Goal: Transaction & Acquisition: Purchase product/service

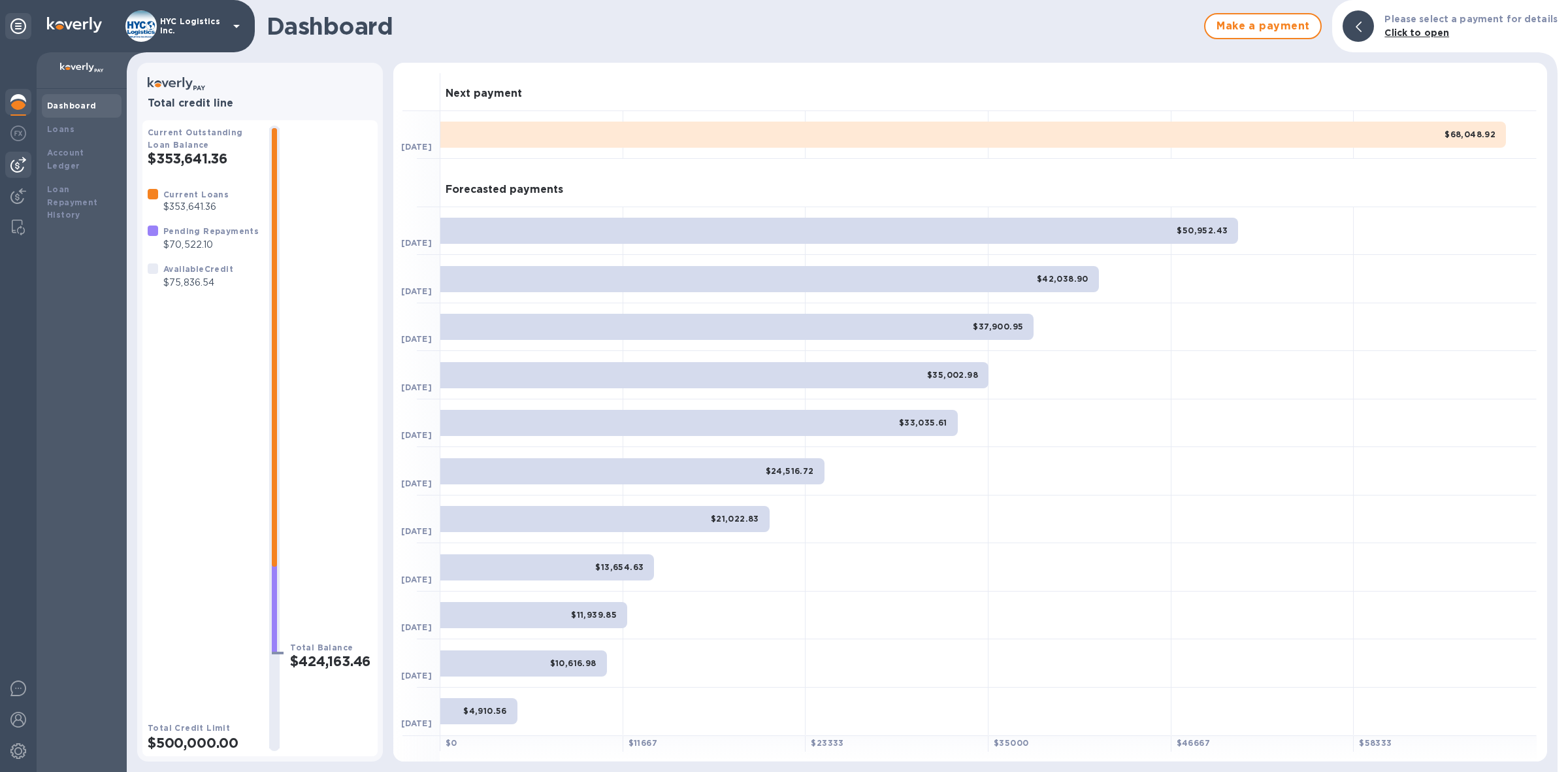
click at [21, 161] on img at bounding box center [18, 164] width 16 height 16
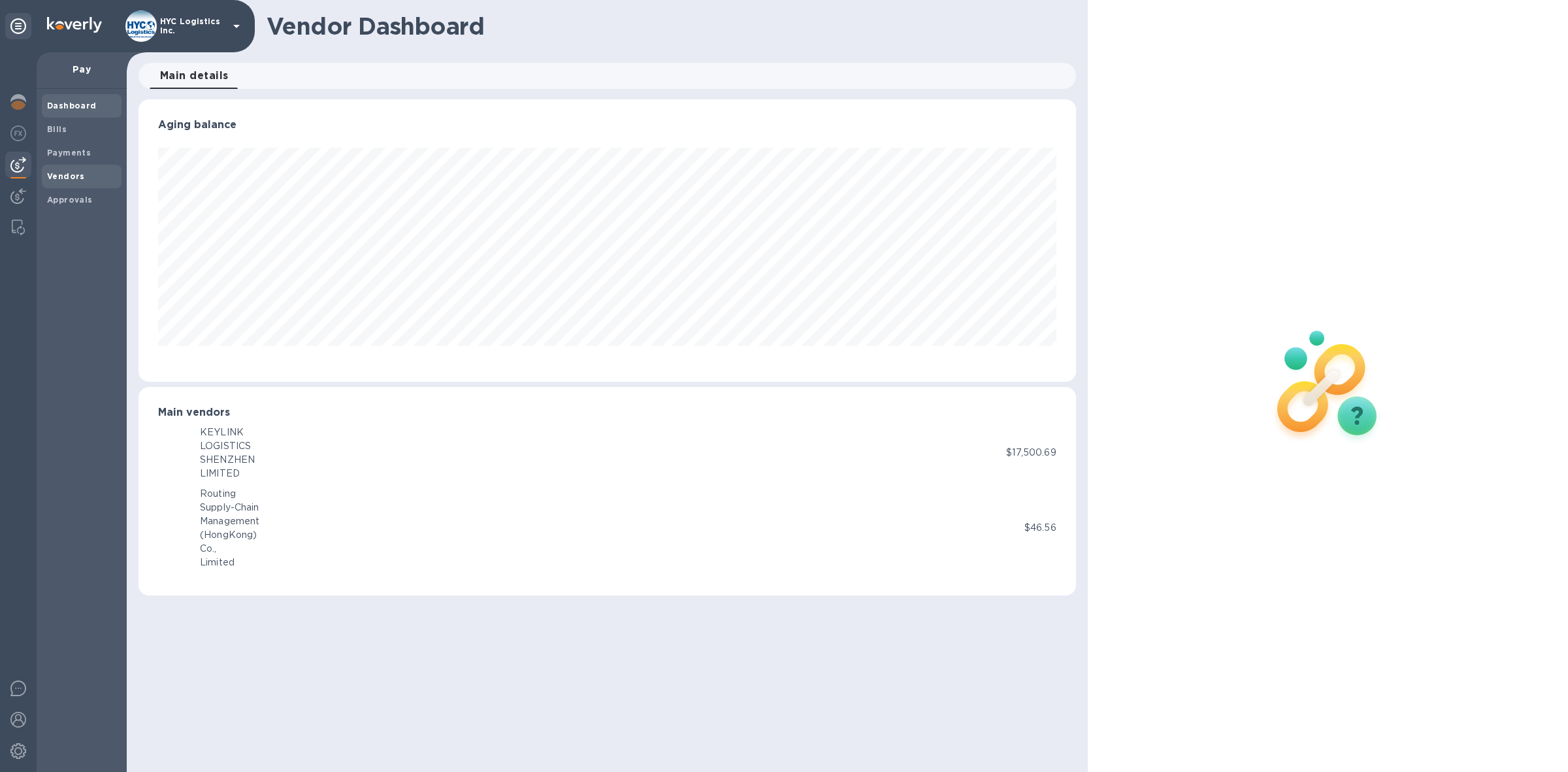
scroll to position [282, 937]
click at [69, 175] on b "Vendors" at bounding box center [66, 176] width 38 height 10
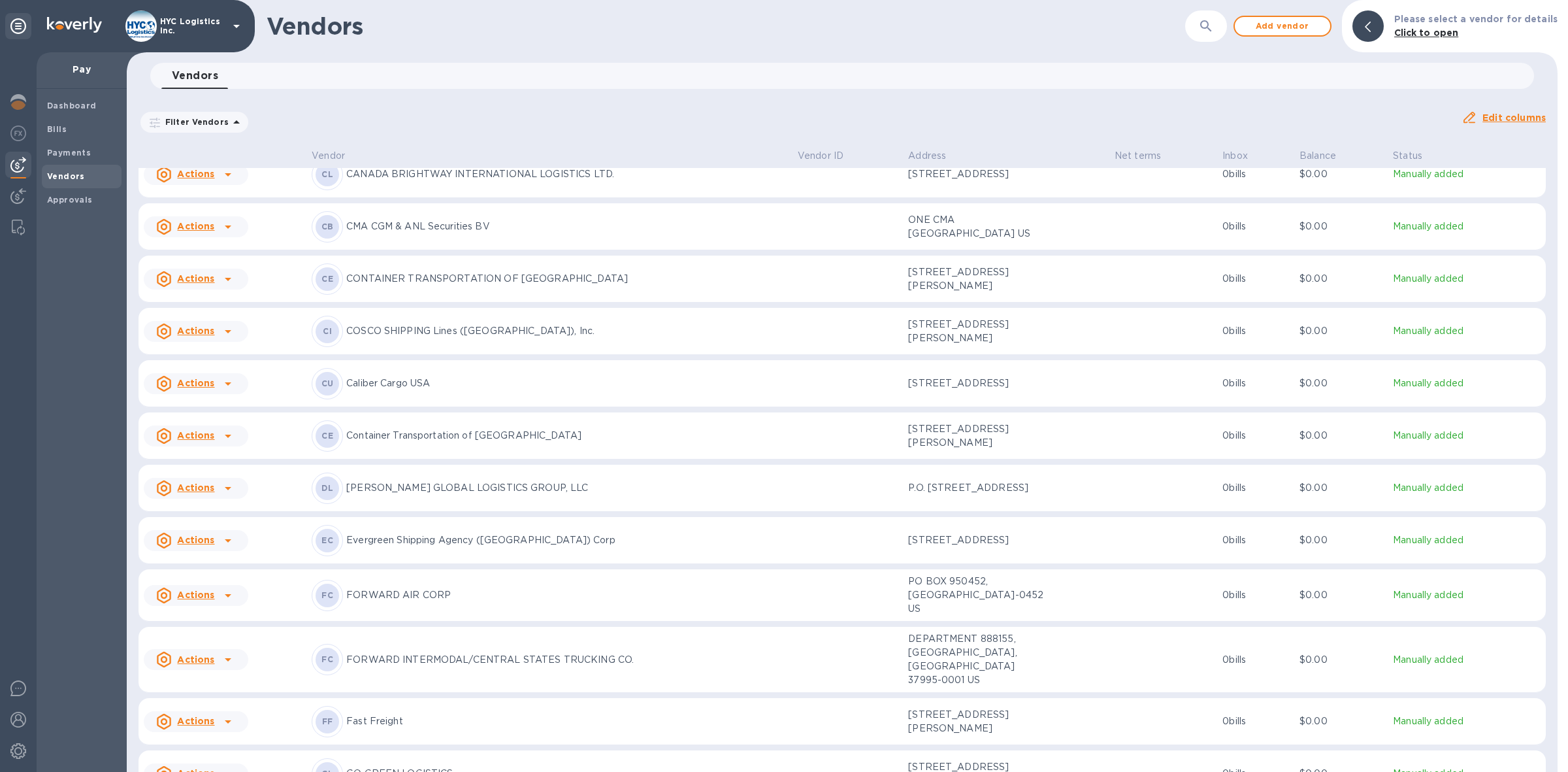
scroll to position [1560, 0]
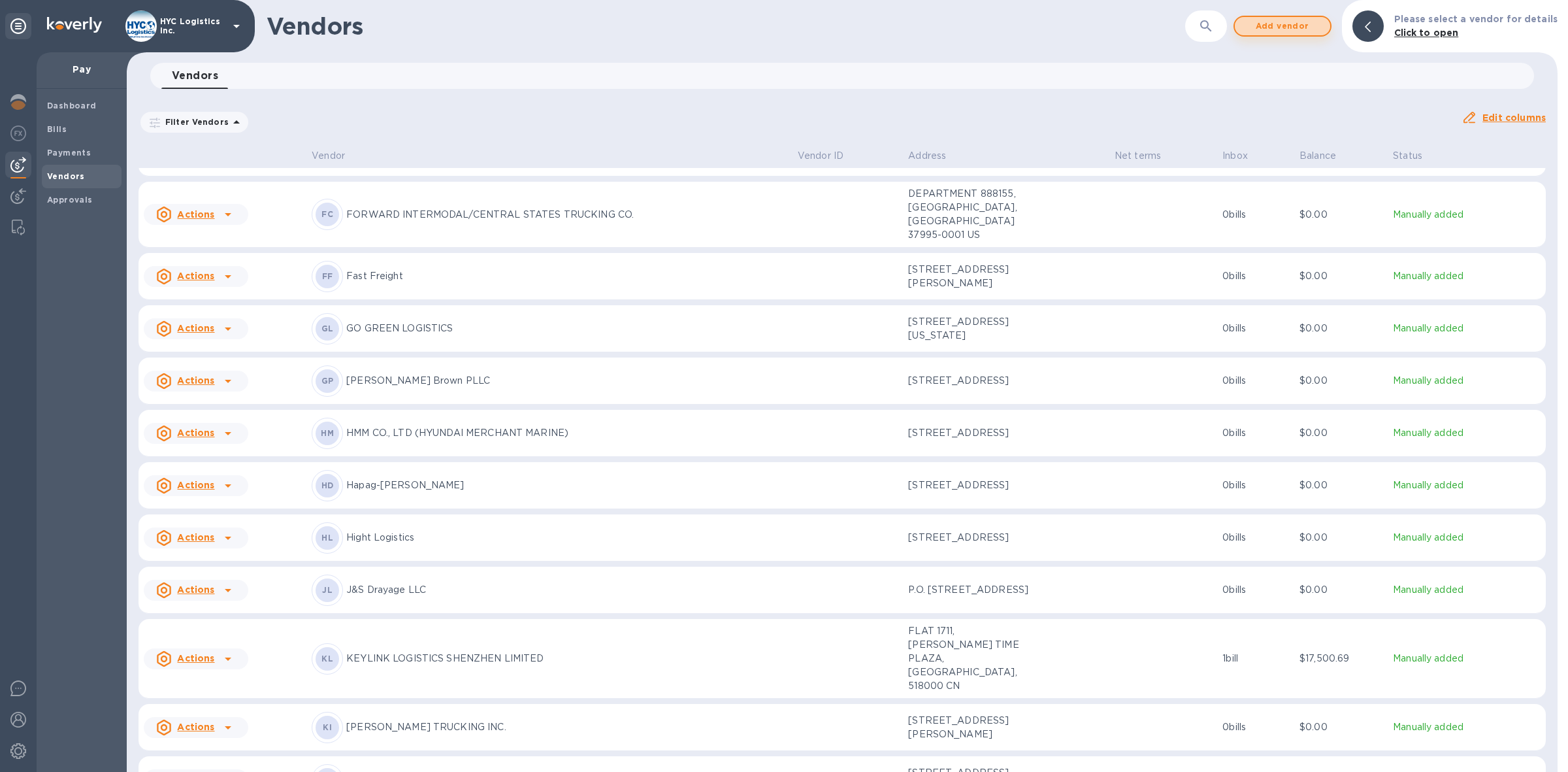
click at [1293, 27] on span "Add vendor" at bounding box center [1283, 26] width 75 height 16
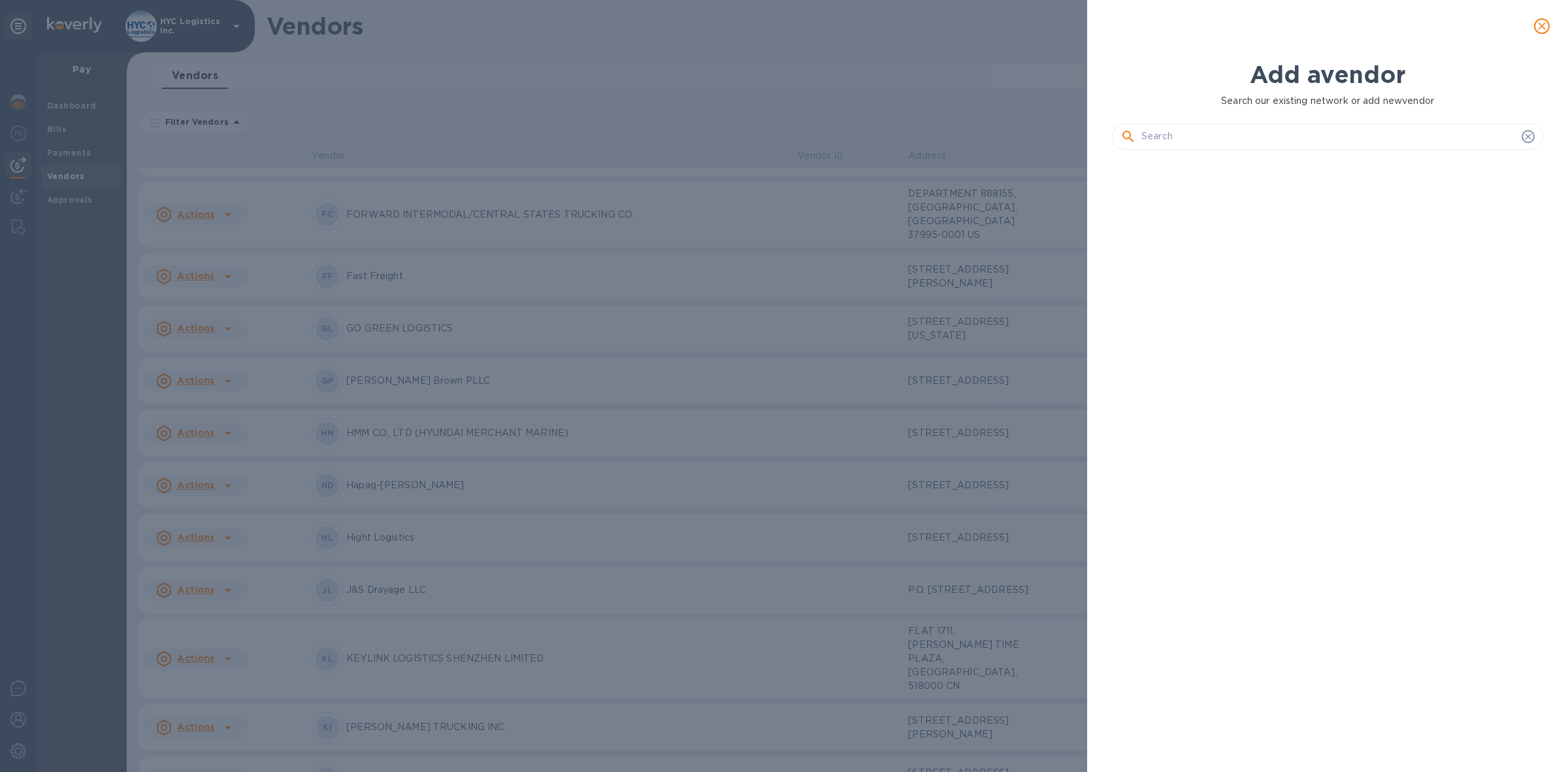
scroll to position [564, 436]
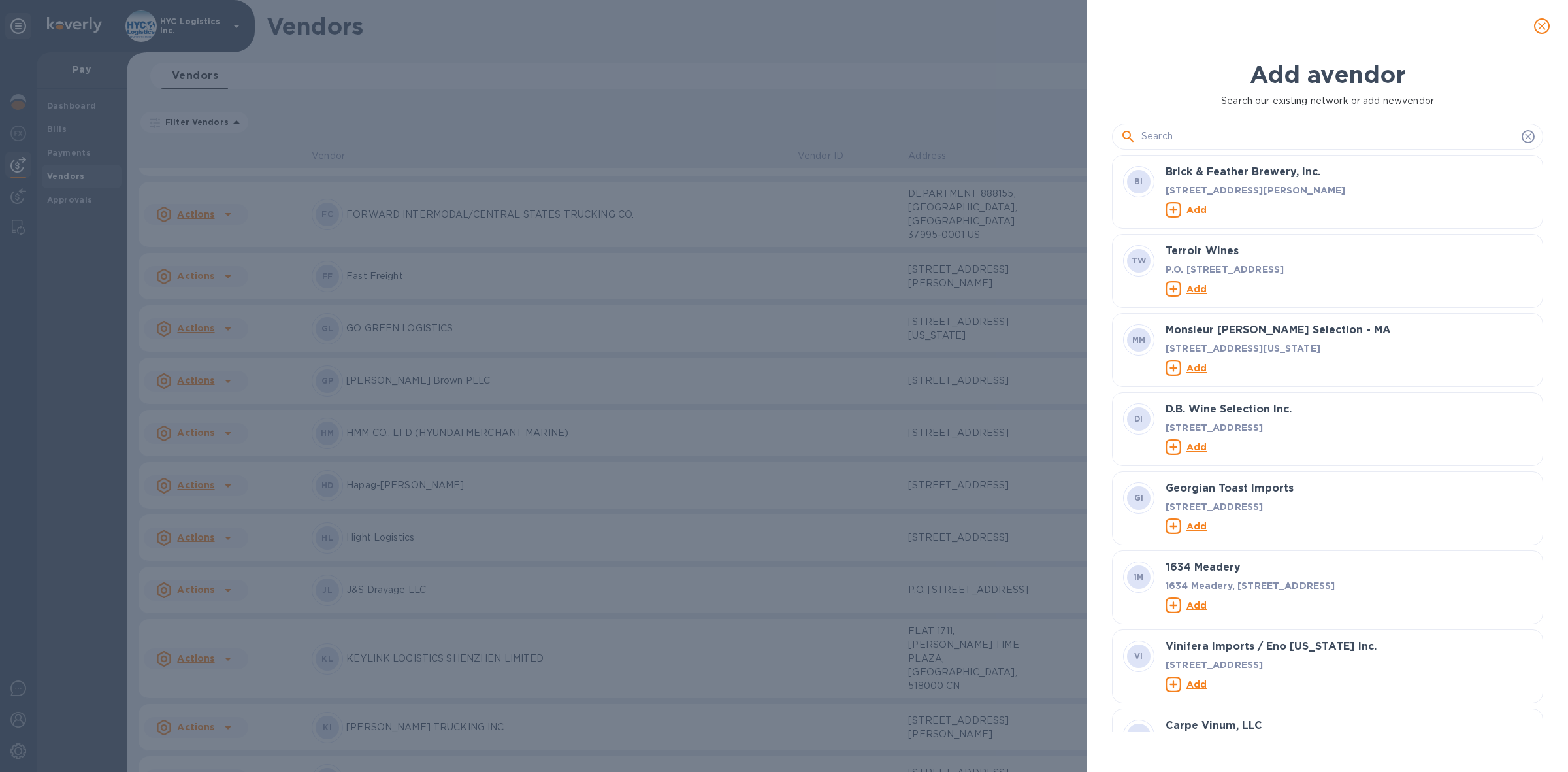
click at [1196, 135] on input "text" at bounding box center [1328, 137] width 375 height 20
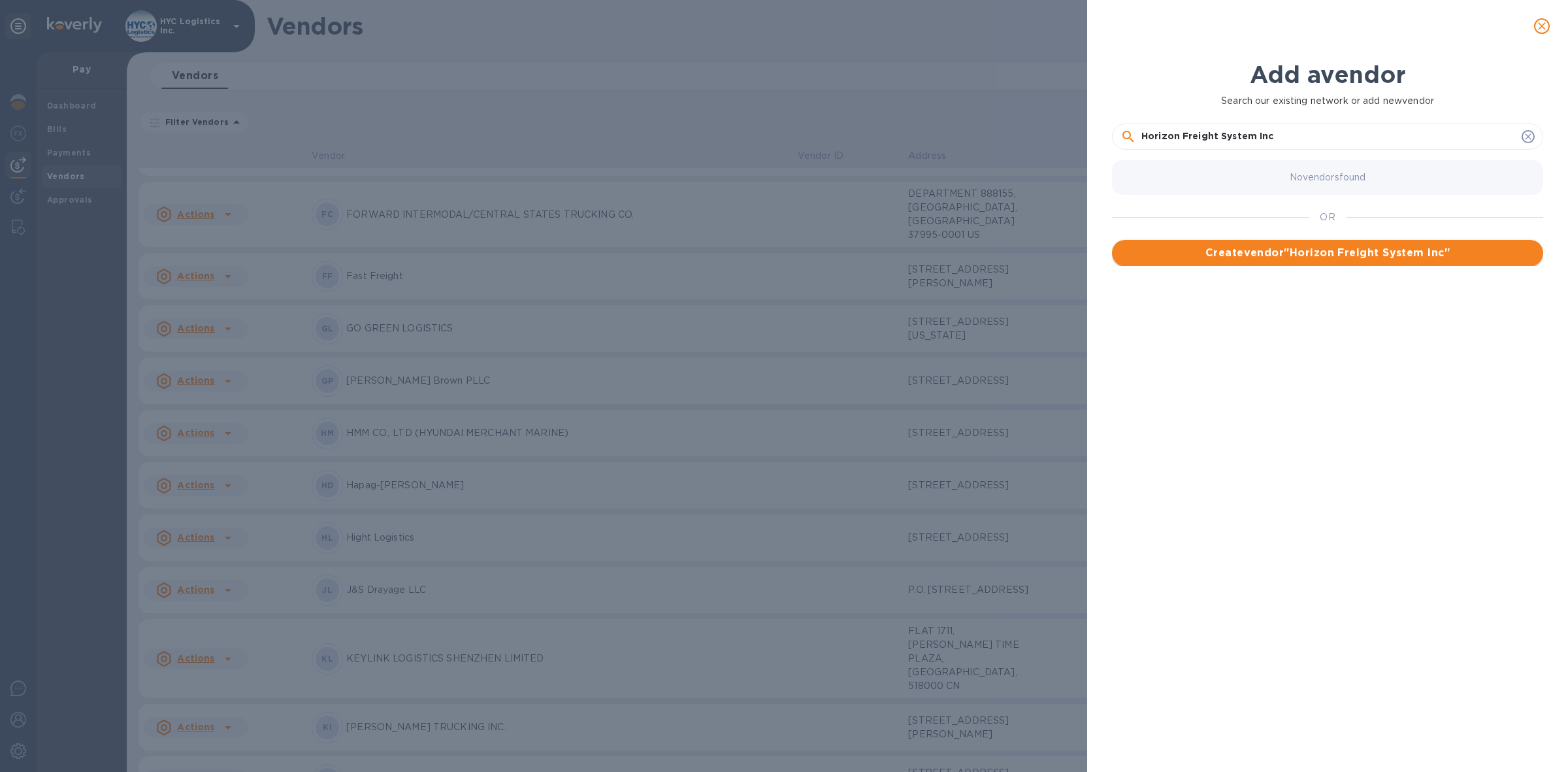
type input "Horizon Freight System Inc"
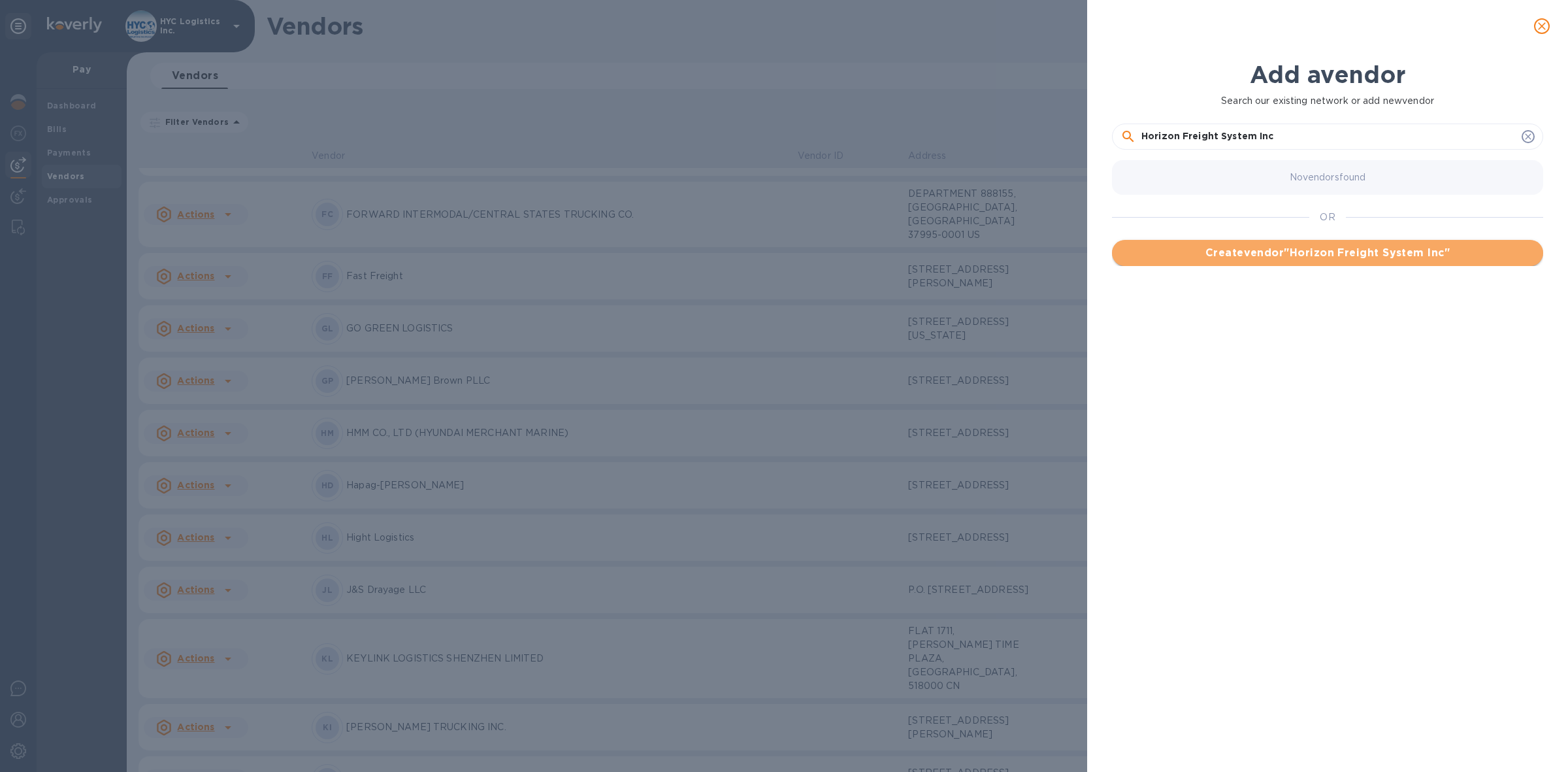
click at [1331, 252] on span "Create vendor " Horizon Freight System Inc "" at bounding box center [1328, 253] width 410 height 16
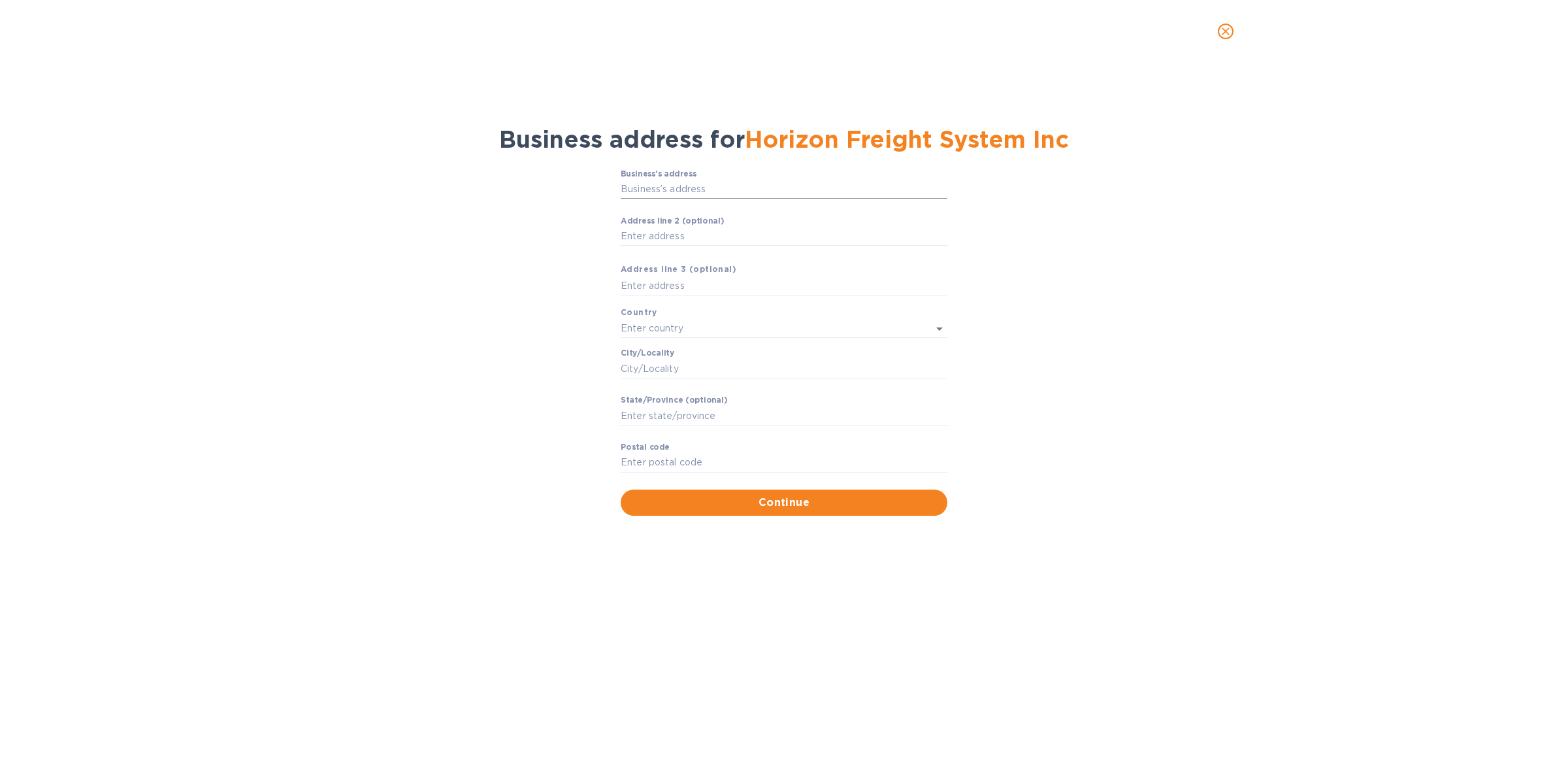
click at [792, 190] on input "Business’s аddress" at bounding box center [784, 190] width 327 height 20
paste input "[STREET_ADDRESS]"
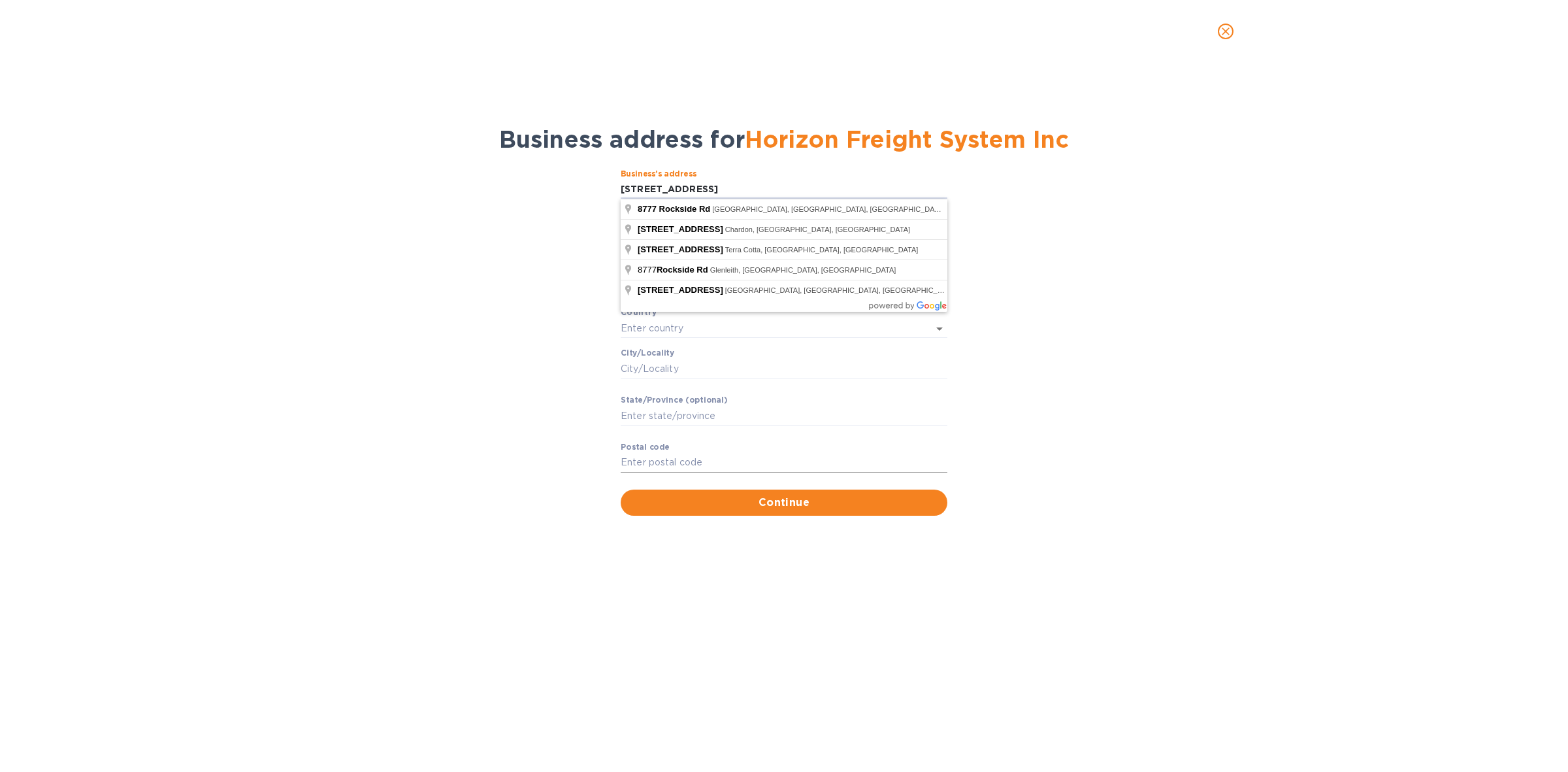
type input "[STREET_ADDRESS]"
click at [773, 462] on input "Pоstal cоde" at bounding box center [784, 462] width 327 height 20
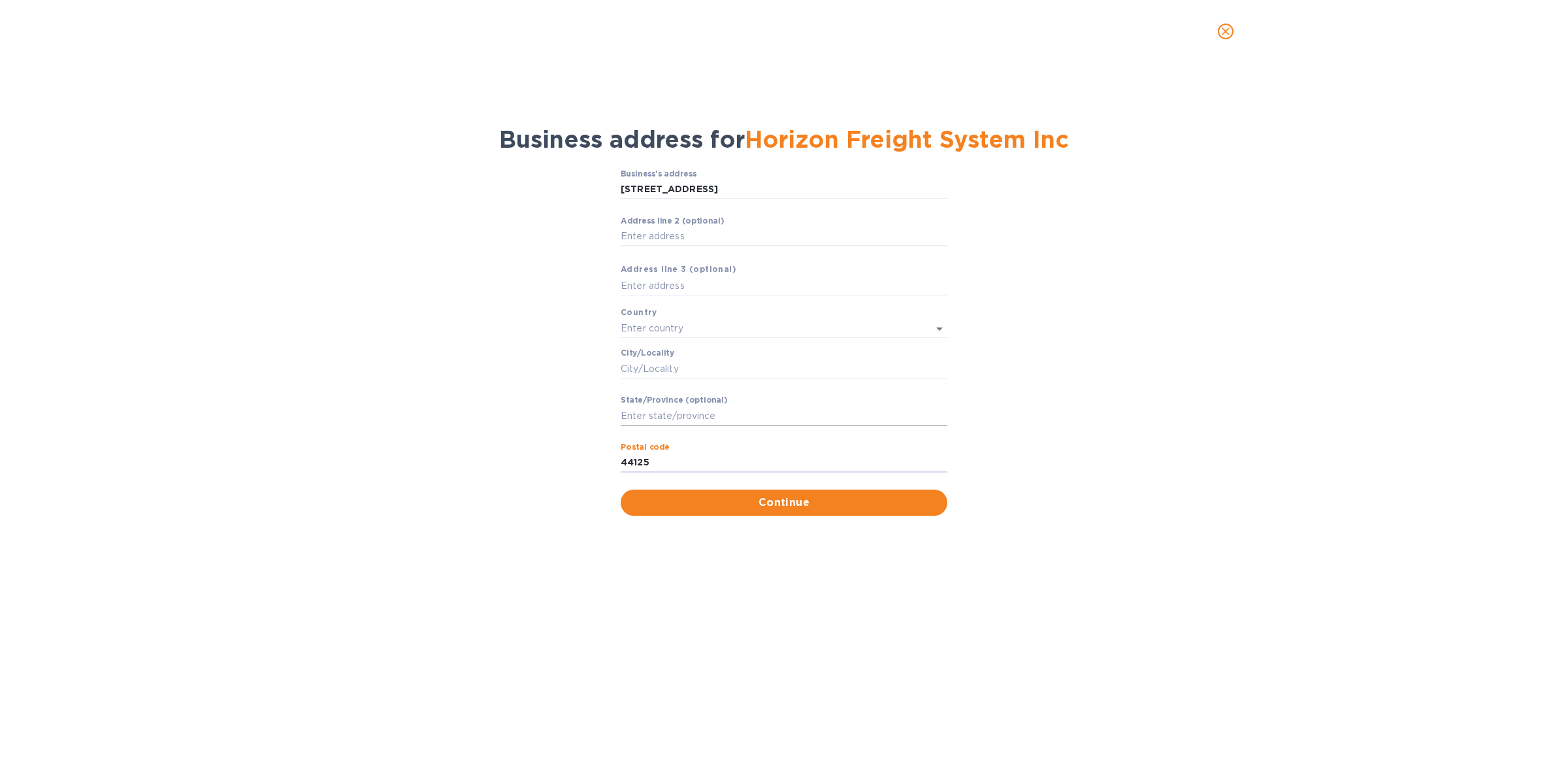
type input "44125"
click at [755, 233] on input "Аddress line 2 (optional)" at bounding box center [784, 237] width 327 height 20
click at [709, 235] on input "[GEOGRAPHIC_DATA], [GEOGRAPHIC_DATA]" at bounding box center [784, 237] width 327 height 20
click at [648, 236] on input "[GEOGRAPHIC_DATA], [GEOGRAPHIC_DATA]" at bounding box center [784, 237] width 327 height 20
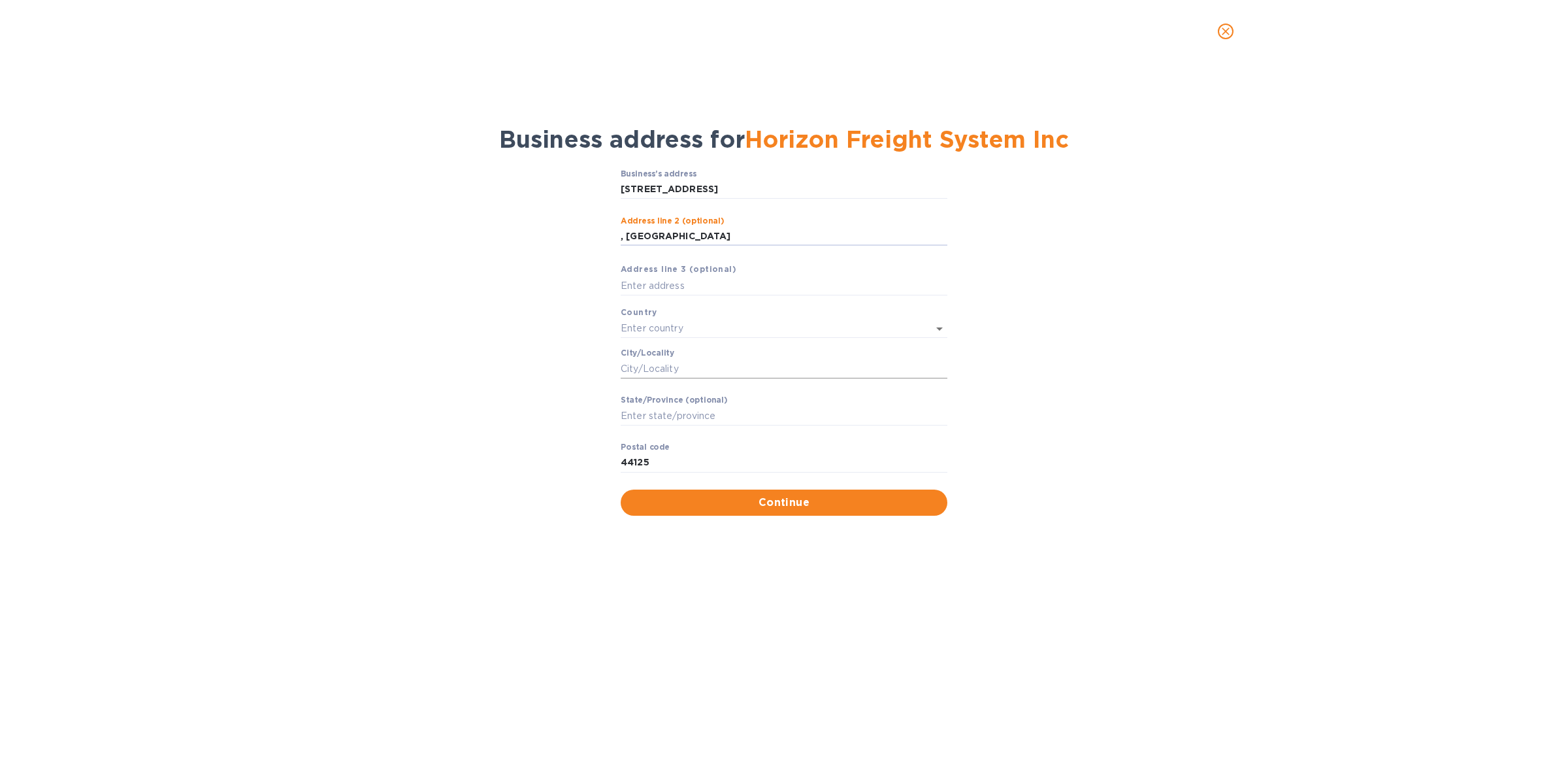
type input ", [GEOGRAPHIC_DATA]"
click at [737, 364] on input "Сity/Locаlity" at bounding box center [784, 369] width 327 height 20
paste input "[GEOGRAPHIC_DATA]"
type input "[GEOGRAPHIC_DATA]"
click at [638, 237] on input ", [GEOGRAPHIC_DATA]" at bounding box center [784, 237] width 327 height 20
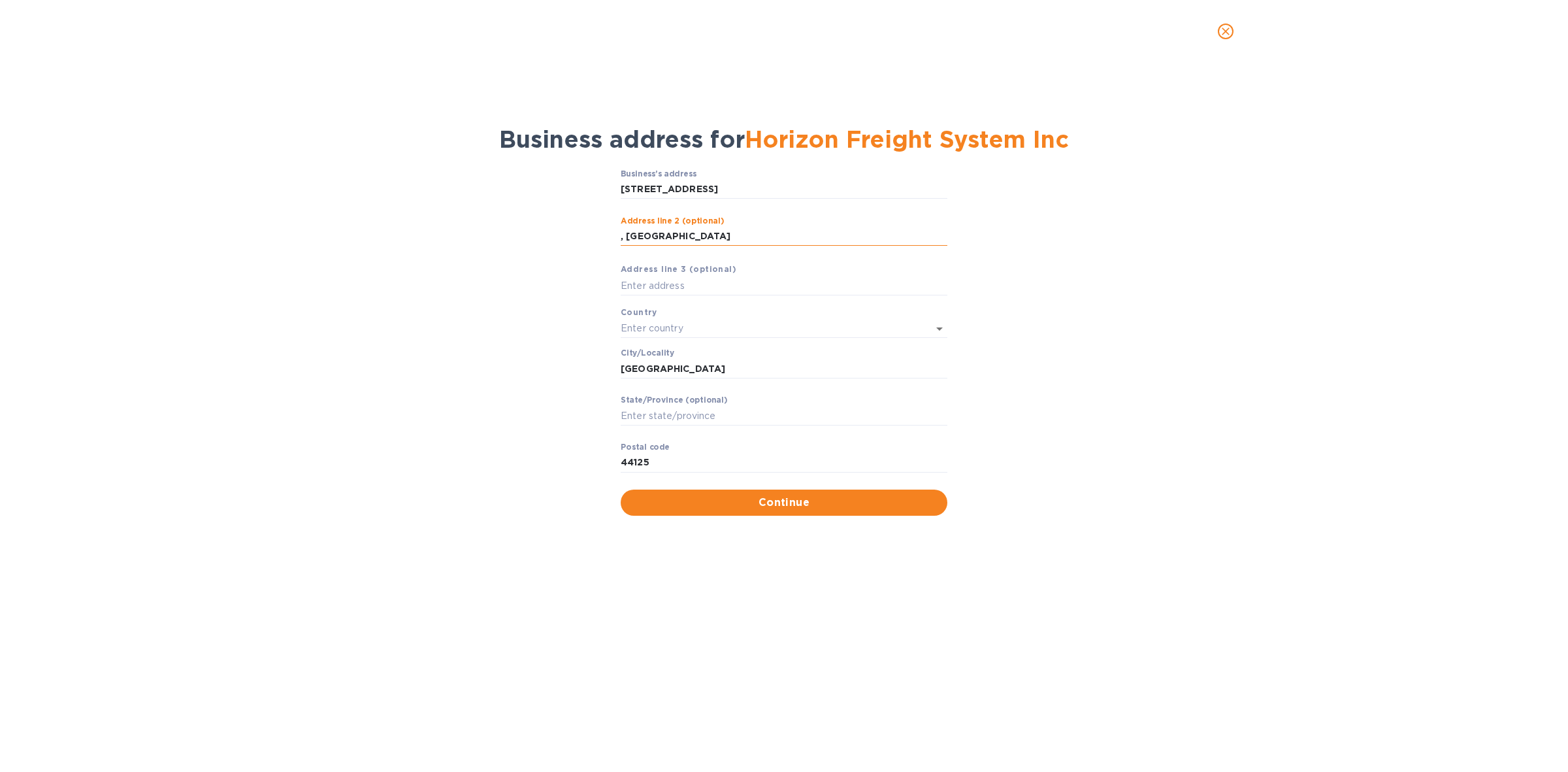
click at [638, 237] on input ", [GEOGRAPHIC_DATA]" at bounding box center [784, 237] width 327 height 20
type input ","
click at [662, 410] on input "Stаte/Province (optional)" at bounding box center [784, 416] width 327 height 20
paste input "OH"
type input "OH"
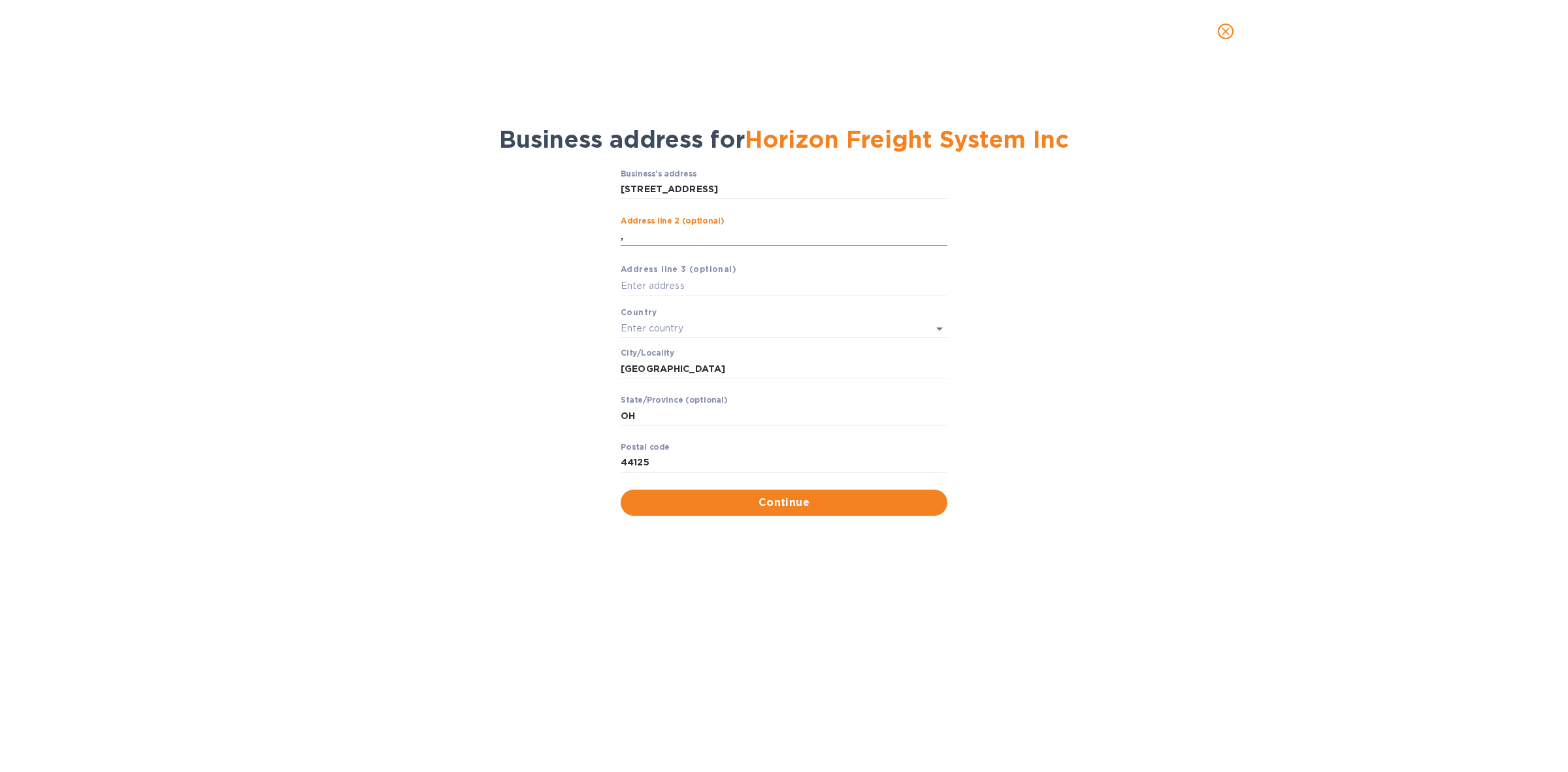
click at [660, 236] on input "," at bounding box center [784, 237] width 327 height 20
type input ","
click at [791, 334] on input "text" at bounding box center [766, 328] width 290 height 19
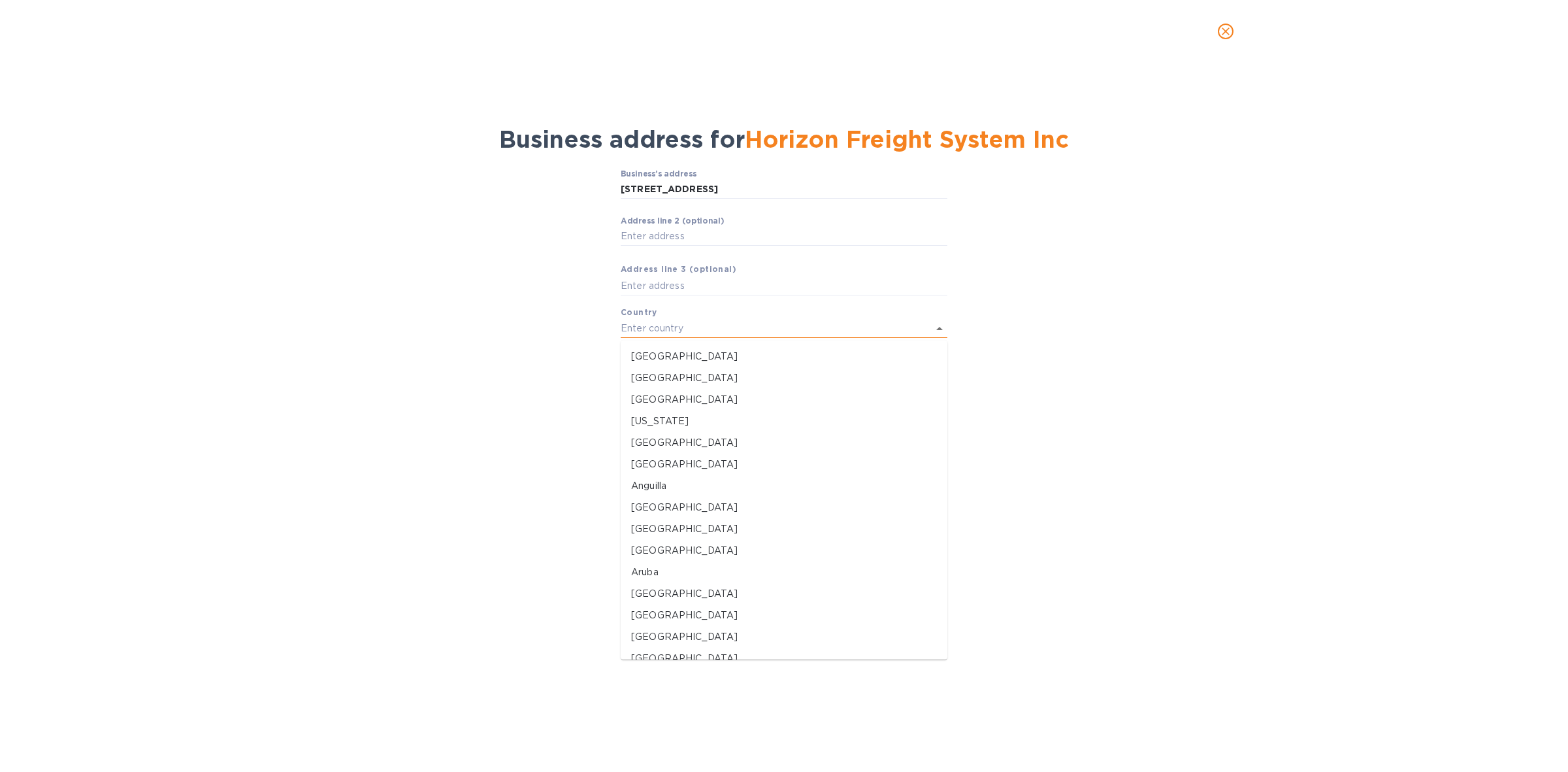
type input "[GEOGRAPHIC_DATA]"
type input "STE 1350"
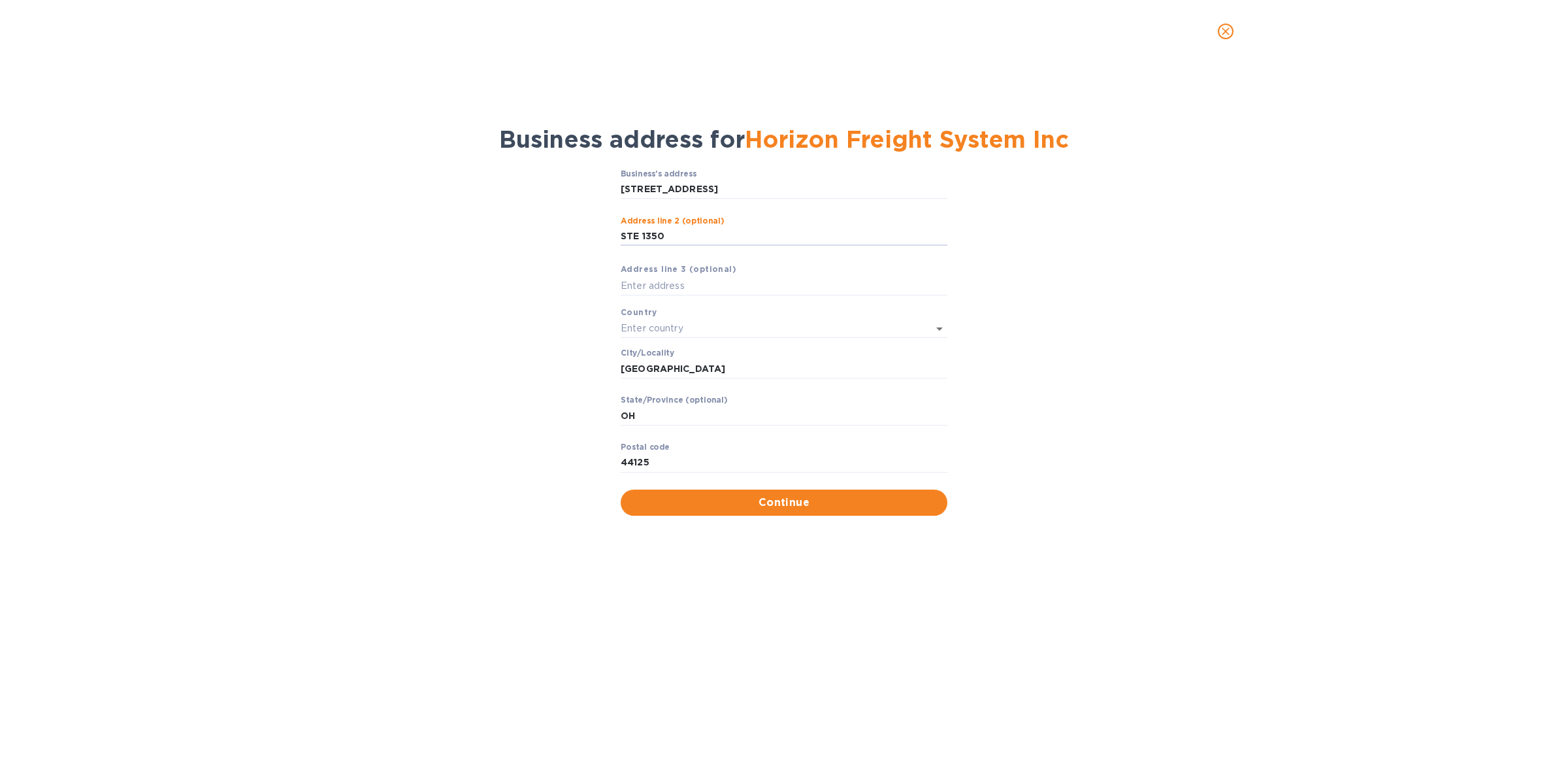
drag, startPoint x: 677, startPoint y: 233, endPoint x: 582, endPoint y: 237, distance: 95.1
click at [582, 237] on div "Business’s аddress [STREET_ADDRESS] ​ Аddress line 2 (optional) STE 1350 ​ Аddr…" at bounding box center [784, 343] width 1534 height 362
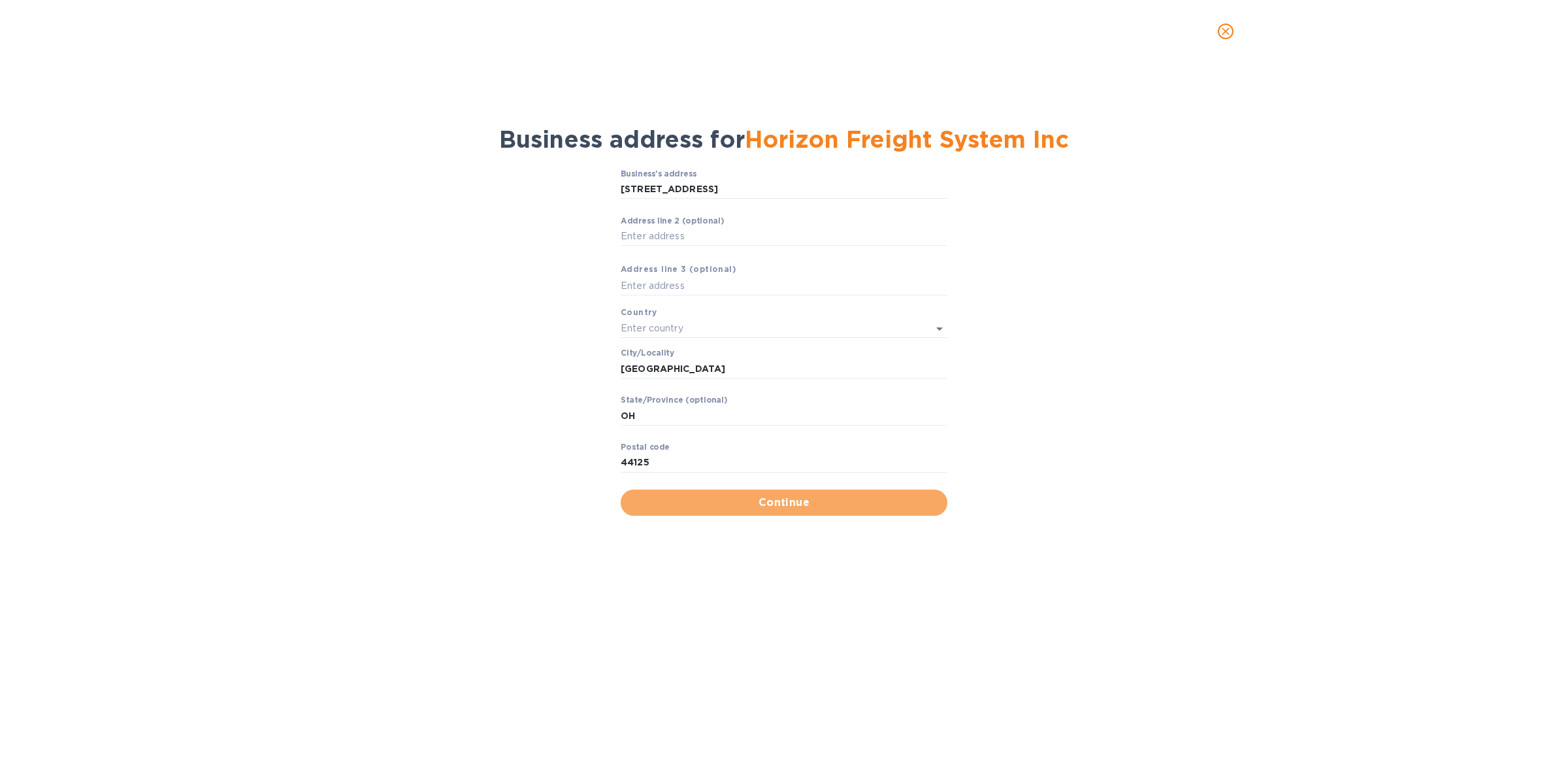
drag, startPoint x: 779, startPoint y: 498, endPoint x: 821, endPoint y: 497, distance: 42.0
click at [781, 497] on span "Continue" at bounding box center [784, 503] width 306 height 16
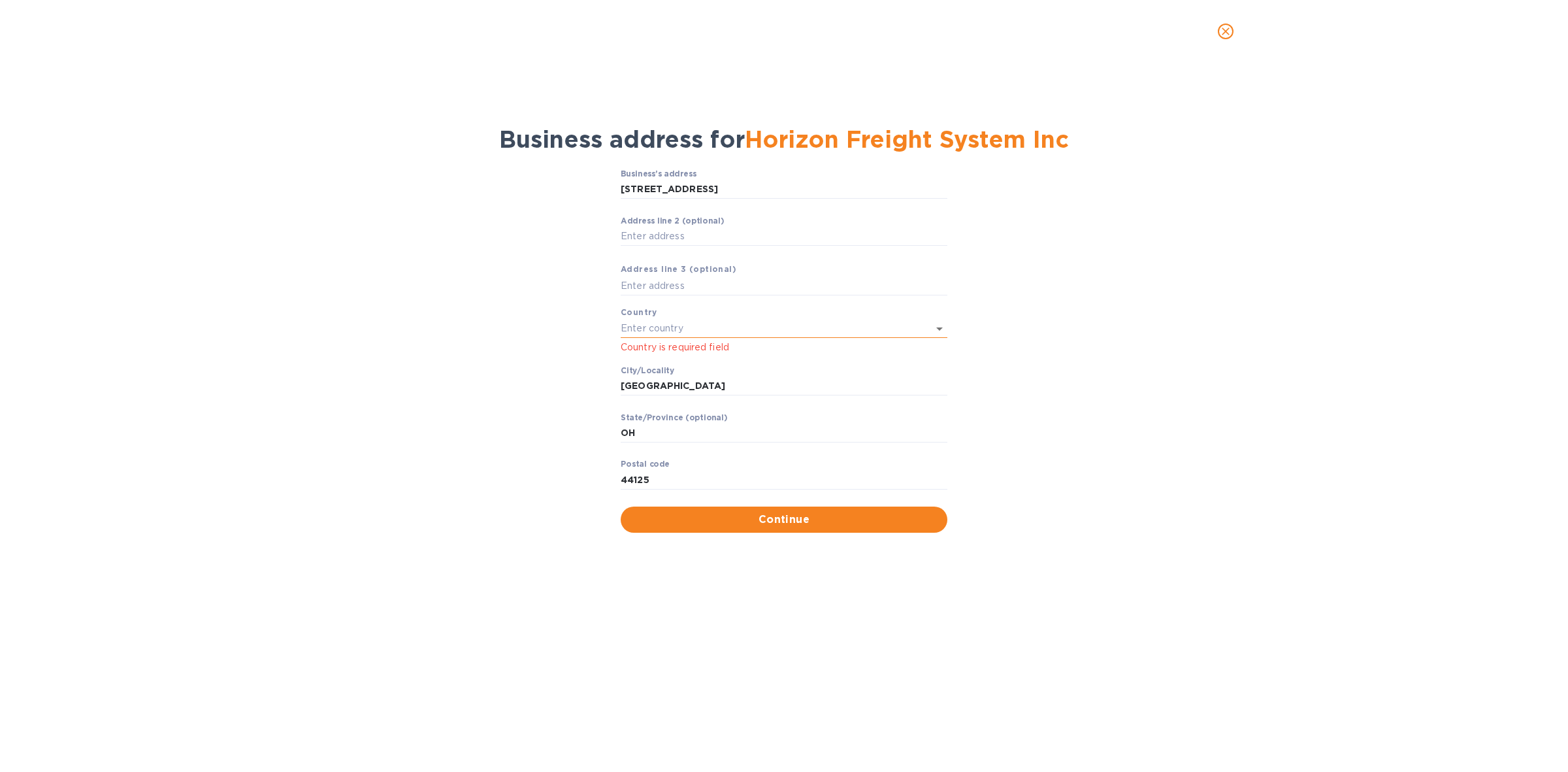
click at [725, 330] on input "text" at bounding box center [766, 328] width 290 height 19
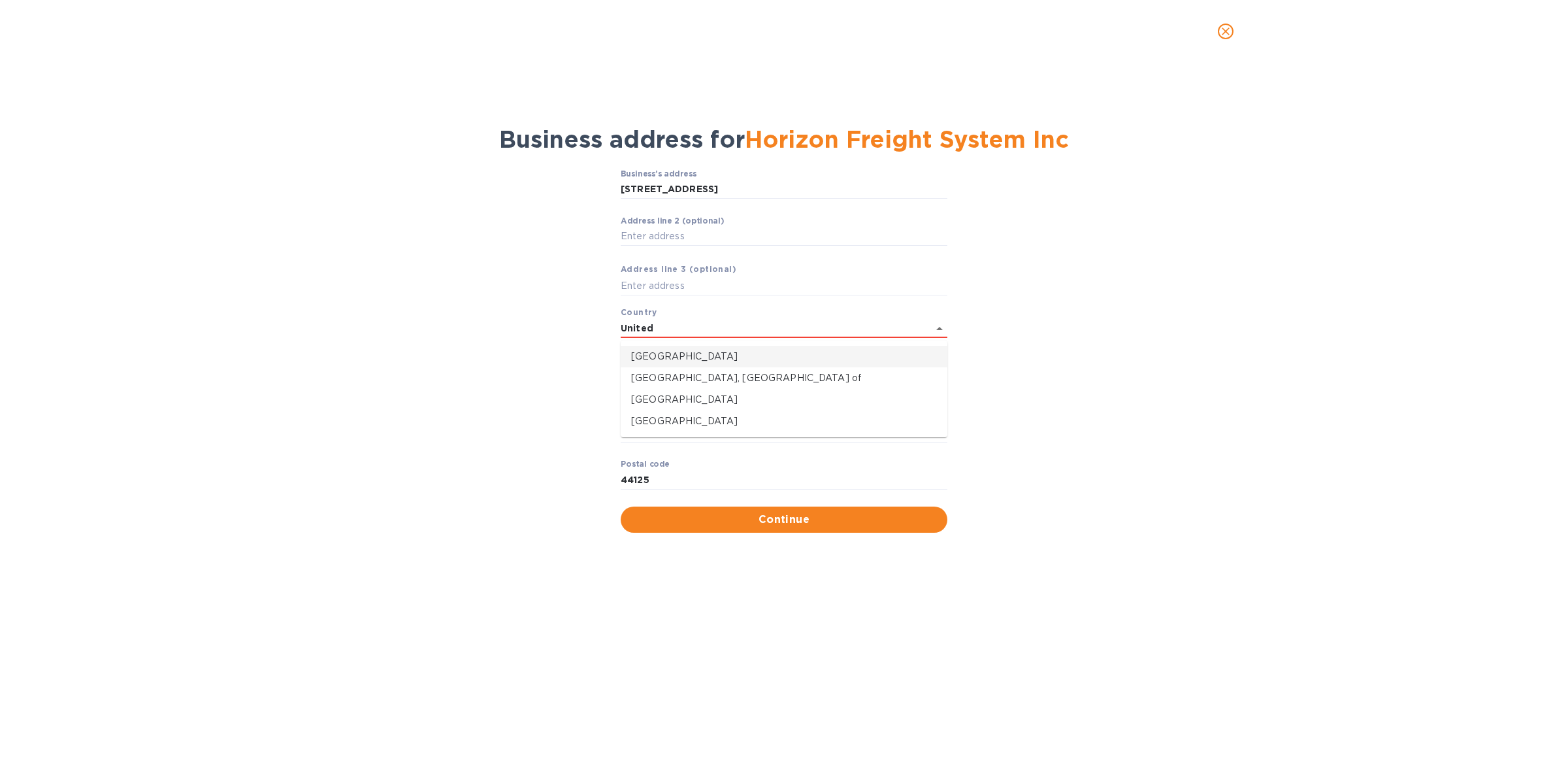
click at [669, 360] on p "[GEOGRAPHIC_DATA]" at bounding box center [784, 356] width 306 height 13
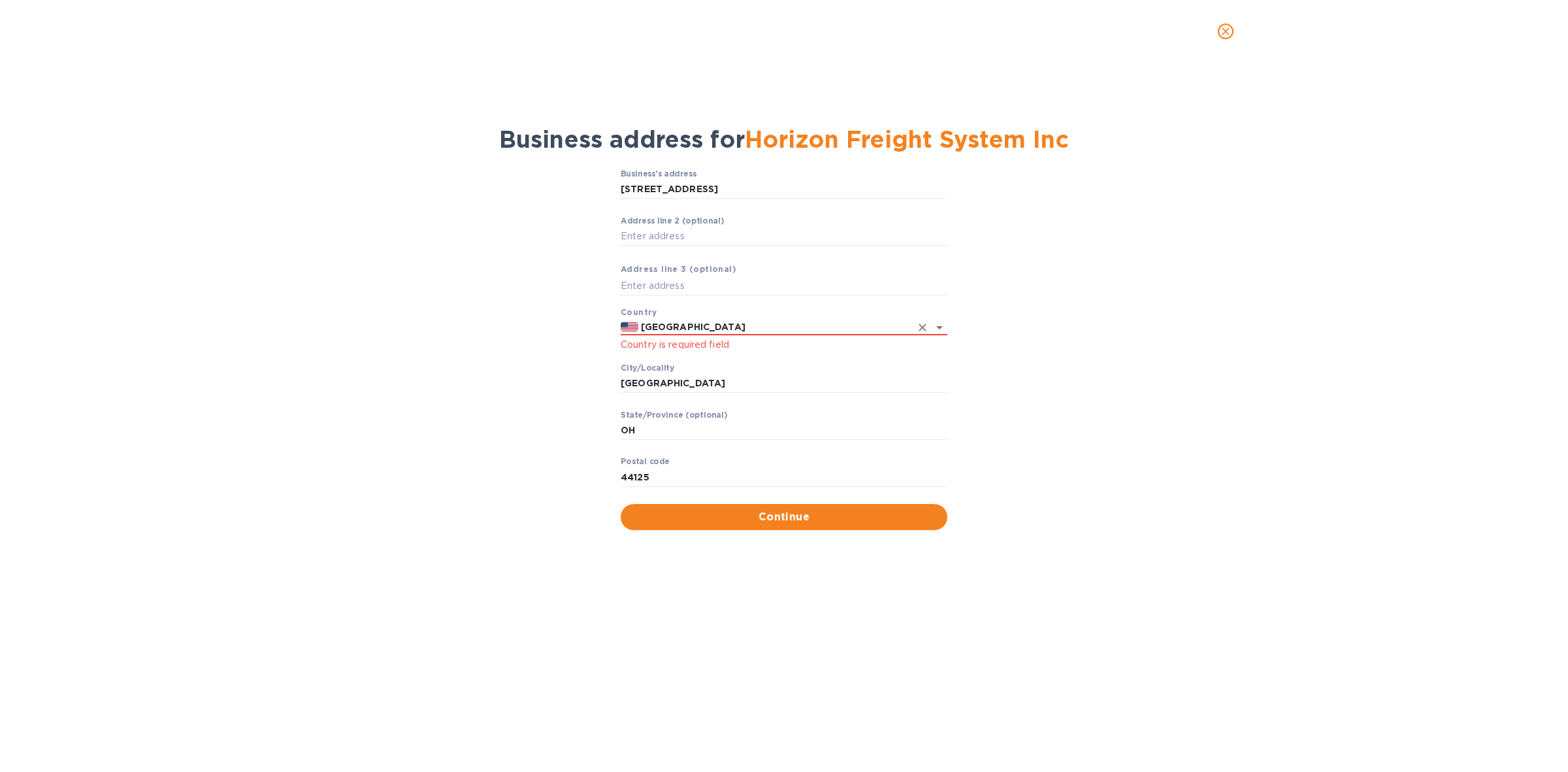
type input "[GEOGRAPHIC_DATA]"
click at [1189, 280] on div "Business’s аddress [STREET_ADDRESS] ​ Аddress line 2 (optional) ​ Аddress line …" at bounding box center [784, 350] width 1534 height 377
click at [792, 518] on span "Continue" at bounding box center [784, 517] width 306 height 16
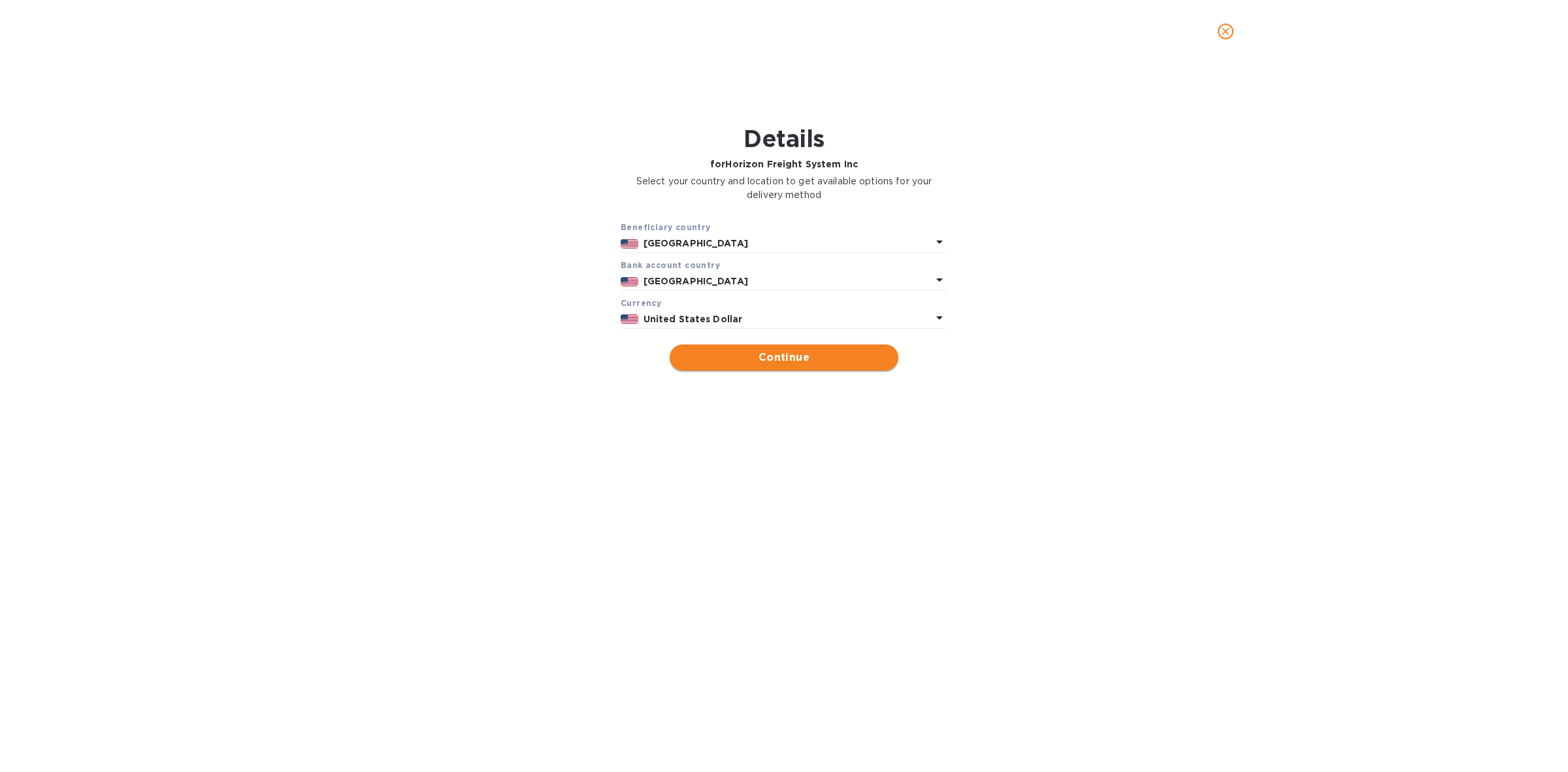
click at [770, 351] on span "Continue" at bounding box center [784, 357] width 208 height 16
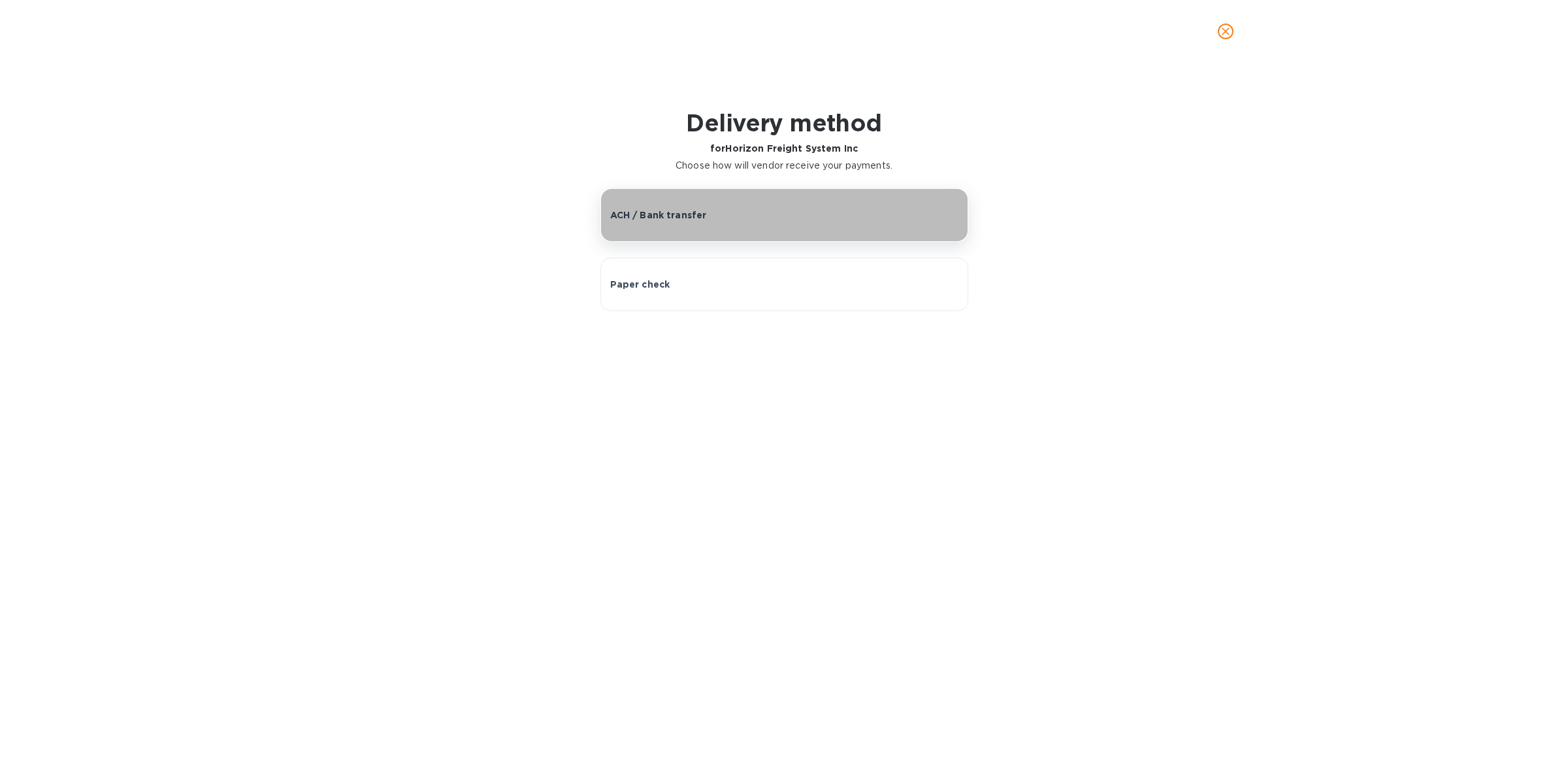
click at [742, 223] on button "ACH / Bank transfer" at bounding box center [784, 215] width 368 height 54
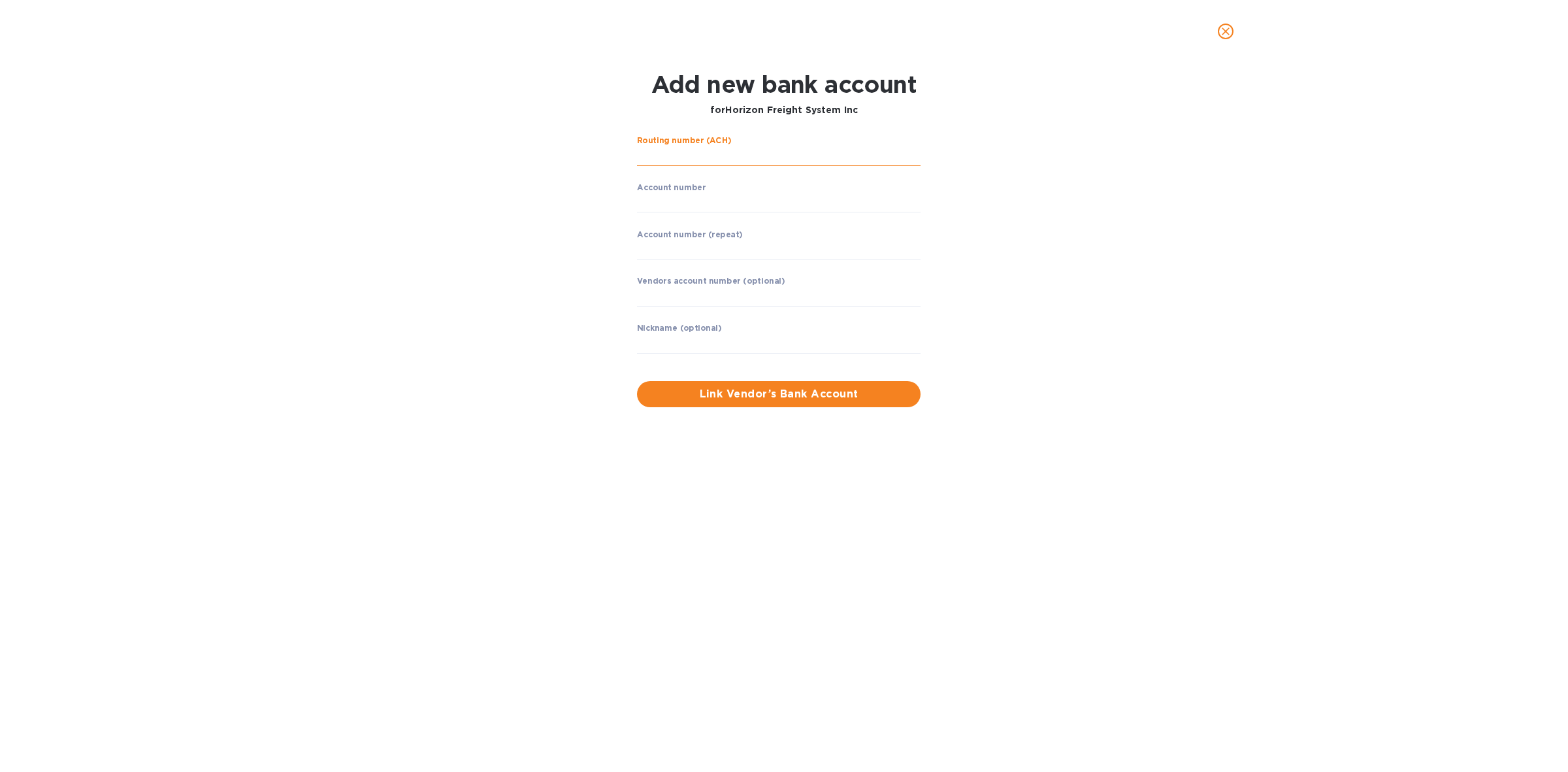
click at [741, 148] on input "string" at bounding box center [779, 157] width 283 height 20
type input "041001039"
click at [746, 200] on input "string" at bounding box center [779, 202] width 283 height 20
type input "1049520367"
click at [711, 247] on input "string" at bounding box center [779, 249] width 283 height 20
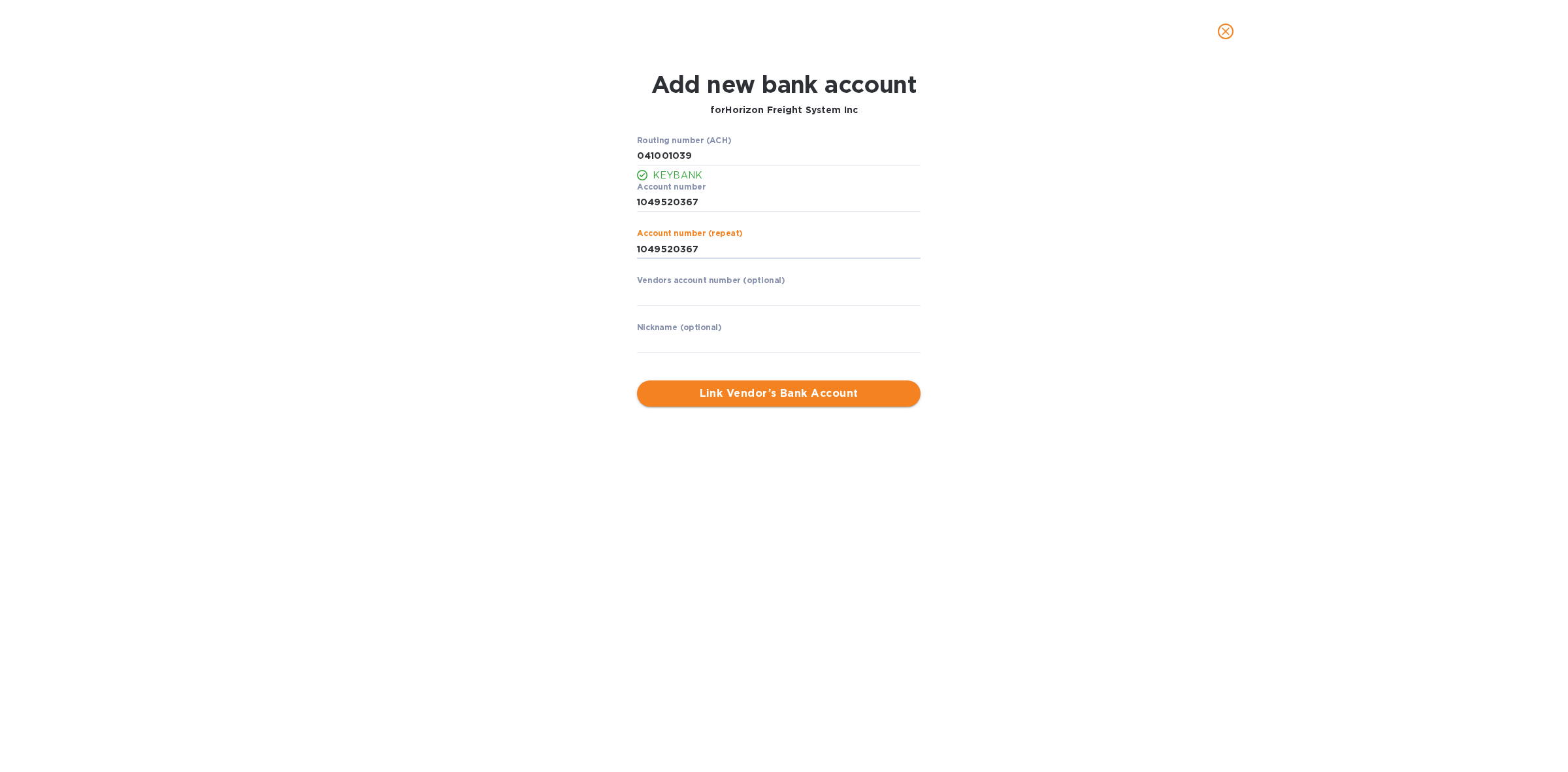
type input "1049520367"
click at [792, 393] on span "Link Vendor’s Bank Account" at bounding box center [779, 393] width 263 height 16
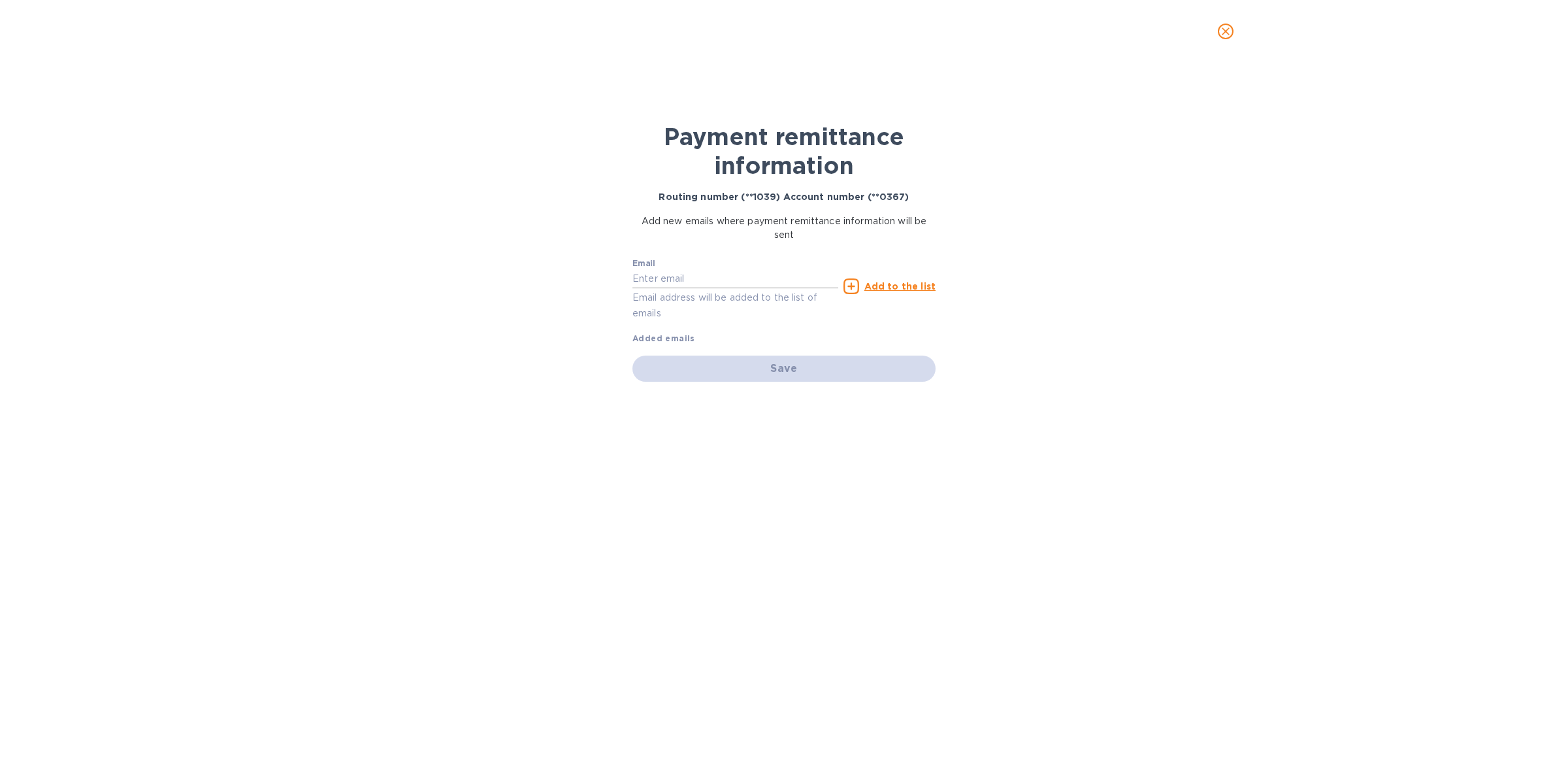
click at [725, 281] on input "text" at bounding box center [735, 279] width 206 height 20
paste input "[EMAIL_ADDRESS][DOMAIN_NAME]"
type input "[EMAIL_ADDRESS][DOMAIN_NAME]"
click at [886, 286] on u "Add to the list" at bounding box center [899, 286] width 71 height 11
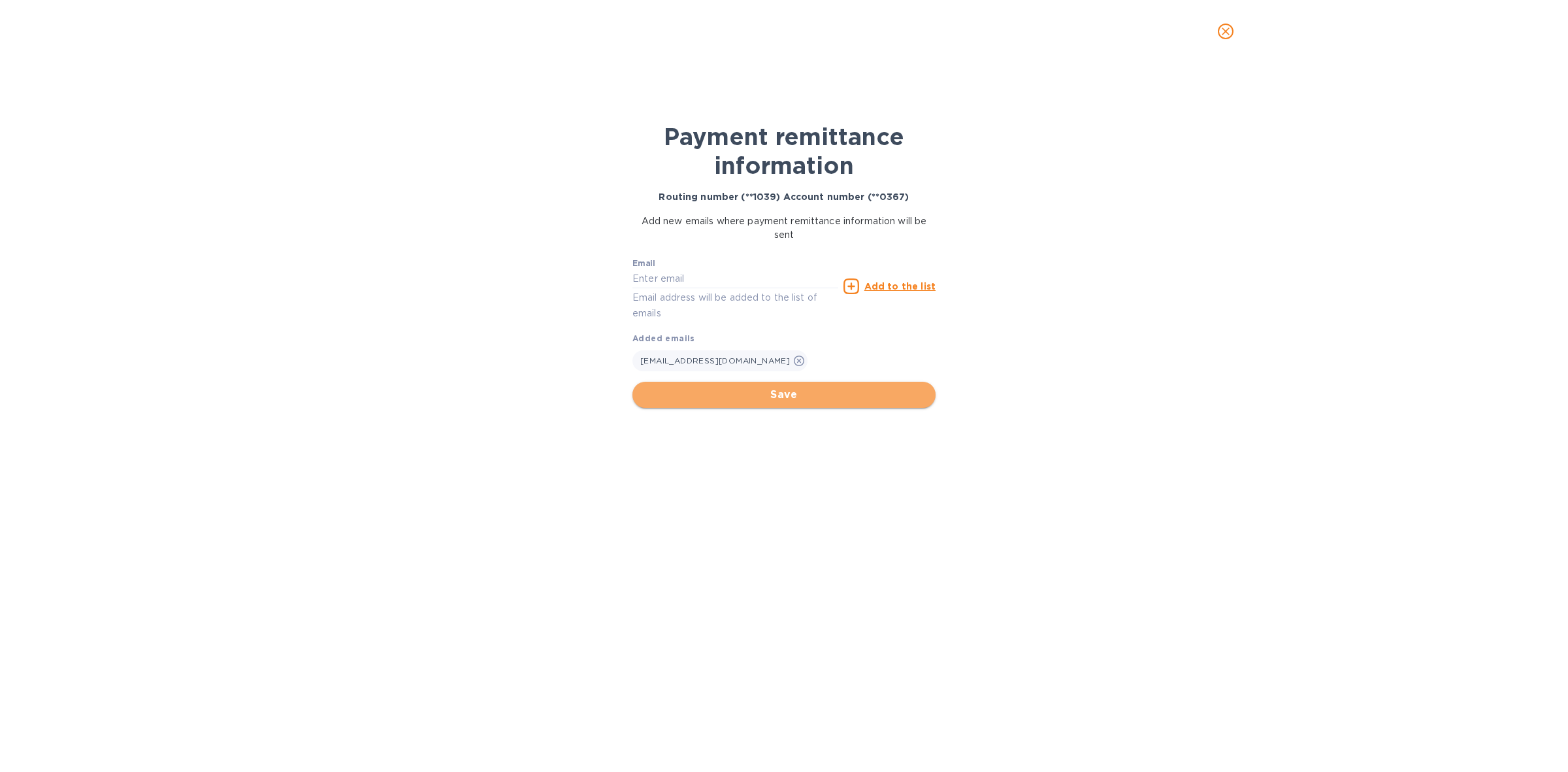
click at [794, 393] on span "Save" at bounding box center [784, 395] width 282 height 16
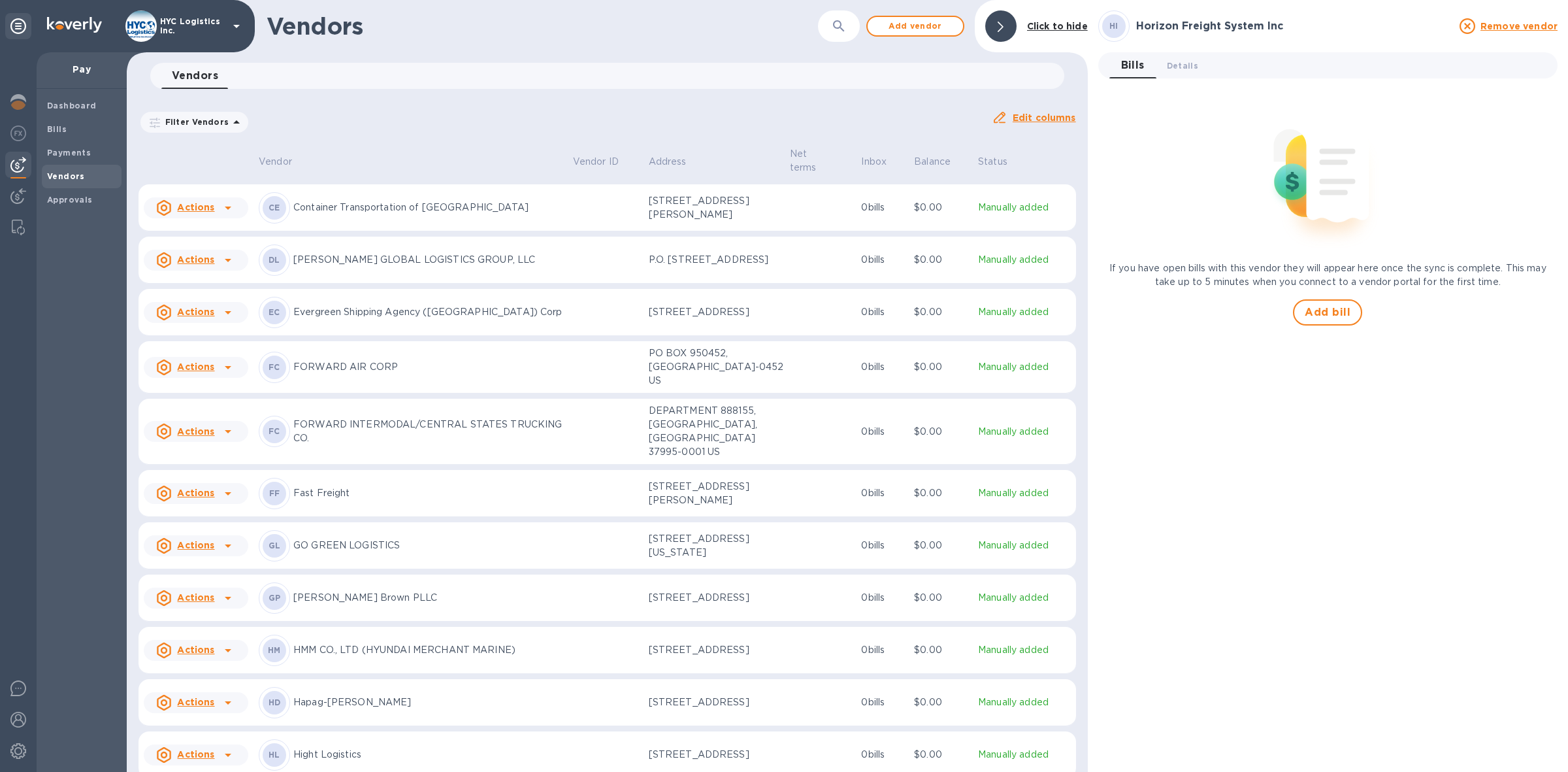
scroll to position [1693, 0]
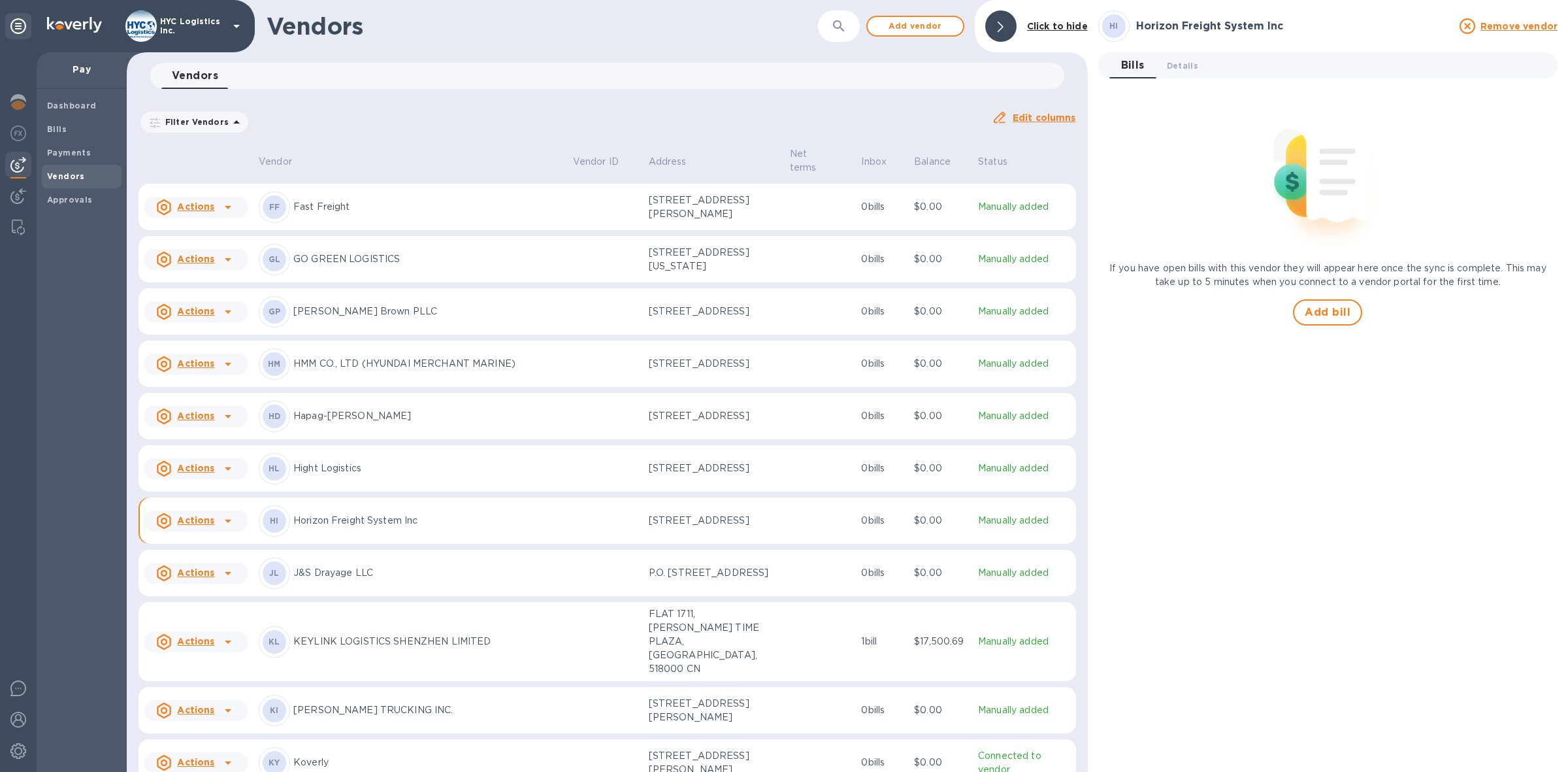
click at [206, 525] on u "Actions" at bounding box center [195, 520] width 37 height 11
click at [211, 576] on b "Add new bill" at bounding box center [211, 581] width 61 height 11
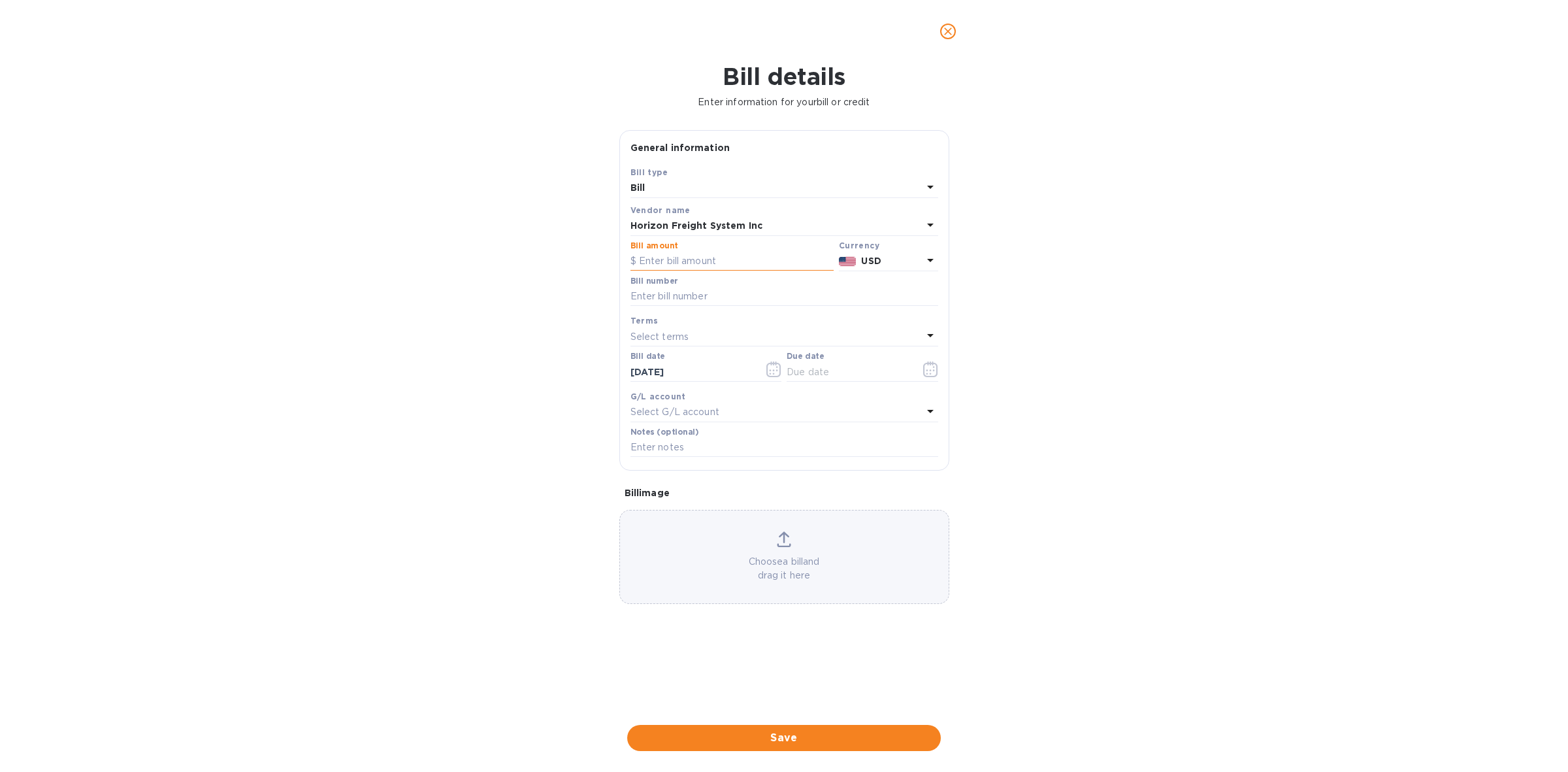
click at [693, 260] on input "text" at bounding box center [732, 262] width 203 height 20
type input "2,005"
click at [681, 293] on input "text" at bounding box center [784, 297] width 308 height 20
paste input "4660197 4660198"
type input "4660197 4660198"
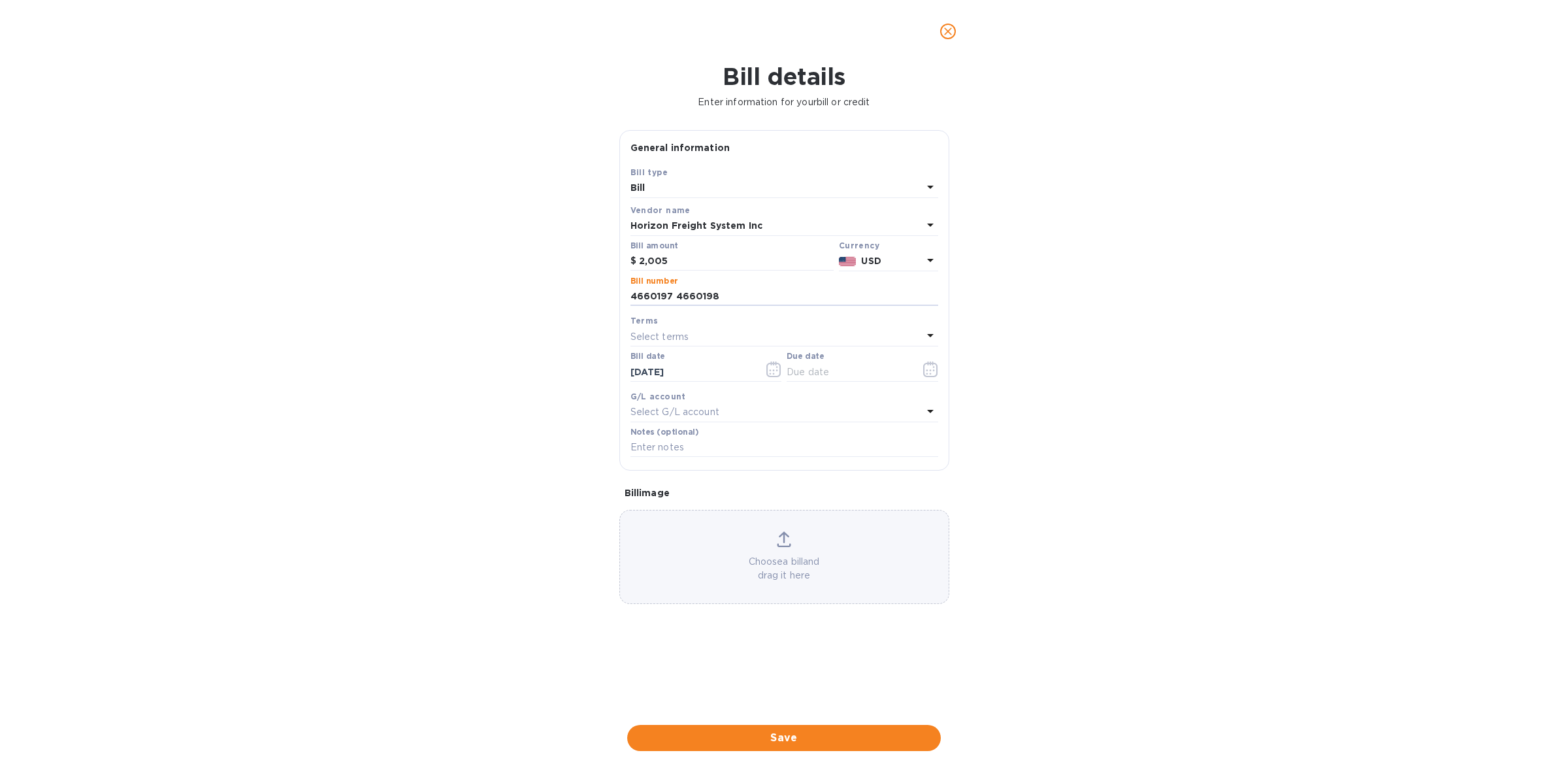
click at [715, 338] on div "Select terms" at bounding box center [777, 336] width 292 height 18
click at [685, 501] on p "COD" at bounding box center [779, 508] width 276 height 13
type input "[DATE]"
click at [784, 737] on span "Save" at bounding box center [784, 737] width 292 height 16
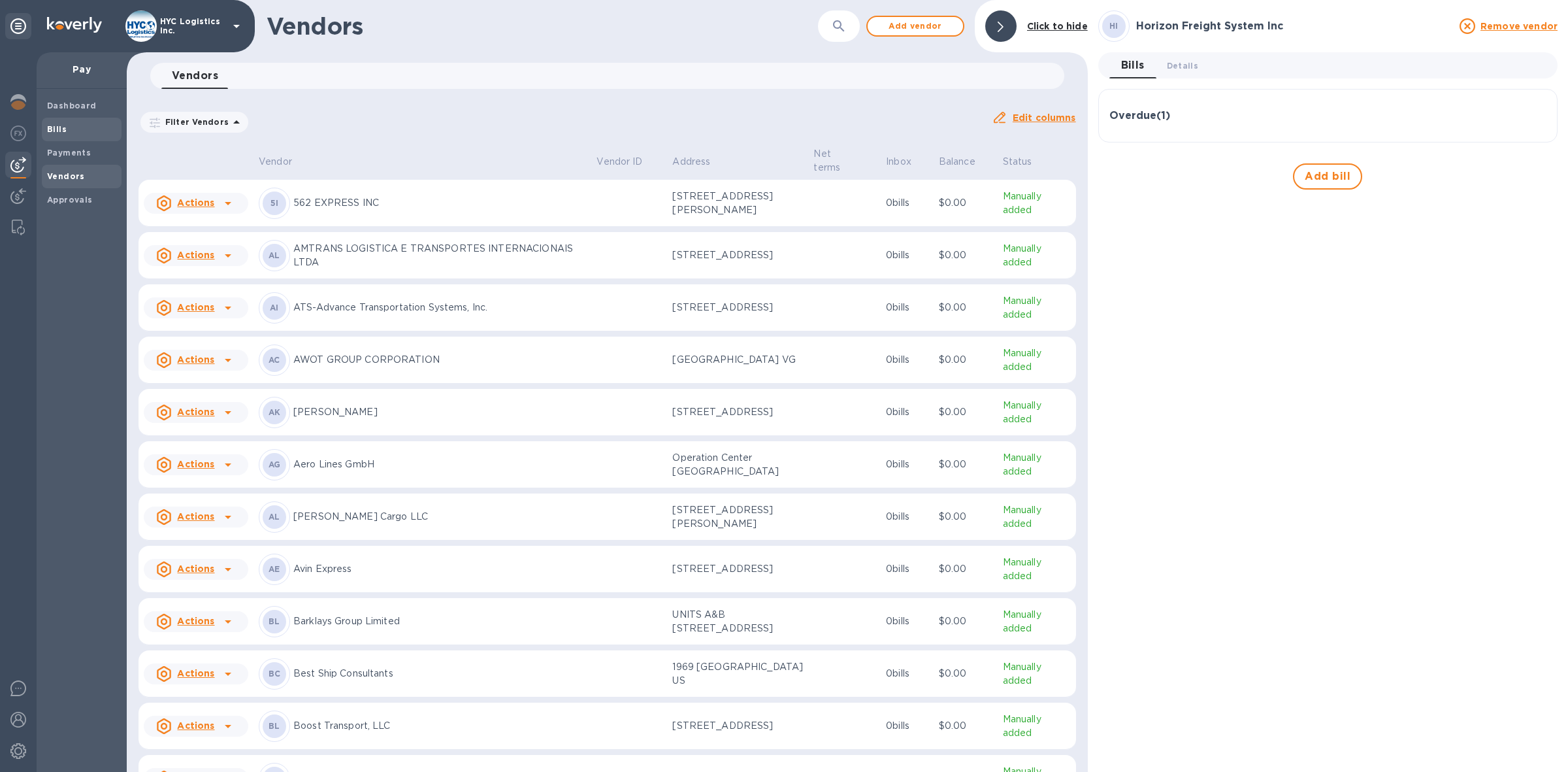
click at [53, 125] on b "Bills" at bounding box center [57, 129] width 20 height 10
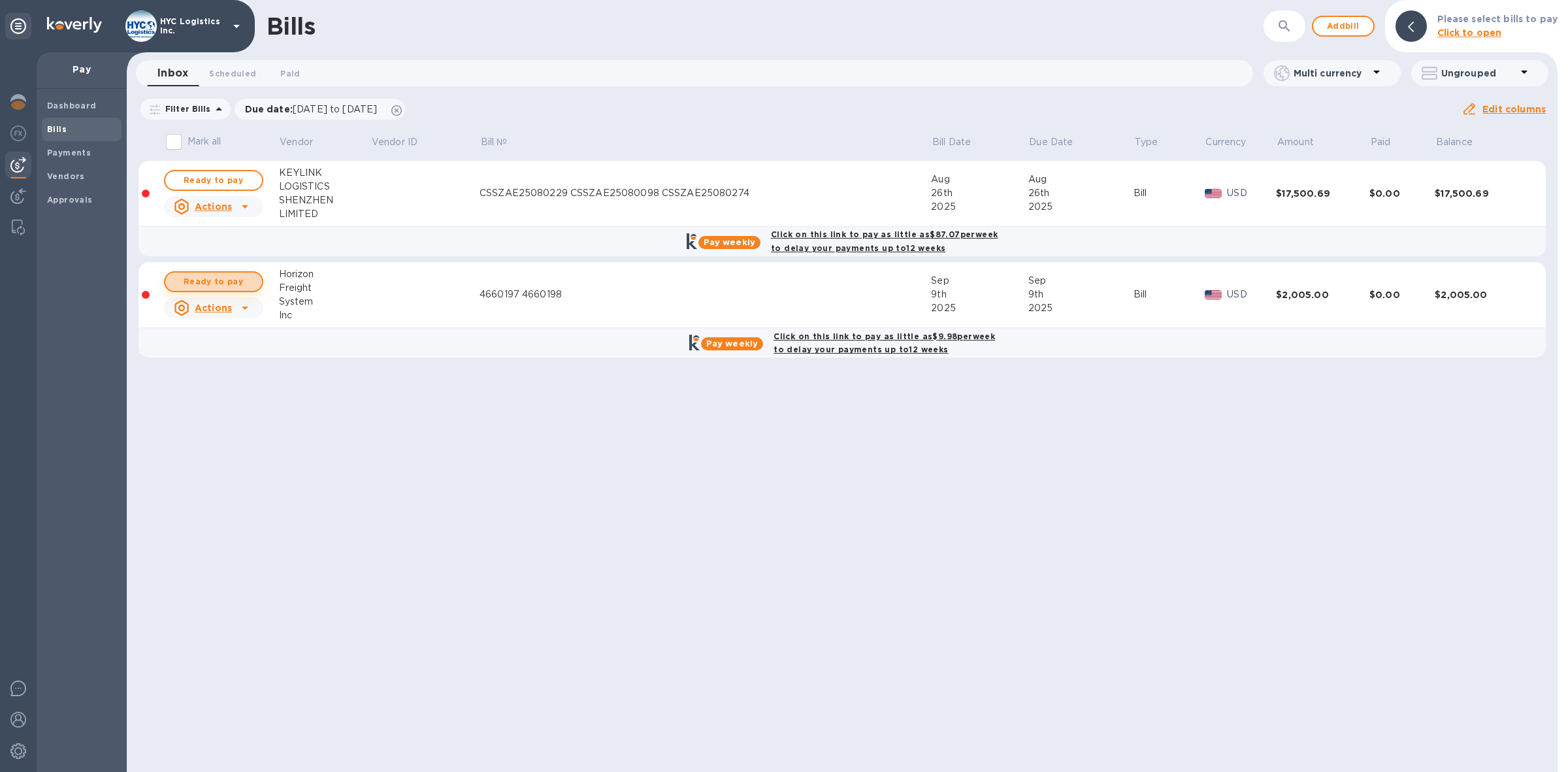
click at [227, 276] on span "Ready to pay" at bounding box center [214, 281] width 76 height 16
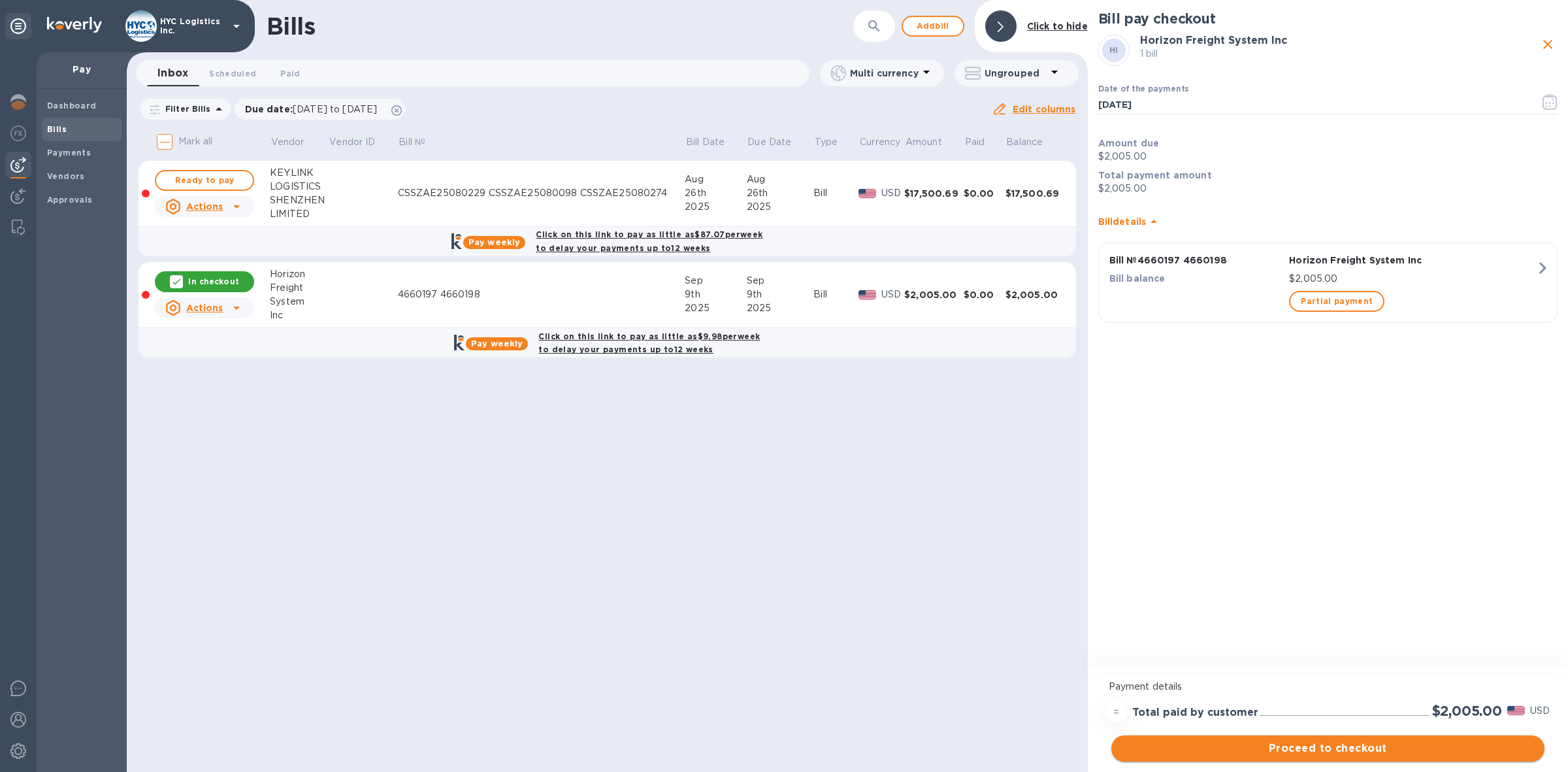
click at [1347, 746] on span "Proceed to checkout" at bounding box center [1328, 748] width 412 height 16
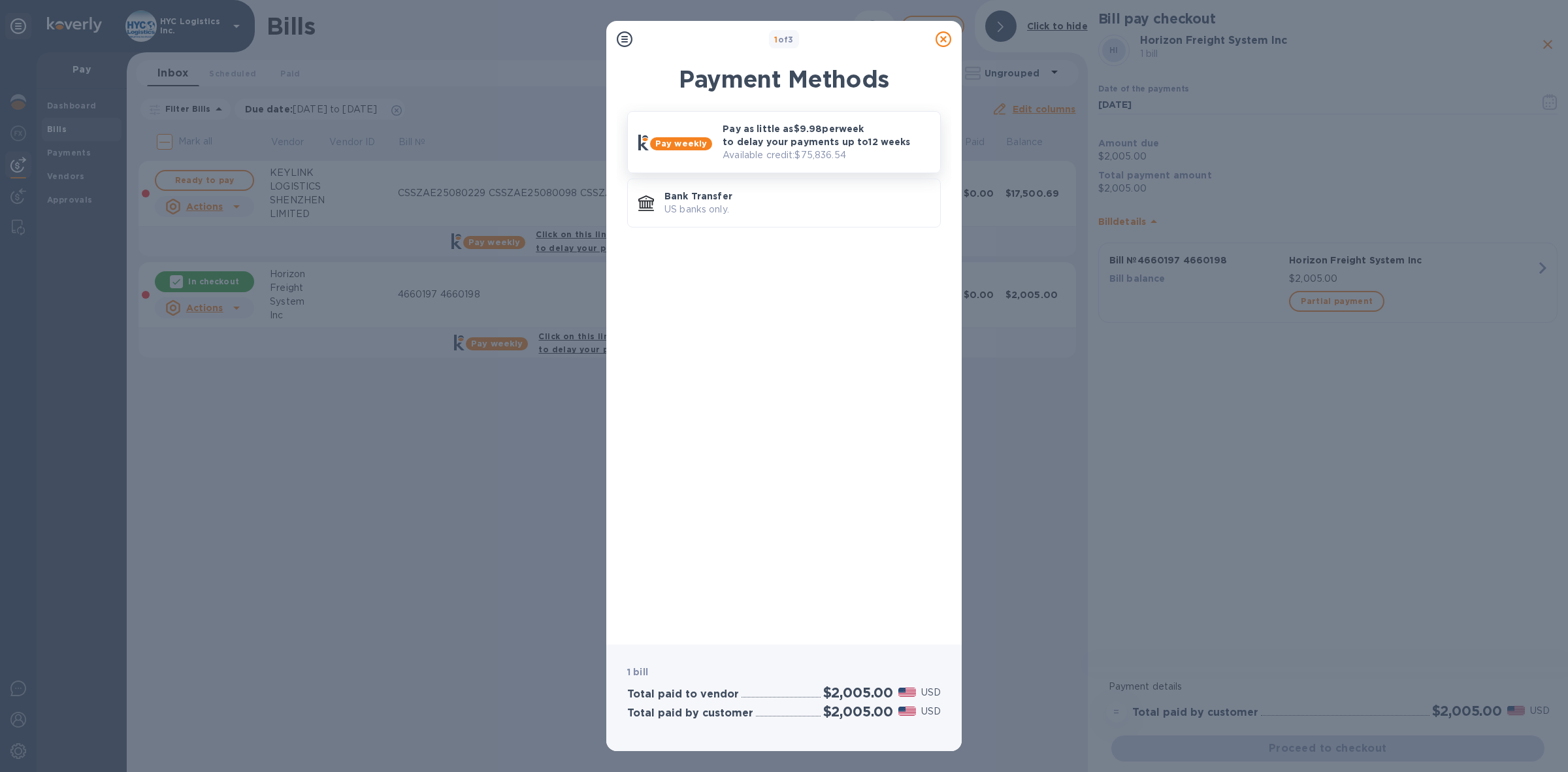
click at [844, 140] on p "Pay as little as $9.98 per week to delay your payments up to 12 weeks" at bounding box center [826, 135] width 207 height 26
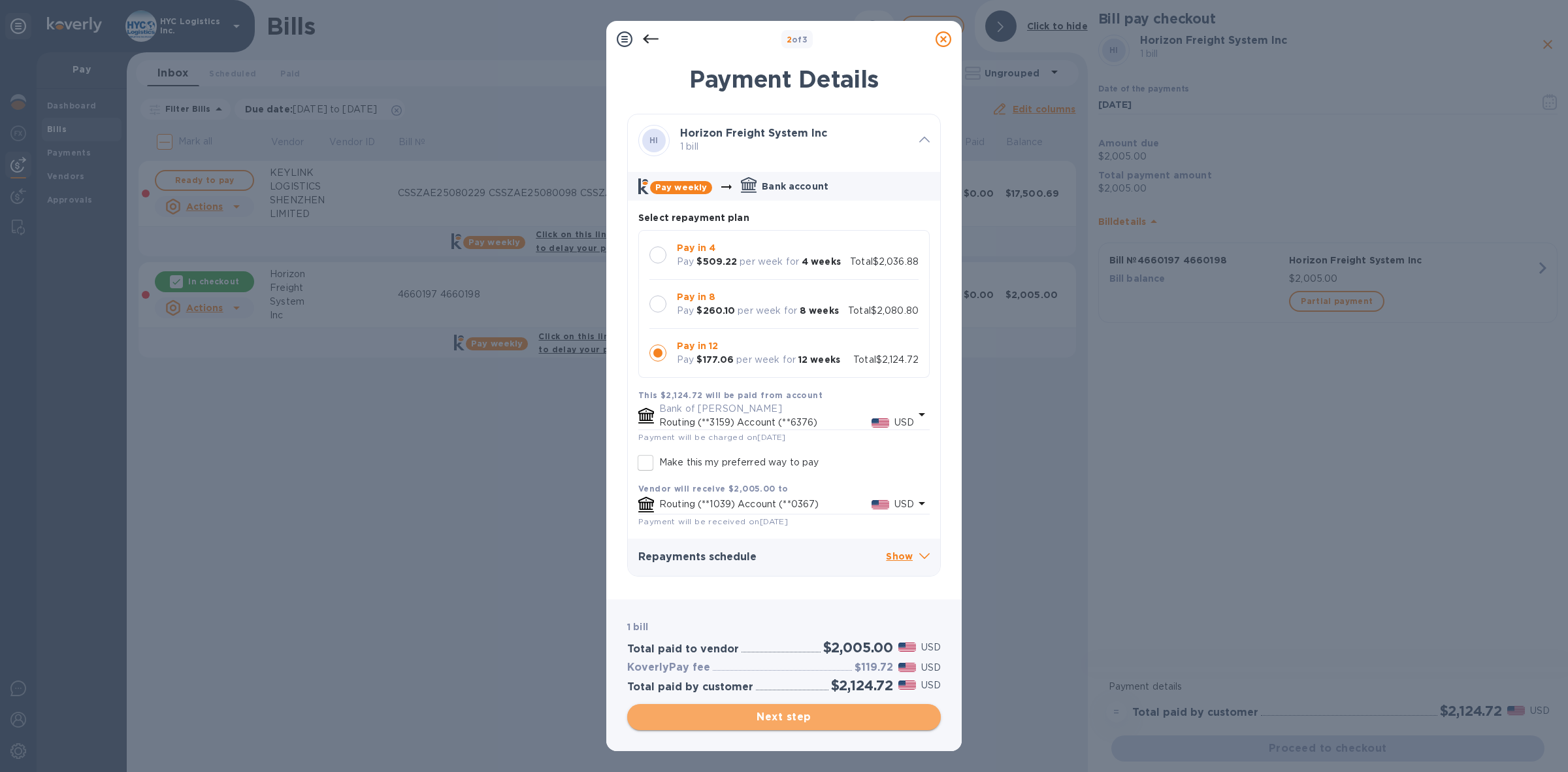
click at [818, 716] on span "Next step" at bounding box center [784, 717] width 292 height 16
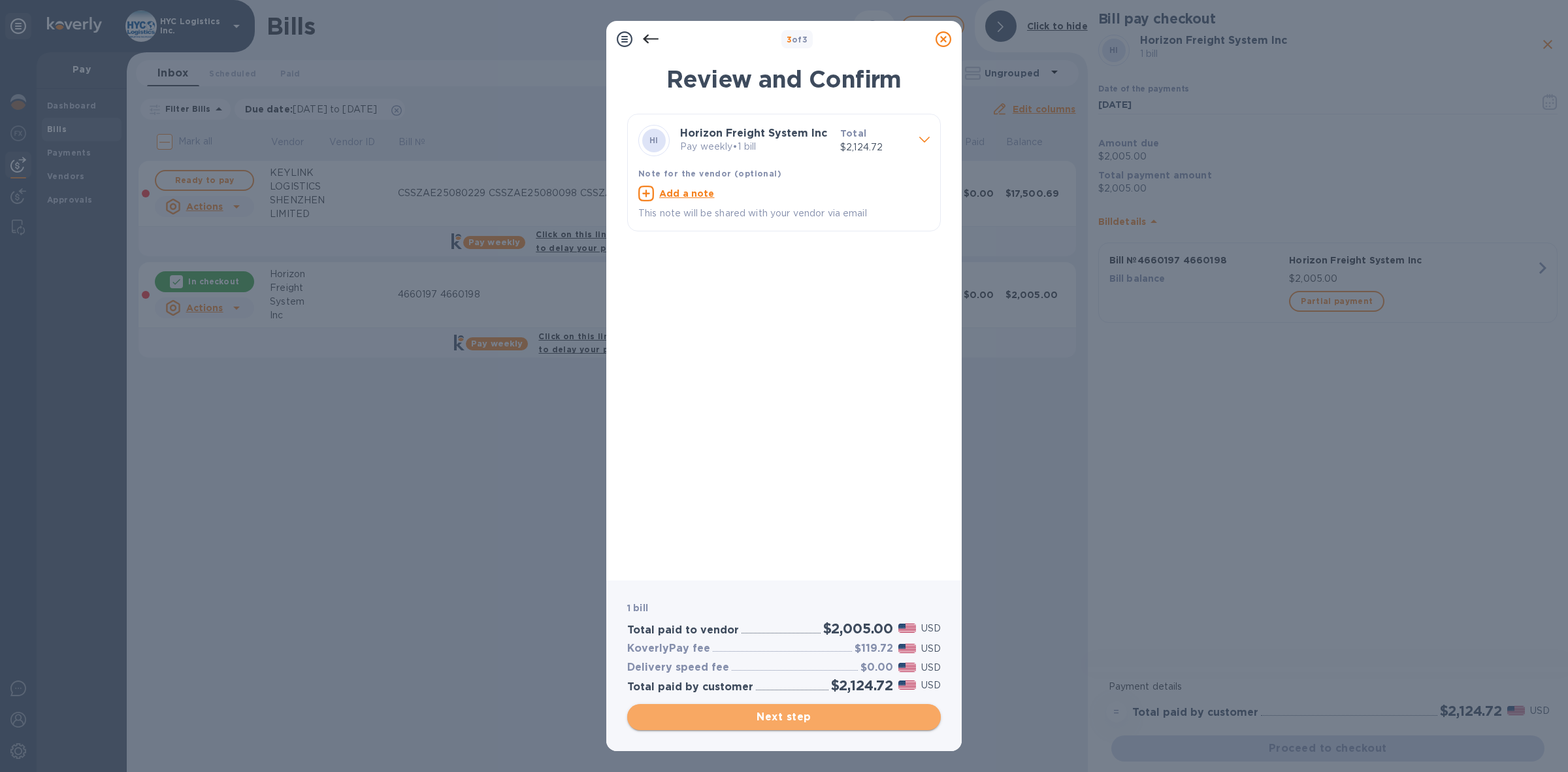
click at [801, 721] on span "Next step" at bounding box center [784, 717] width 292 height 16
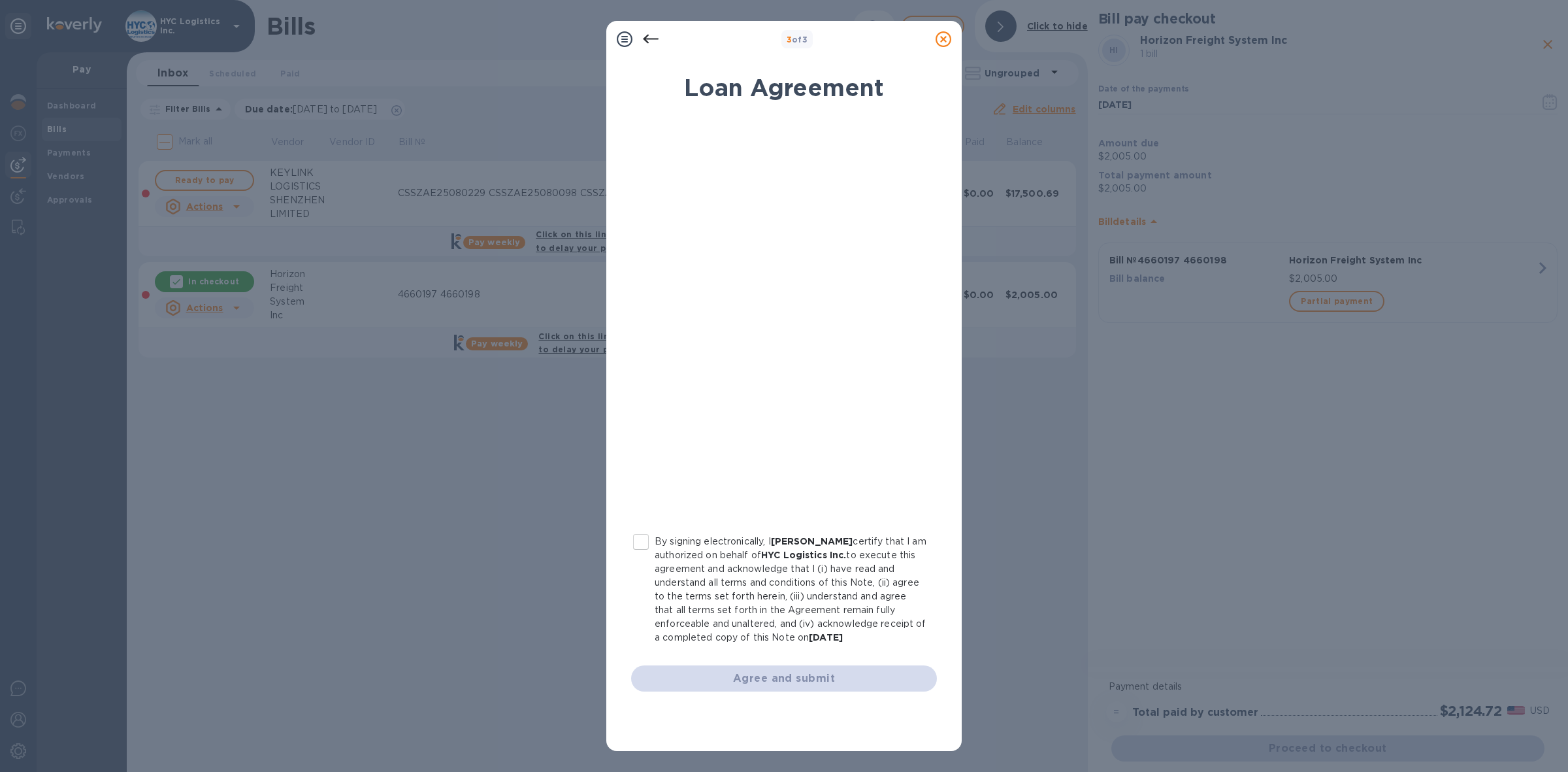
click at [645, 541] on input "By signing electronically, I [PERSON_NAME] certify that I am authorized on beha…" at bounding box center [641, 541] width 27 height 27
checkbox input "true"
click at [802, 675] on span "Agree and submit" at bounding box center [784, 678] width 285 height 16
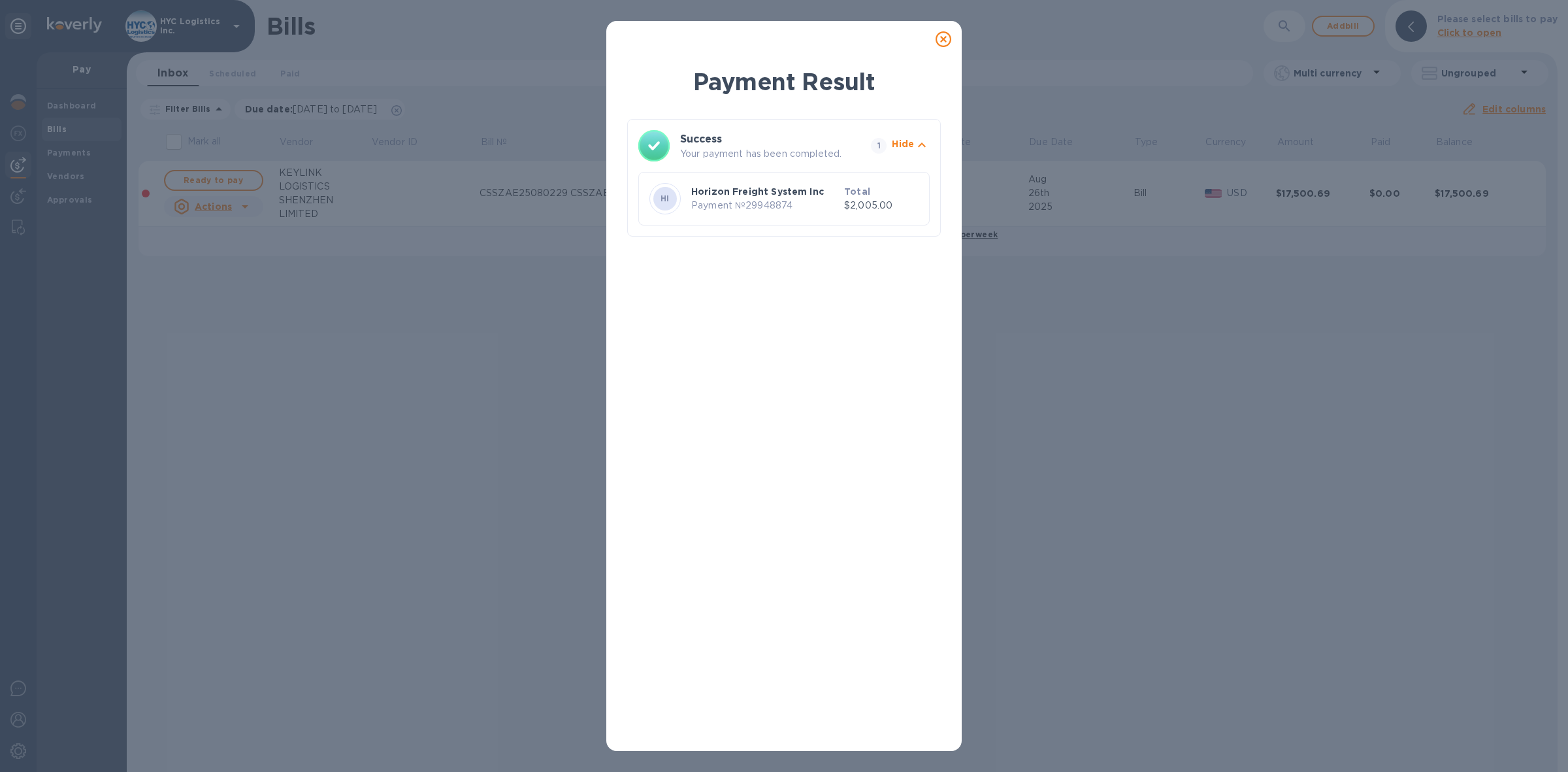
click at [775, 203] on p "Payment № 29948874" at bounding box center [765, 205] width 148 height 13
copy p "29948874"
click at [944, 41] on icon at bounding box center [943, 39] width 16 height 16
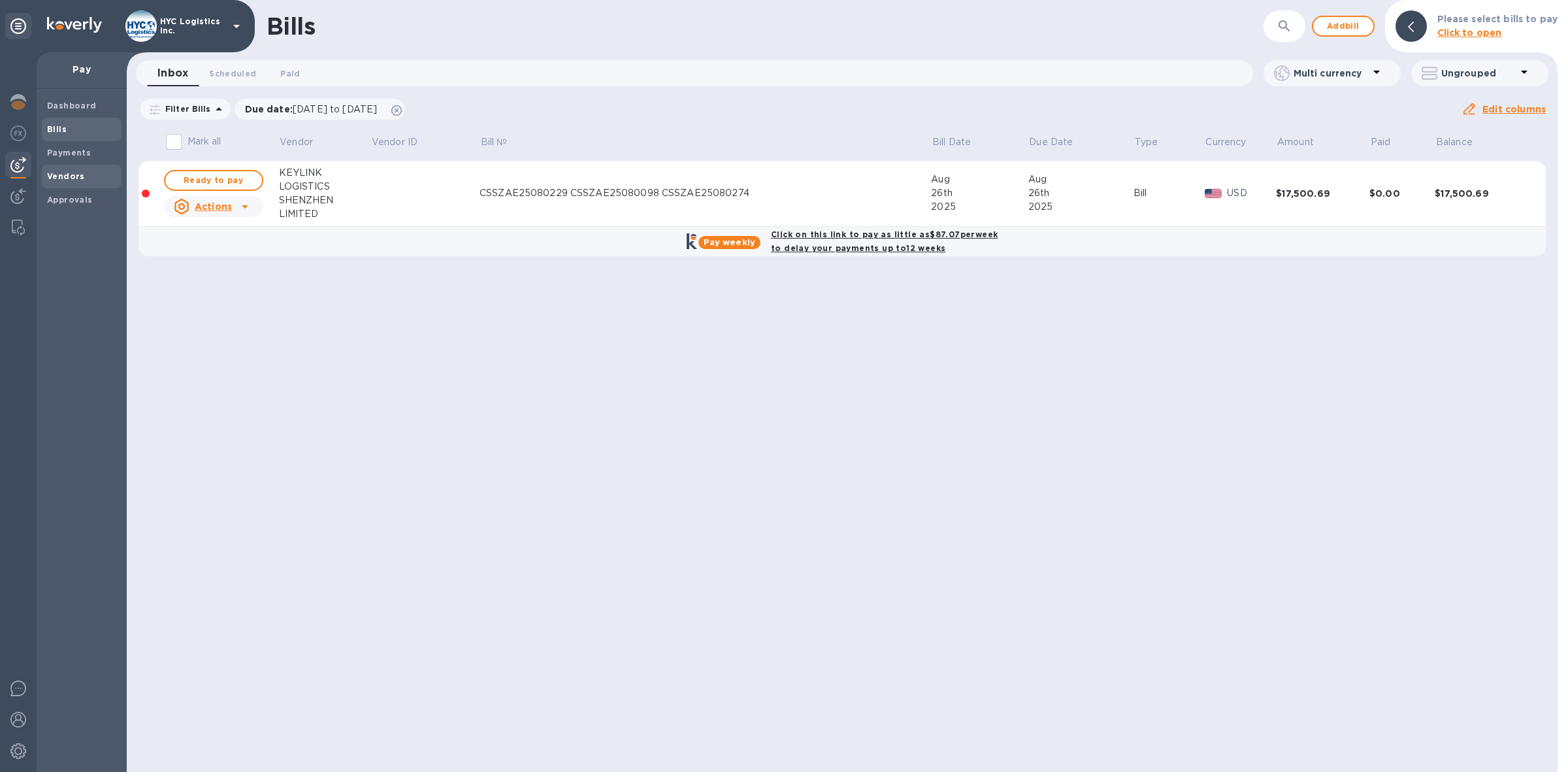
click at [70, 170] on span "Vendors" at bounding box center [66, 176] width 38 height 13
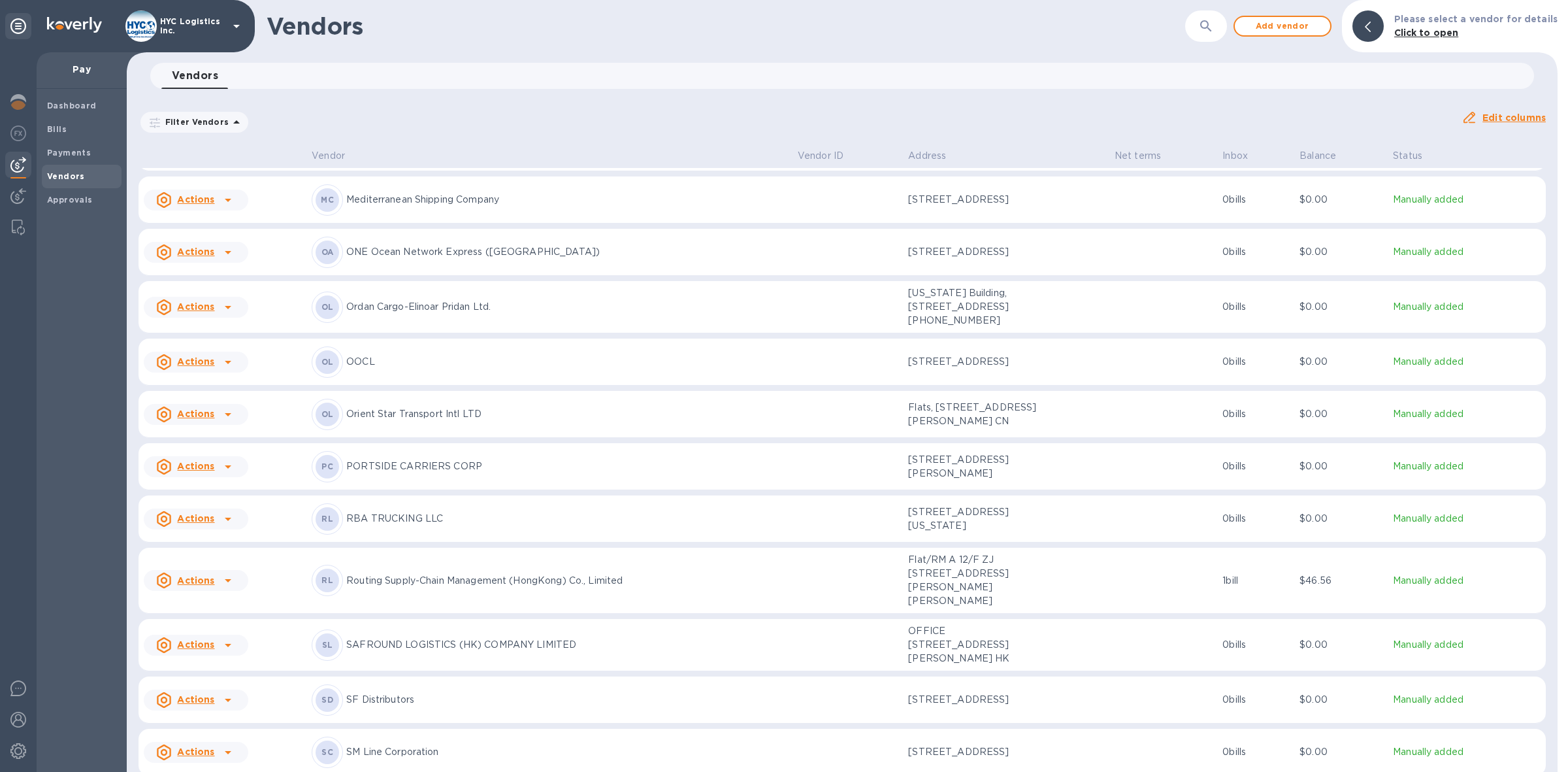
scroll to position [2636, 0]
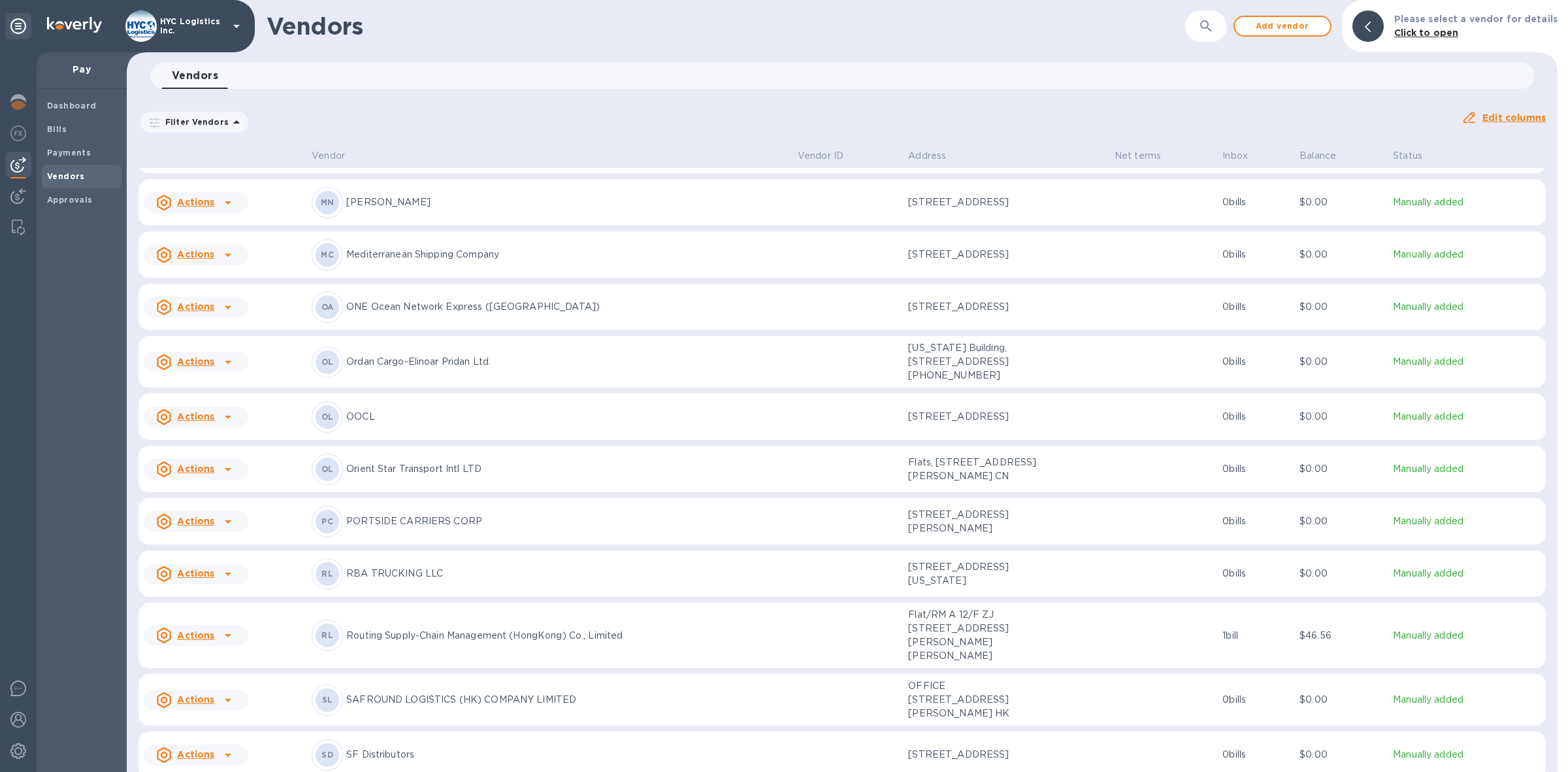
click at [209, 301] on u "Actions" at bounding box center [195, 306] width 37 height 11
click at [209, 348] on b "Add new bill" at bounding box center [211, 345] width 61 height 11
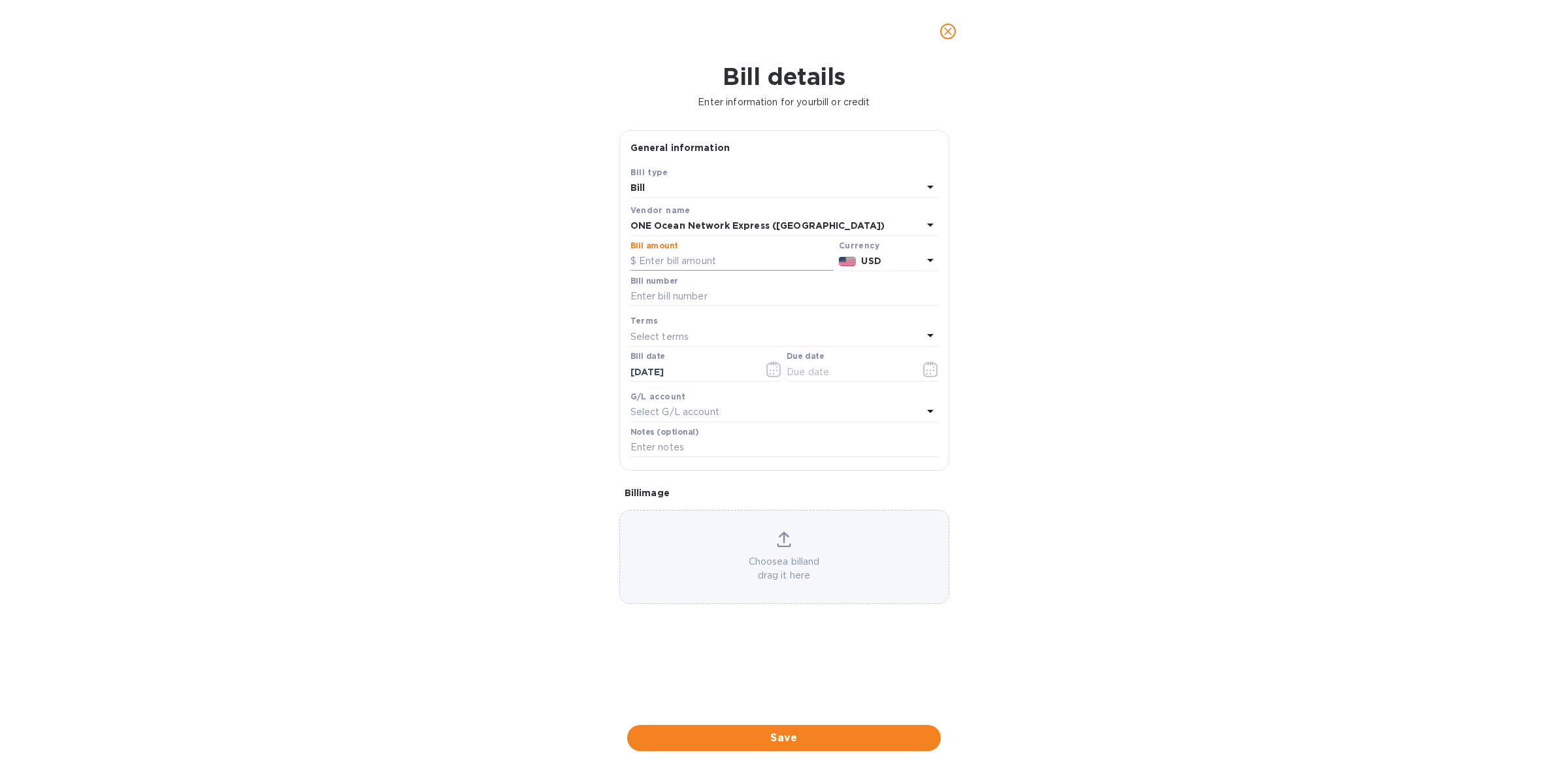
click at [720, 260] on input "text" at bounding box center [732, 262] width 203 height 20
type input "1,867"
click at [720, 298] on input "text" at bounding box center [784, 297] width 308 height 20
paste input "ONEYBKKFS8786700"
type input "ONEYBKKFS8786700"
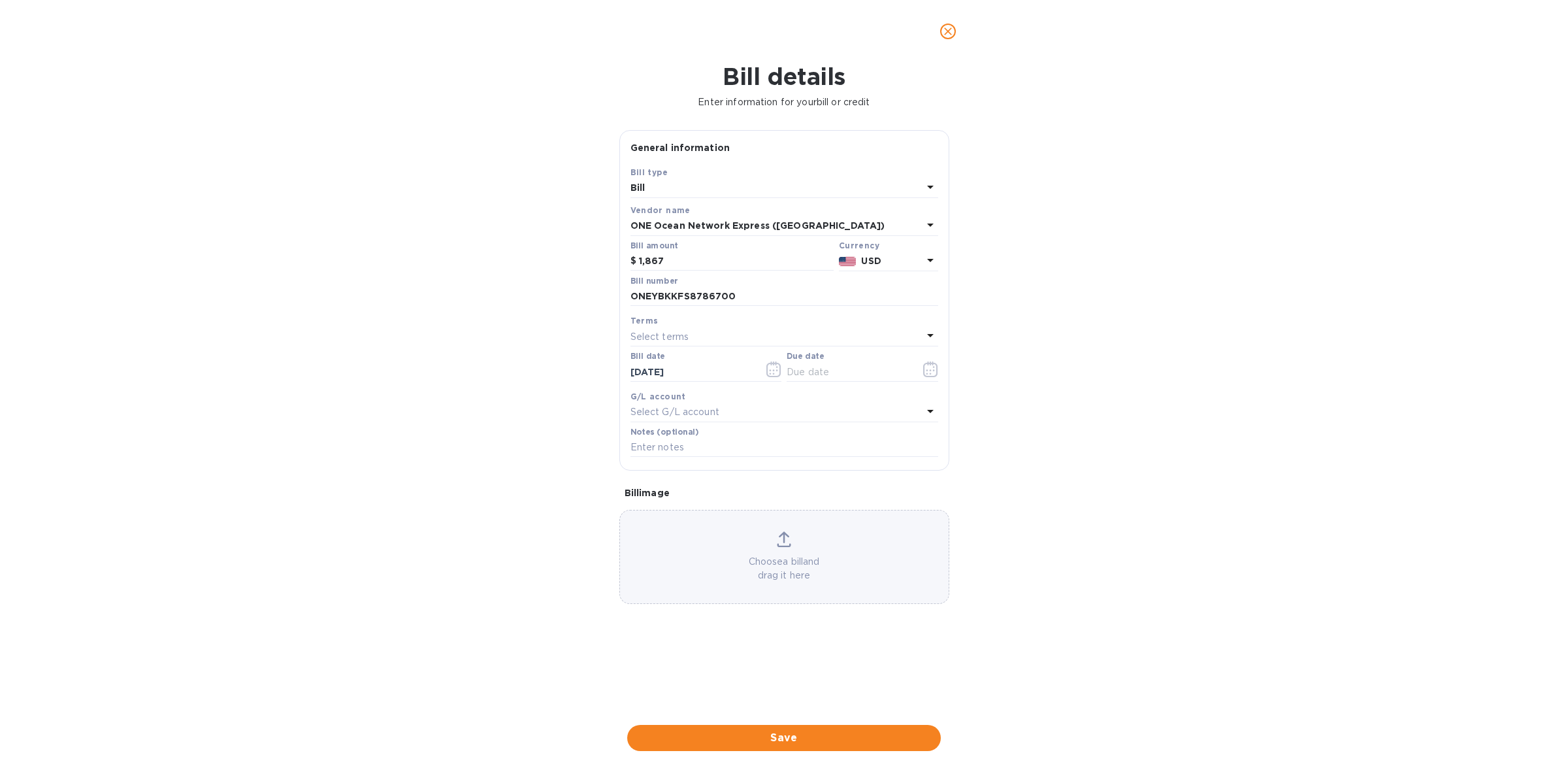
click at [719, 340] on div "Select terms" at bounding box center [777, 336] width 292 height 18
click at [698, 503] on p "COD" at bounding box center [779, 508] width 276 height 13
type input "[DATE]"
click at [815, 735] on span "Save" at bounding box center [784, 737] width 292 height 16
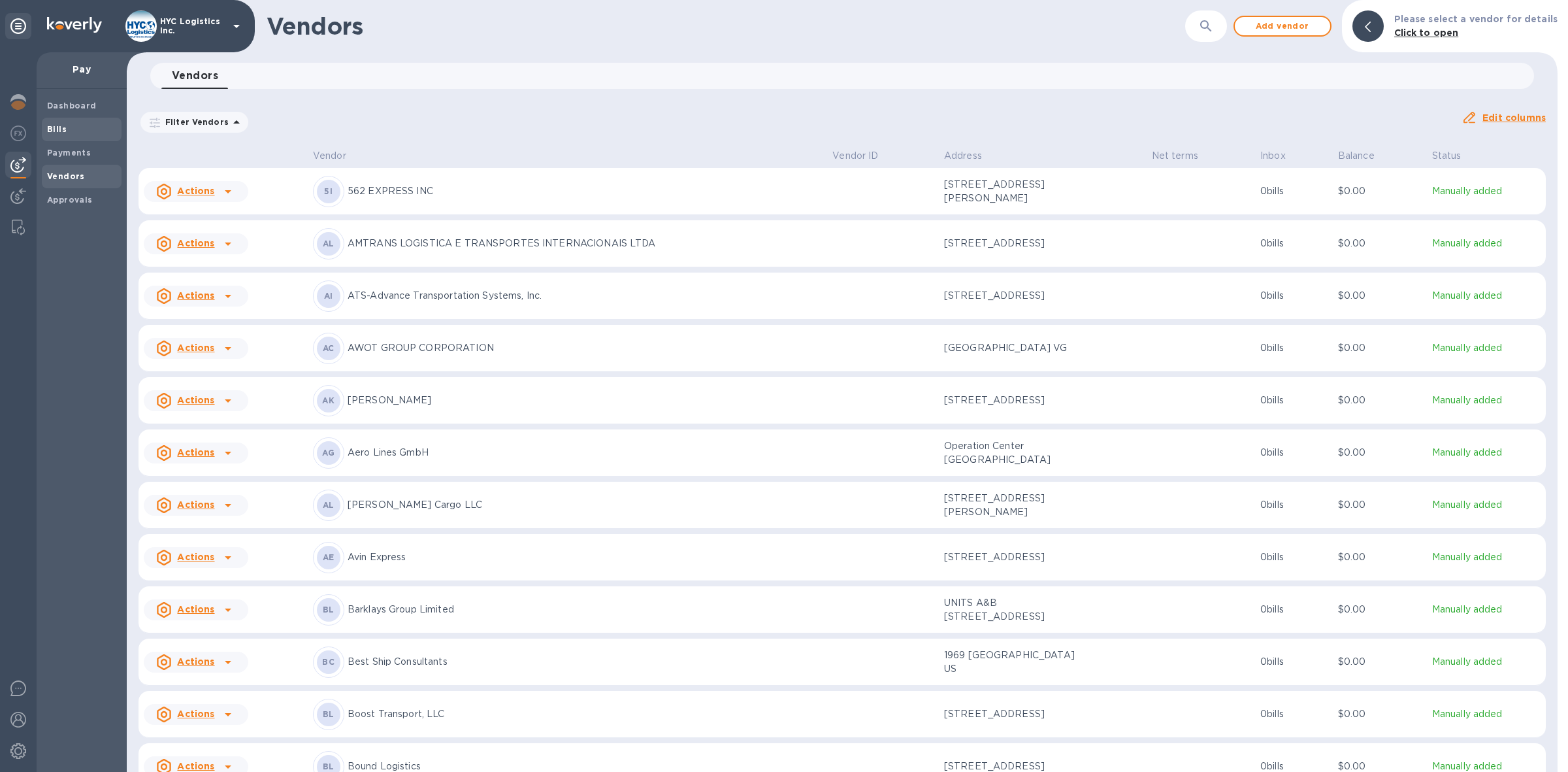
click at [61, 125] on b "Bills" at bounding box center [57, 129] width 20 height 10
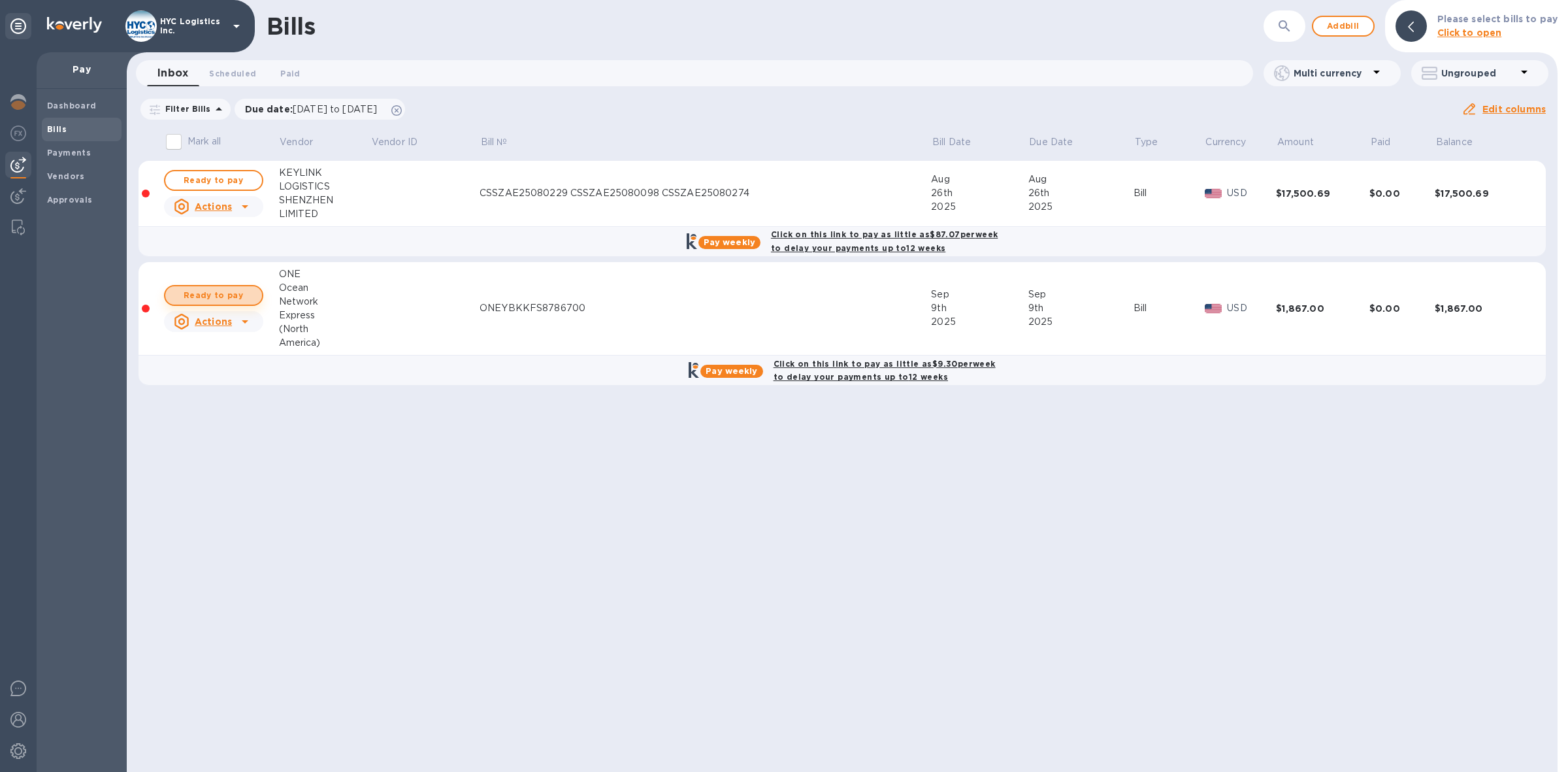
click at [212, 294] on span "Ready to pay" at bounding box center [214, 295] width 76 height 16
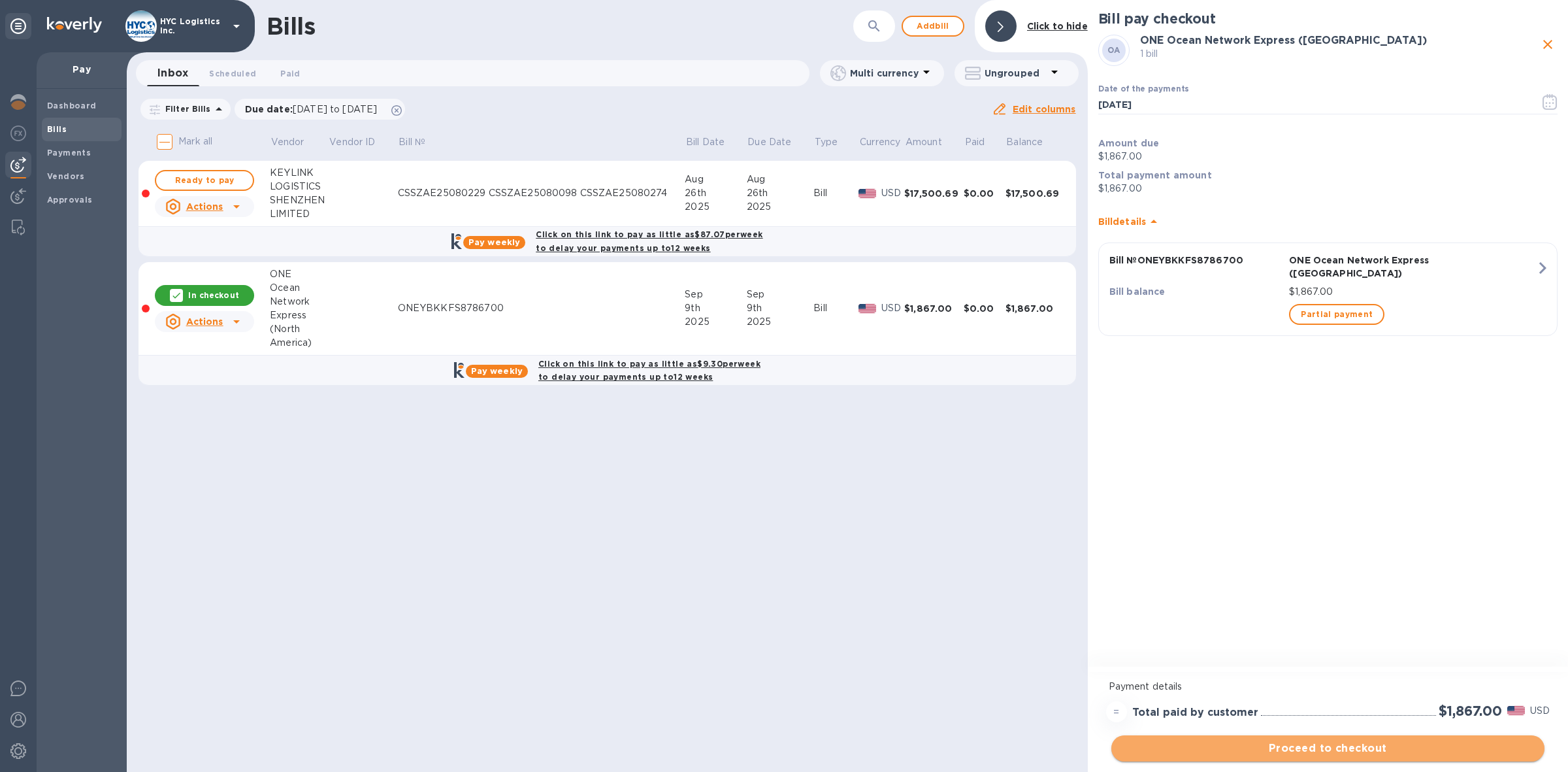
click at [1364, 746] on span "Proceed to checkout" at bounding box center [1328, 748] width 412 height 16
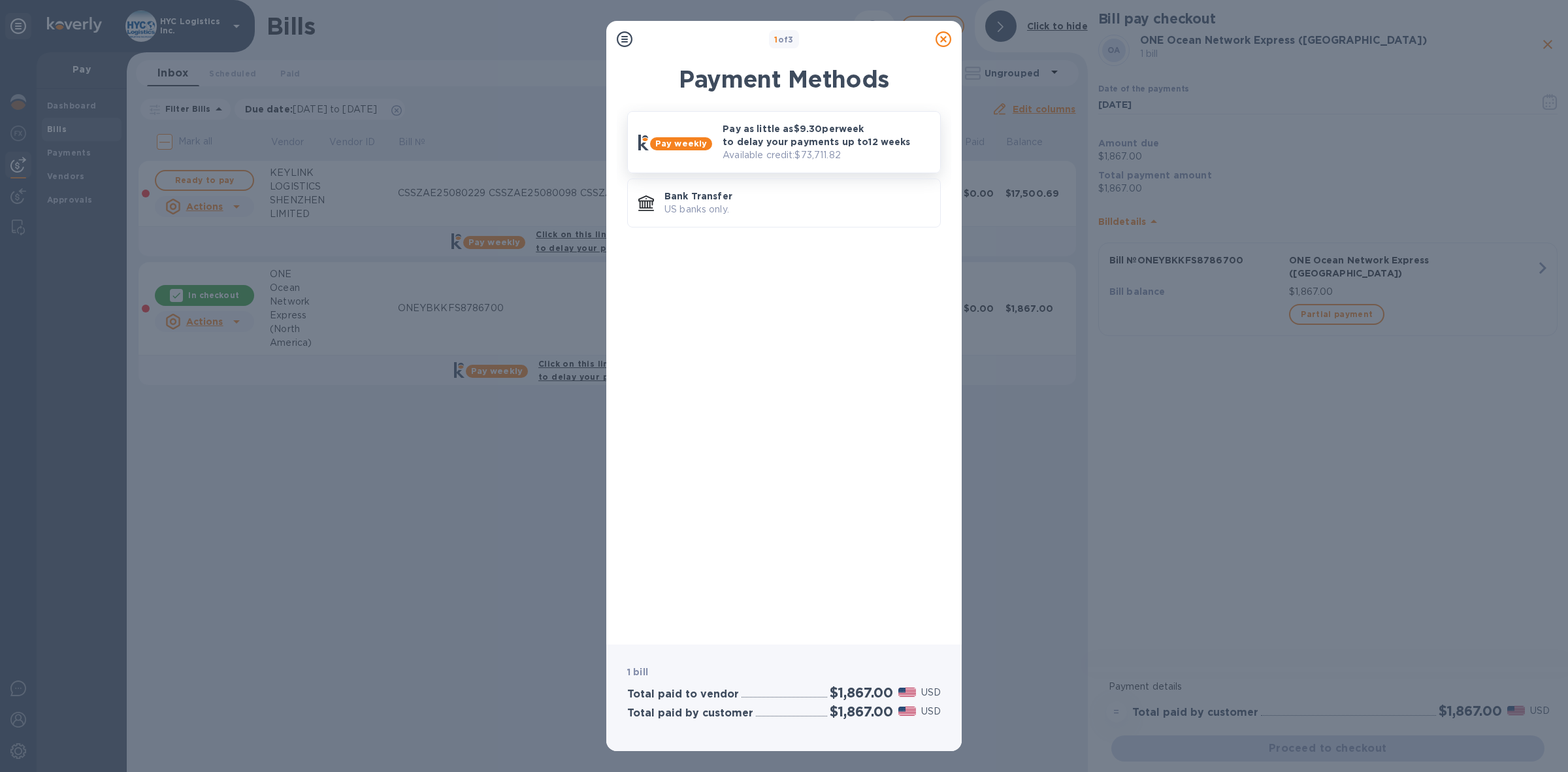
click at [837, 133] on p "Pay as little as $9.30 per week to delay your payments up to 12 weeks" at bounding box center [826, 135] width 207 height 26
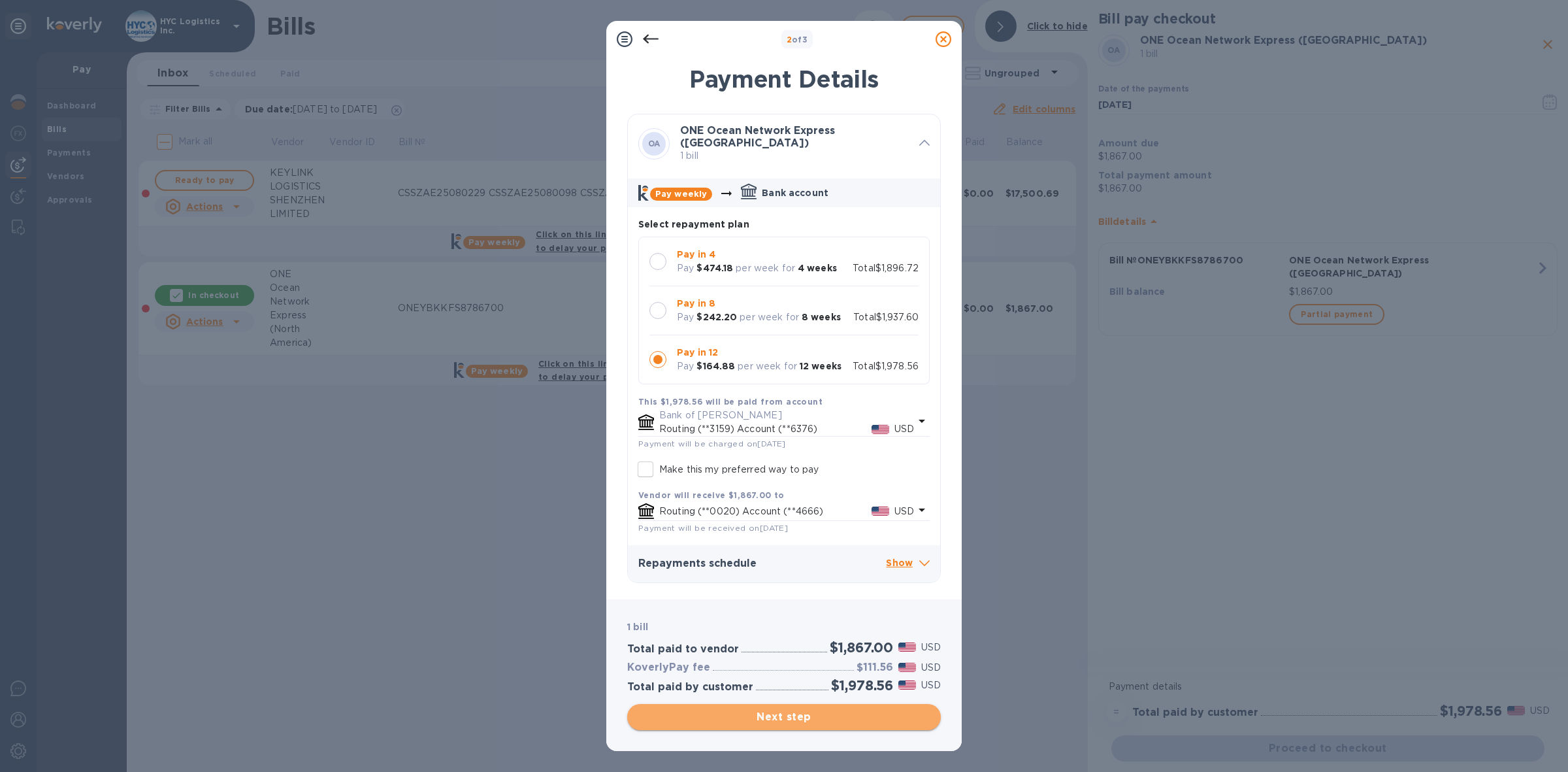
click at [814, 712] on span "Next step" at bounding box center [784, 717] width 292 height 16
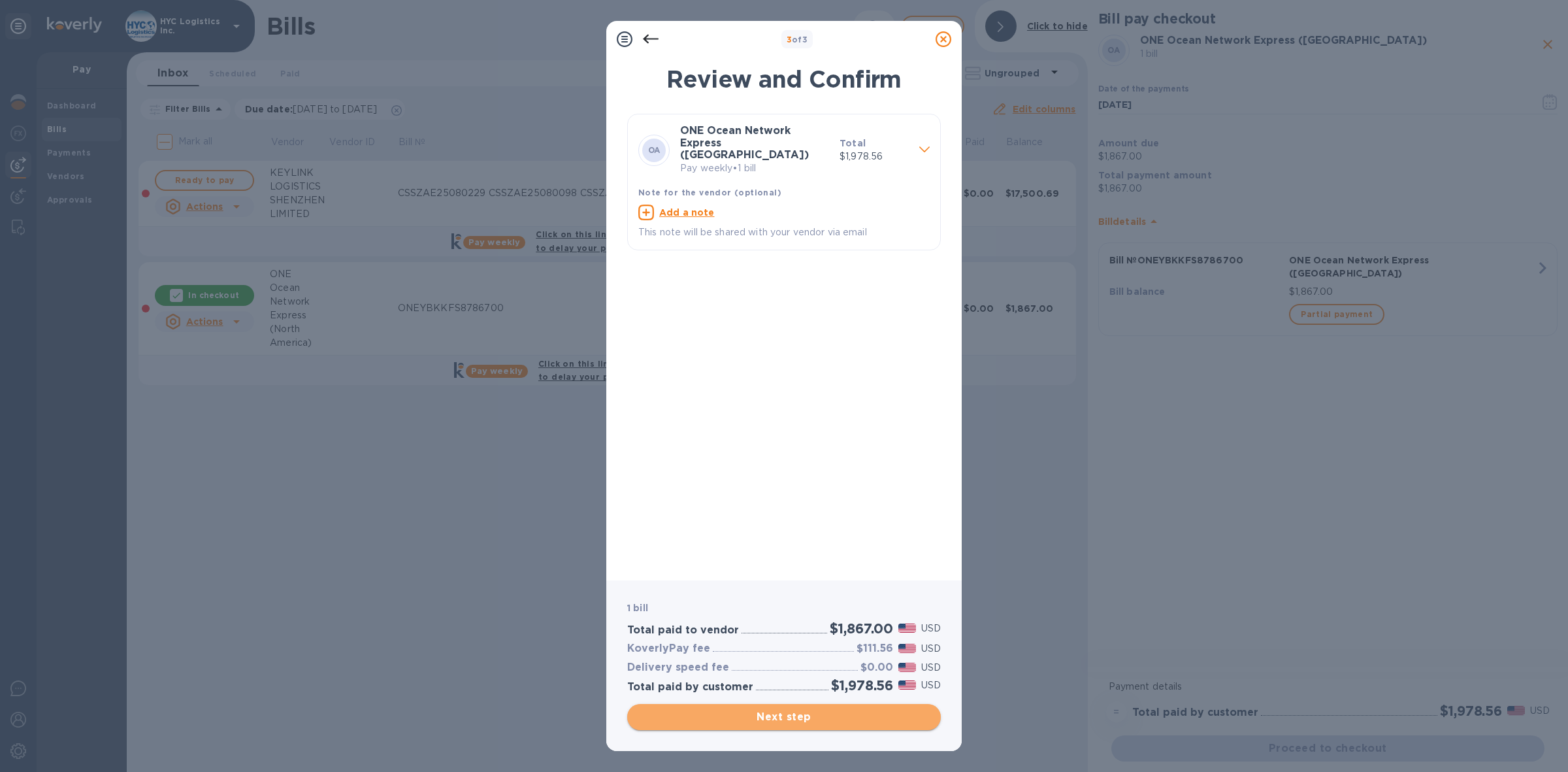
click at [817, 714] on span "Next step" at bounding box center [784, 717] width 292 height 16
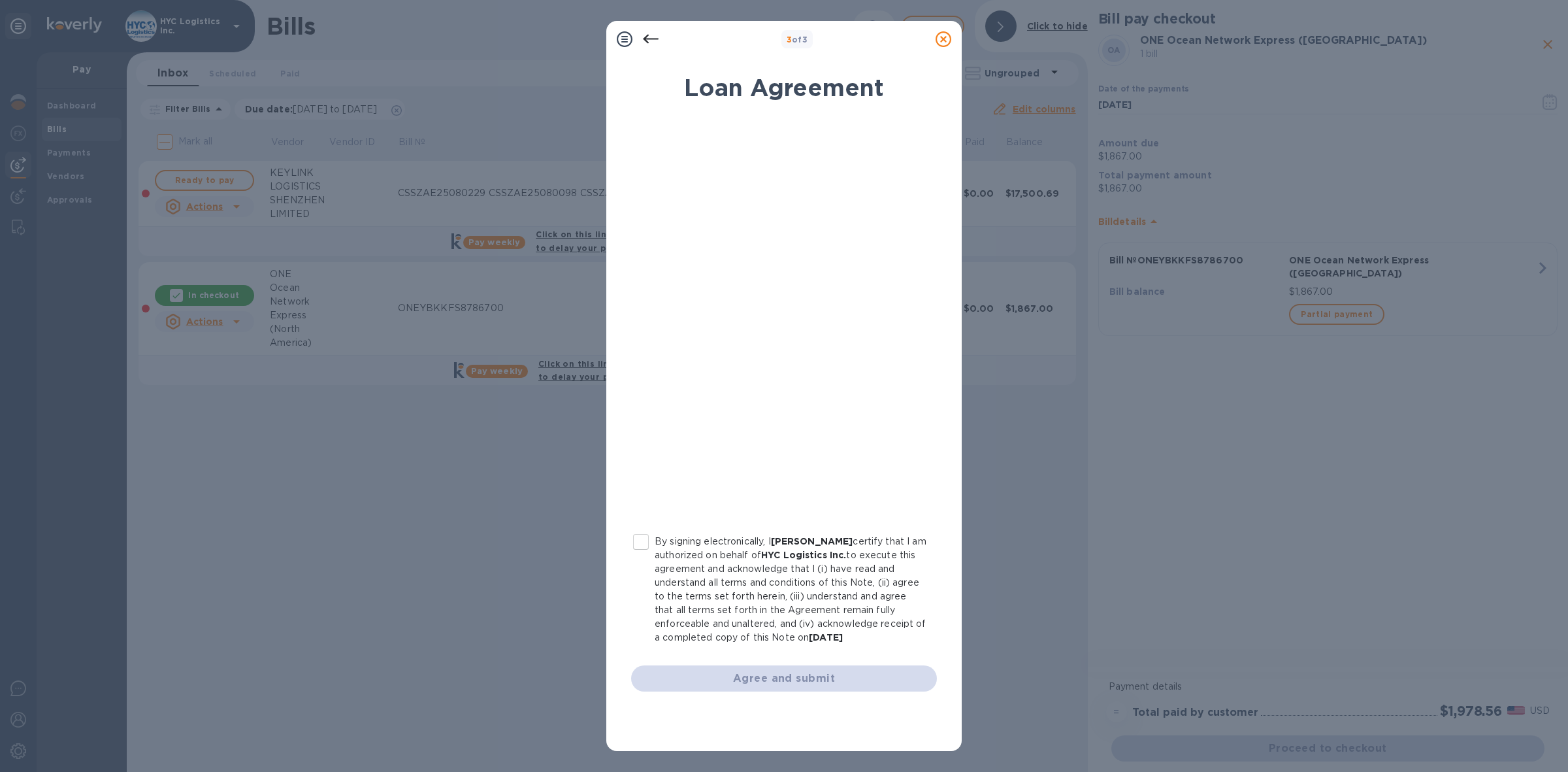
click at [637, 534] on input "By signing electronically, I [PERSON_NAME] certify that I am authorized on beha…" at bounding box center [641, 541] width 27 height 27
checkbox input "true"
click at [784, 673] on span "Agree and submit" at bounding box center [784, 678] width 285 height 16
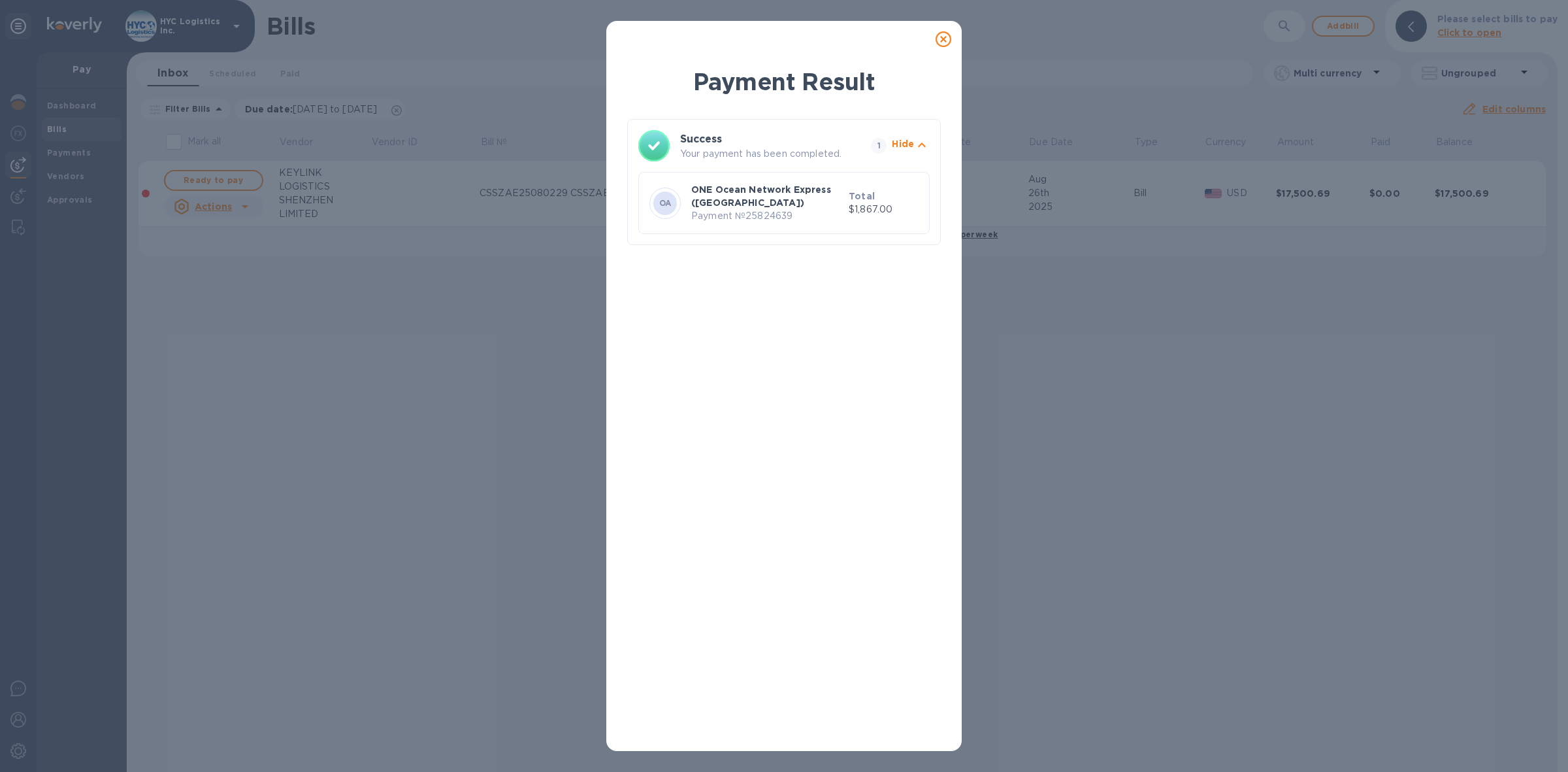
click at [773, 216] on p "Payment № 25824639" at bounding box center [767, 216] width 152 height 13
copy p "25824639"
click at [944, 41] on icon at bounding box center [943, 39] width 16 height 16
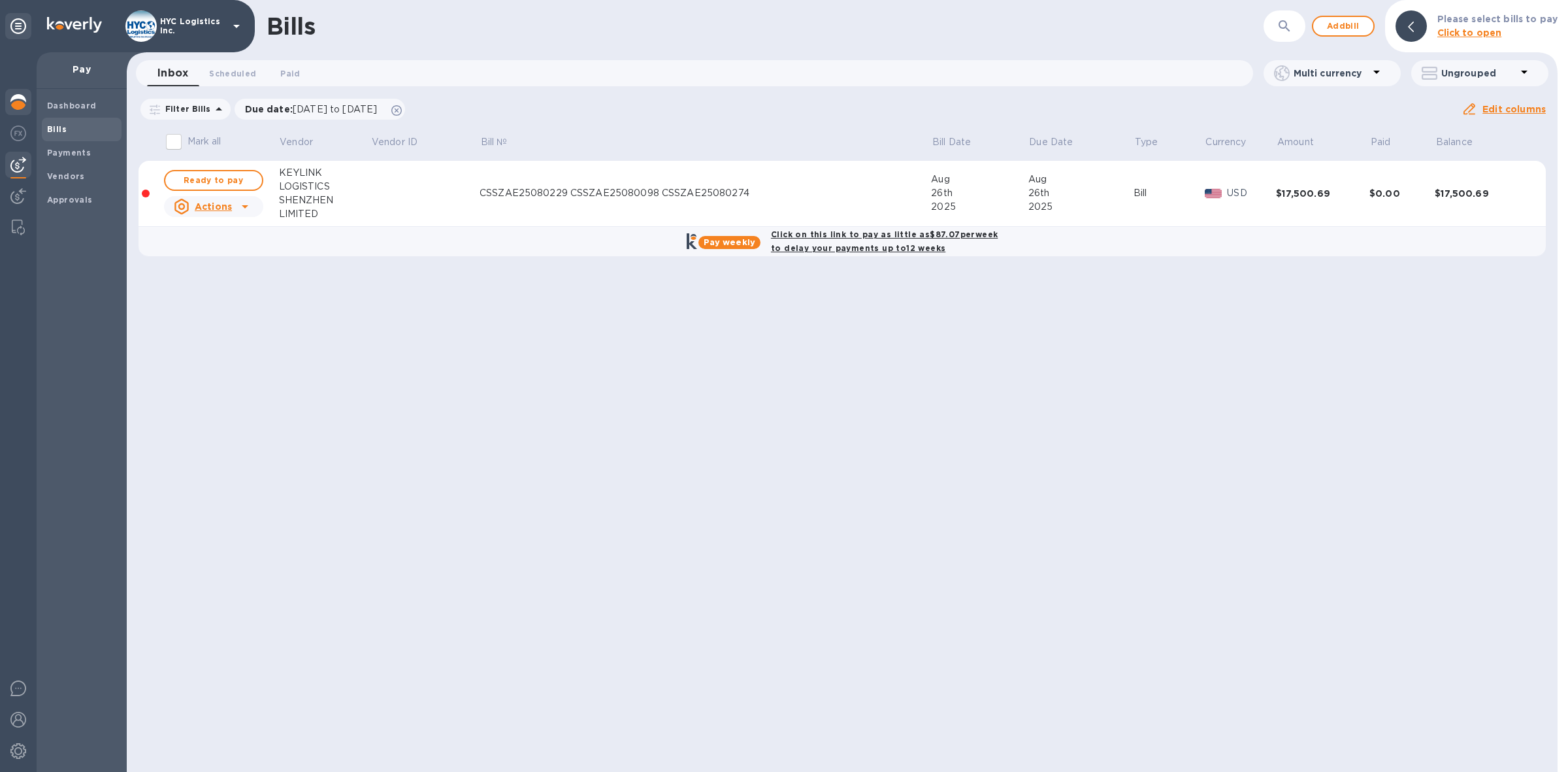
click at [14, 97] on img at bounding box center [18, 102] width 16 height 16
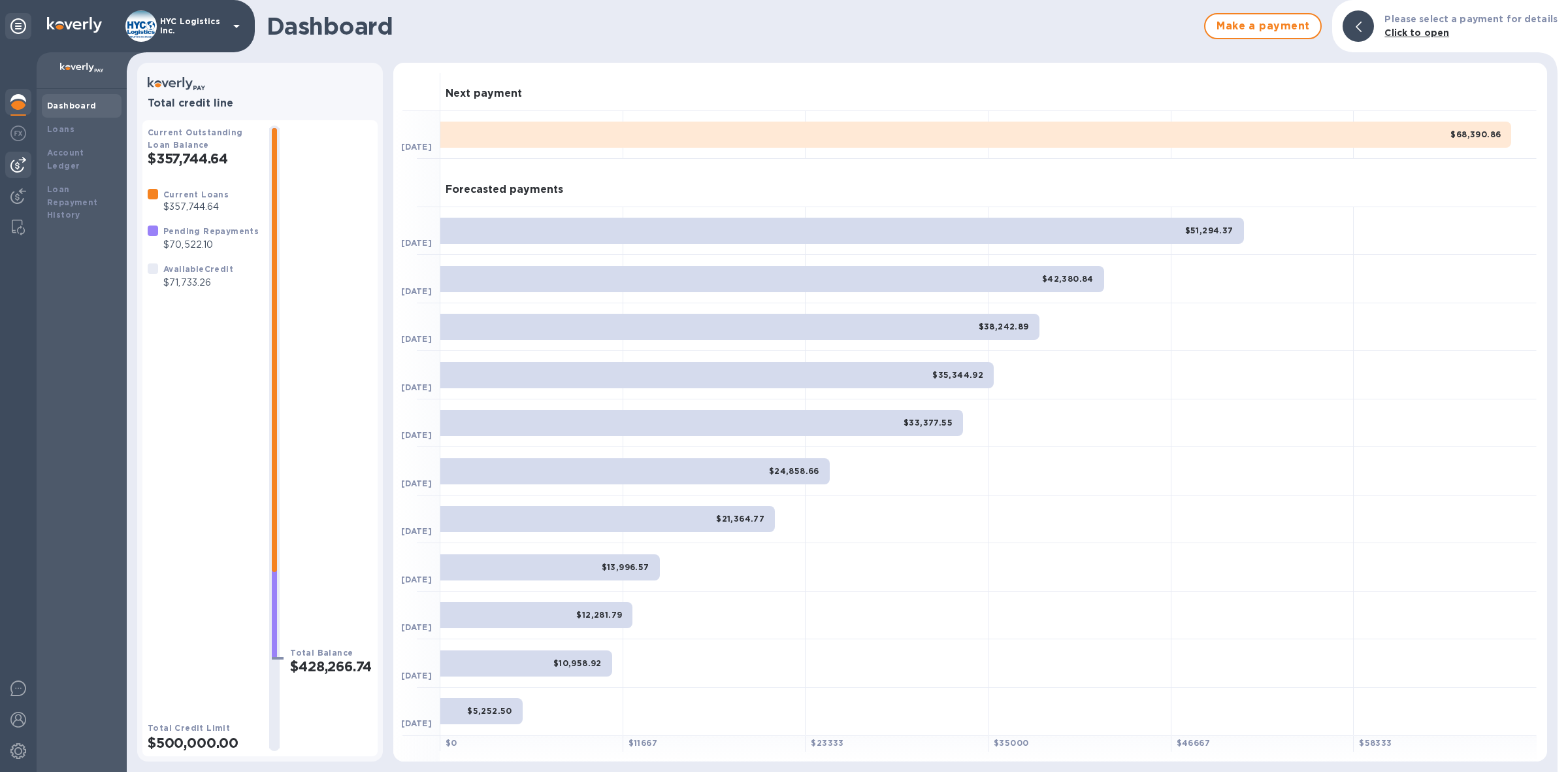
click at [5, 159] on div at bounding box center [18, 164] width 26 height 26
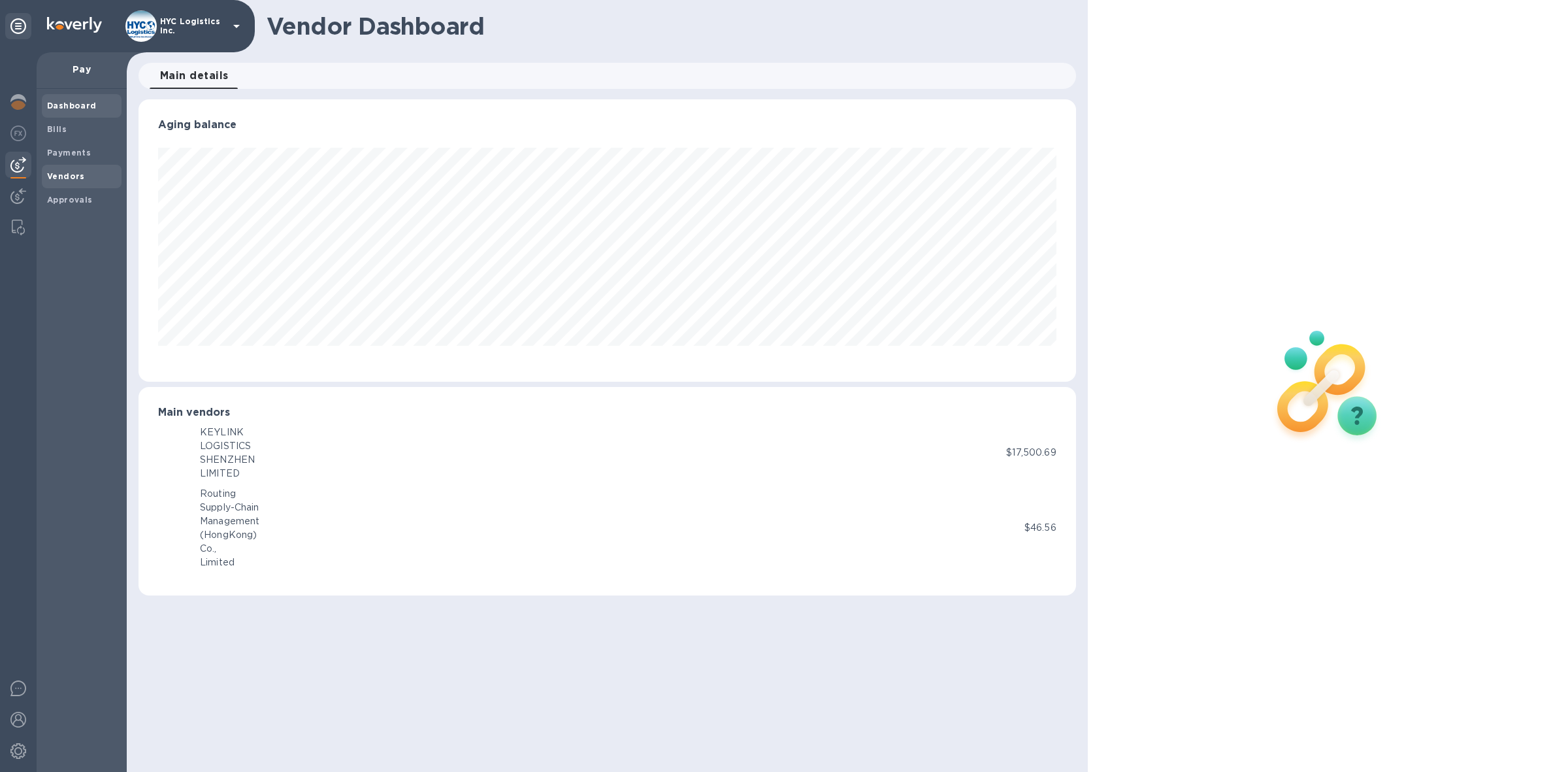
scroll to position [282, 937]
click at [62, 171] on b "Vendors" at bounding box center [66, 176] width 38 height 10
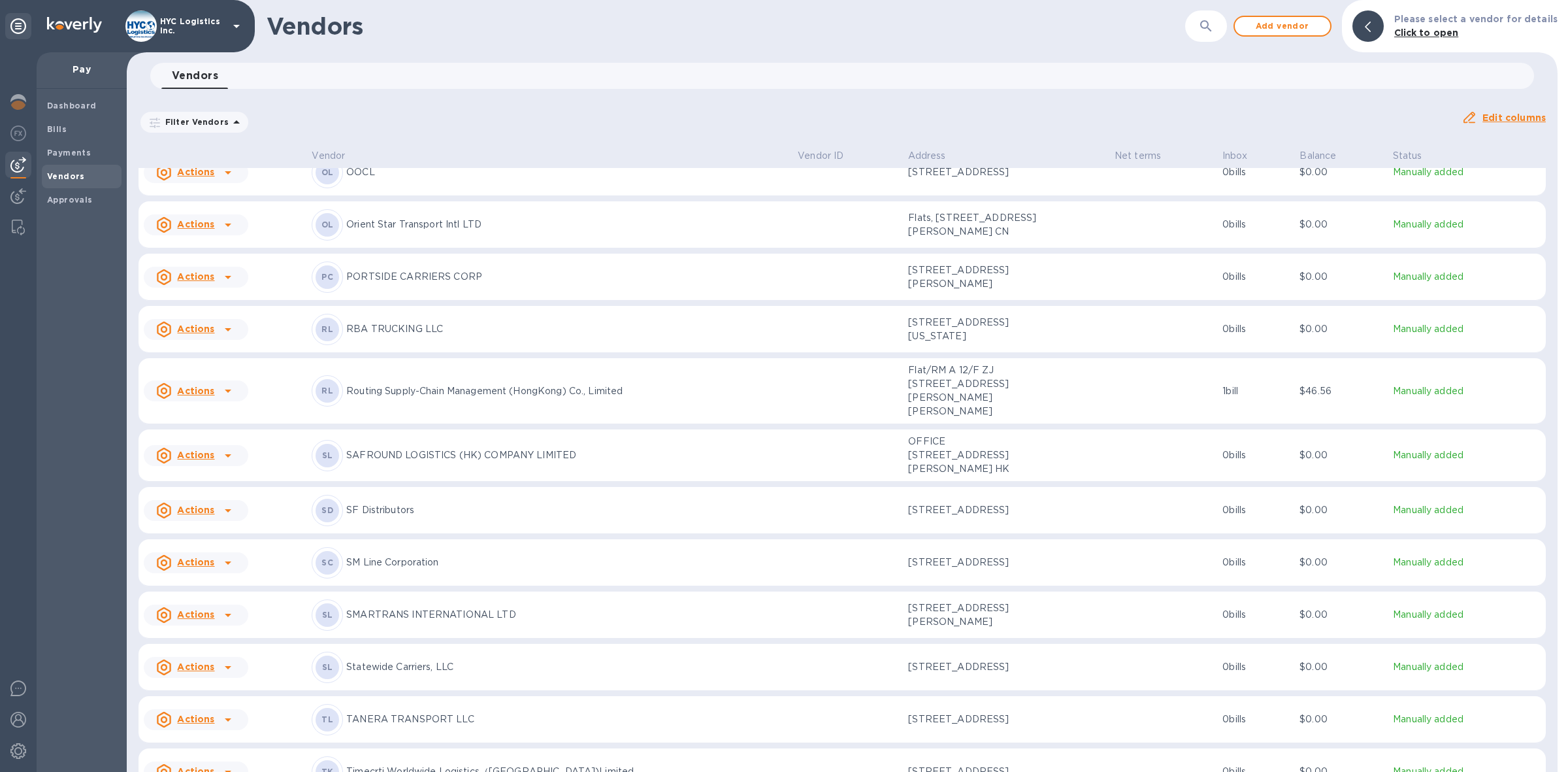
scroll to position [3270, 0]
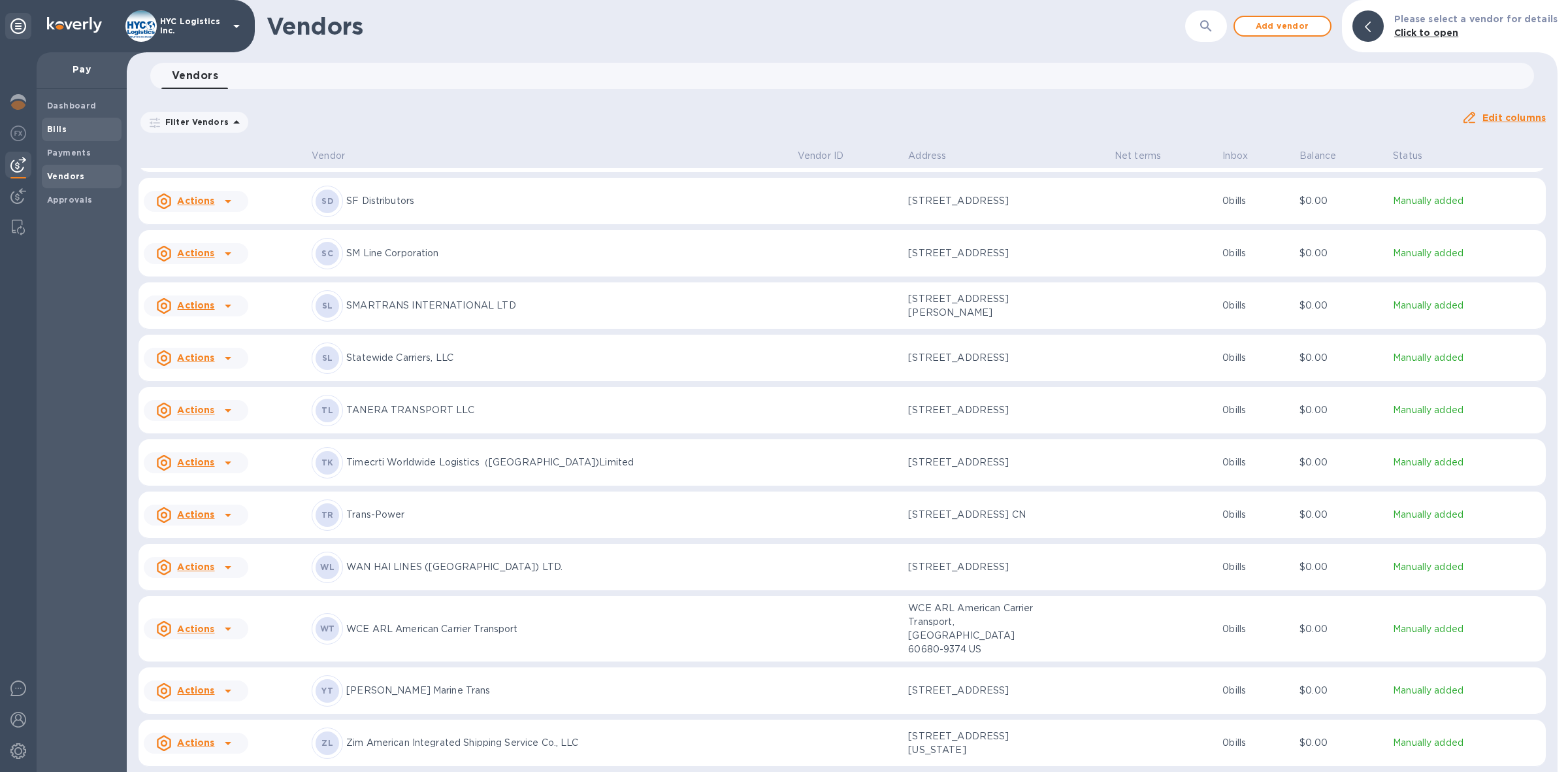
click at [54, 121] on div "Bills" at bounding box center [81, 129] width 80 height 23
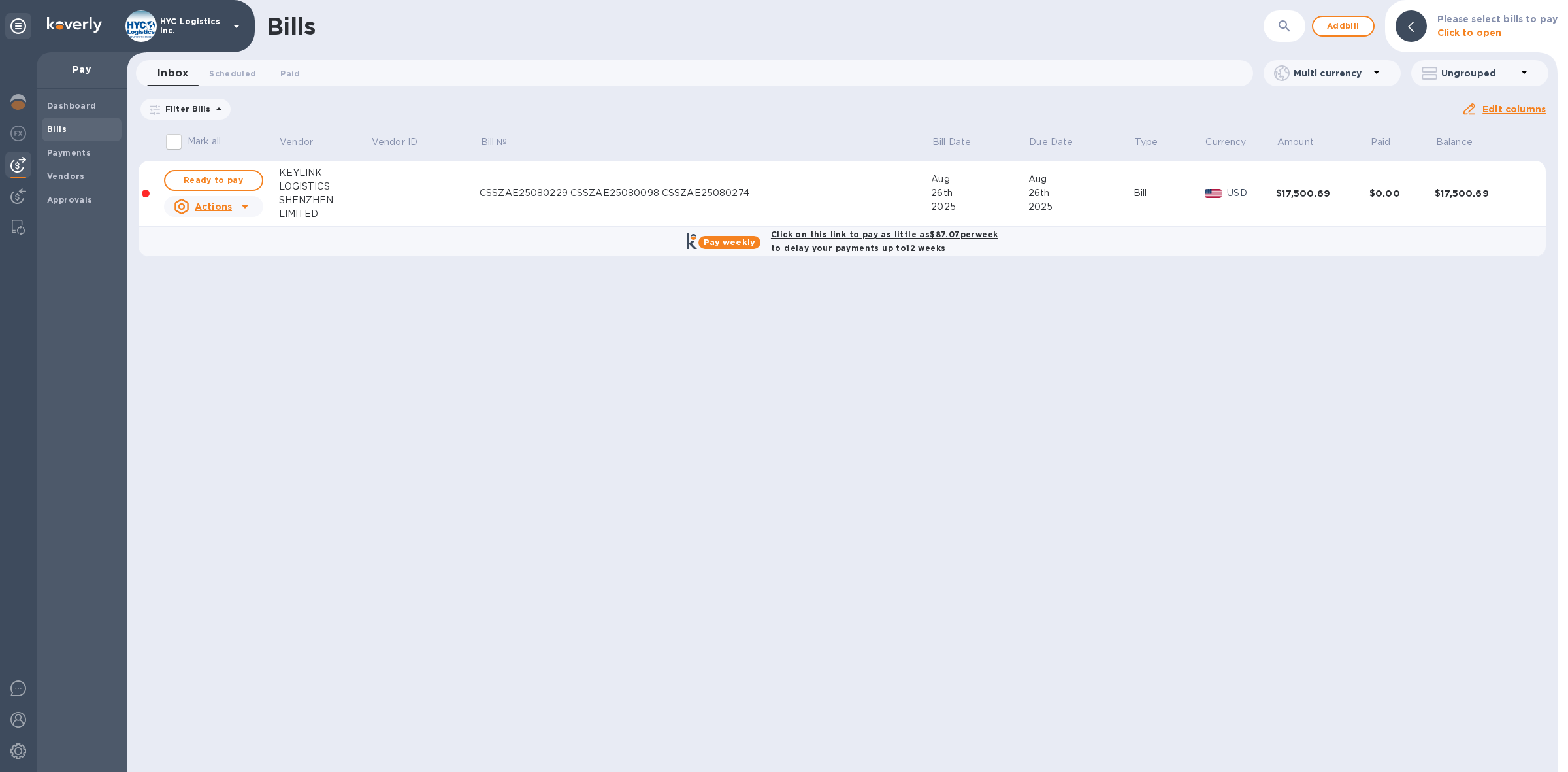
click at [240, 207] on icon at bounding box center [245, 207] width 16 height 16
click at [219, 295] on b "Delete" at bounding box center [217, 290] width 32 height 11
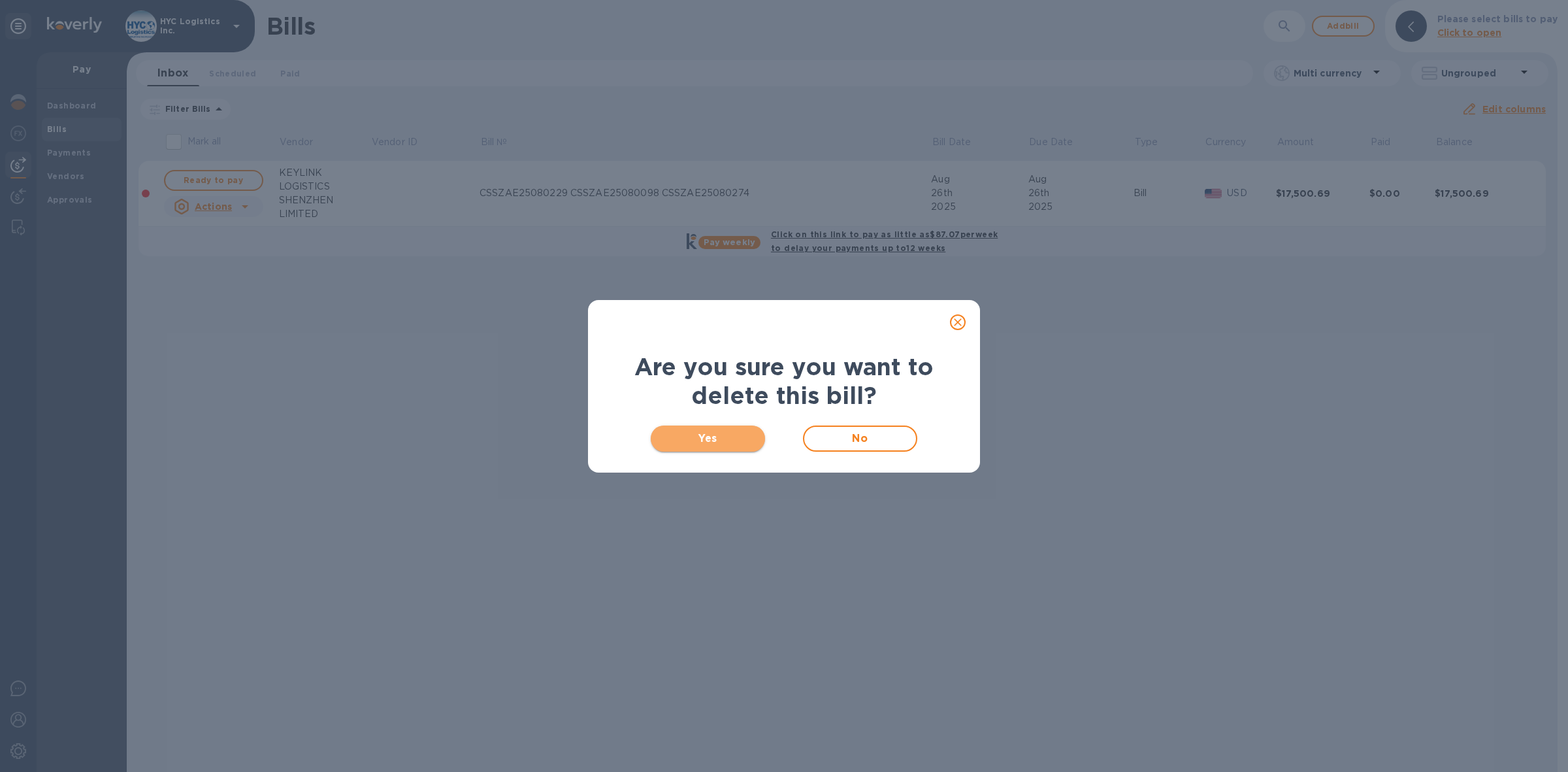
click at [742, 442] on span "Yes" at bounding box center [708, 439] width 94 height 16
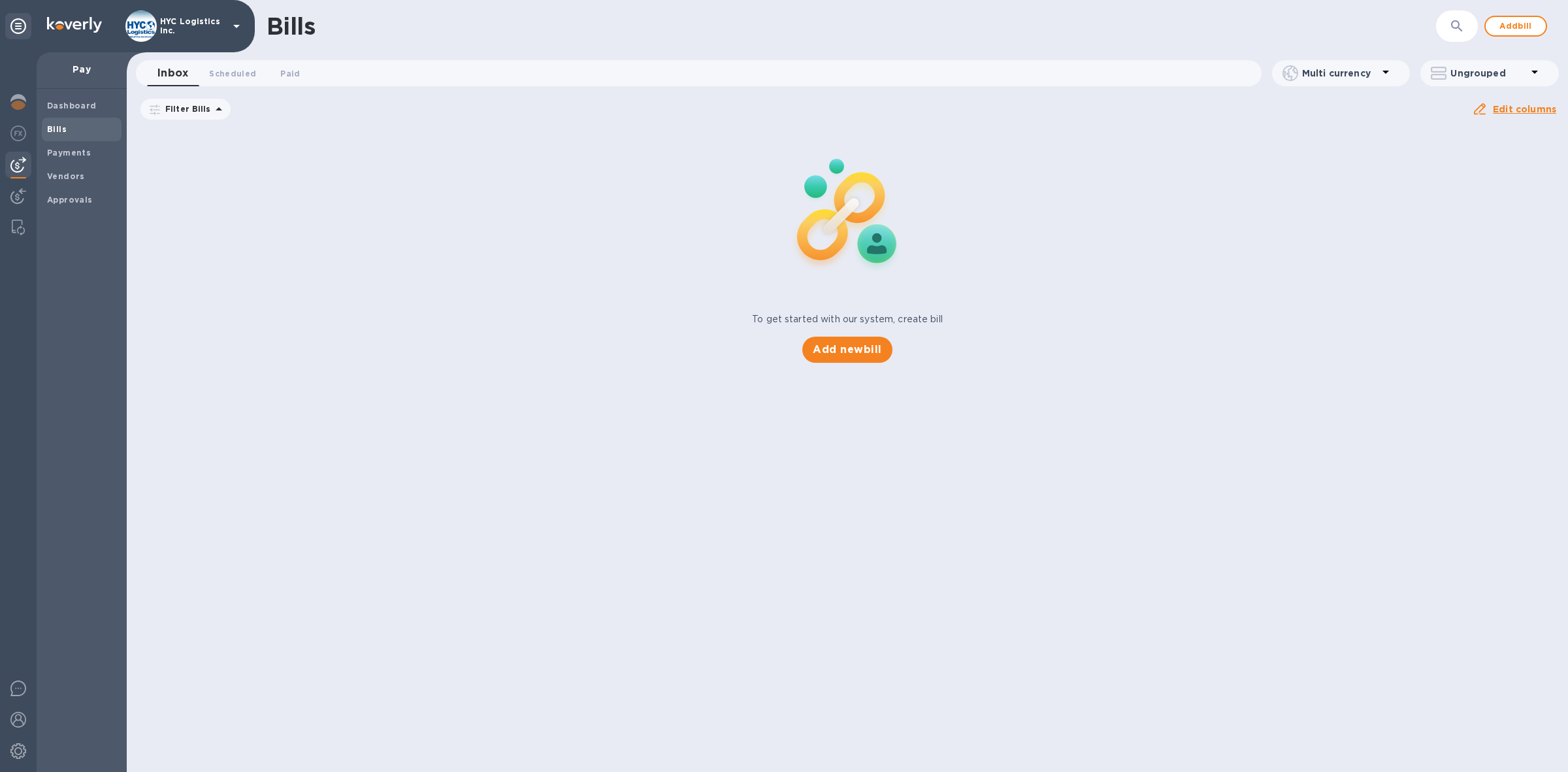
click at [20, 166] on img at bounding box center [18, 164] width 16 height 16
click at [56, 170] on span "Vendors" at bounding box center [66, 176] width 38 height 13
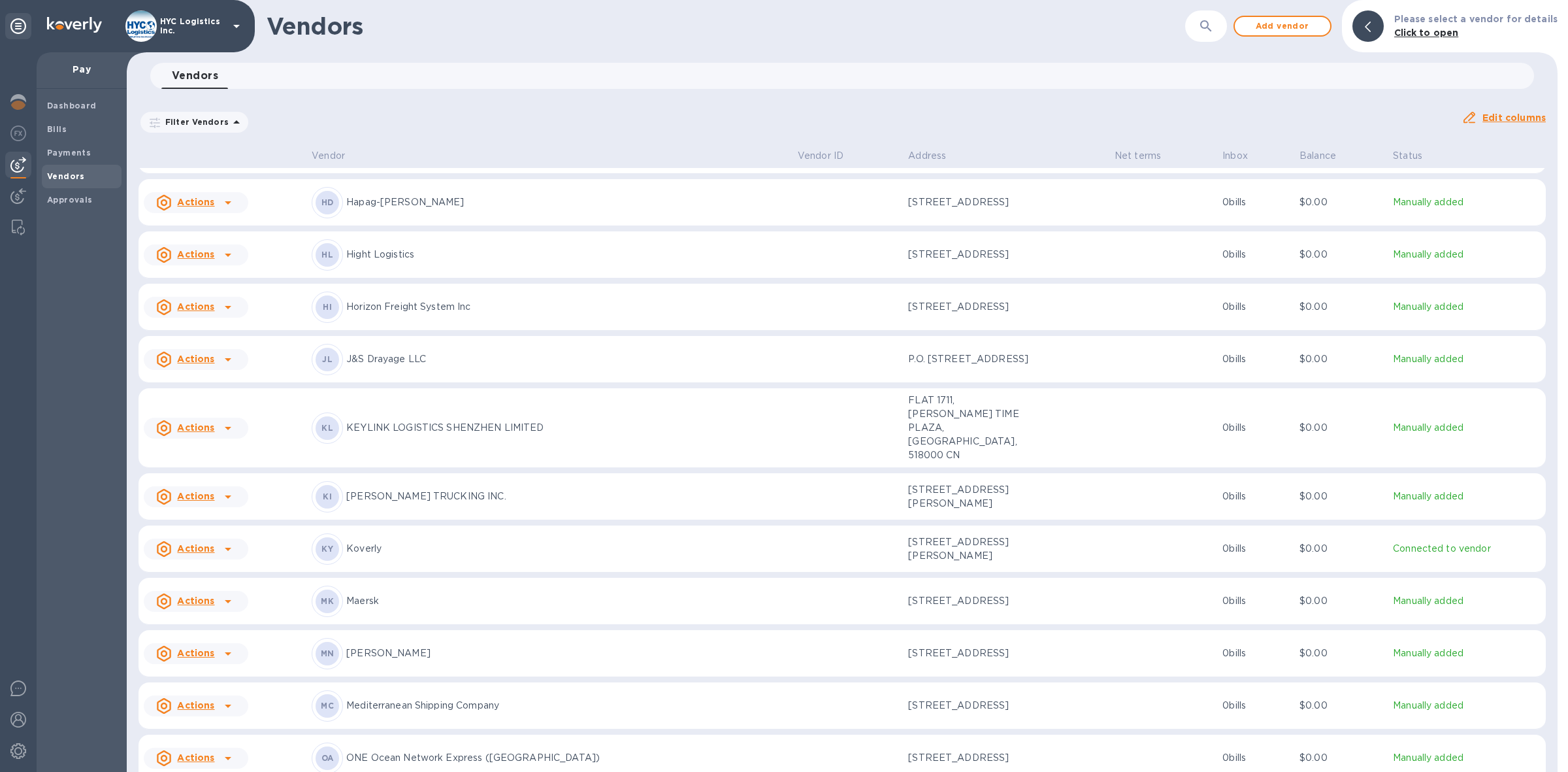
scroll to position [2061, 0]
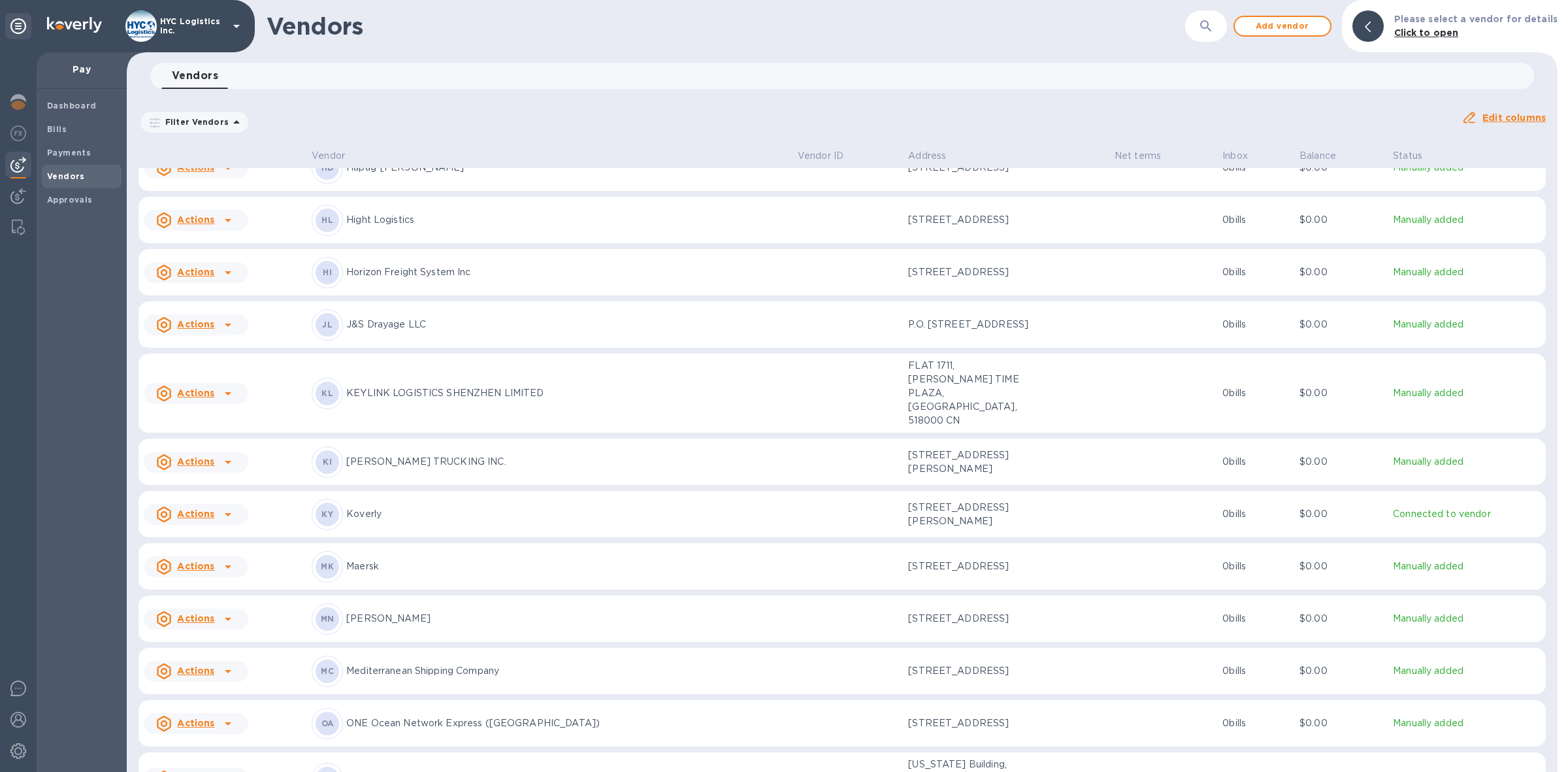
click at [226, 392] on icon at bounding box center [228, 393] width 6 height 4
click at [219, 422] on b "Add new bill" at bounding box center [211, 423] width 61 height 11
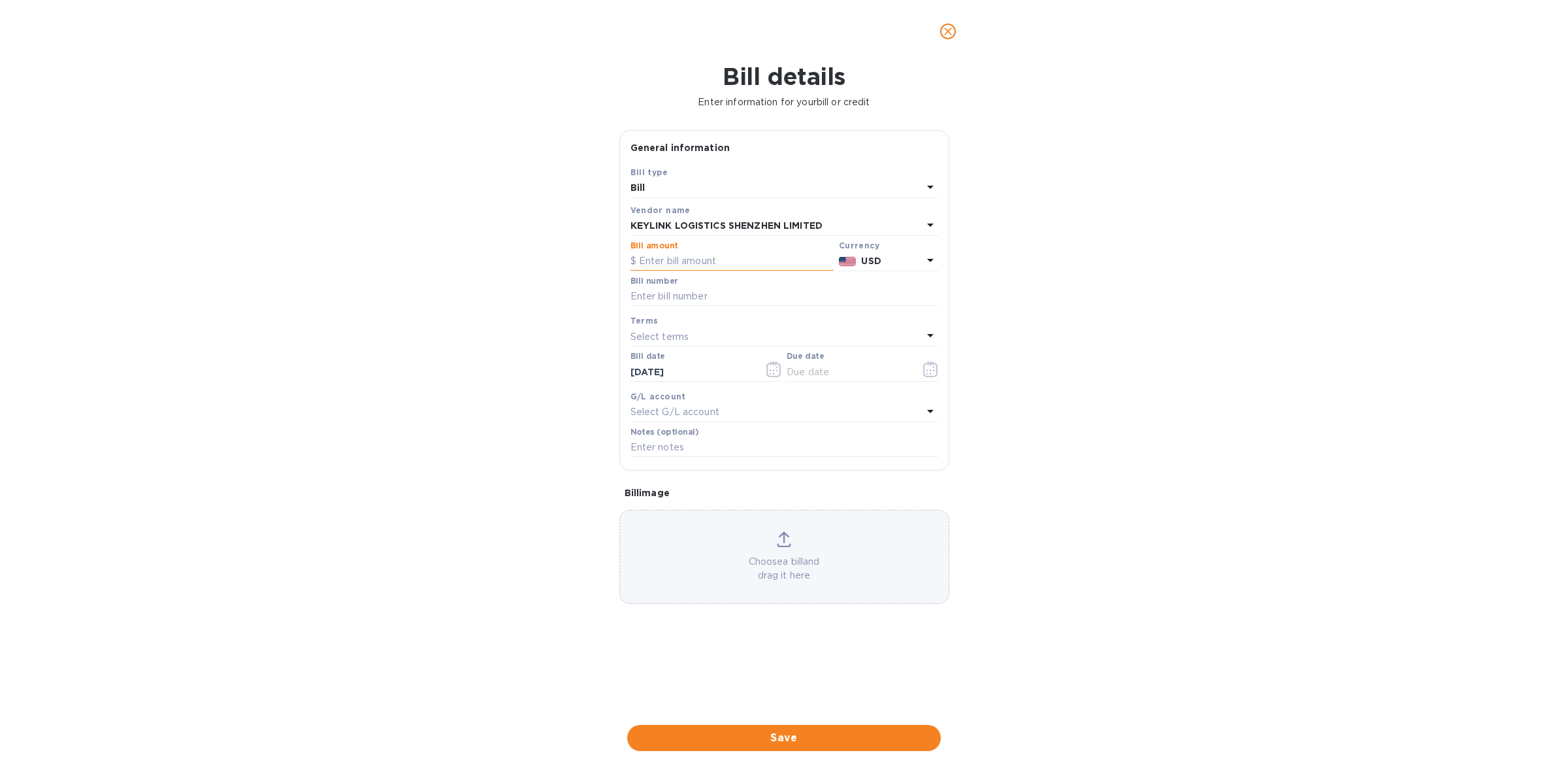
click at [734, 264] on input "text" at bounding box center [732, 262] width 203 height 20
click at [740, 255] on input "text" at bounding box center [732, 262] width 203 height 20
type input "5,773.40"
click at [703, 302] on input "text" at bounding box center [784, 297] width 308 height 20
paste input "CSSZAE25080229"
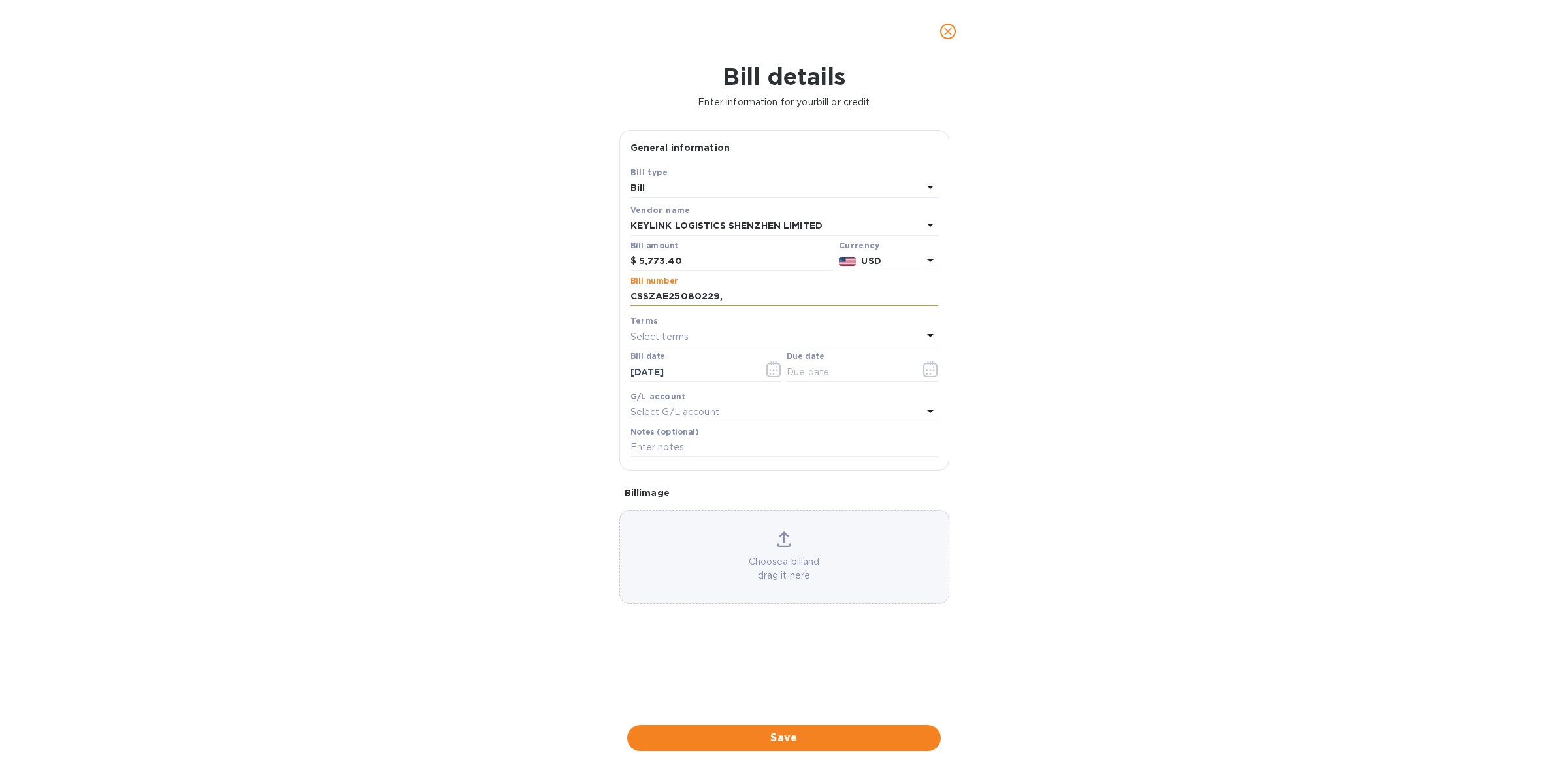
click at [807, 296] on input "CSSZAE25080229," at bounding box center [784, 297] width 308 height 20
paste input "CSSZAE25080098"
type input "CSSZAE25080229, CSSZAE25080098"
click at [737, 344] on div "Select terms" at bounding box center [777, 336] width 292 height 18
click at [707, 507] on p "COD" at bounding box center [779, 508] width 276 height 13
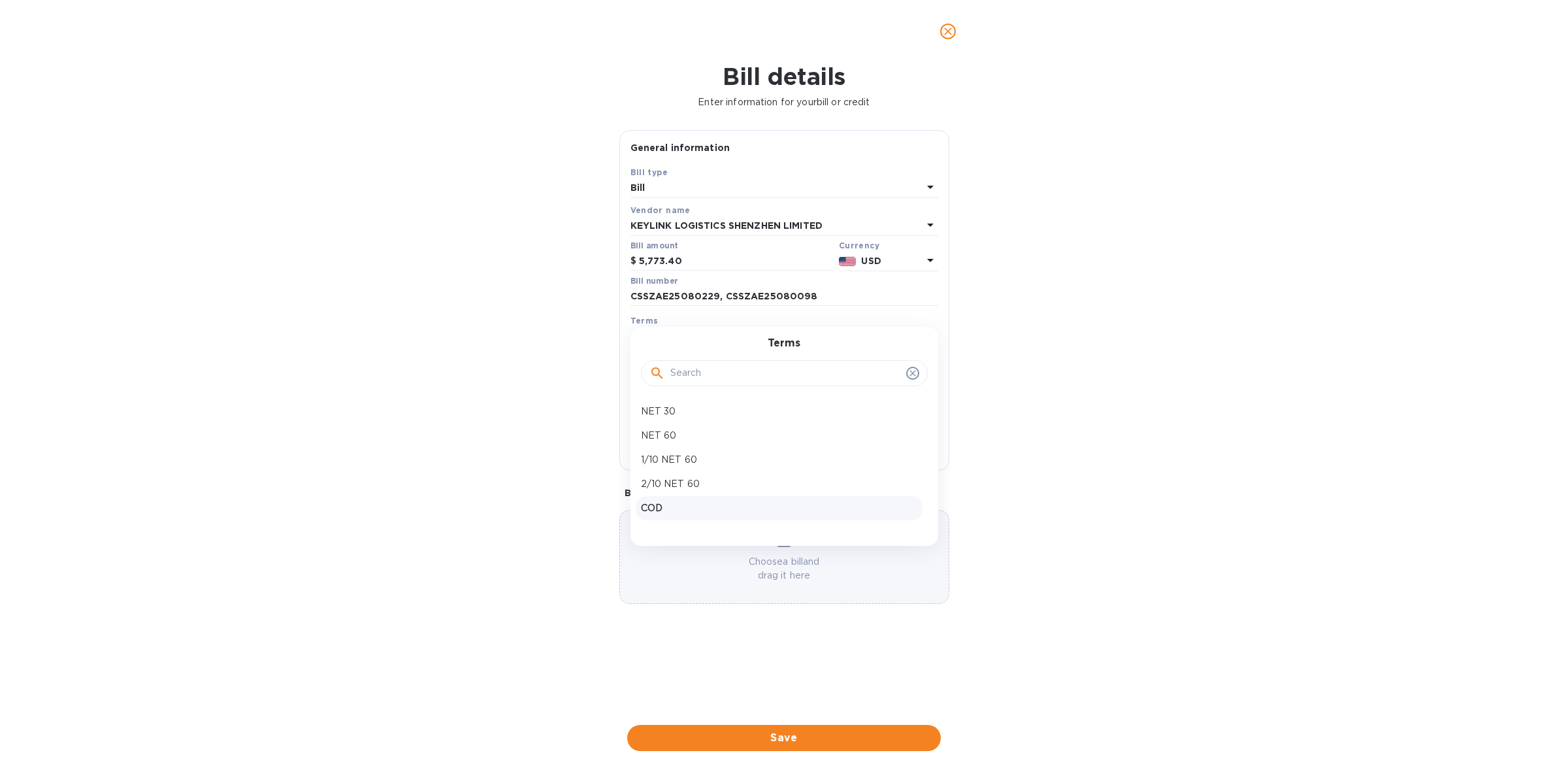
type input "[DATE]"
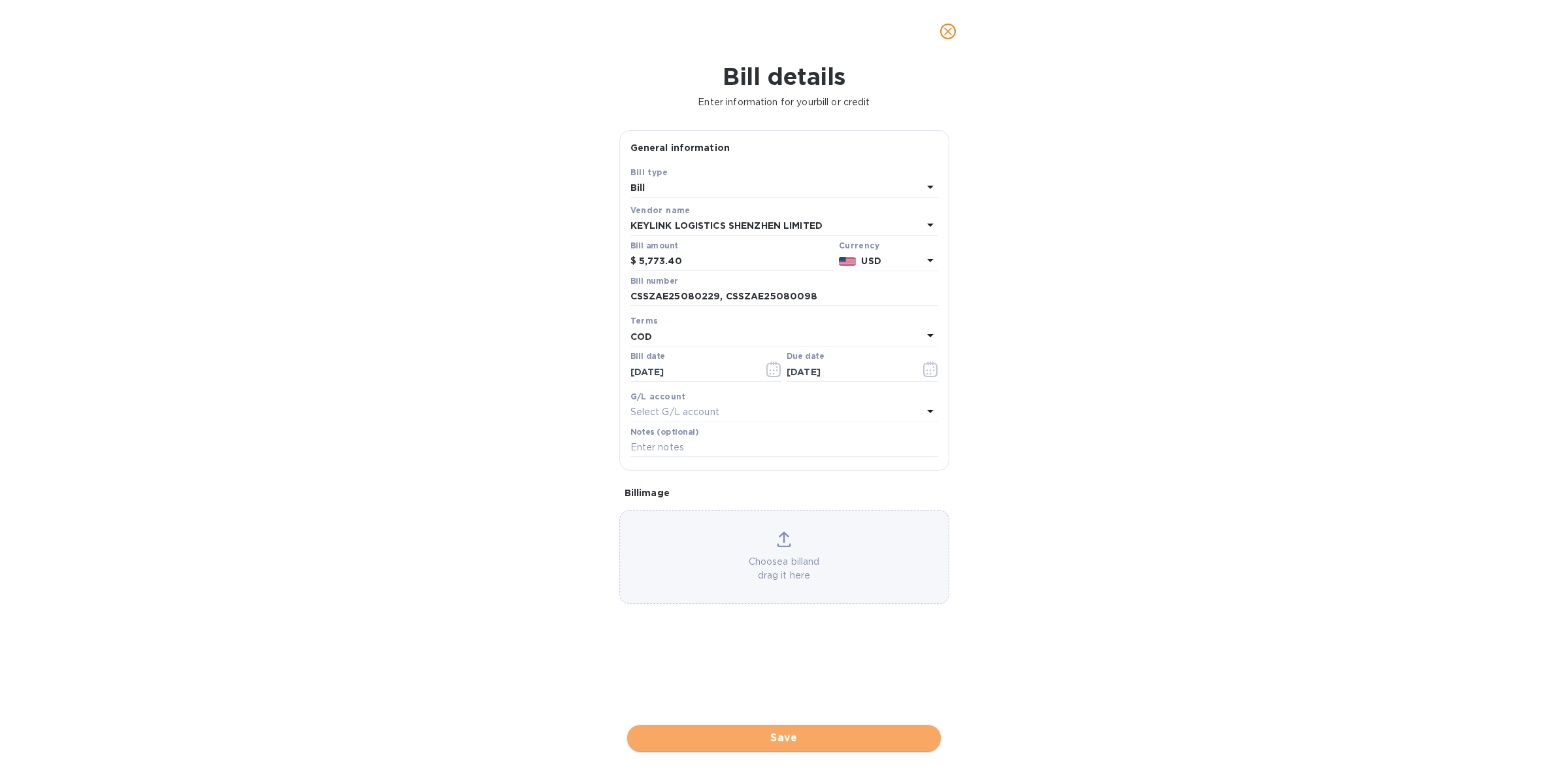
click at [801, 737] on span "Save" at bounding box center [784, 737] width 292 height 16
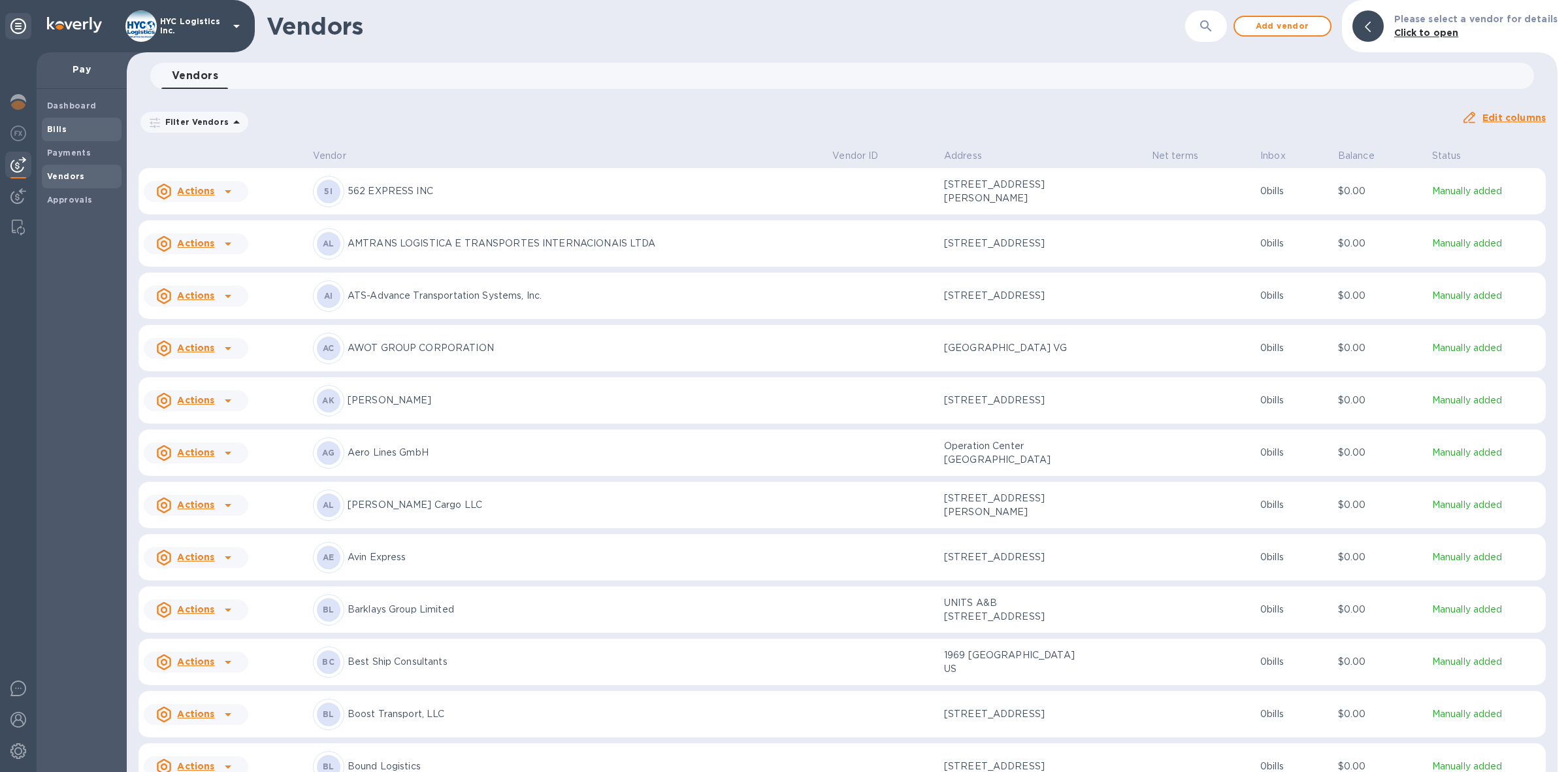
click at [58, 123] on span "Bills" at bounding box center [57, 129] width 20 height 13
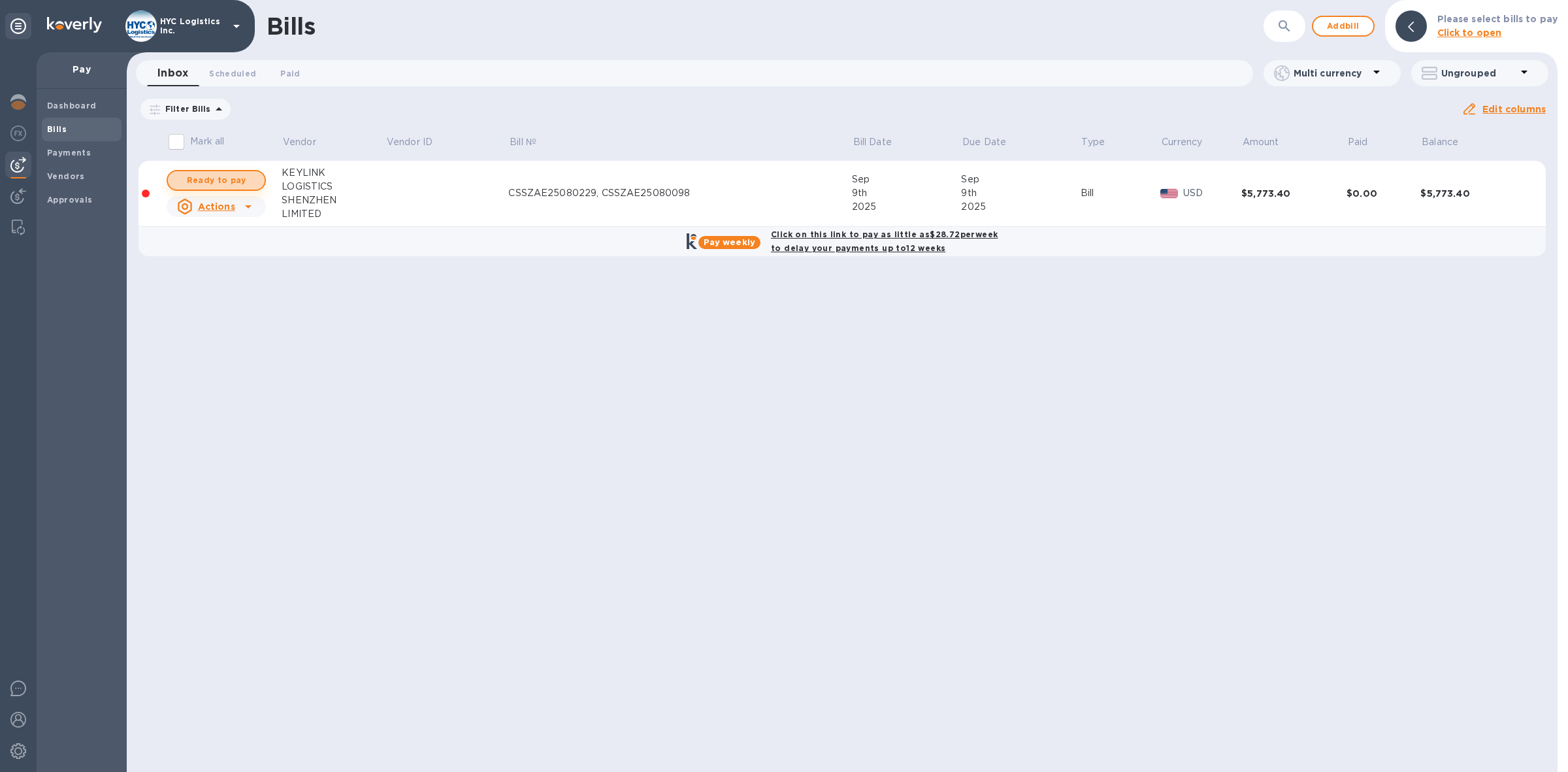
click at [238, 178] on span "Ready to pay" at bounding box center [216, 180] width 76 height 16
checkbox input "true"
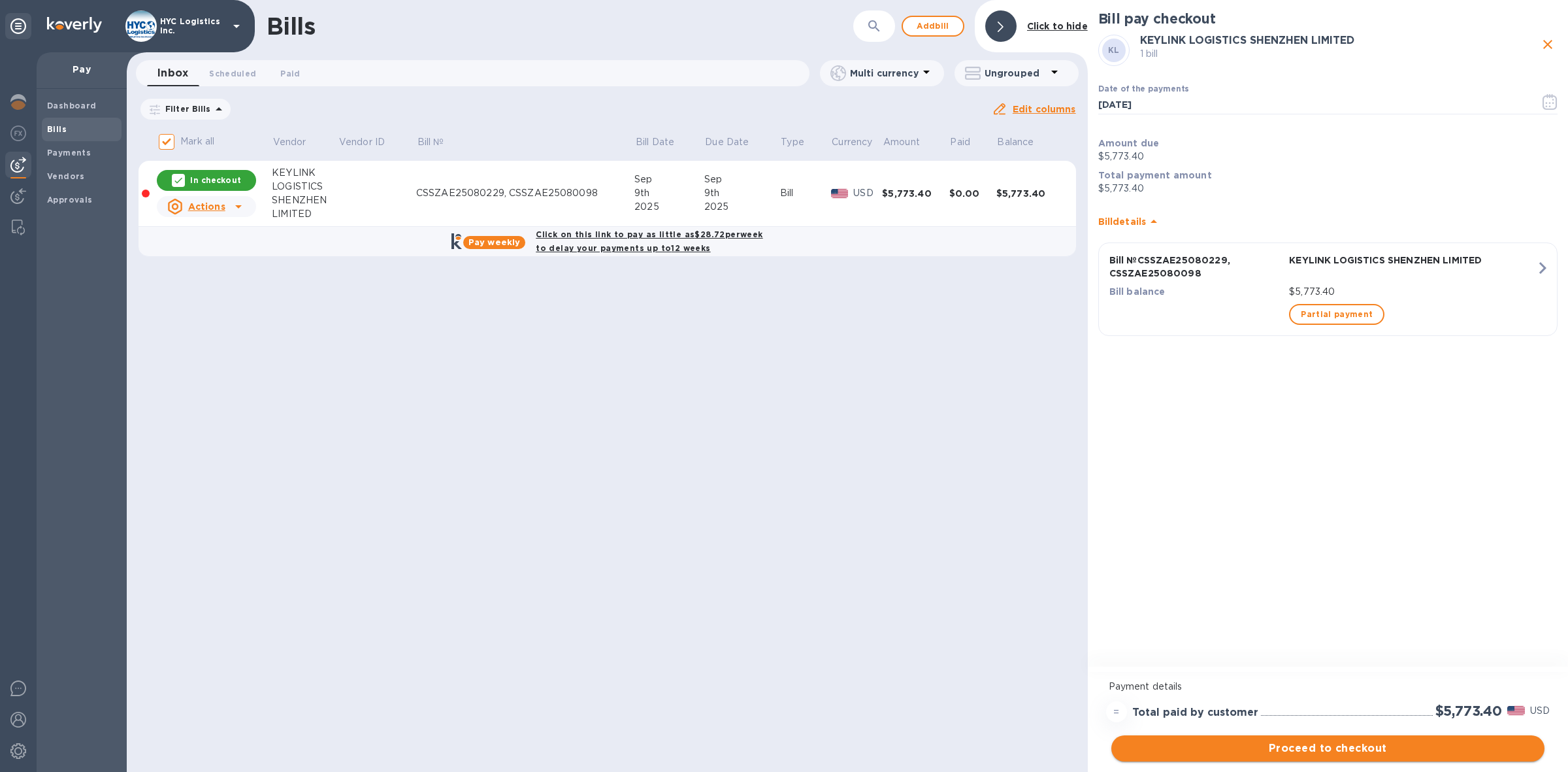
click at [1385, 747] on span "Proceed to checkout" at bounding box center [1328, 748] width 412 height 16
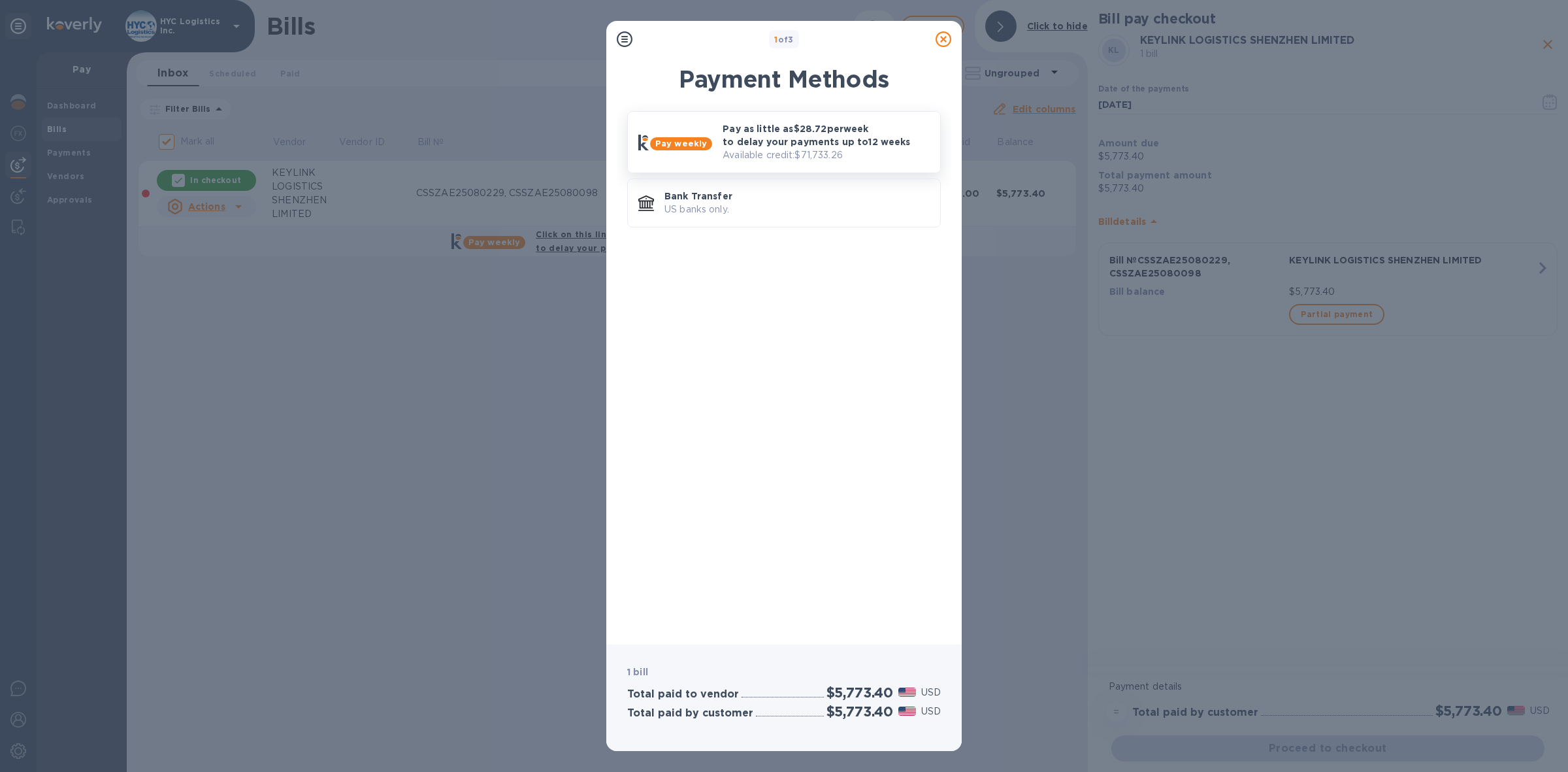
click at [782, 132] on p "Pay as little as $28.72 per week to delay your payments up to 12 weeks" at bounding box center [826, 135] width 207 height 26
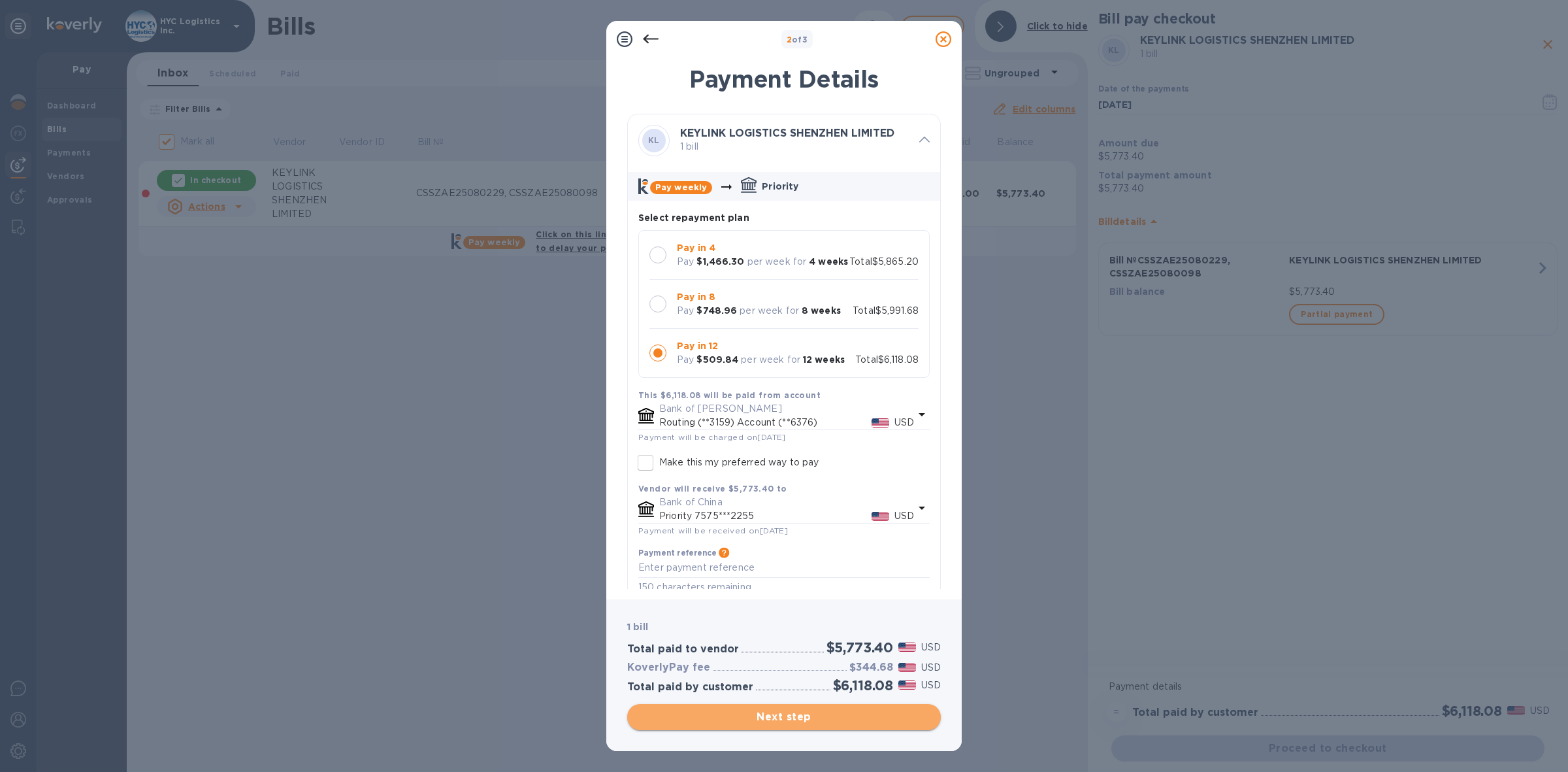
click at [807, 716] on span "Next step" at bounding box center [784, 717] width 292 height 16
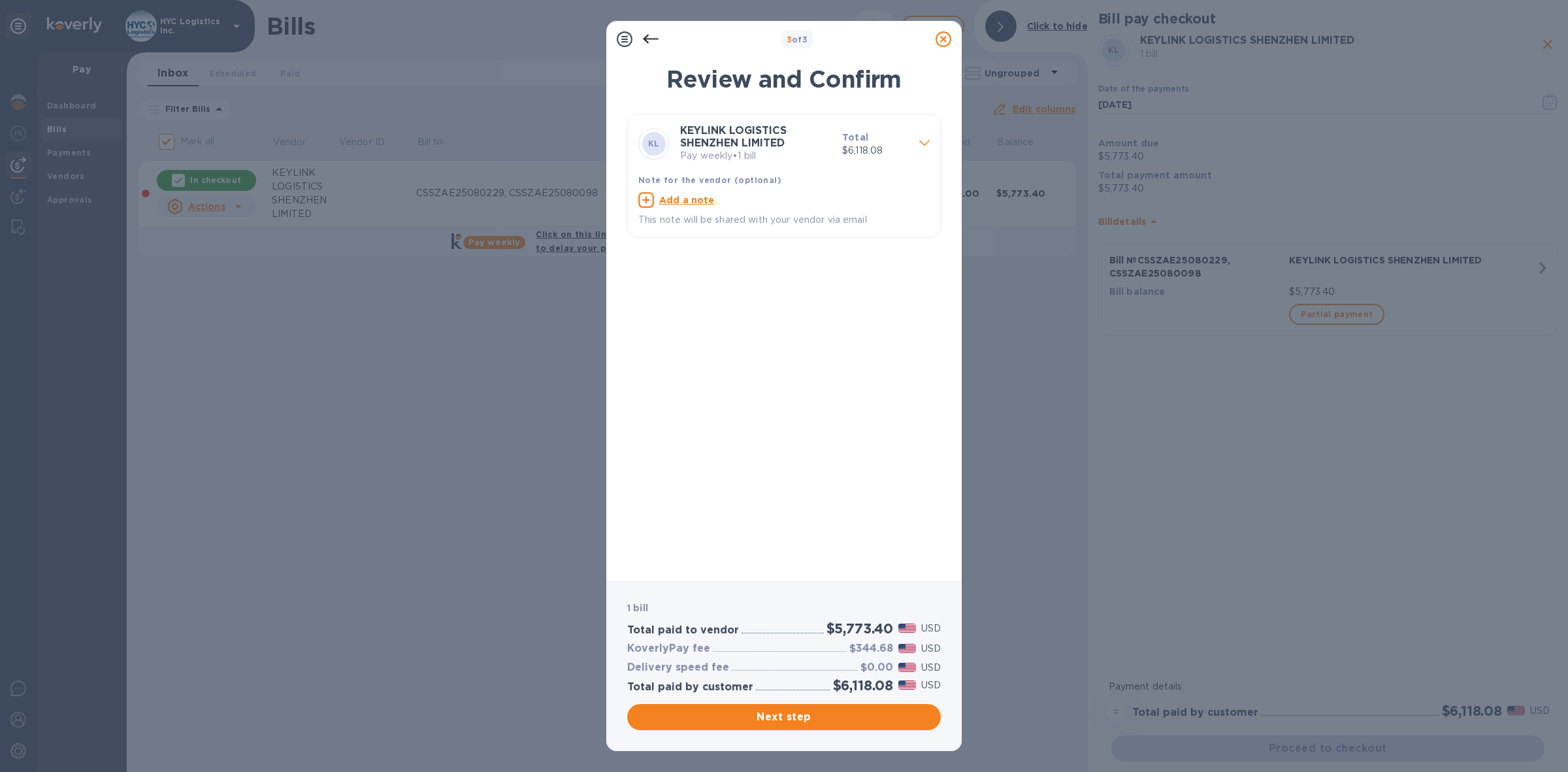
click at [920, 142] on icon at bounding box center [924, 142] width 11 height 6
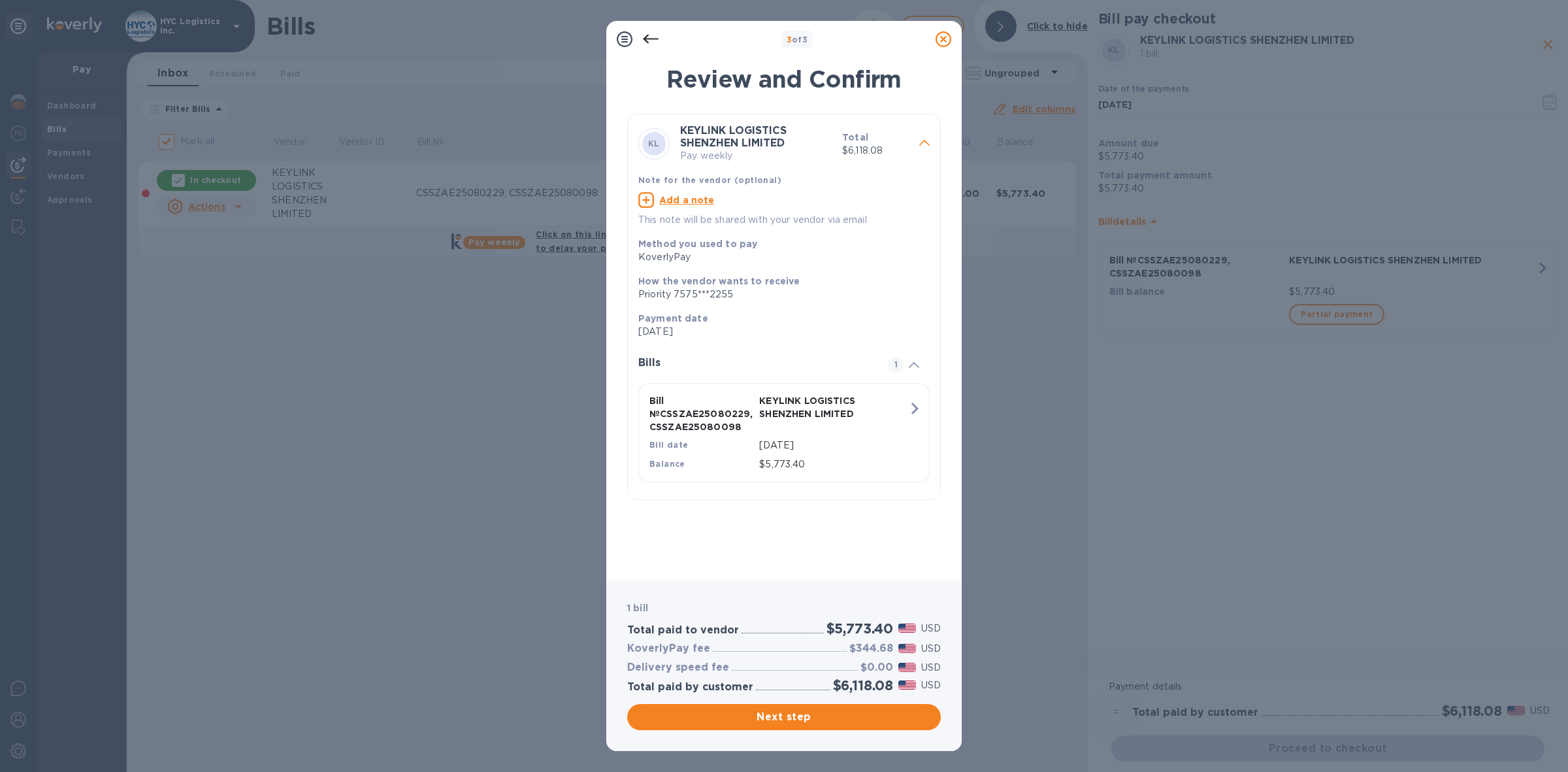
click at [485, 432] on div "3 of 3 Review and Confirm KL KEYLINK LOGISTICS SHENZHEN LIMITED Pay weekly Tota…" at bounding box center [784, 386] width 1568 height 772
click at [786, 718] on span "Next step" at bounding box center [784, 717] width 292 height 16
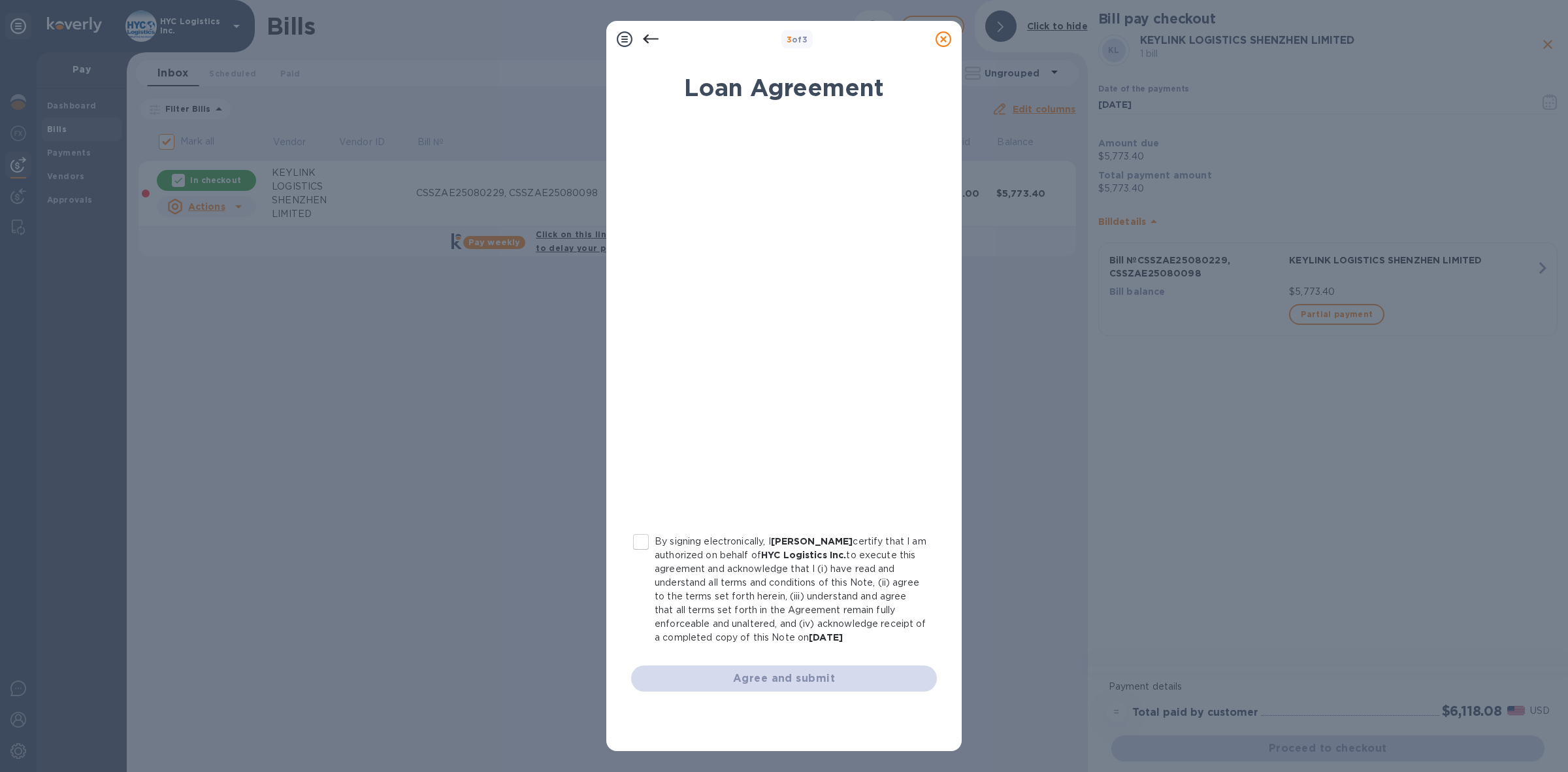
click at [639, 539] on input "By signing electronically, I [PERSON_NAME] certify that I am authorized on beha…" at bounding box center [641, 541] width 27 height 27
checkbox input "true"
click at [805, 674] on span "Agree and submit" at bounding box center [784, 678] width 285 height 16
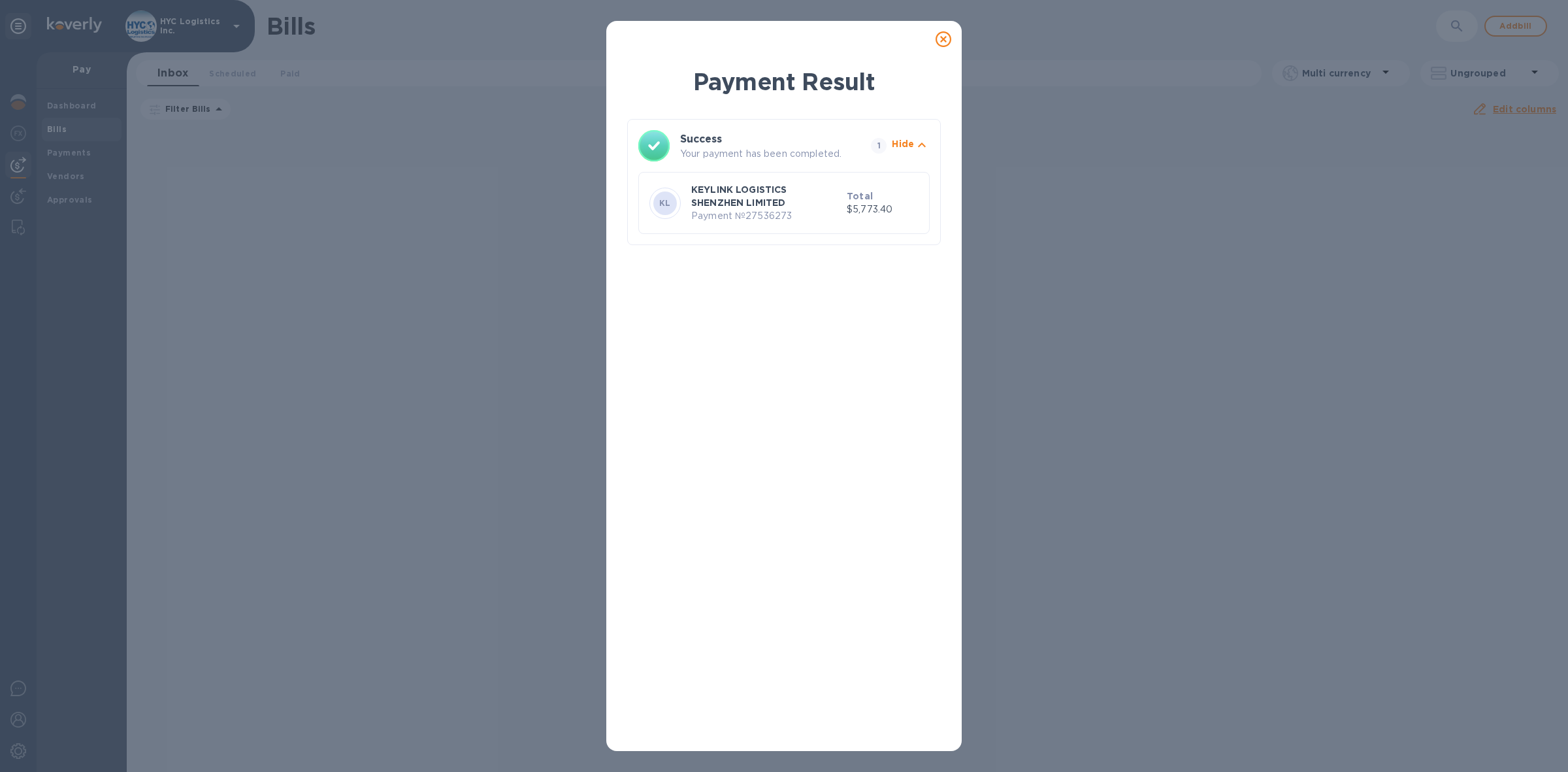
click at [759, 219] on p "Payment № 27536273" at bounding box center [766, 216] width 150 height 13
copy p "27536273"
click at [943, 40] on icon at bounding box center [943, 39] width 16 height 16
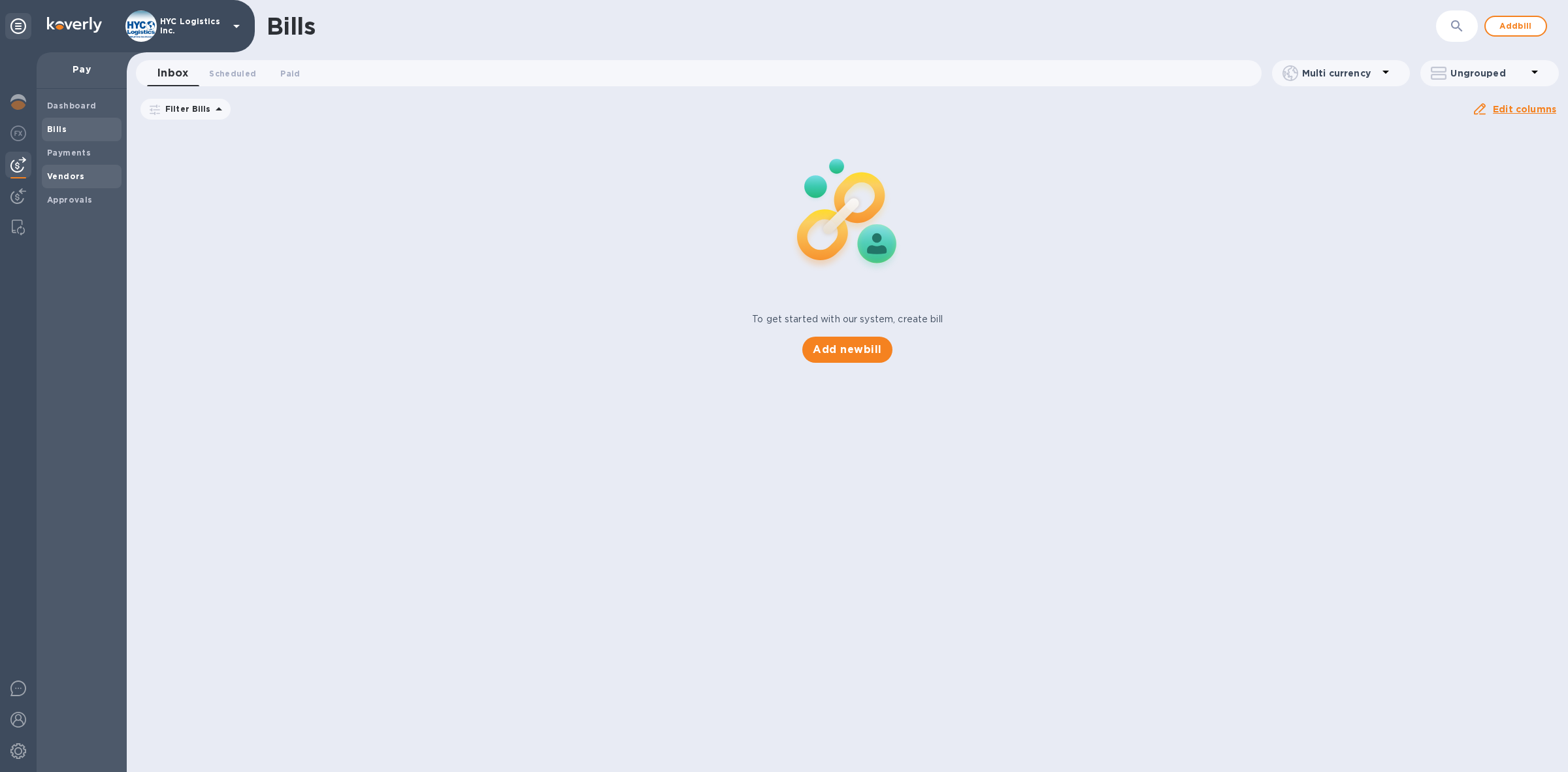
click at [63, 170] on span "Vendors" at bounding box center [66, 176] width 38 height 13
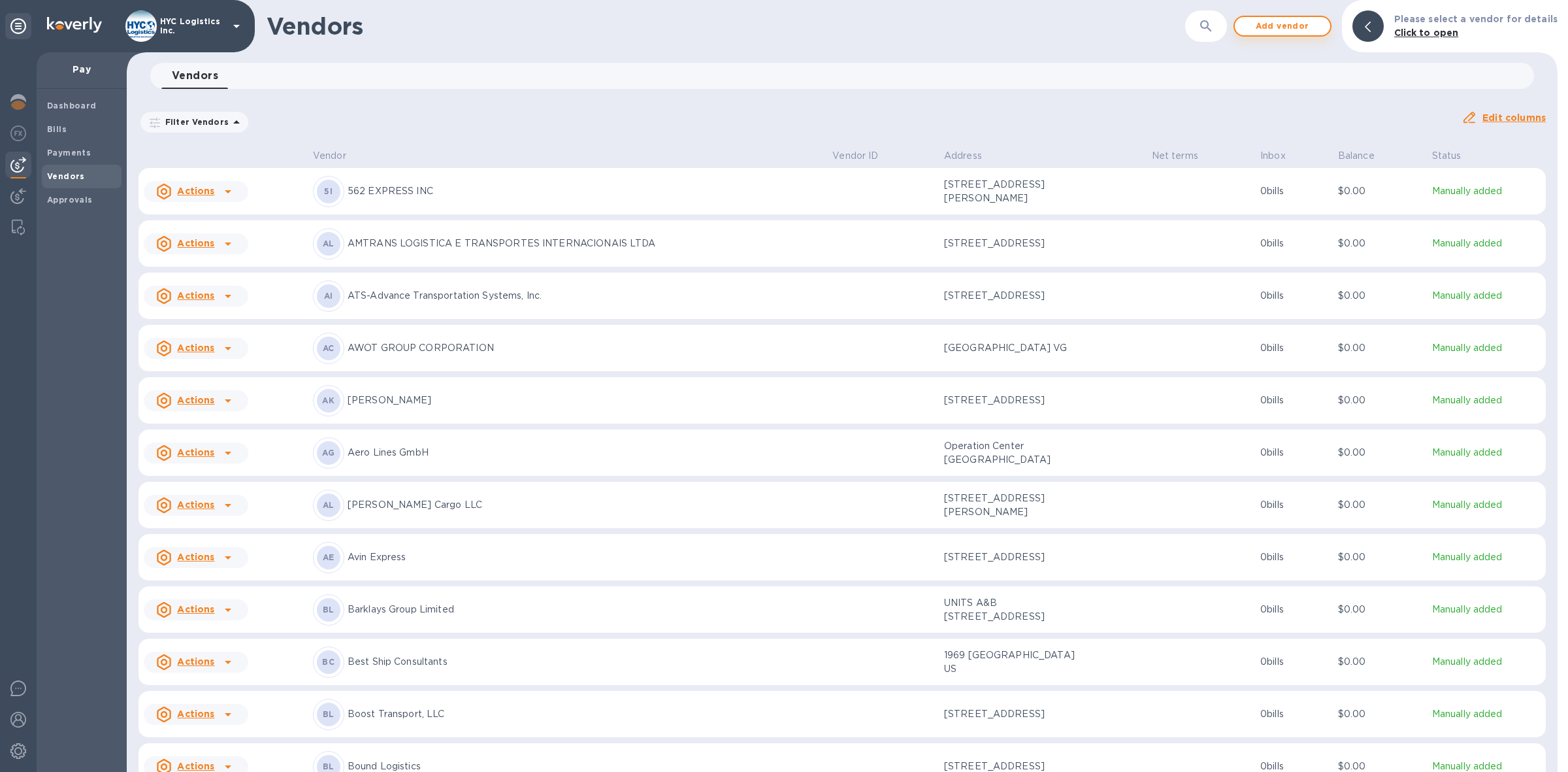
click at [1275, 24] on span "Add vendor" at bounding box center [1283, 26] width 75 height 16
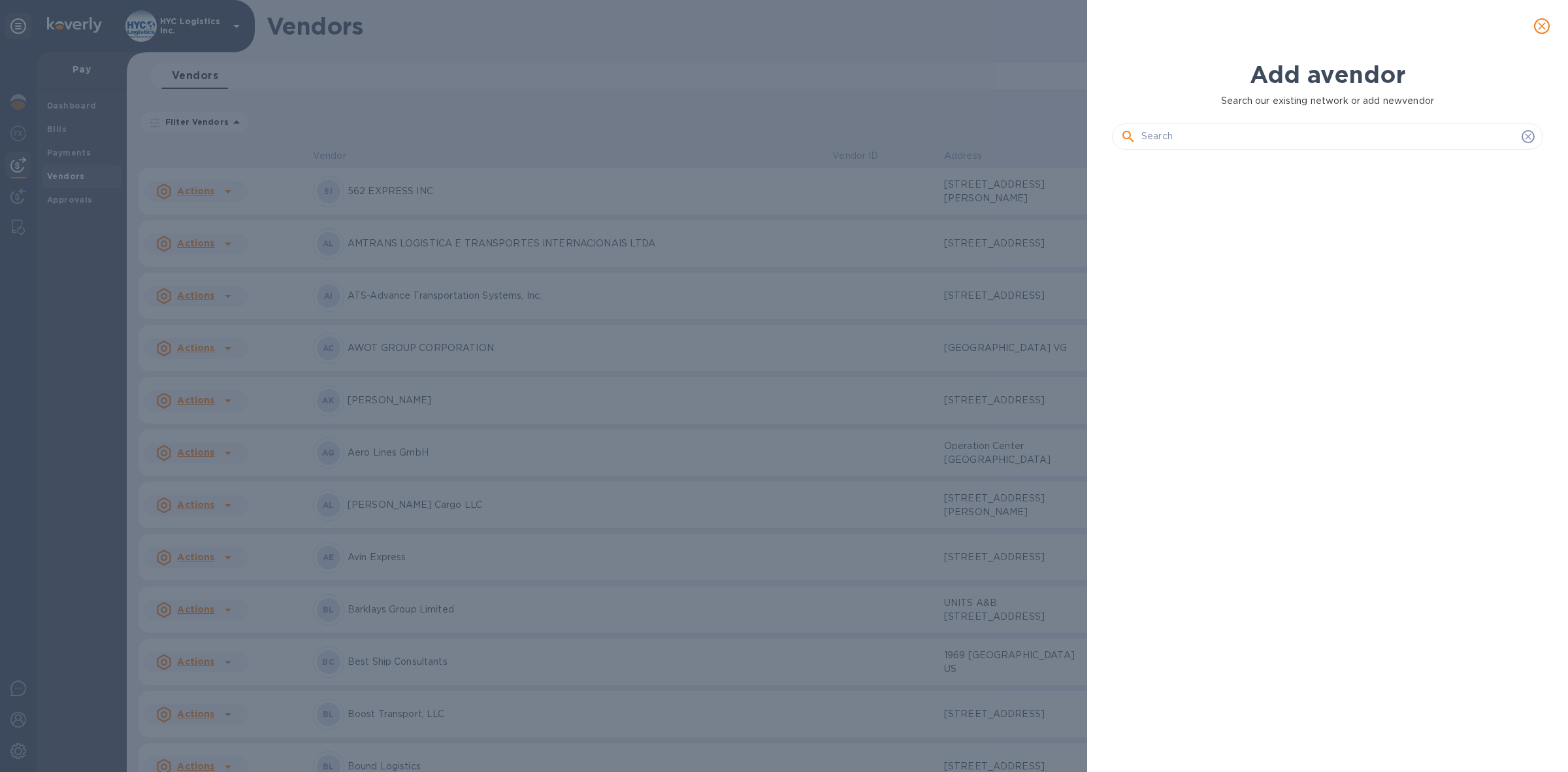
scroll to position [564, 436]
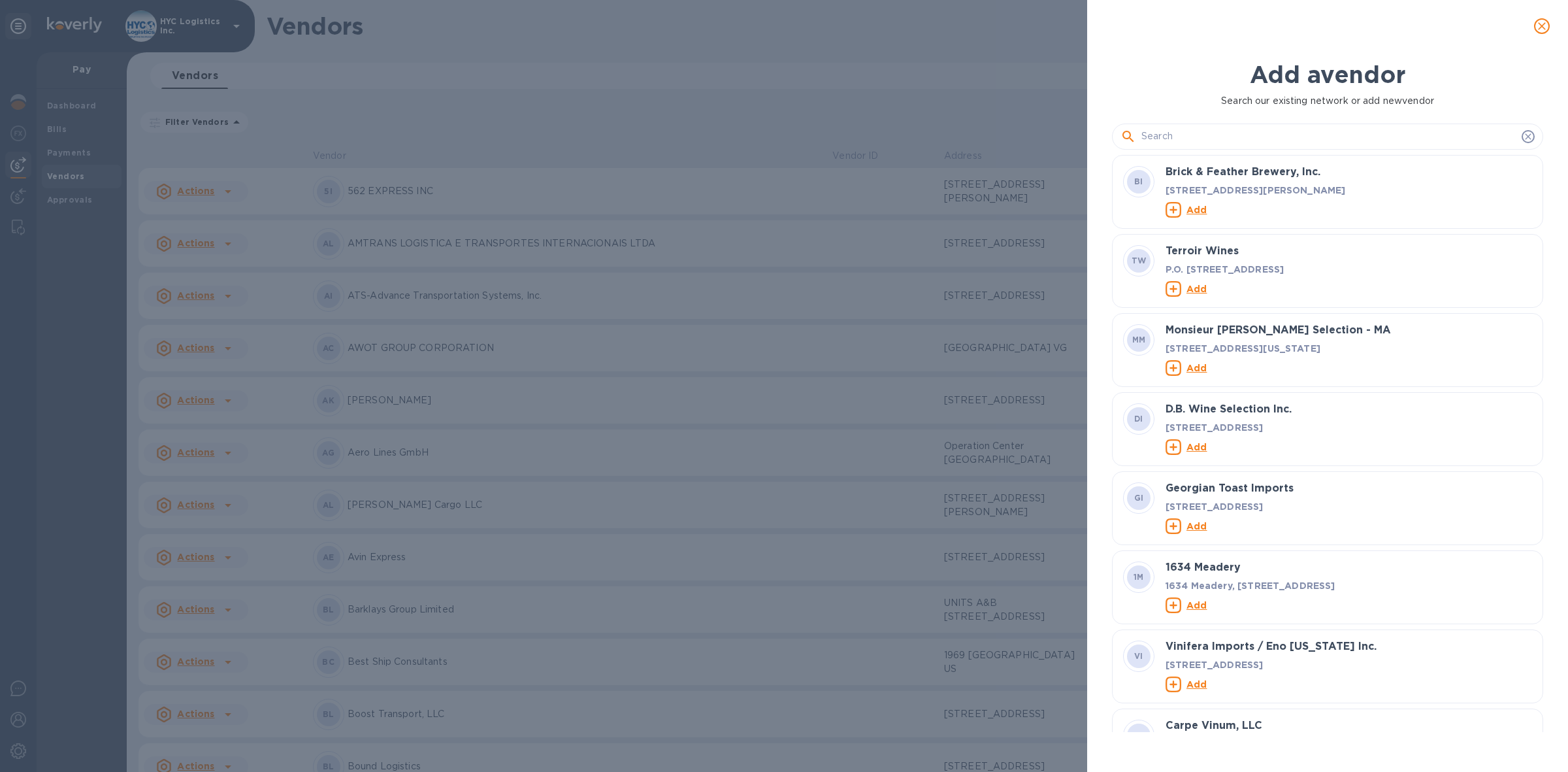
click at [1264, 142] on input "text" at bounding box center [1328, 137] width 375 height 20
paste input "J Line Trucking Inc."
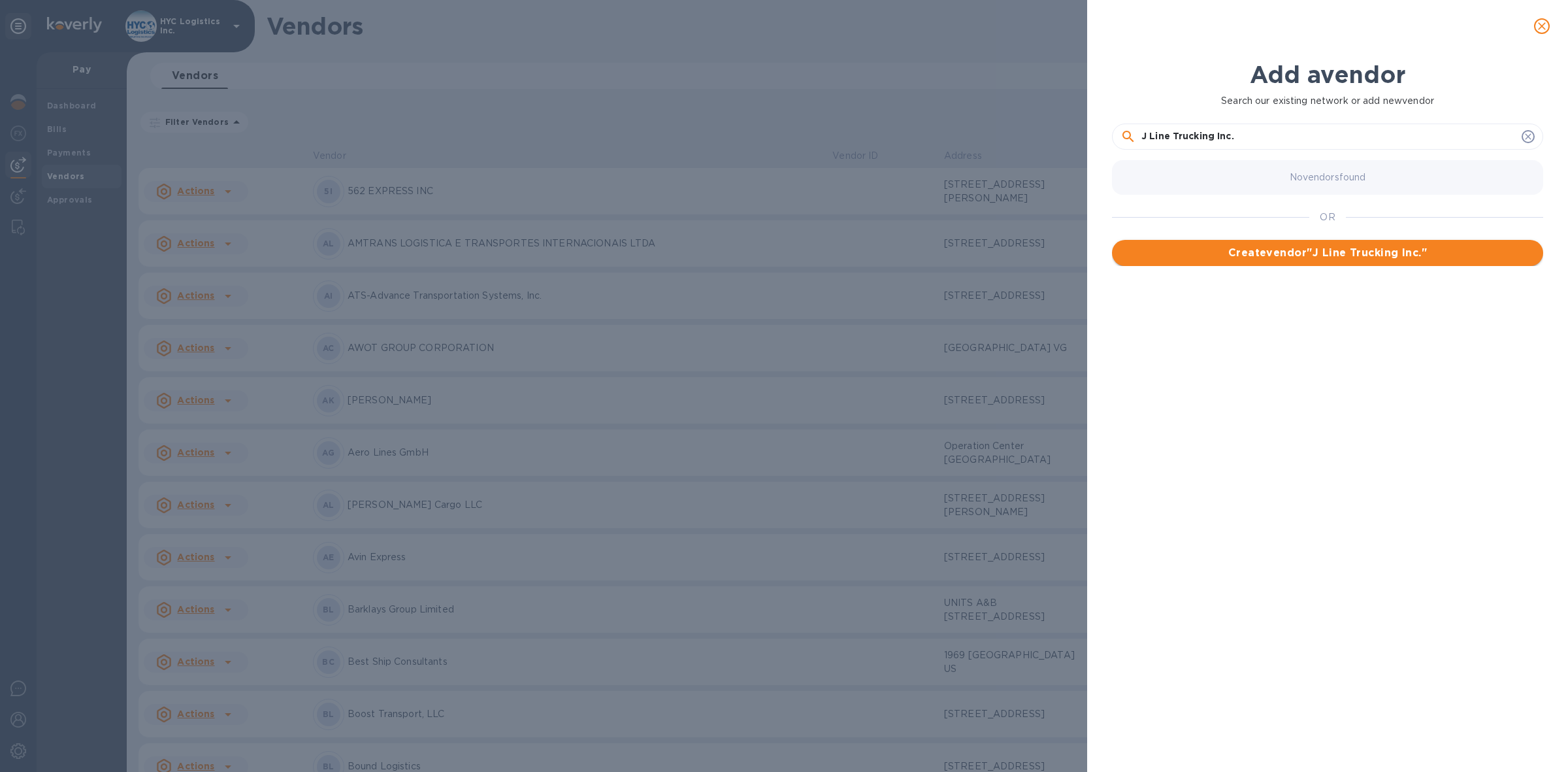
type input "J Line Trucking Inc."
click at [1323, 252] on span "Create vendor " J Line Trucking Inc. "" at bounding box center [1328, 253] width 410 height 16
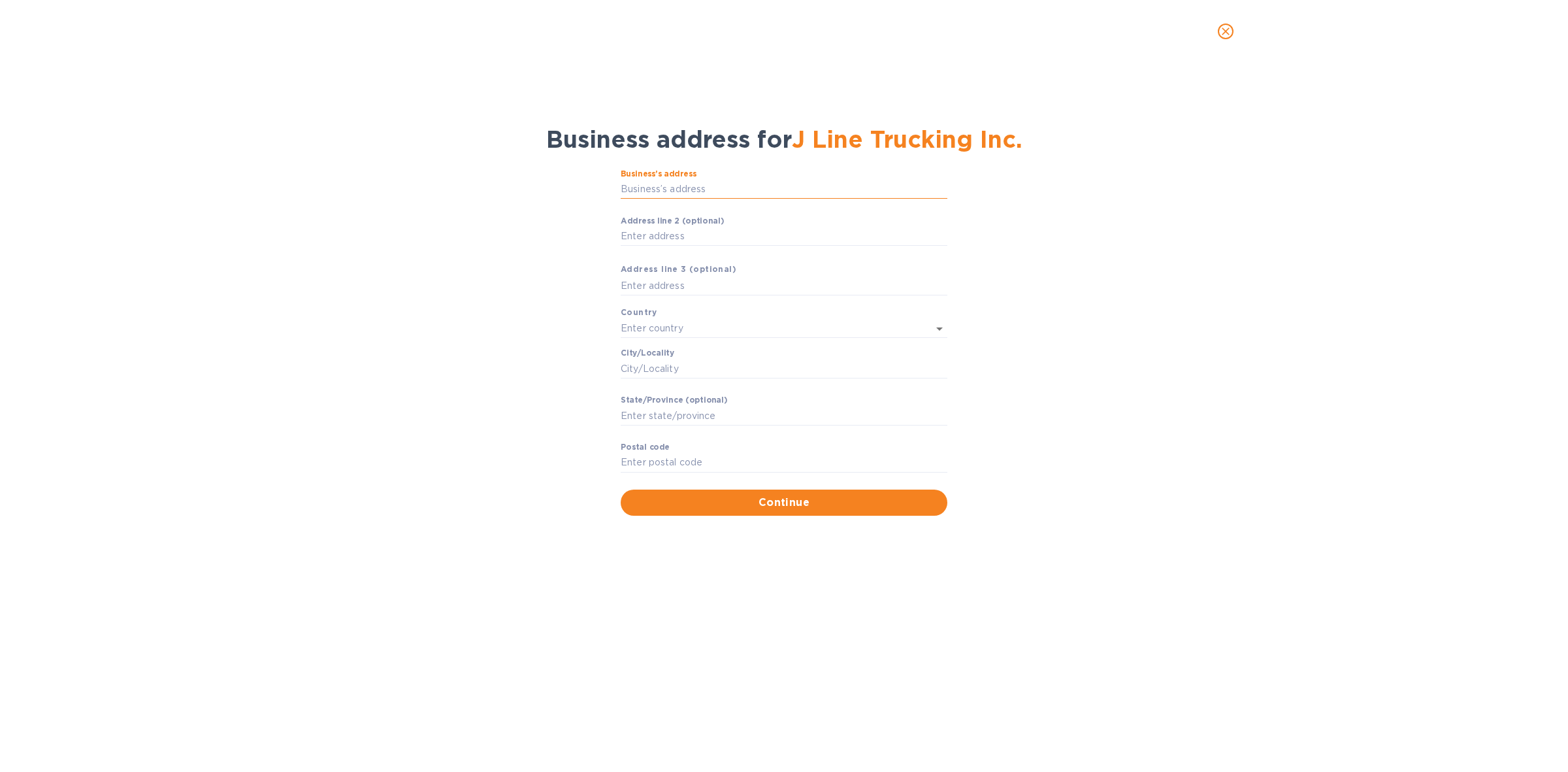
click at [739, 190] on input "Business’s аddress" at bounding box center [784, 190] width 327 height 20
click at [727, 186] on input "Business’s аddress" at bounding box center [784, 190] width 327 height 20
paste input "50 COMMERCIAL RD"
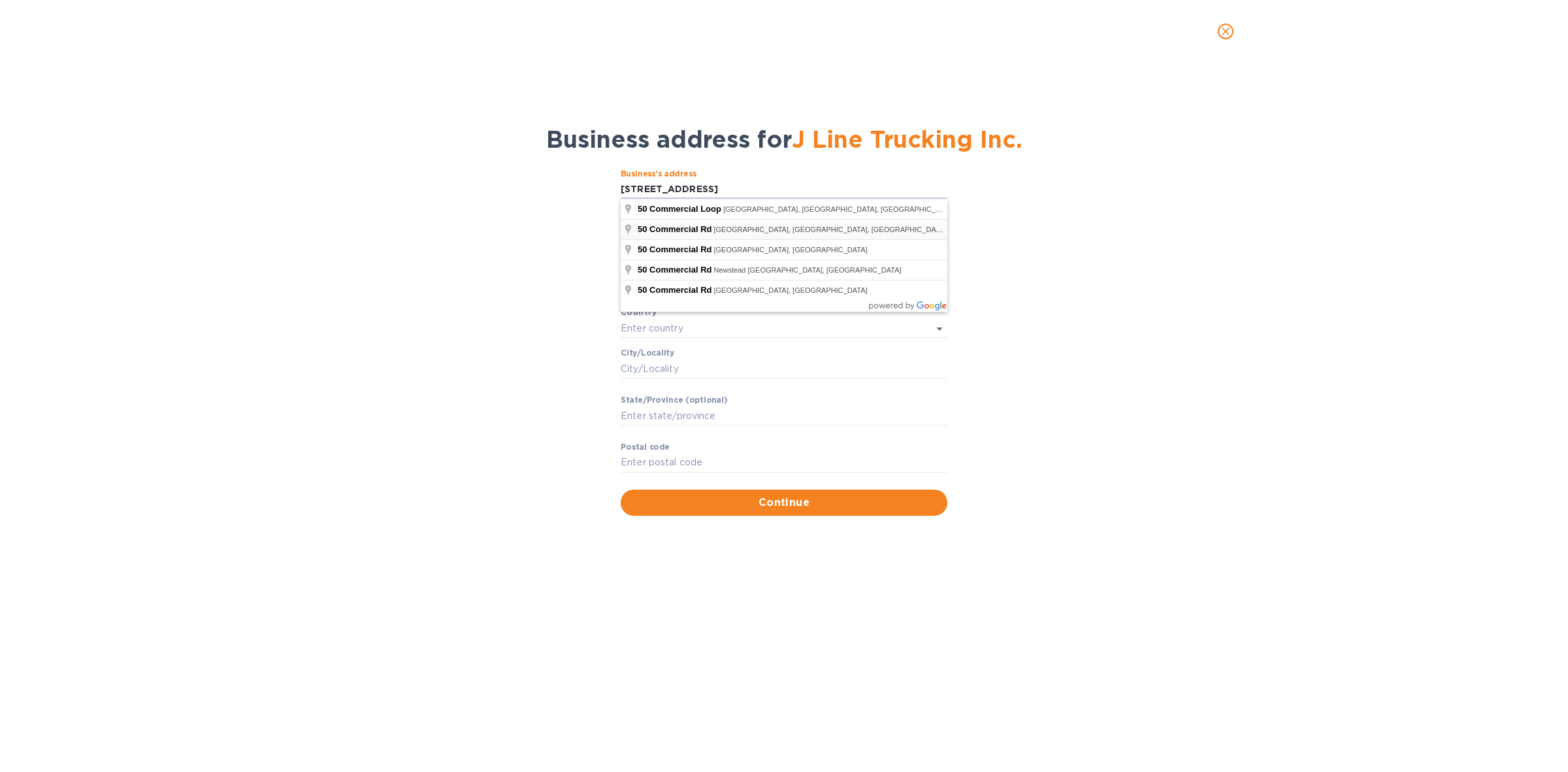
type input "50 Commercial Road"
type input "[GEOGRAPHIC_DATA]"
type input "Bolton"
type input "ON"
type input "L7E 1K6"
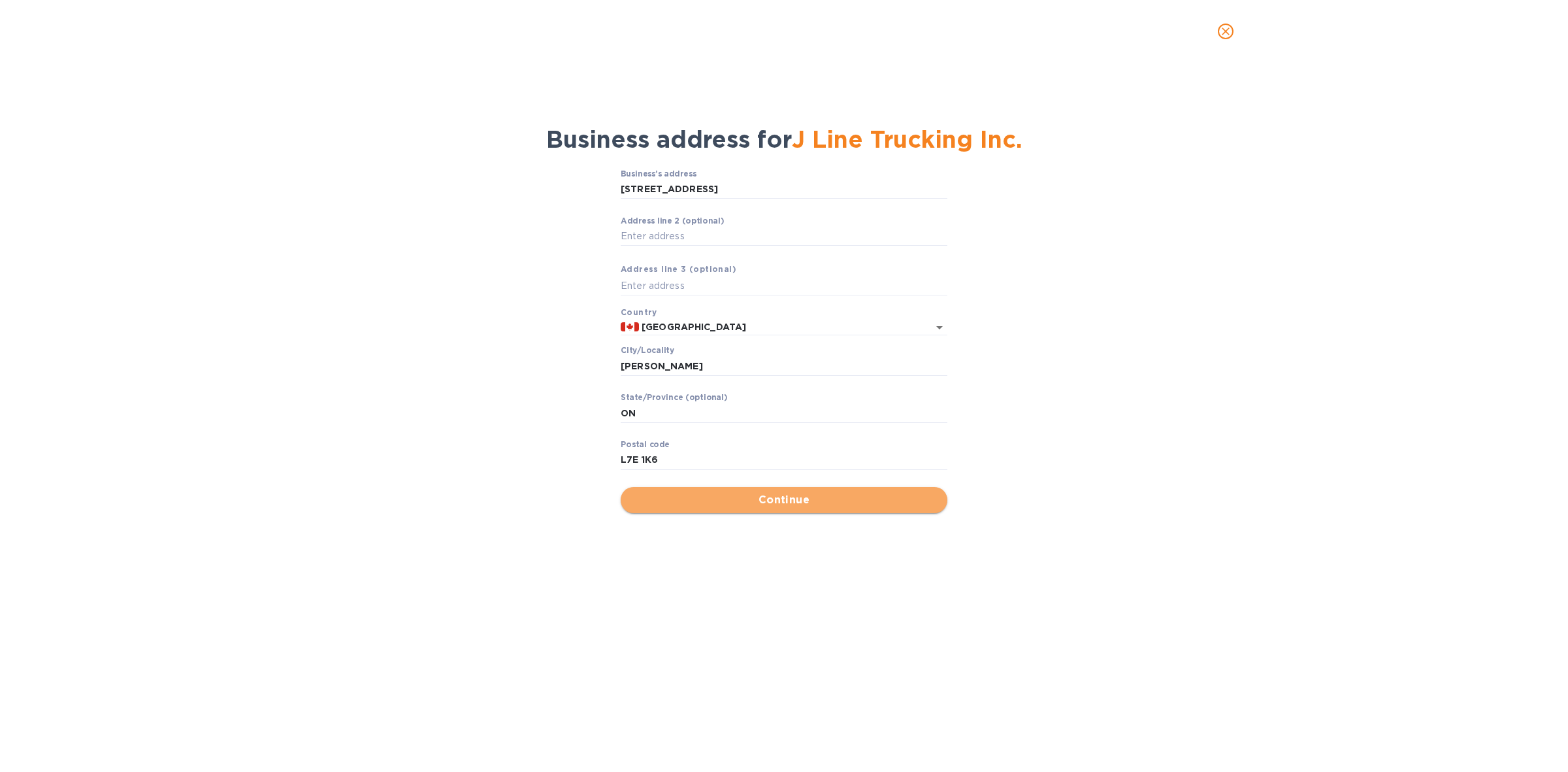
click at [802, 497] on span "Continue" at bounding box center [784, 500] width 306 height 16
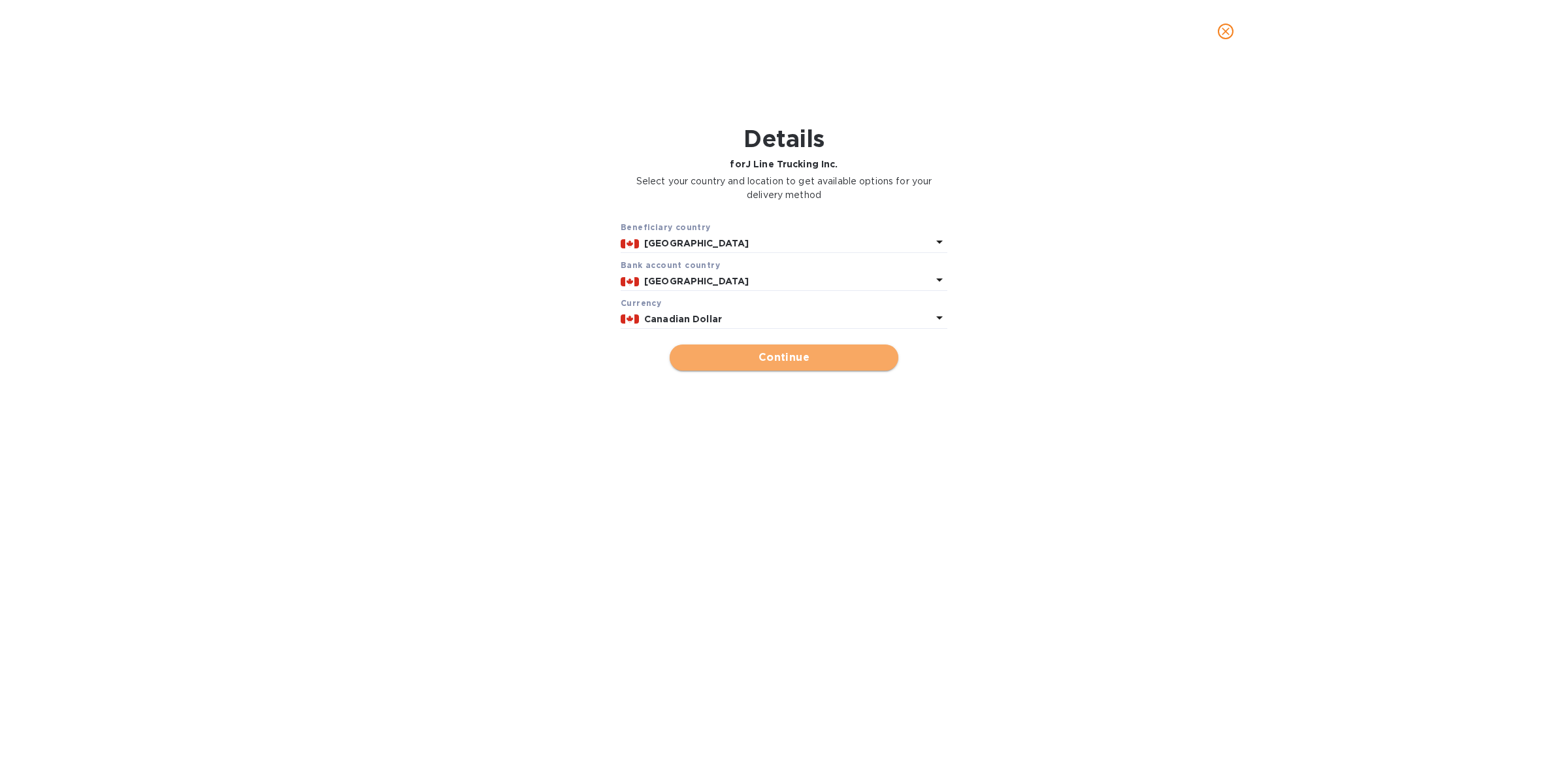
click at [787, 357] on span "Continue" at bounding box center [784, 357] width 208 height 16
type input "J Line Trucking Inc."
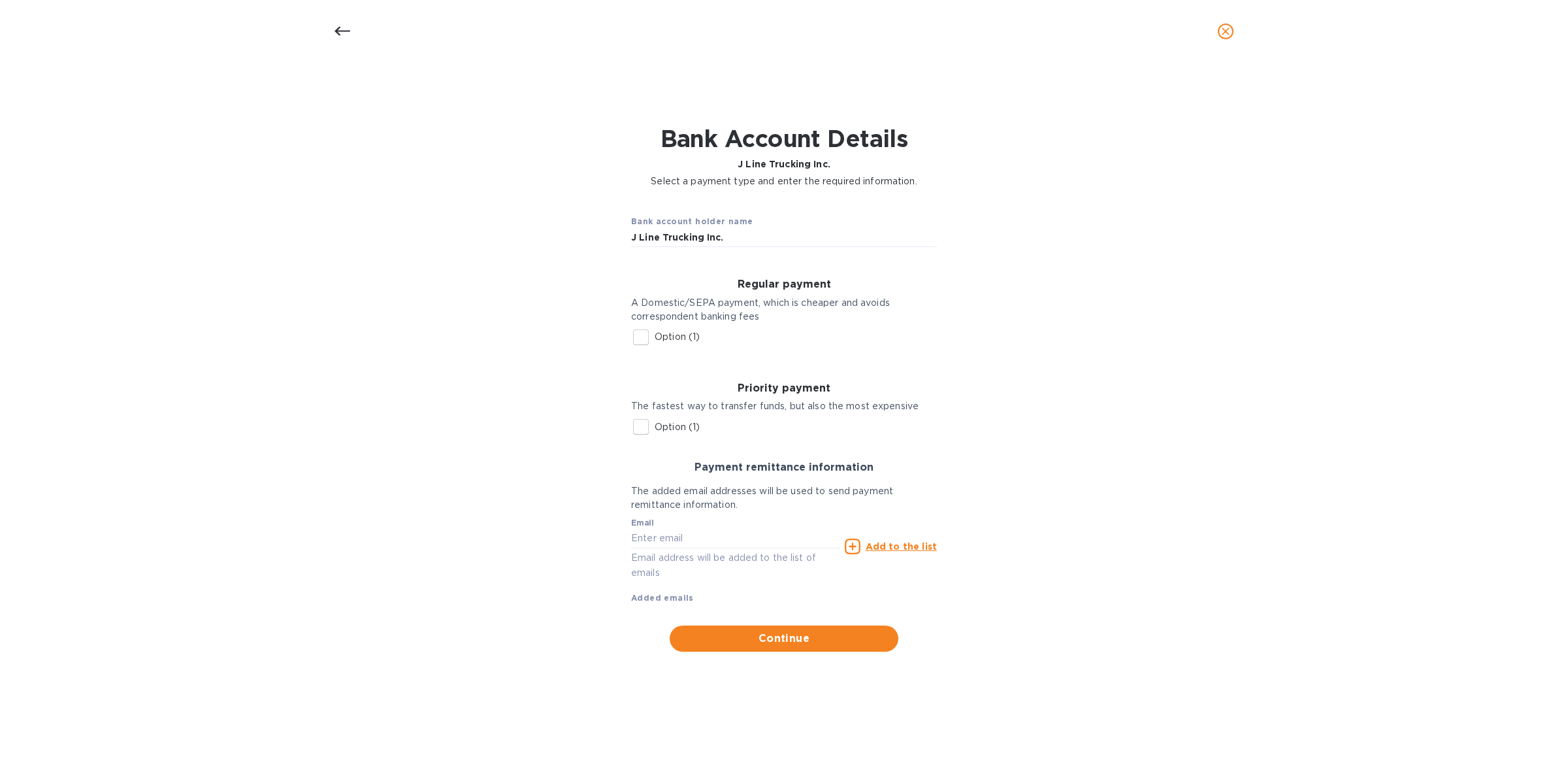
click at [640, 336] on input "Option (1)" at bounding box center [641, 337] width 27 height 27
checkbox input "true"
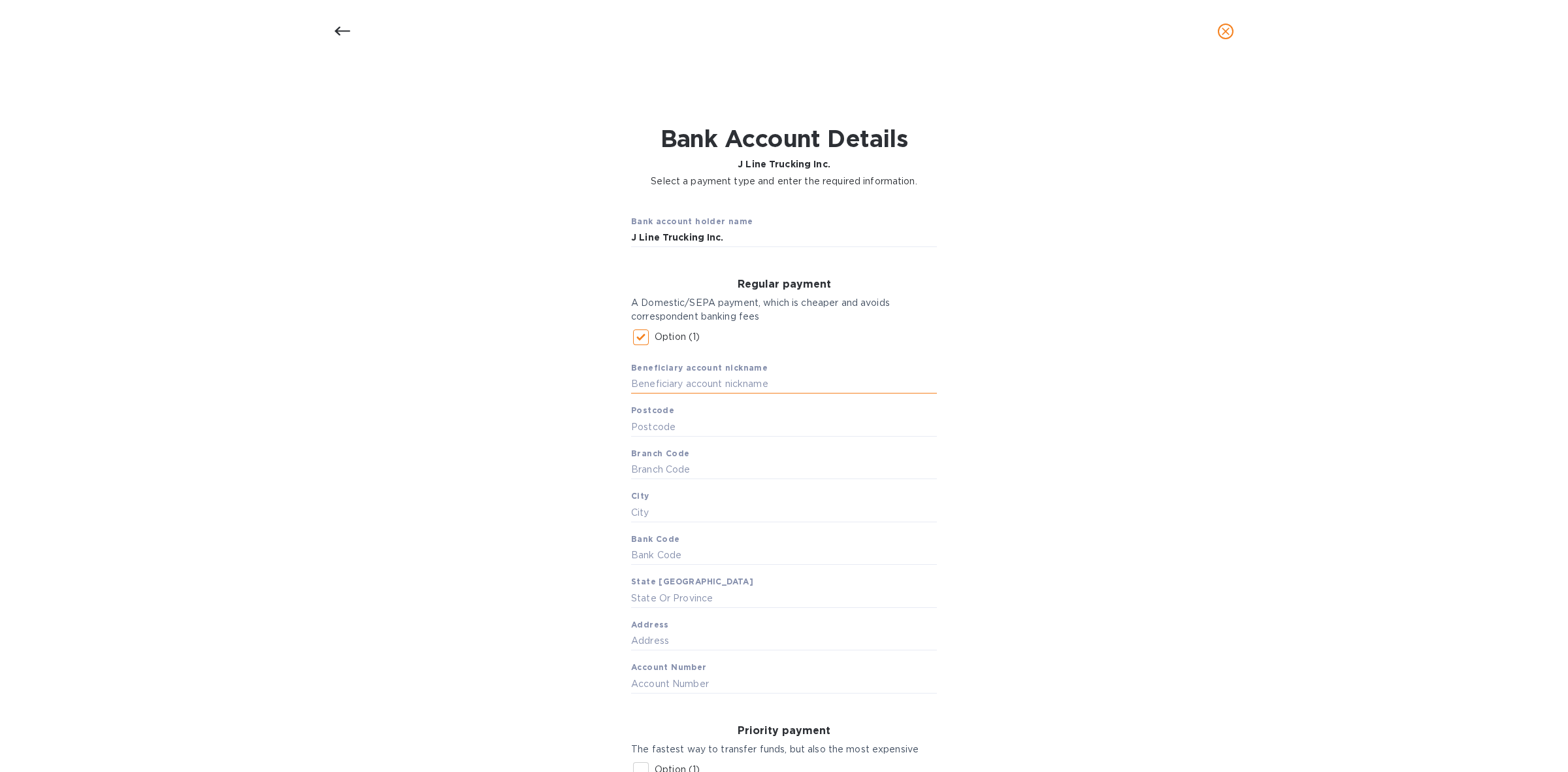
click at [783, 381] on input "text" at bounding box center [784, 384] width 306 height 20
drag, startPoint x: 731, startPoint y: 238, endPoint x: 615, endPoint y: 236, distance: 116.0
click at [615, 236] on div "Bank account holder name J Line Trucking Inc. Regular payment A Domestic/SEPA p…" at bounding box center [784, 599] width 1534 height 807
click at [789, 382] on input "text" at bounding box center [784, 384] width 306 height 20
paste input "J Line Trucking Inc."
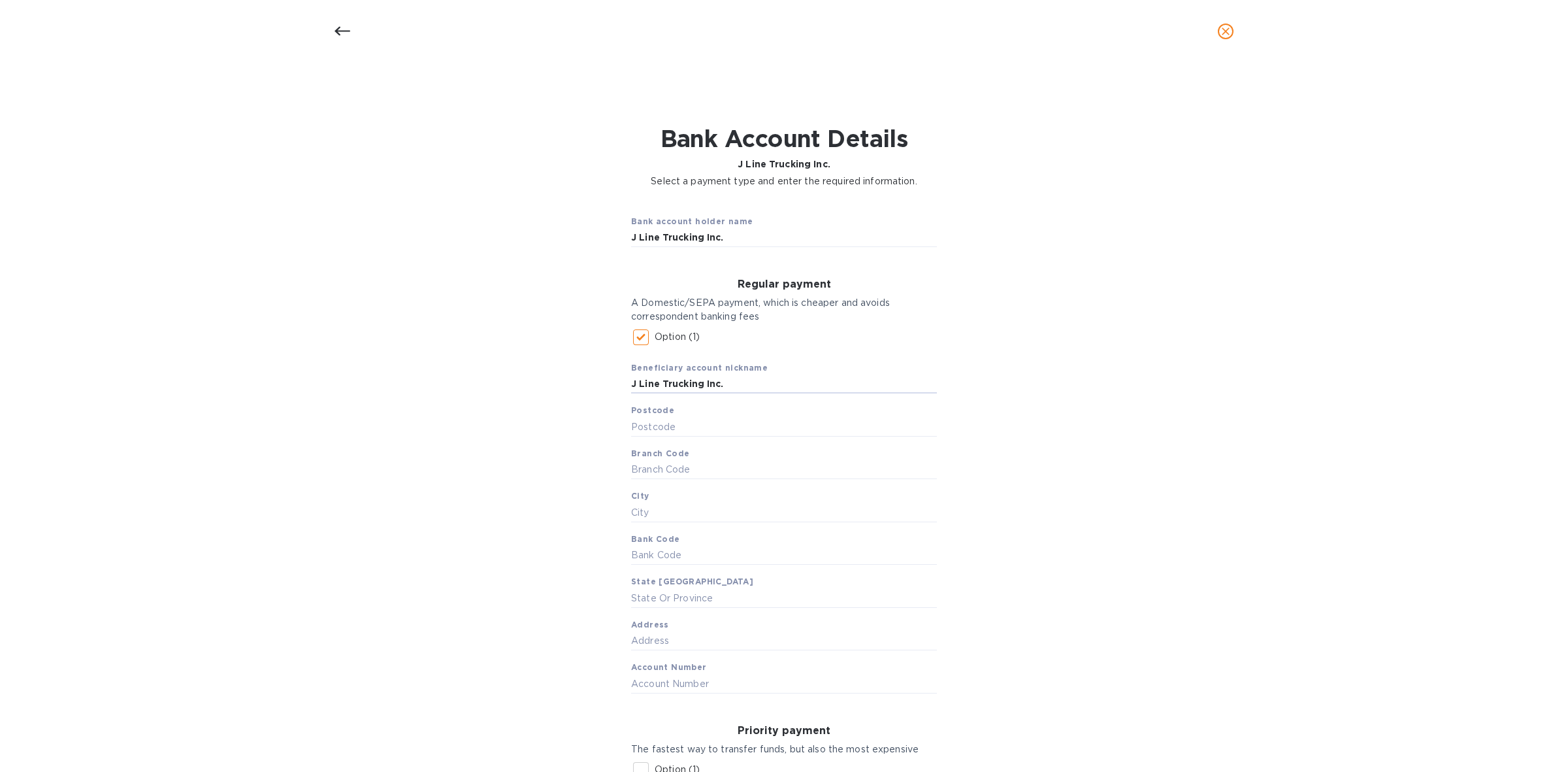
scroll to position [82, 0]
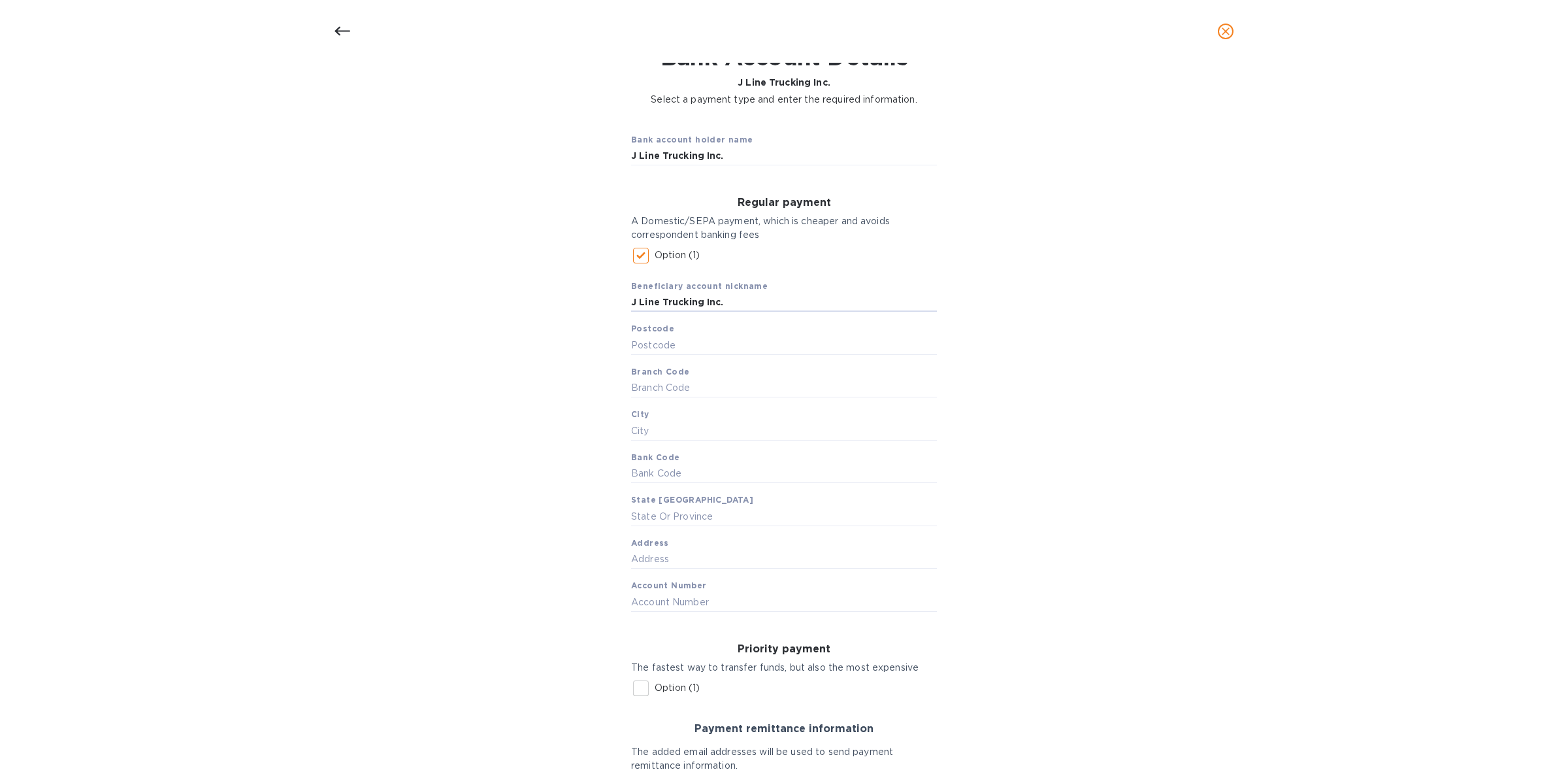
type input "J Line Trucking Inc."
click at [756, 603] on input "text" at bounding box center [784, 602] width 306 height 20
paste input "505857744"
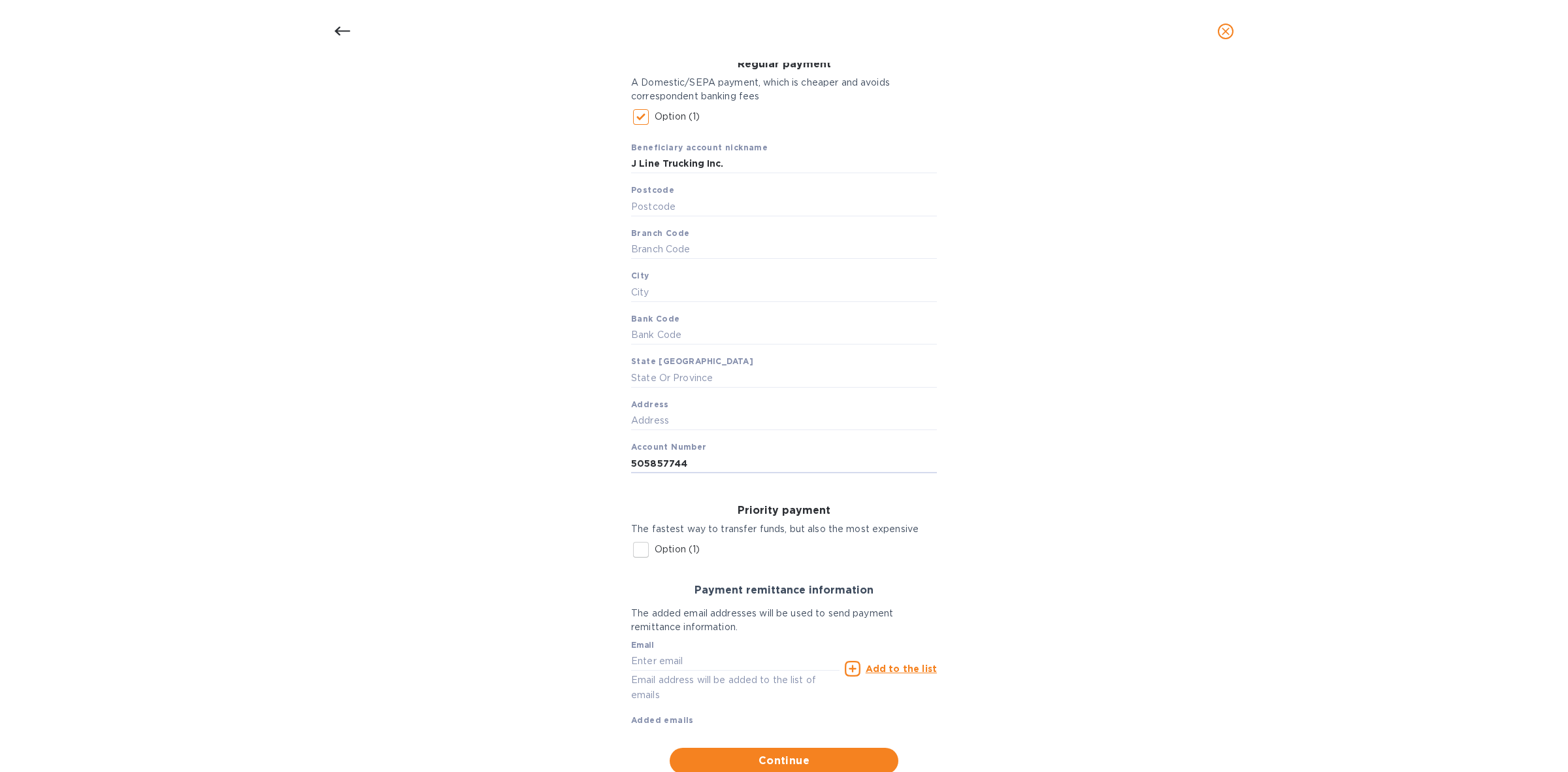
scroll to position [245, 0]
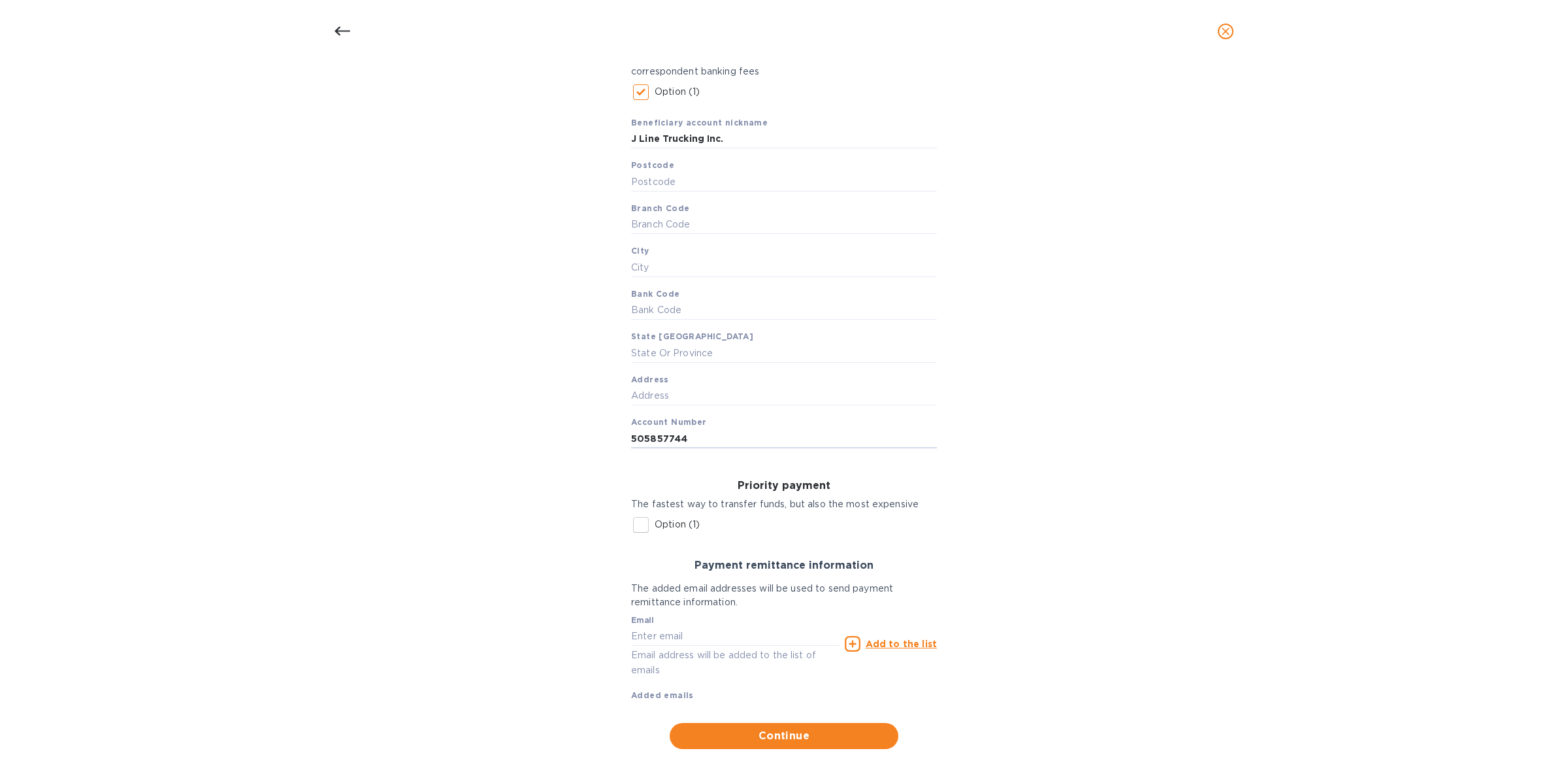
type input "505857744"
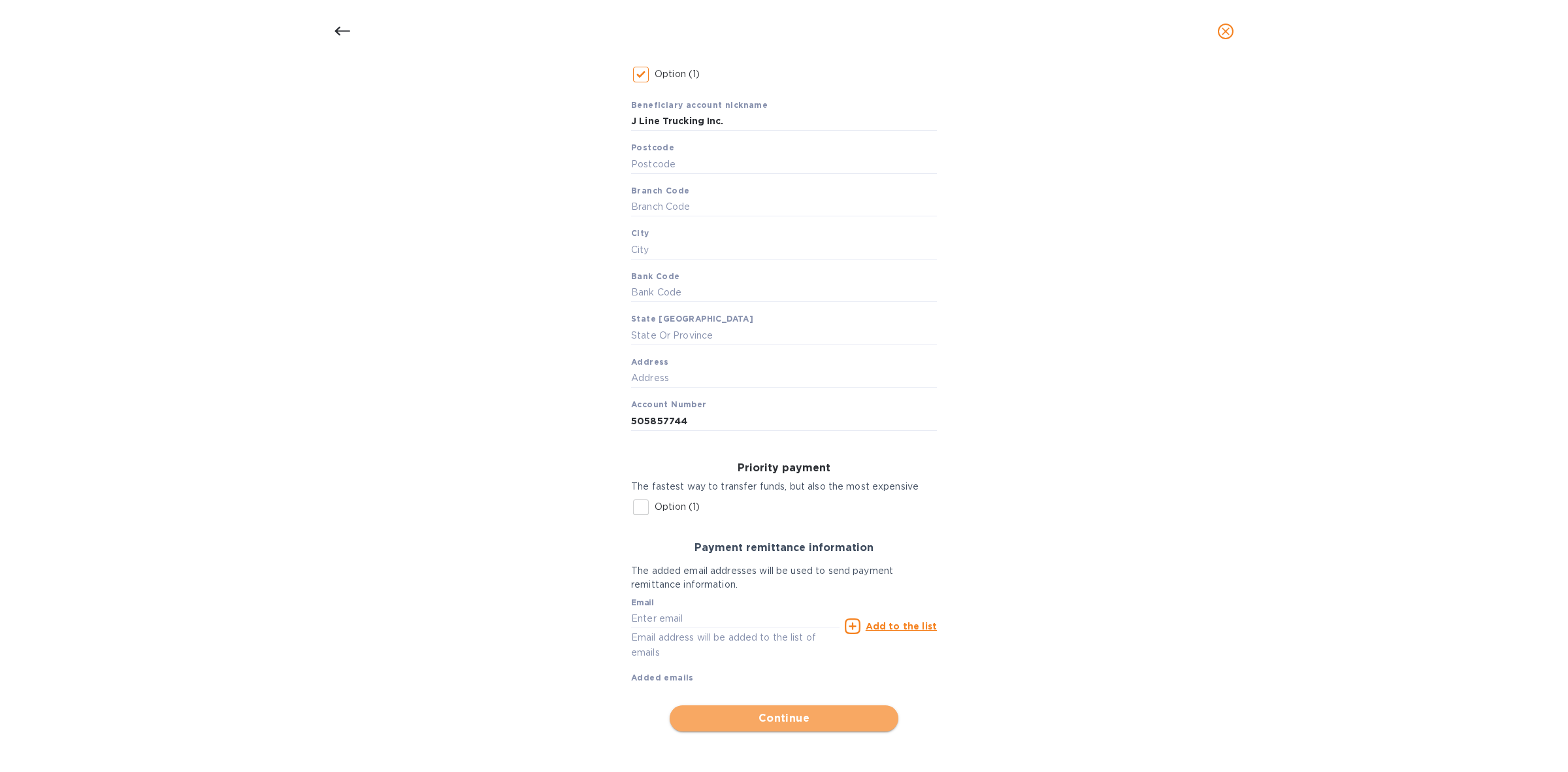
click at [777, 714] on span "Continue" at bounding box center [784, 718] width 208 height 16
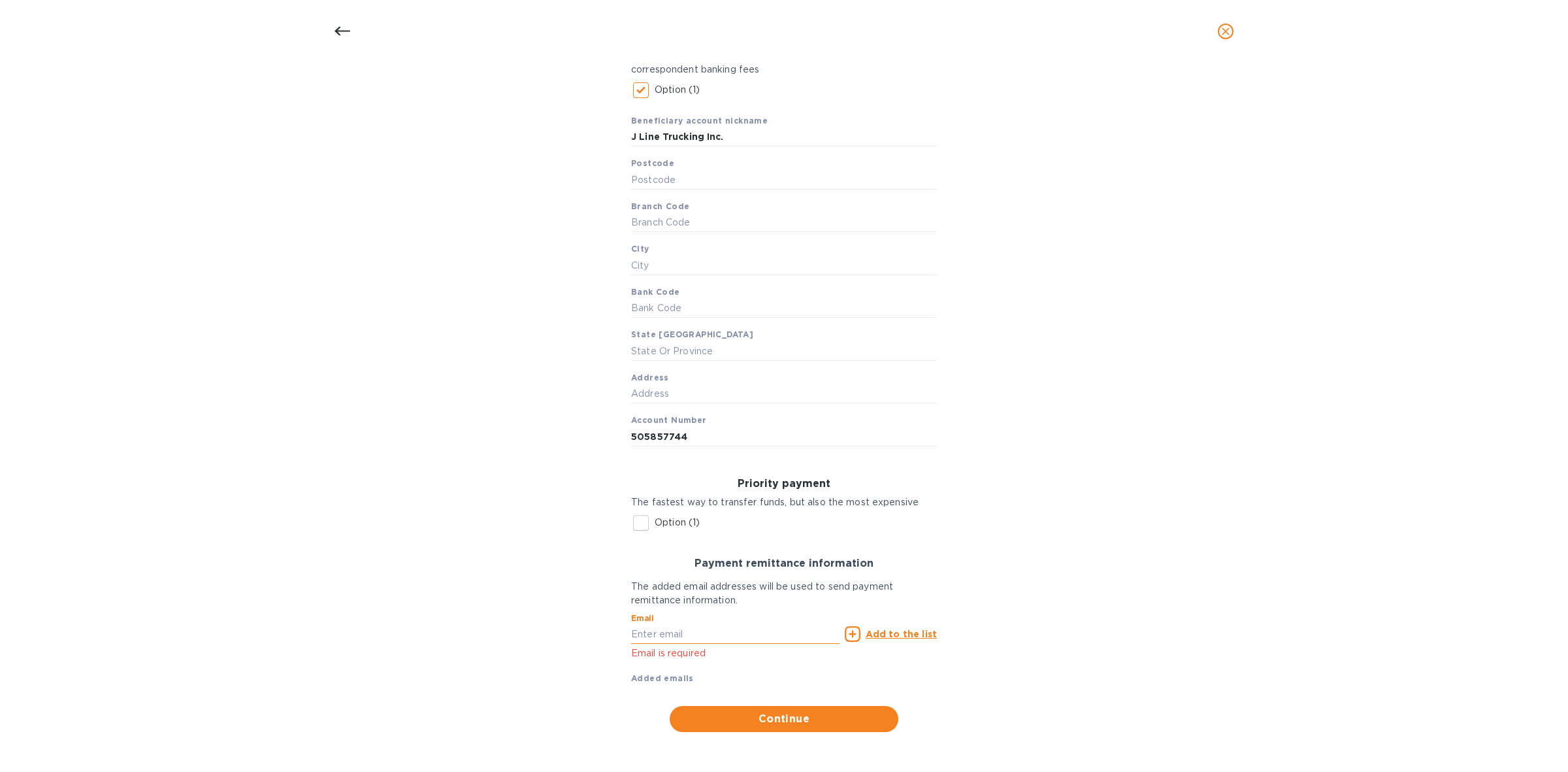
click at [720, 629] on input "text" at bounding box center [735, 634] width 209 height 20
click at [677, 630] on input "text" at bounding box center [735, 634] width 209 height 20
paste input "accounts@jlinetrucking.ca"
type input "accounts@jlinetrucking.ca"
click at [891, 638] on u "Add to the list" at bounding box center [901, 634] width 71 height 11
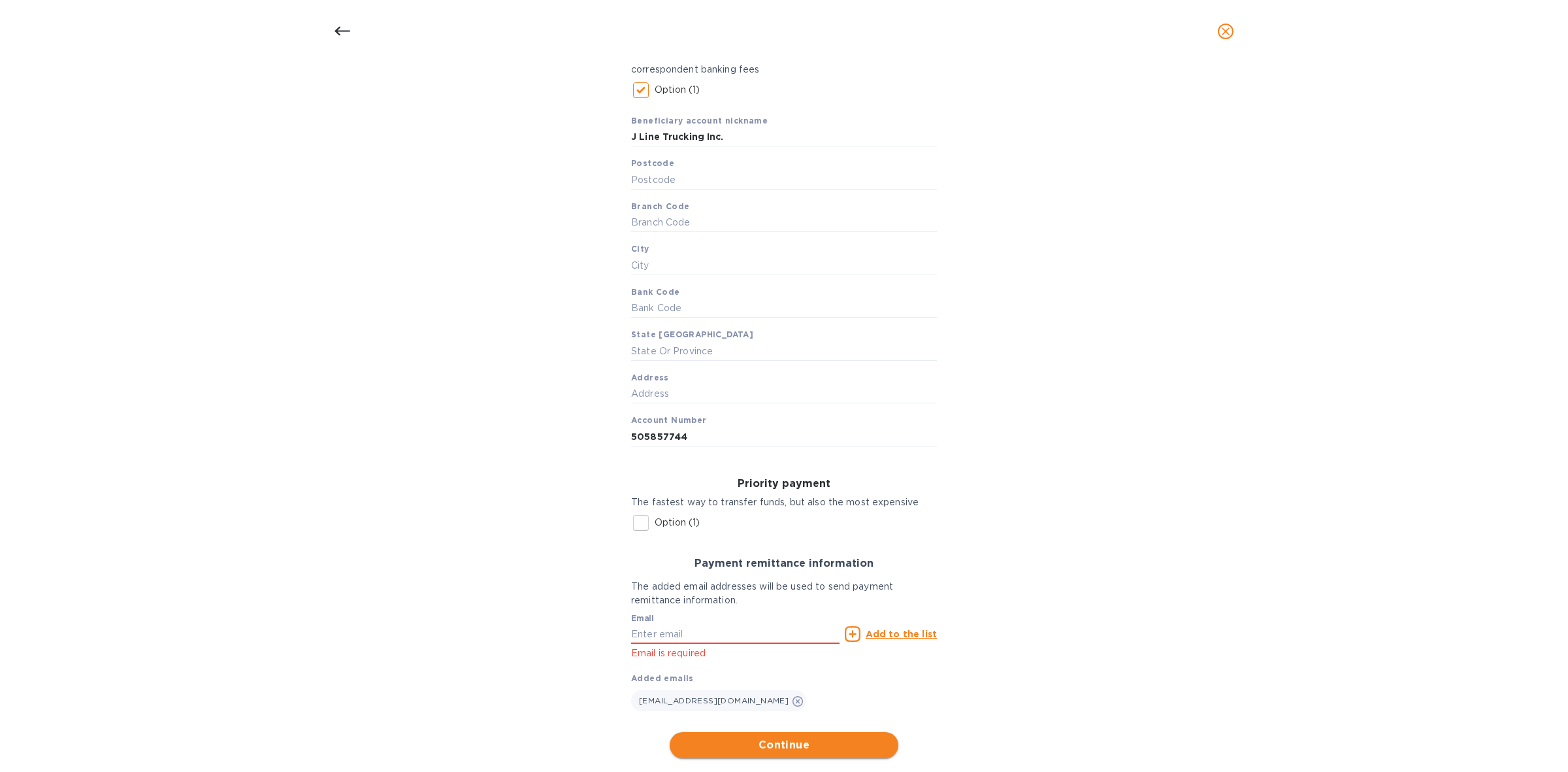
click at [792, 745] on span "Continue" at bounding box center [784, 745] width 208 height 16
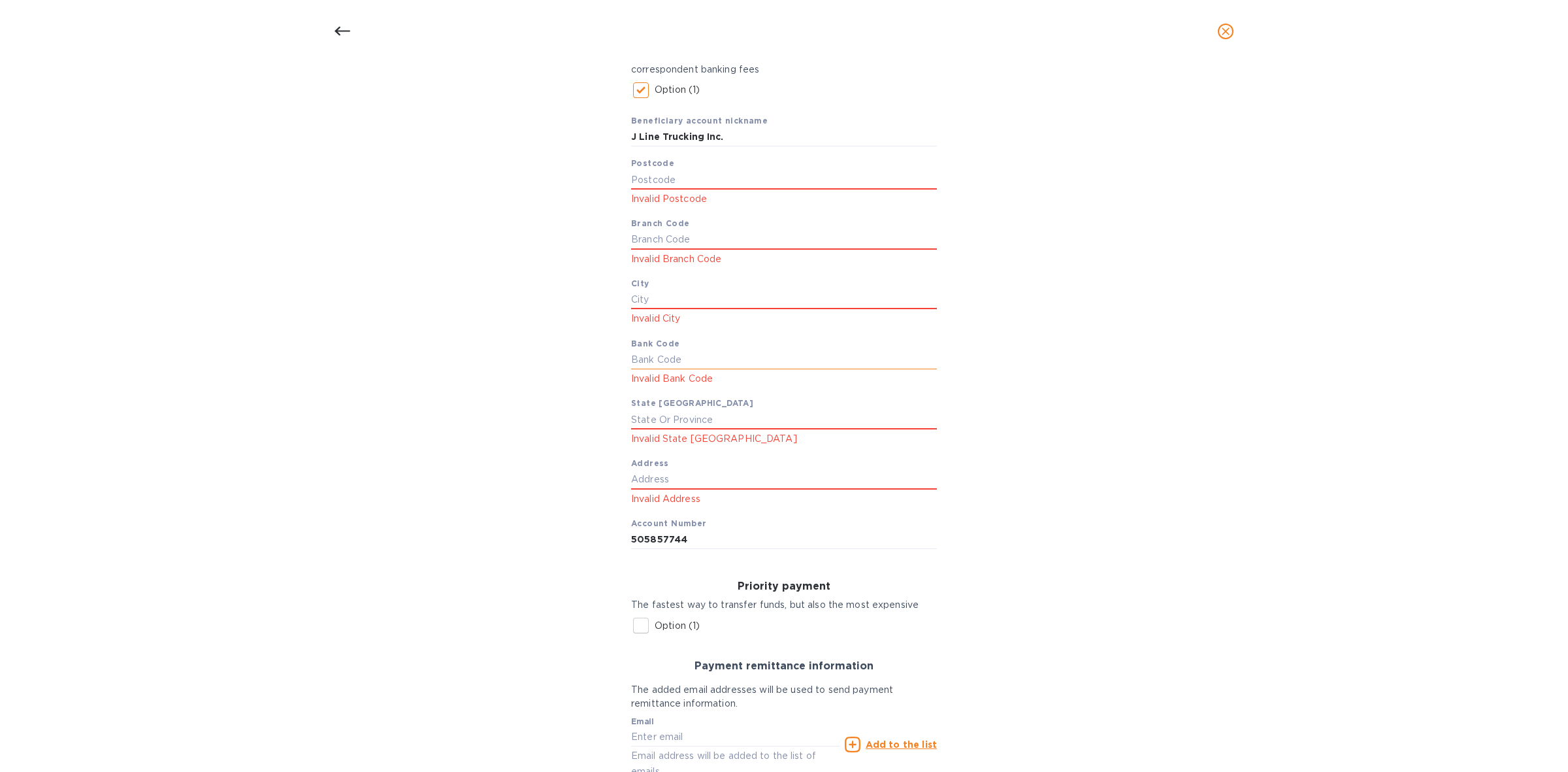
click at [700, 353] on input "text" at bounding box center [784, 360] width 306 height 20
click at [681, 356] on input "text" at bounding box center [784, 360] width 306 height 20
paste input "063216608"
type input "063216608"
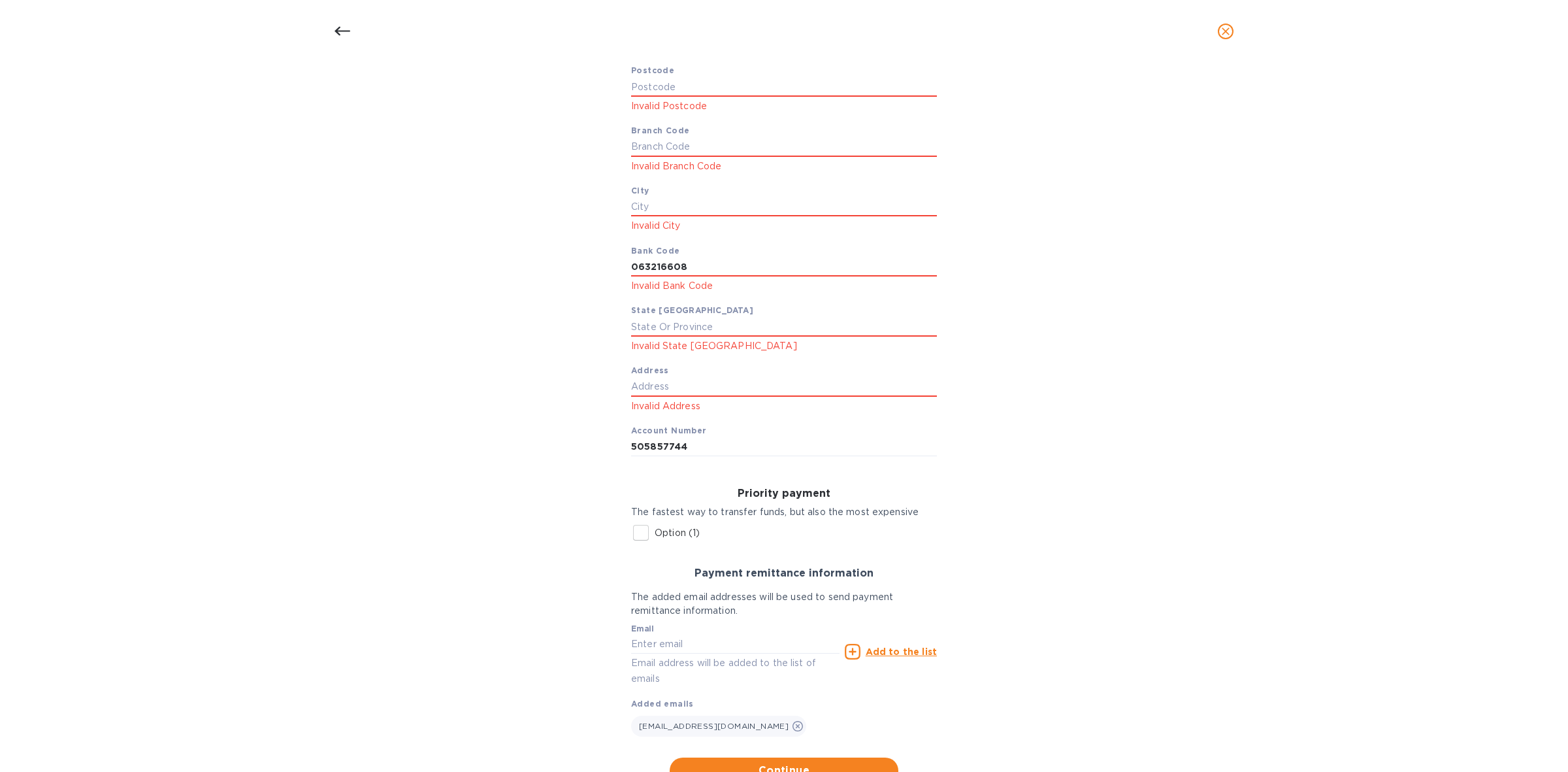
scroll to position [392, 0]
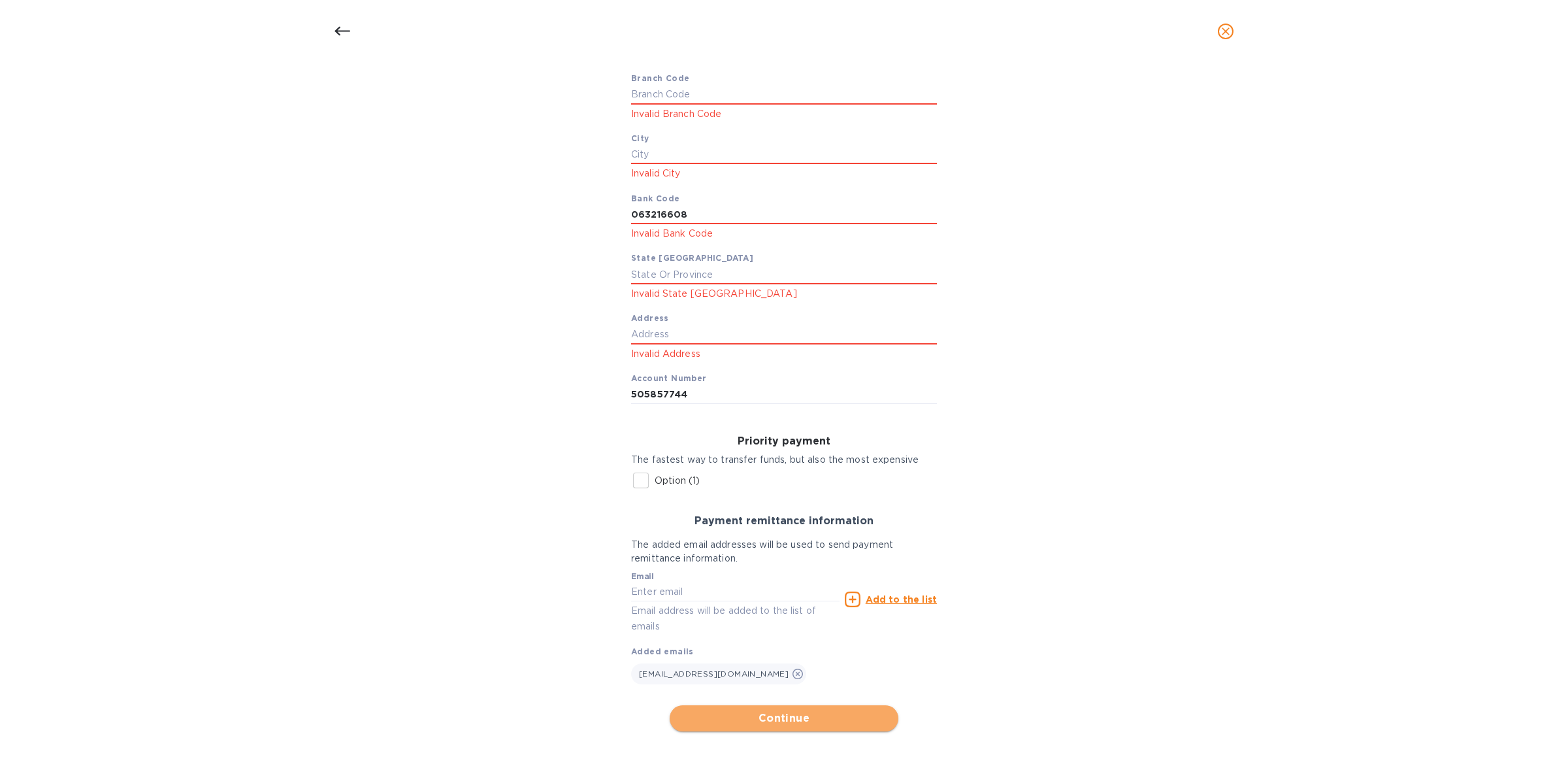
click at [808, 716] on span "Continue" at bounding box center [784, 718] width 208 height 16
click at [737, 275] on input "text" at bounding box center [784, 274] width 306 height 20
type input "GA"
click at [713, 210] on input "063216608" at bounding box center [784, 214] width 306 height 20
click at [686, 93] on input "text" at bounding box center [784, 95] width 306 height 20
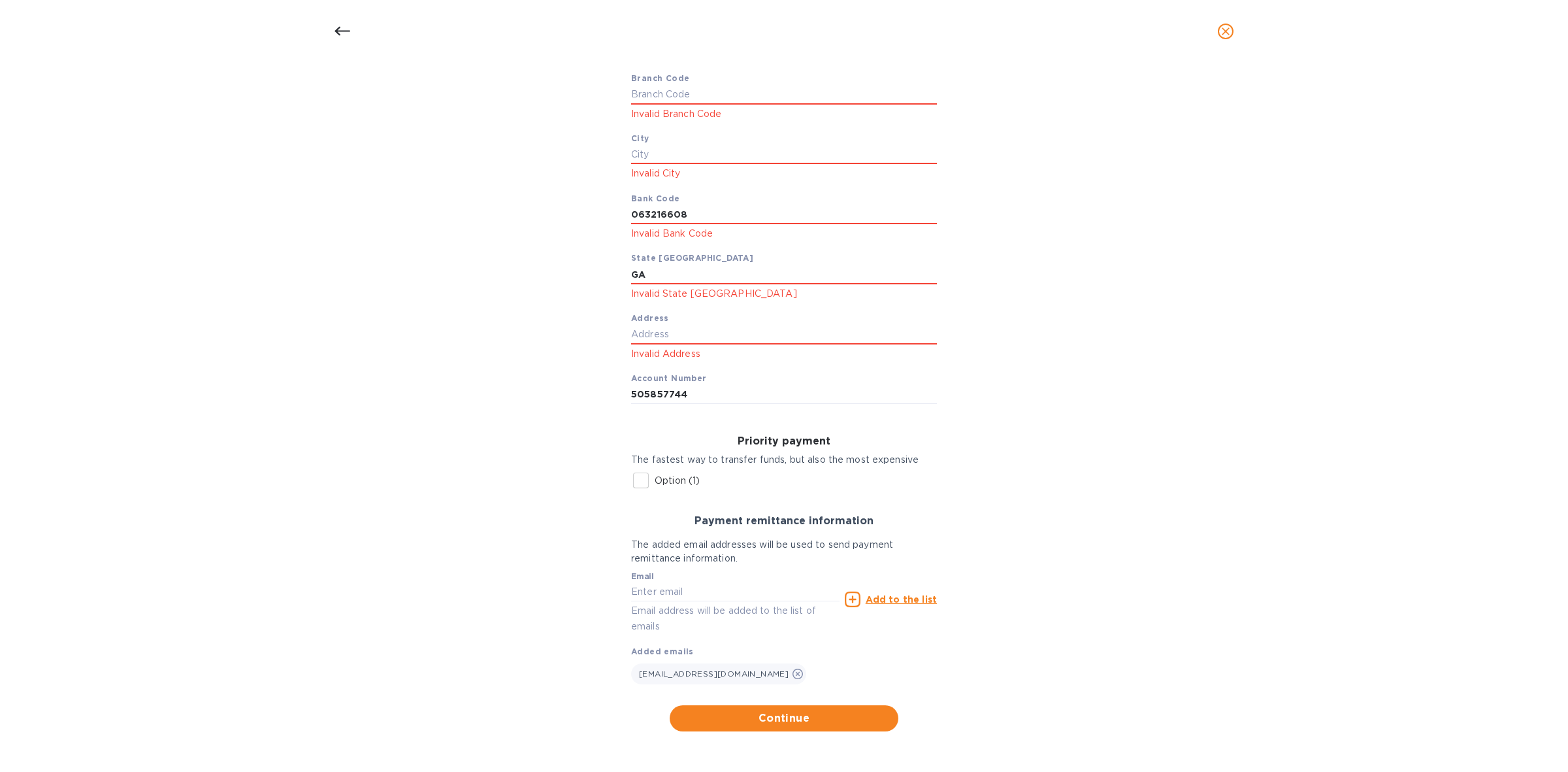
click at [639, 480] on input "Option (1)" at bounding box center [641, 480] width 27 height 27
checkbox input "true"
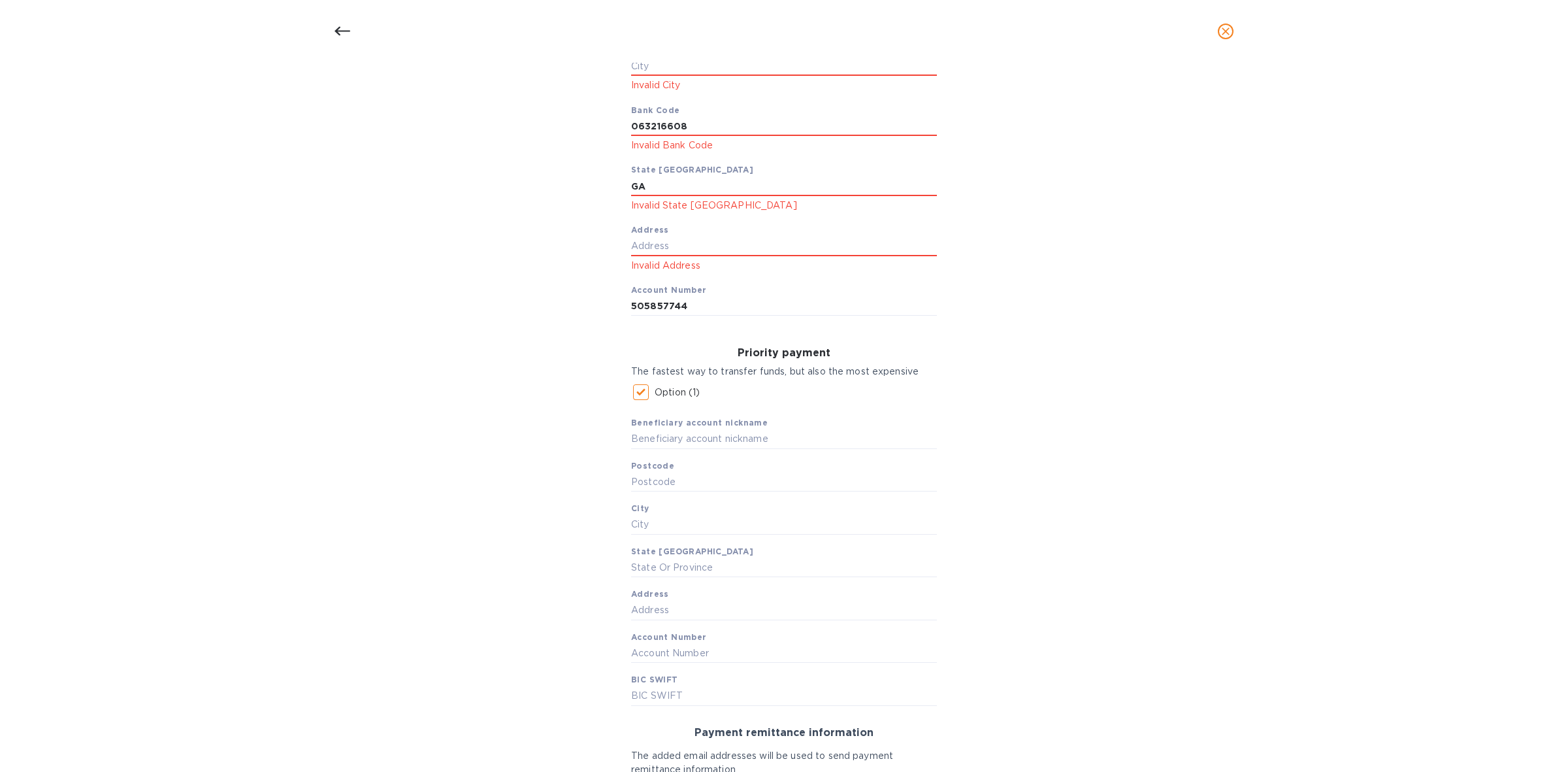
scroll to position [556, 0]
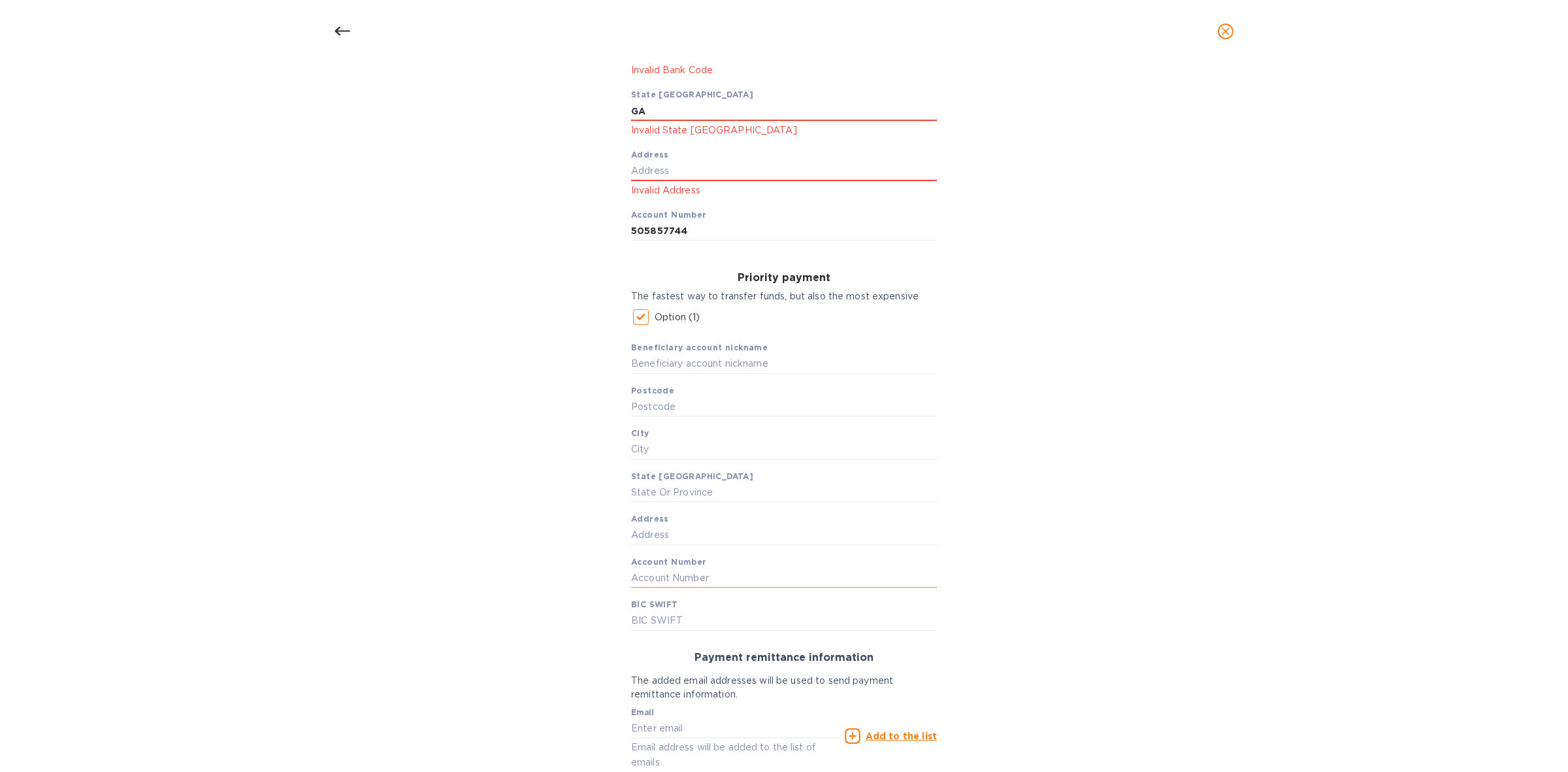
click at [720, 576] on input "text" at bounding box center [784, 578] width 306 height 20
click at [720, 572] on input "text" at bounding box center [784, 578] width 306 height 20
paste input "505857744"
type input "505857744"
click at [699, 621] on input "text" at bounding box center [784, 621] width 306 height 20
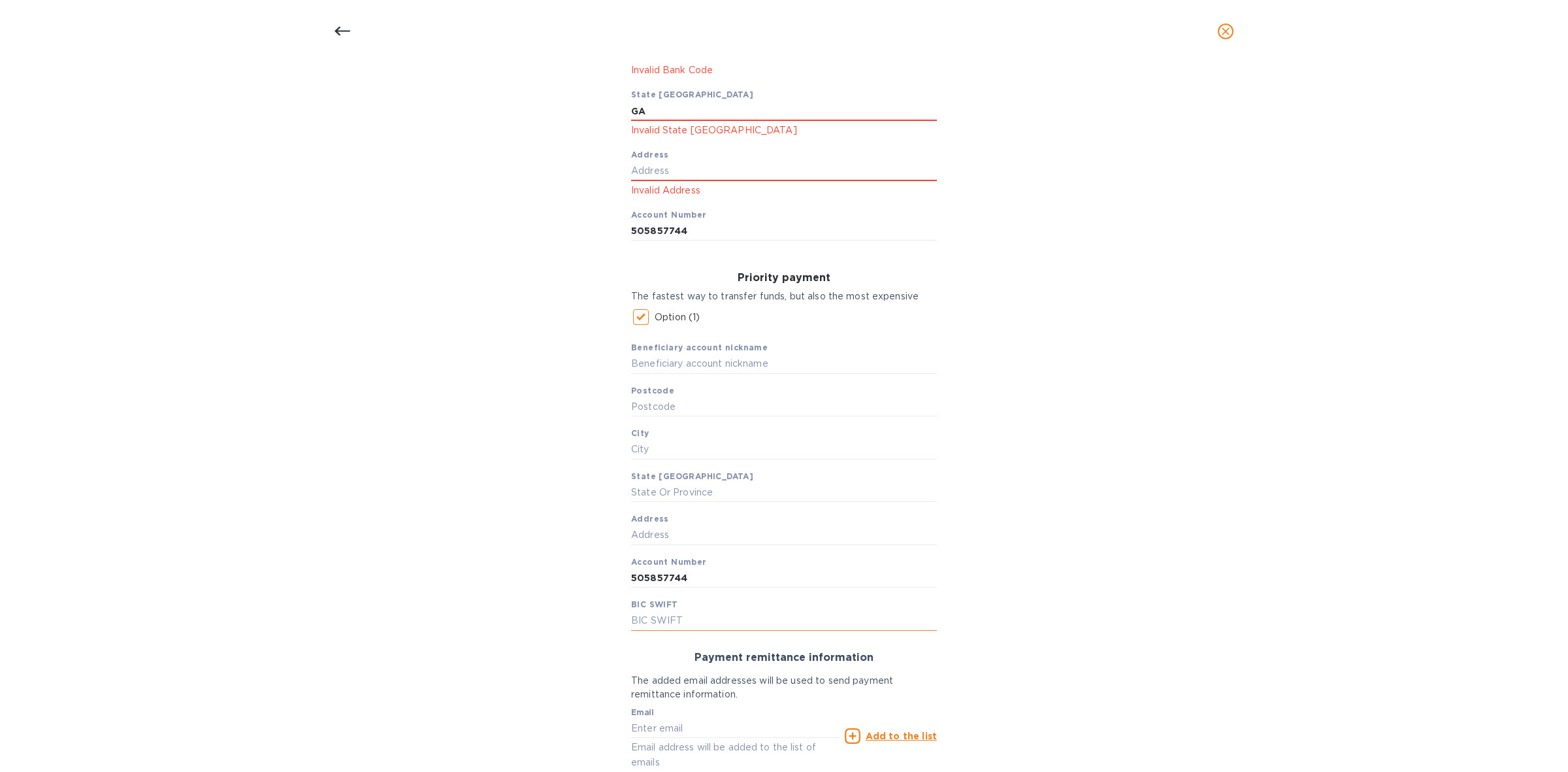
paste input "063216608"
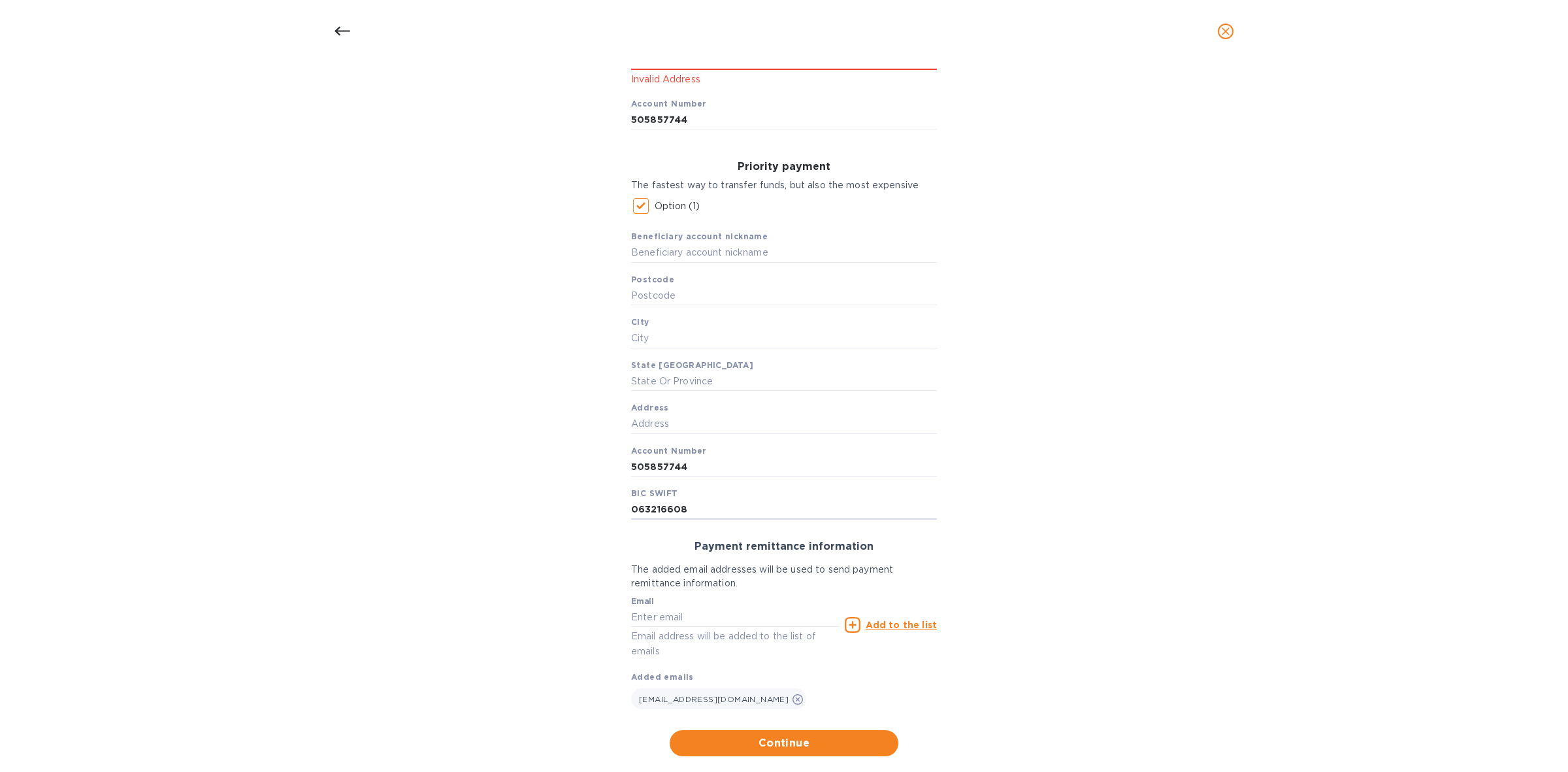
scroll to position [691, 0]
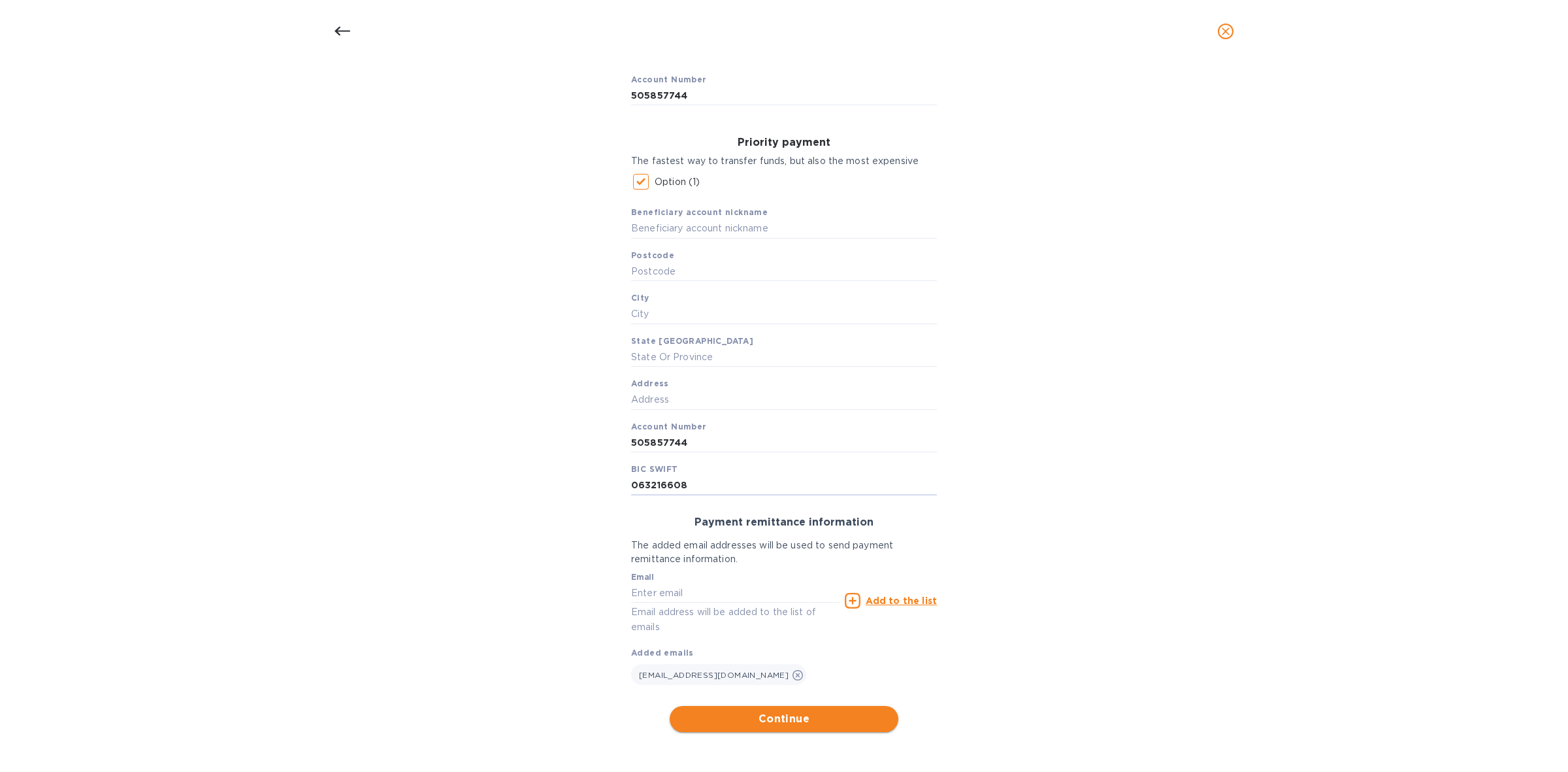
type input "063216608"
click at [798, 721] on span "Continue" at bounding box center [784, 719] width 208 height 16
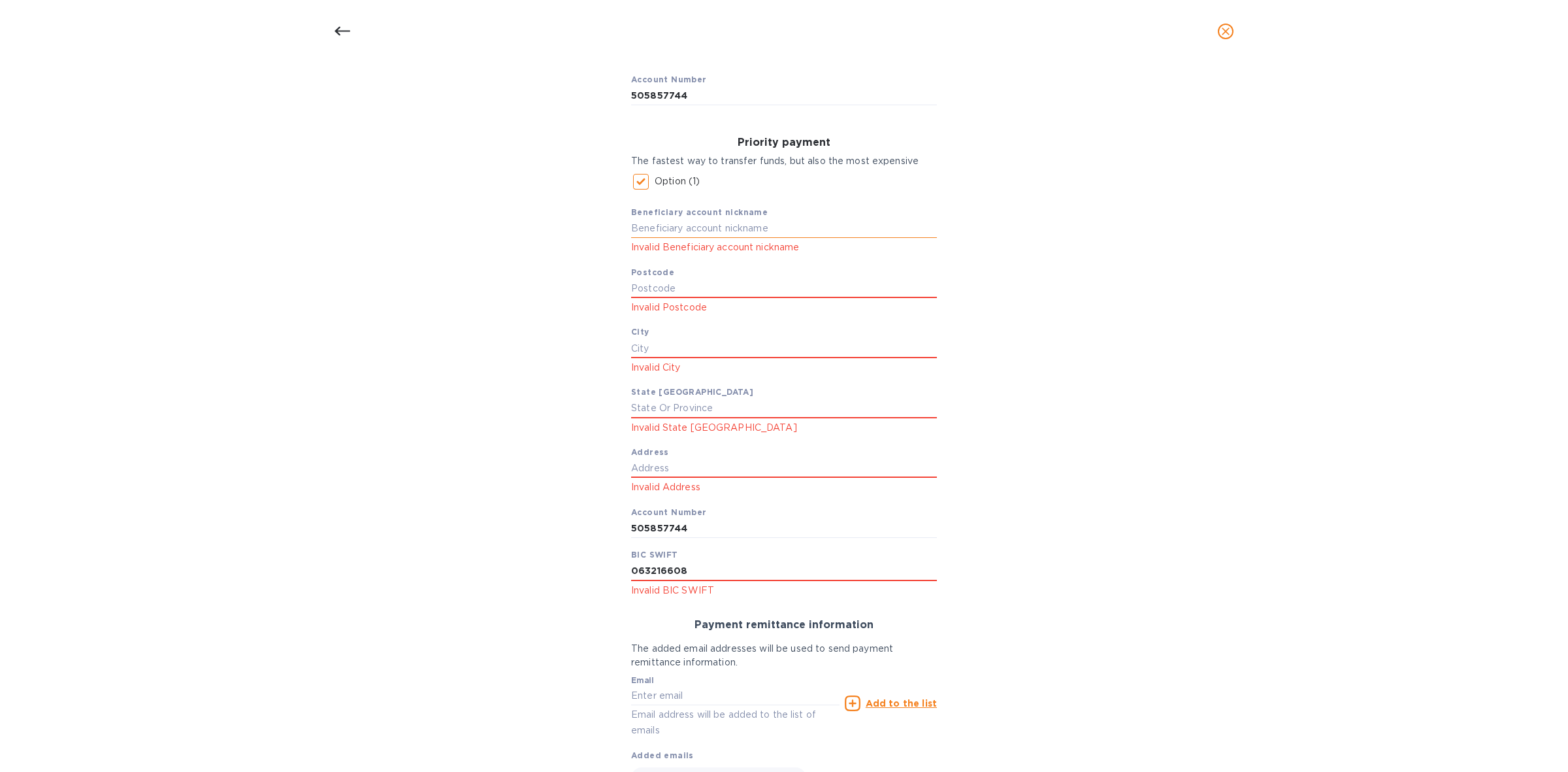
click at [752, 230] on input "text" at bounding box center [784, 229] width 306 height 20
type input "J Line Trucking Inc."
click at [711, 291] on input "text" at bounding box center [784, 289] width 306 height 20
click at [685, 288] on input "text" at bounding box center [784, 289] width 306 height 20
type input "27617"
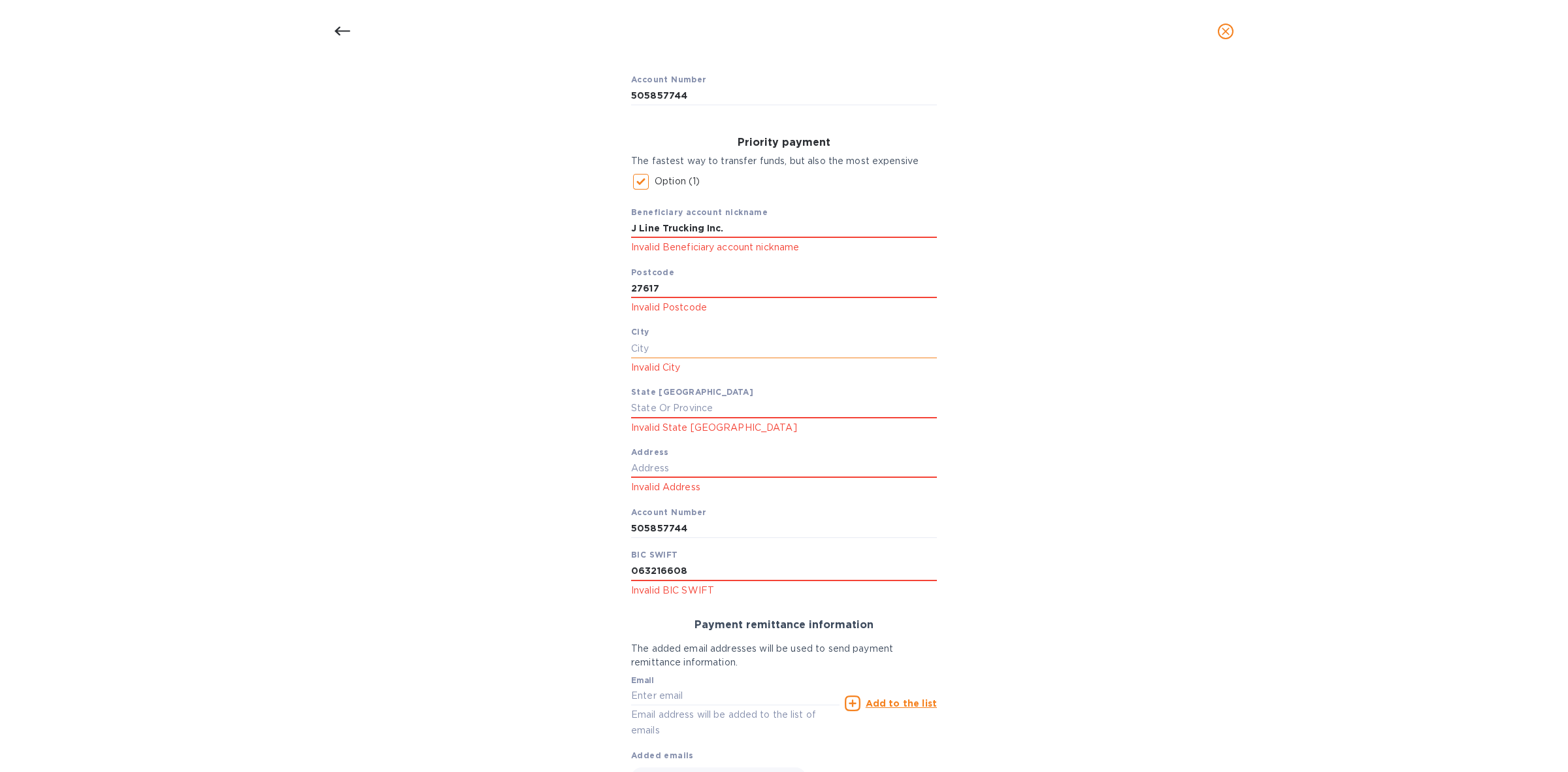
click at [684, 350] on input "text" at bounding box center [784, 348] width 306 height 20
type input "Raleigh"
type input "NC"
click at [660, 472] on input "text" at bounding box center [784, 469] width 306 height 20
paste input "8081 Arco Corporate Drive"
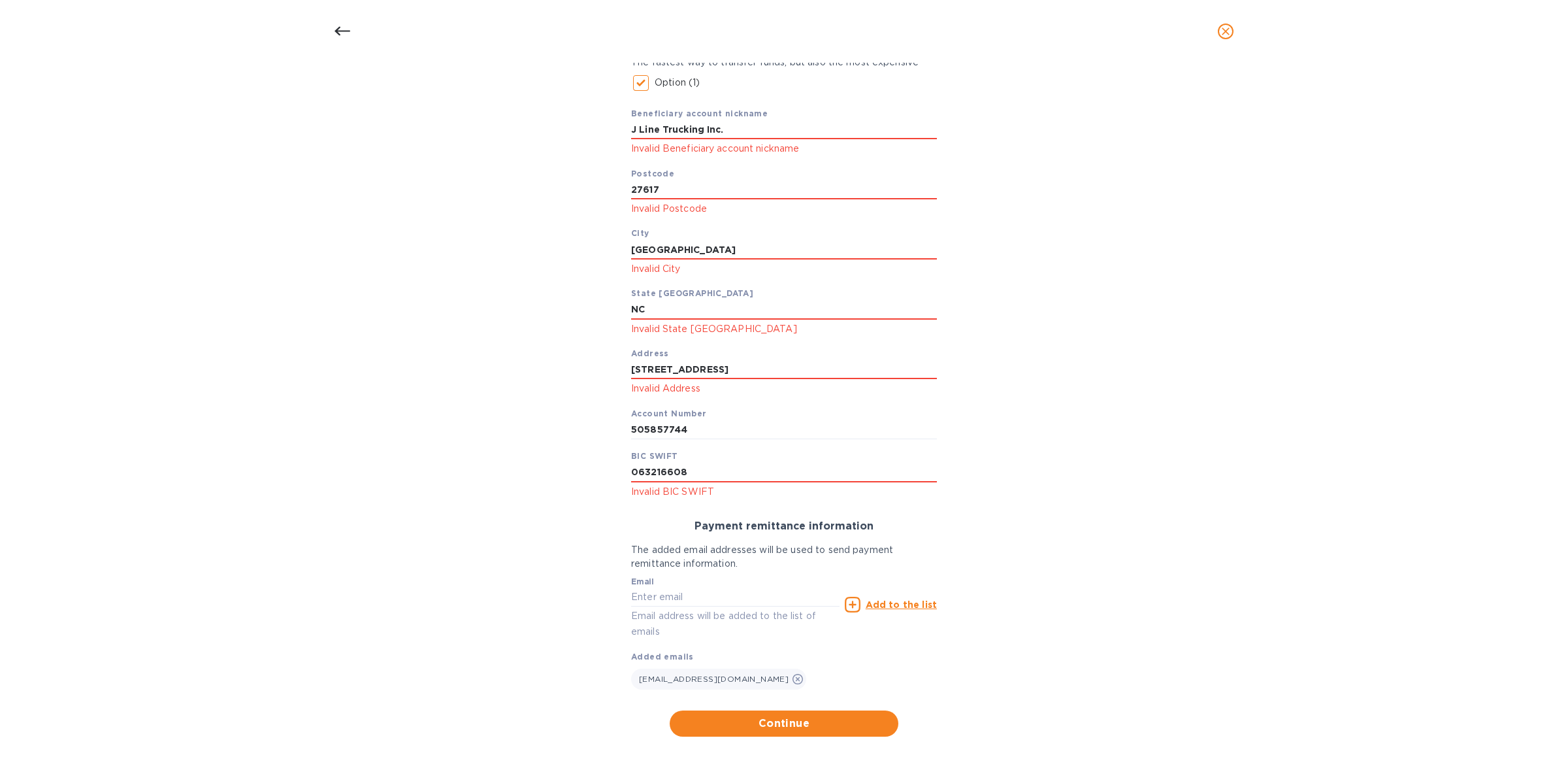
scroll to position [776, 0]
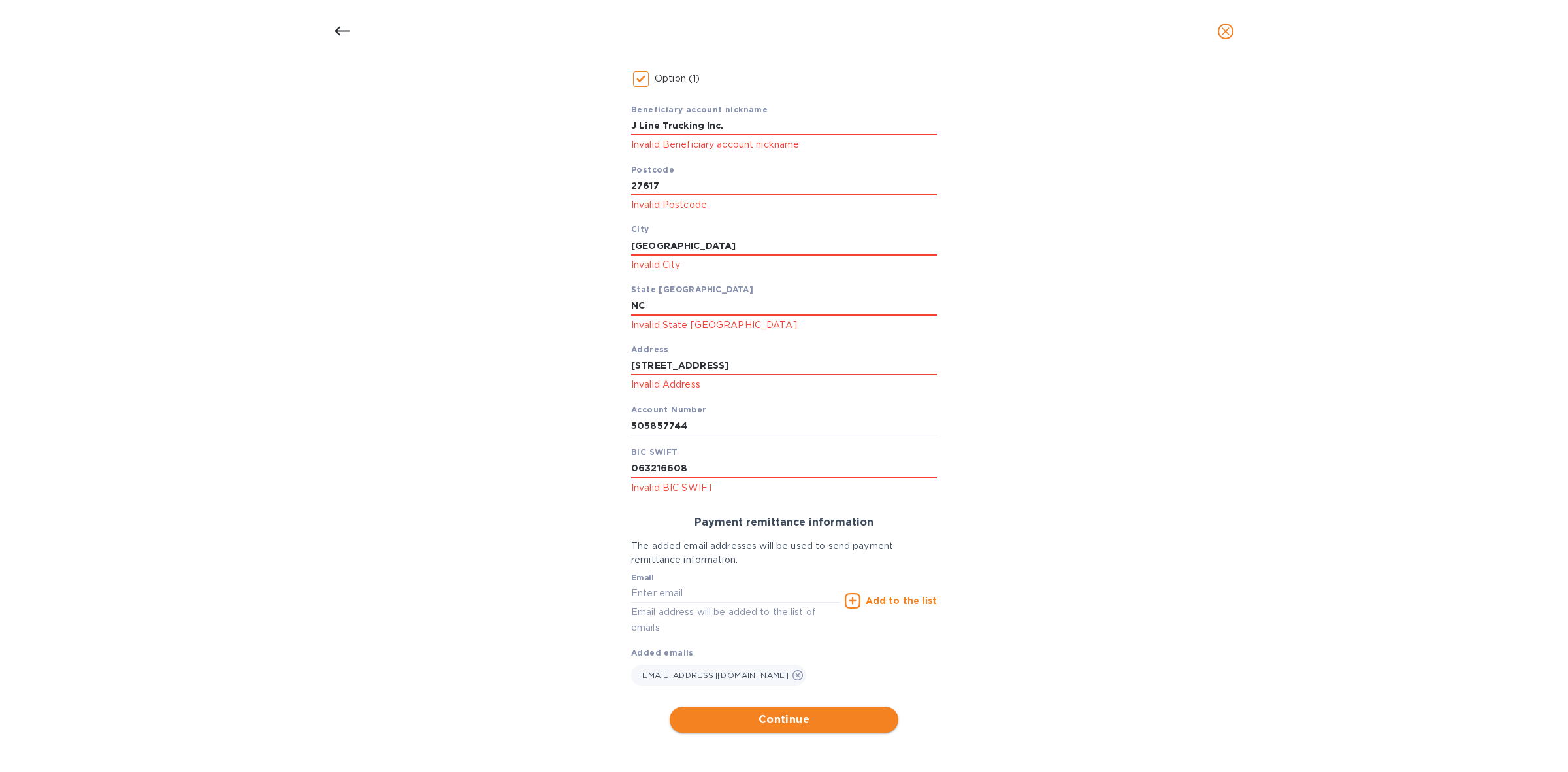
type input "8081 Arco Corporate Drive"
click at [788, 713] on span "Continue" at bounding box center [784, 720] width 208 height 16
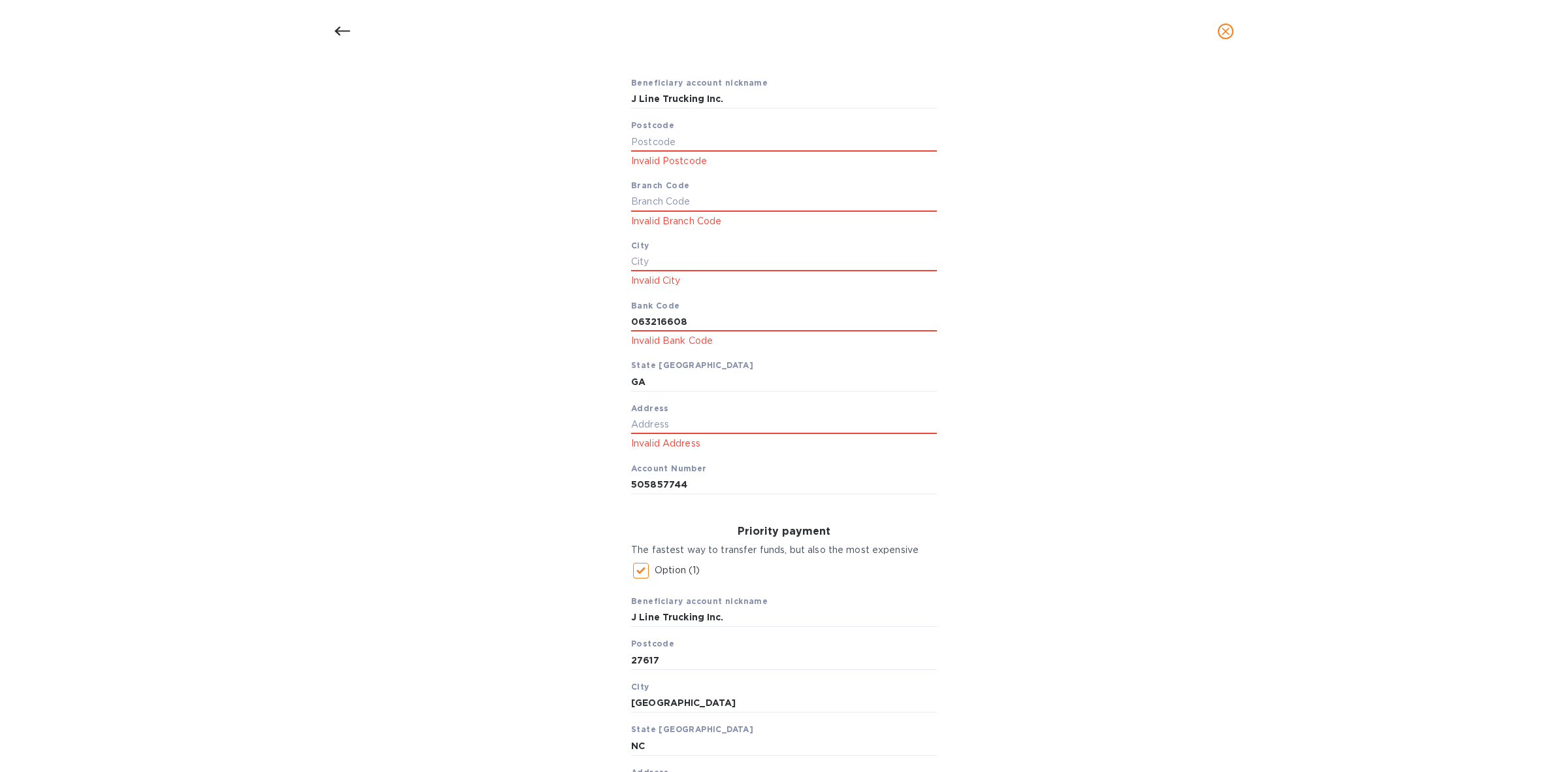
scroll to position [283, 0]
click at [1225, 36] on icon "close" at bounding box center [1226, 31] width 13 height 13
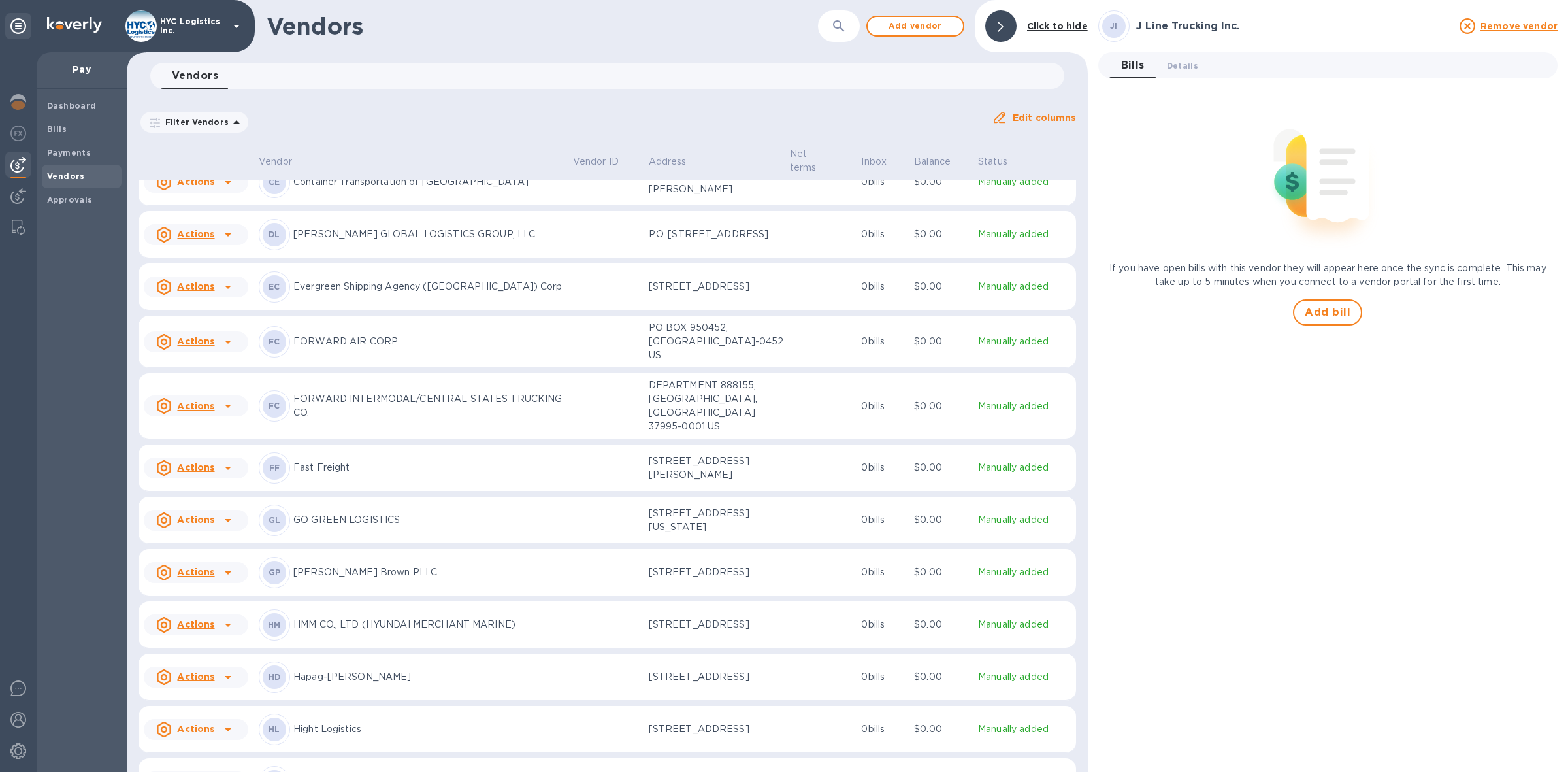
scroll to position [1693, 0]
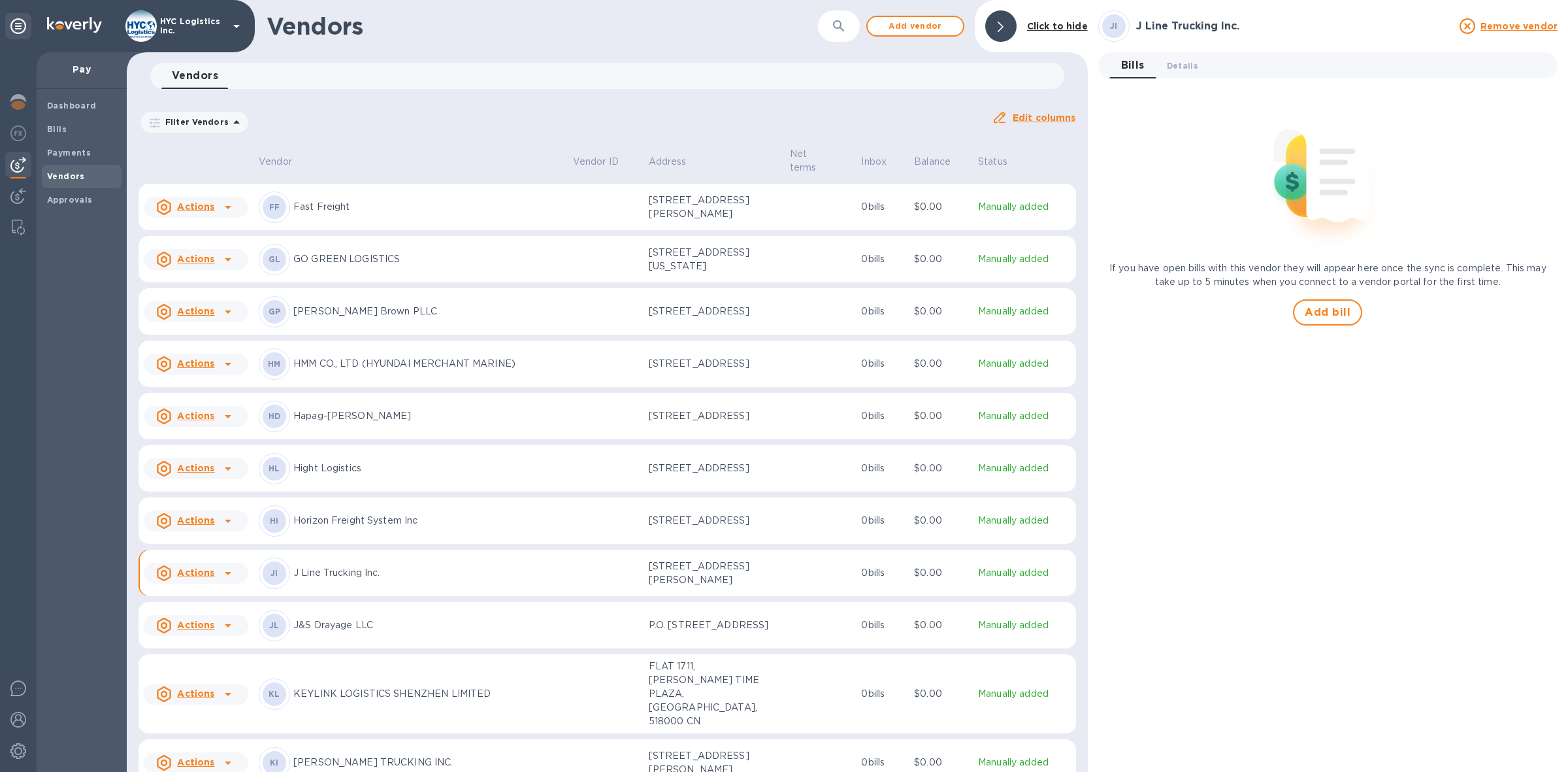
click at [320, 579] on p "J Line Trucking Inc." at bounding box center [428, 572] width 269 height 13
click at [1183, 69] on span "Details 0" at bounding box center [1183, 65] width 31 height 13
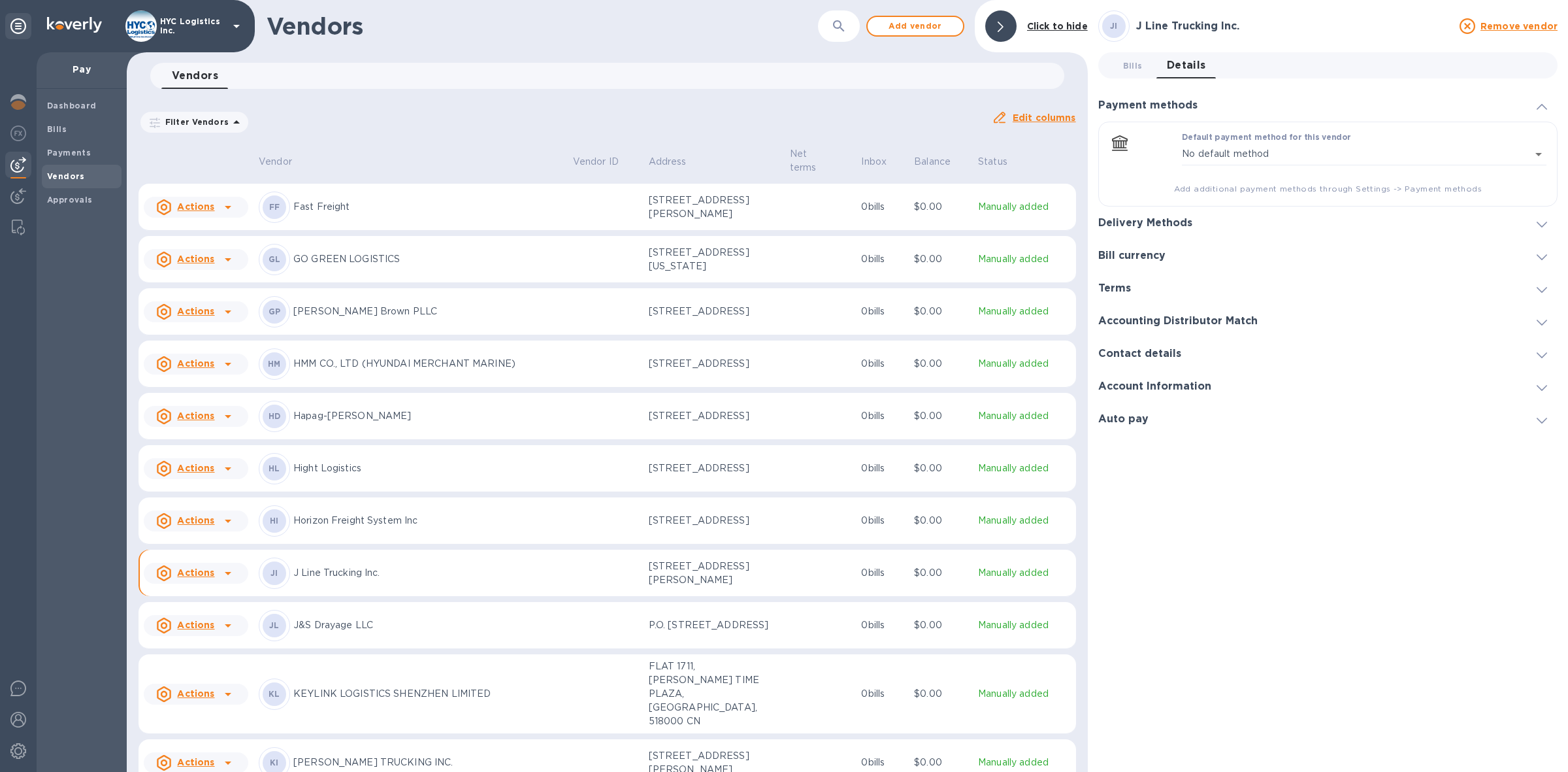
click at [1536, 381] on span at bounding box center [1541, 387] width 11 height 13
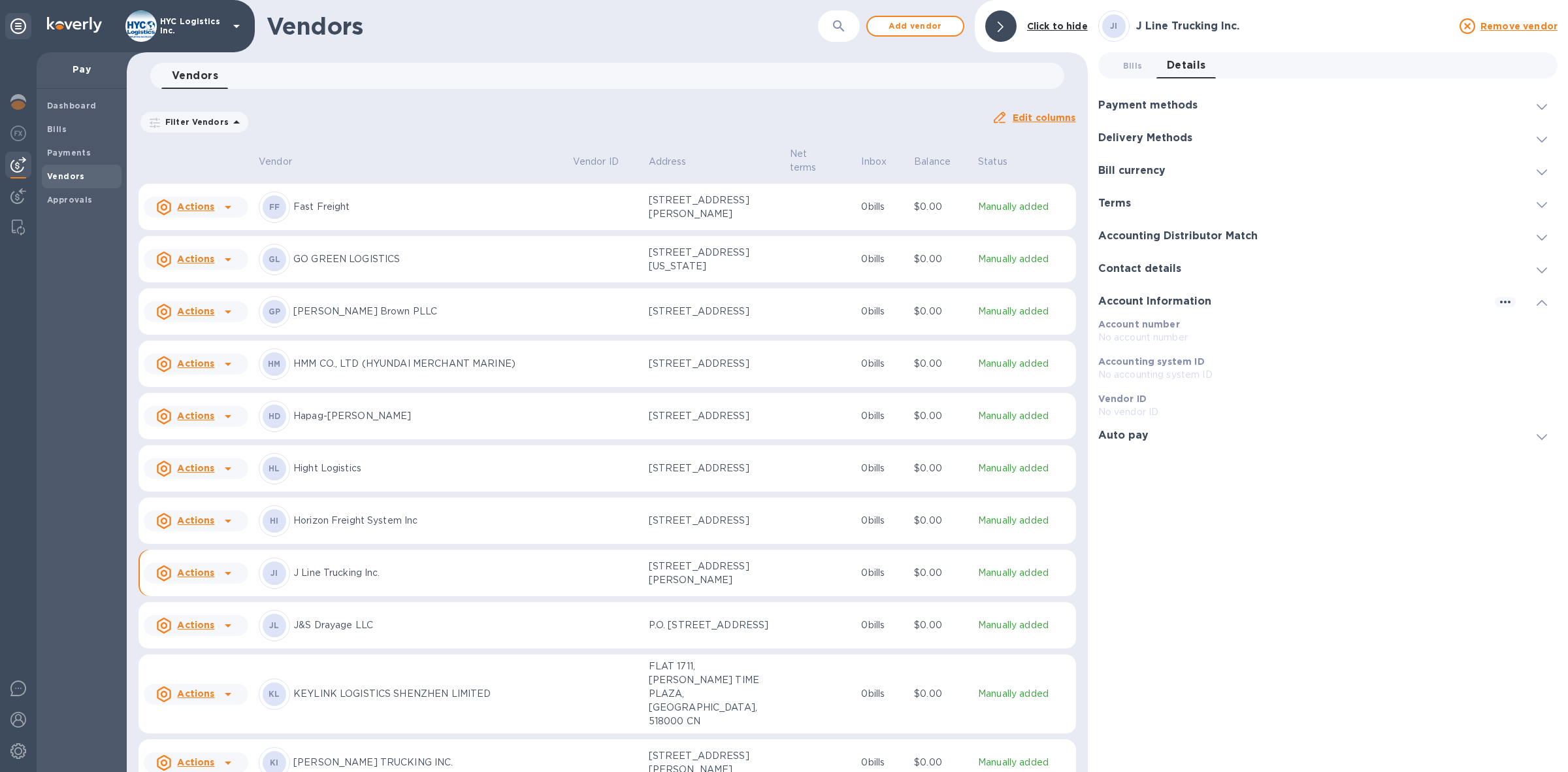
click at [226, 581] on icon at bounding box center [228, 573] width 16 height 16
click at [204, 661] on b "Remove vendor" at bounding box center [218, 664] width 77 height 11
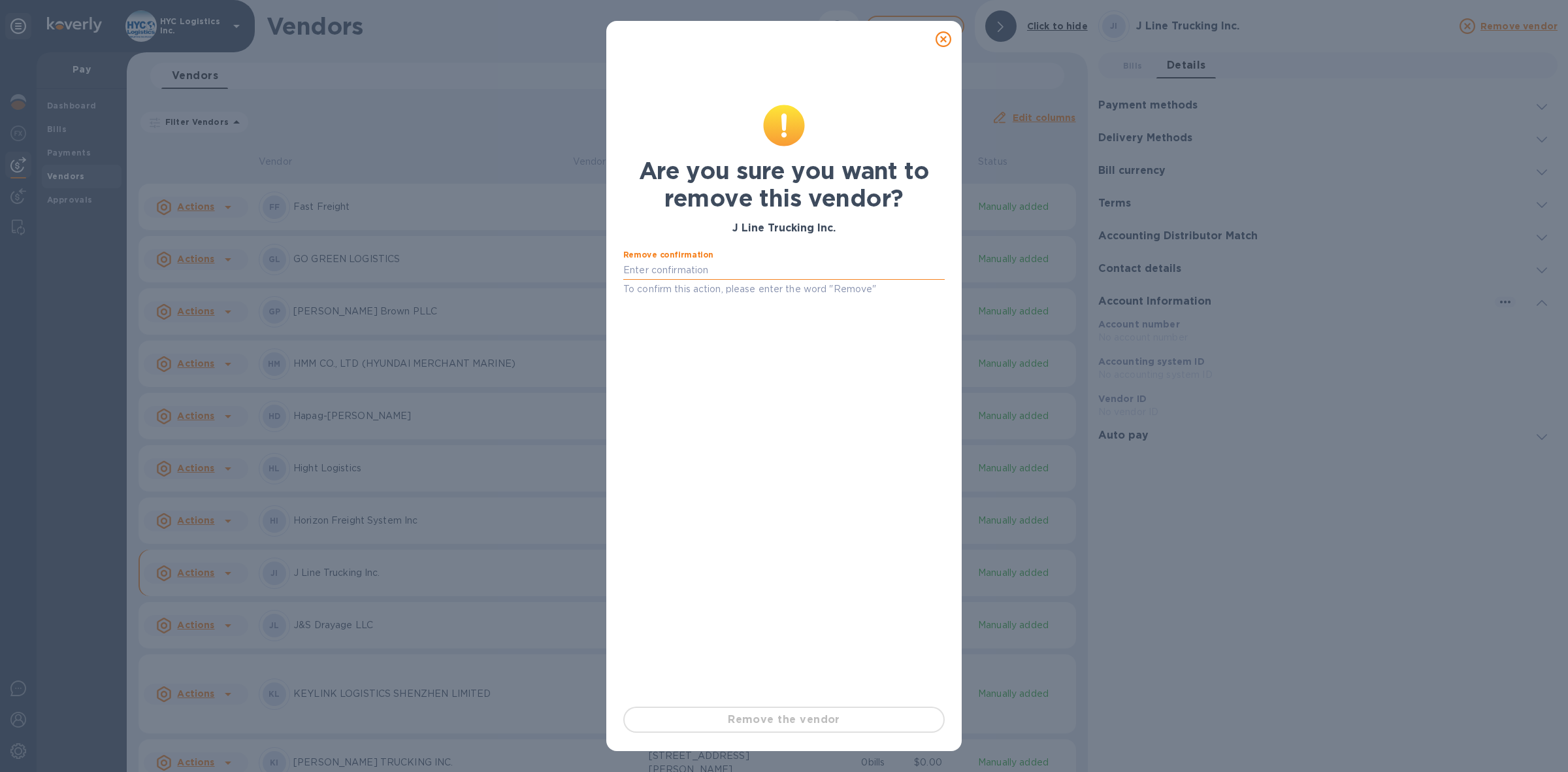
click at [749, 273] on input "text" at bounding box center [784, 271] width 321 height 20
type input "Remove"
click at [811, 720] on span "Remove the vendor" at bounding box center [784, 720] width 298 height 16
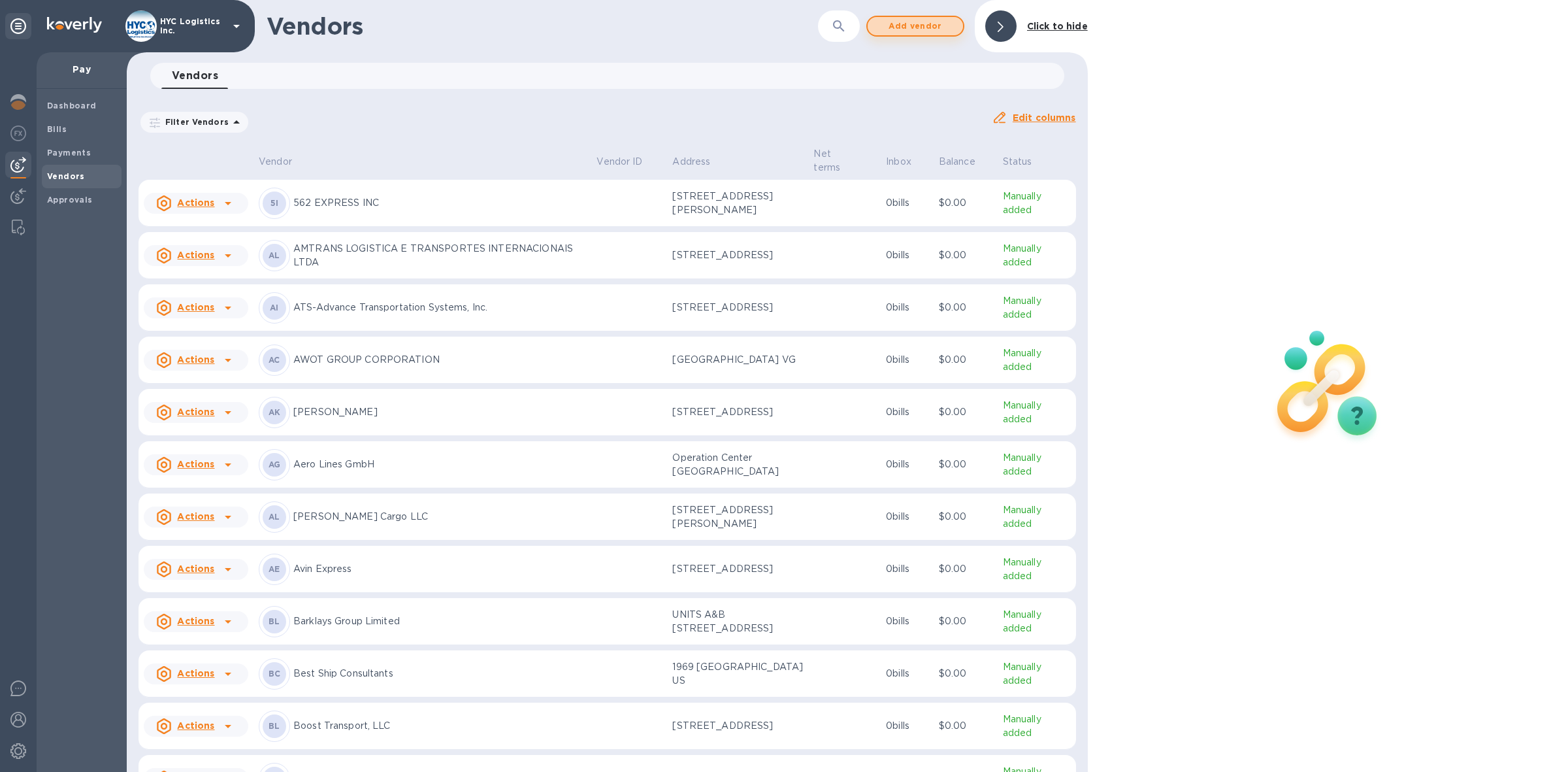
click at [906, 24] on span "Add vendor" at bounding box center [915, 26] width 75 height 16
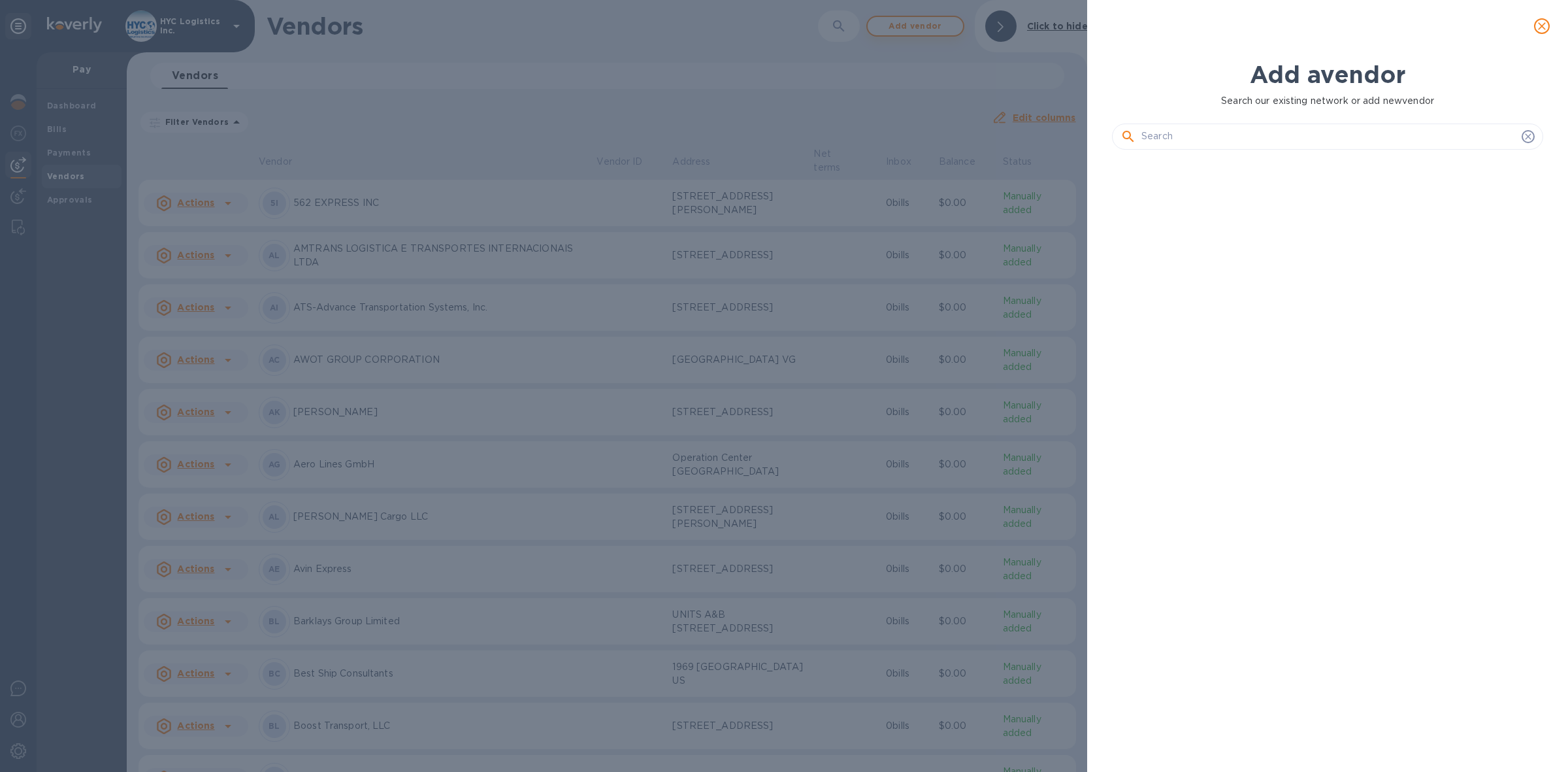
scroll to position [564, 436]
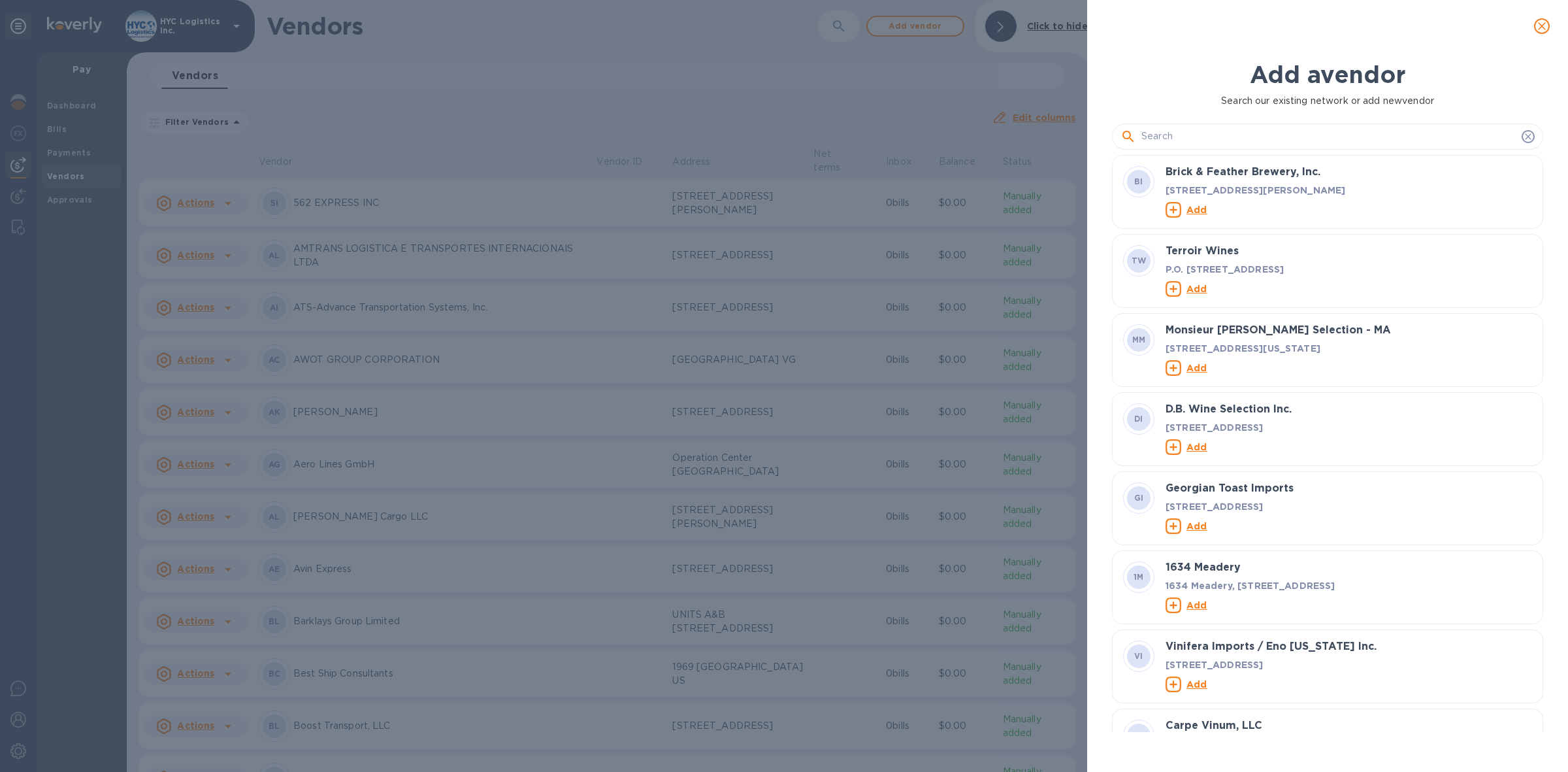
click at [1194, 139] on input "text" at bounding box center [1328, 137] width 375 height 20
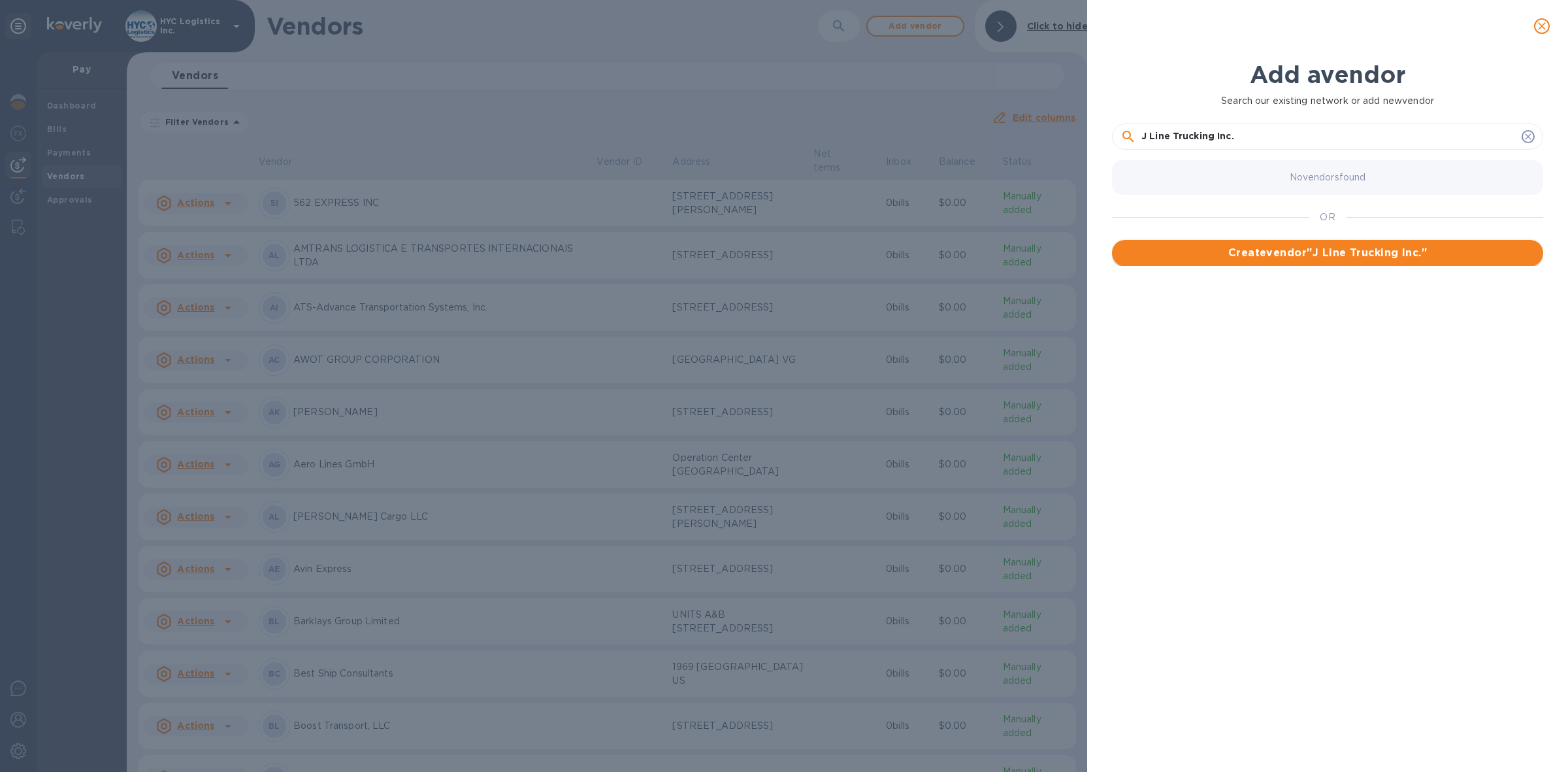
type input "J Line Trucking Inc."
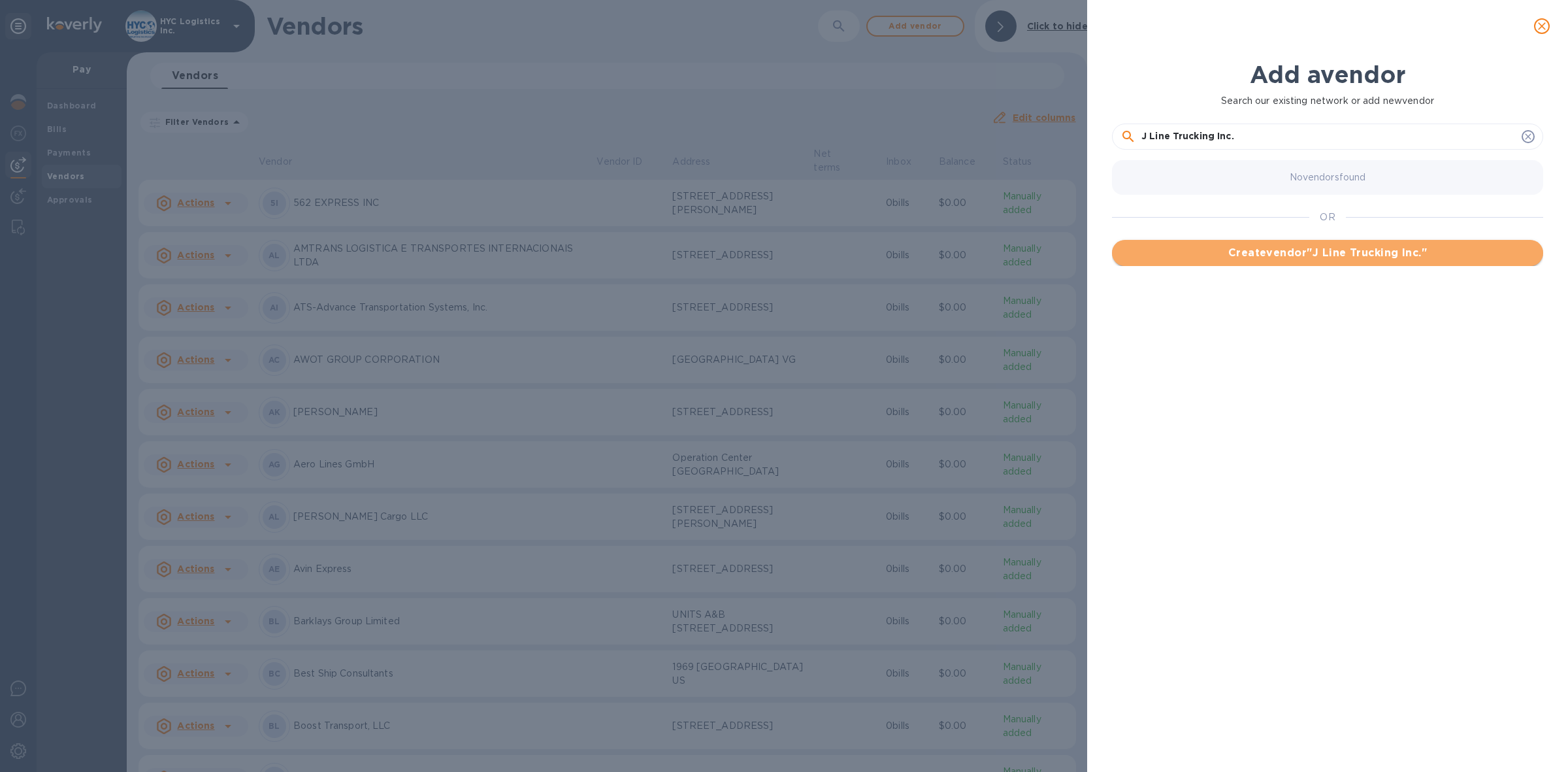
click at [1364, 252] on span "Create vendor " J Line Trucking Inc. "" at bounding box center [1328, 253] width 410 height 16
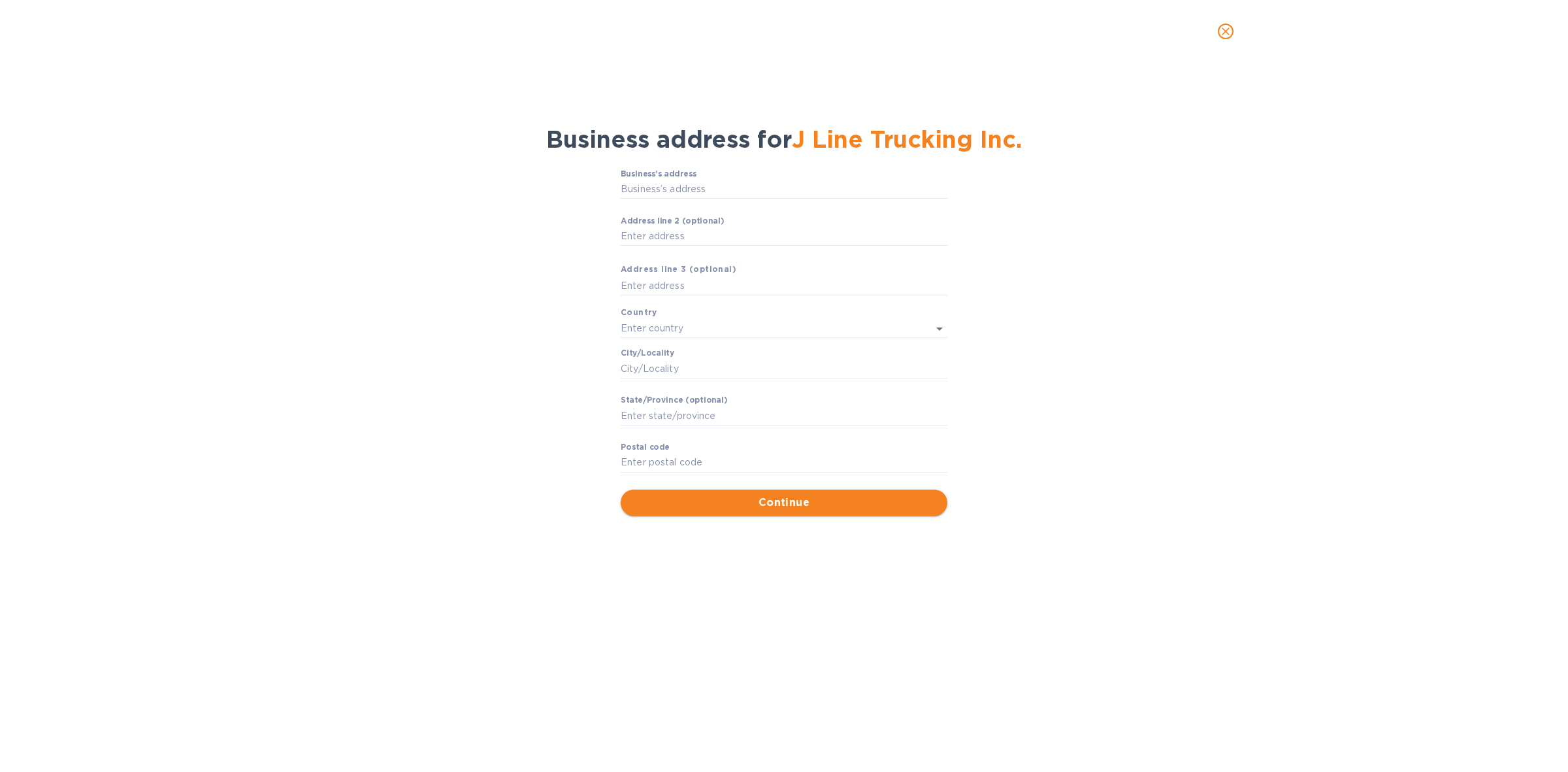
click at [782, 502] on span "Continue" at bounding box center [784, 503] width 306 height 16
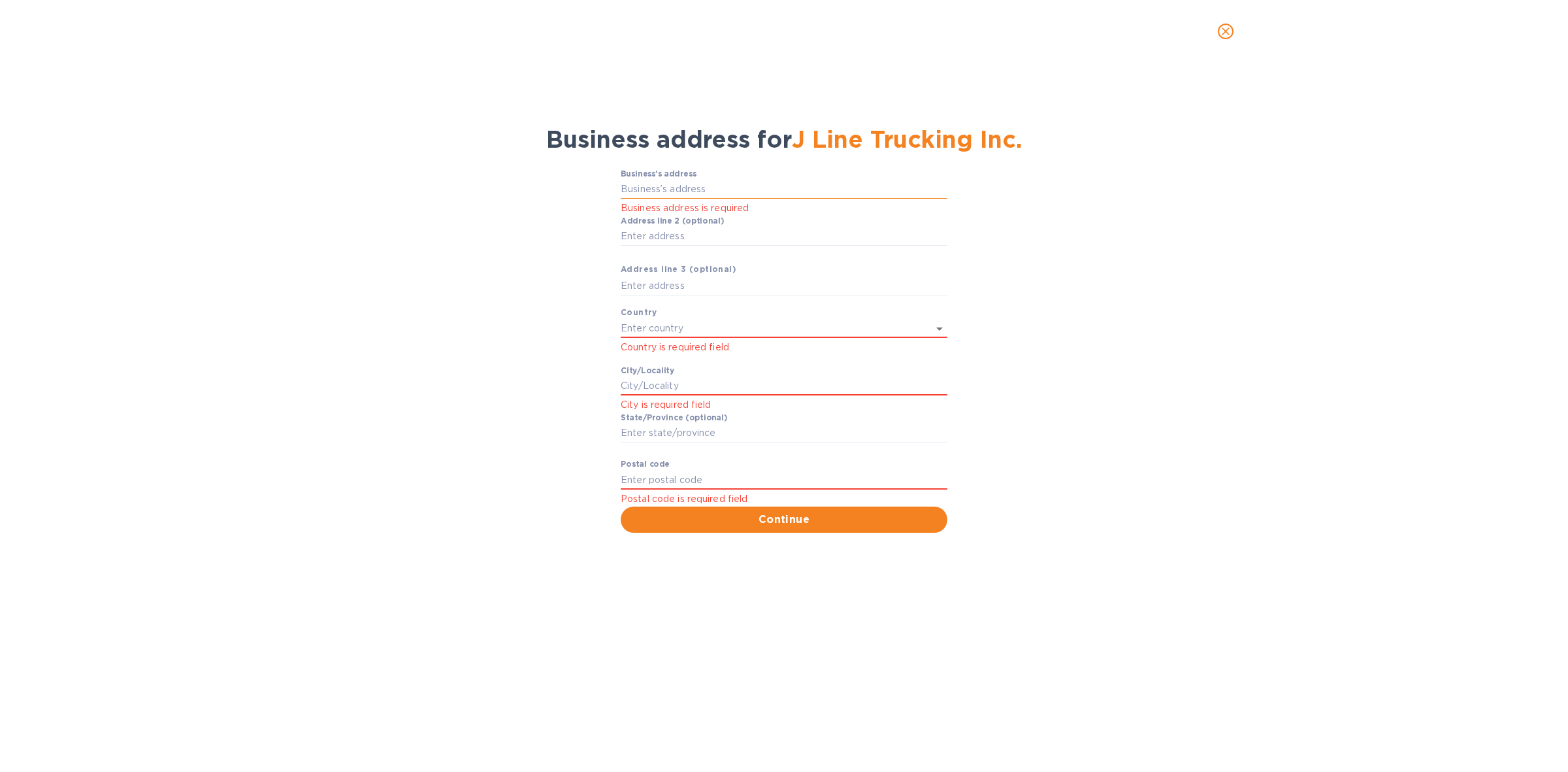
click at [719, 190] on input "Business’s аddress" at bounding box center [784, 190] width 327 height 20
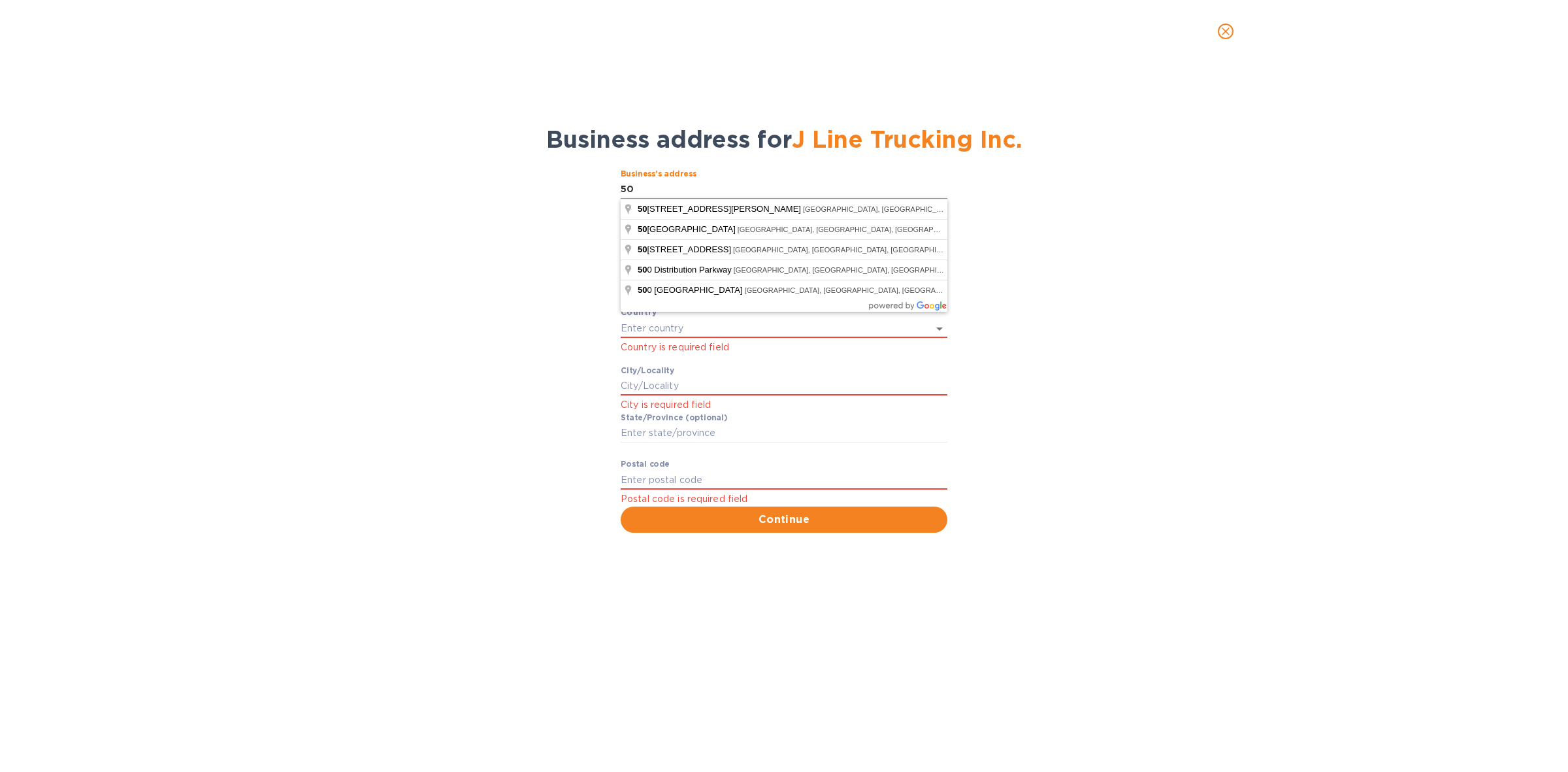
type input "50 Commercial Road"
type input "[GEOGRAPHIC_DATA]"
type input "Bolton"
type input "ON"
type input "L7E 1K6"
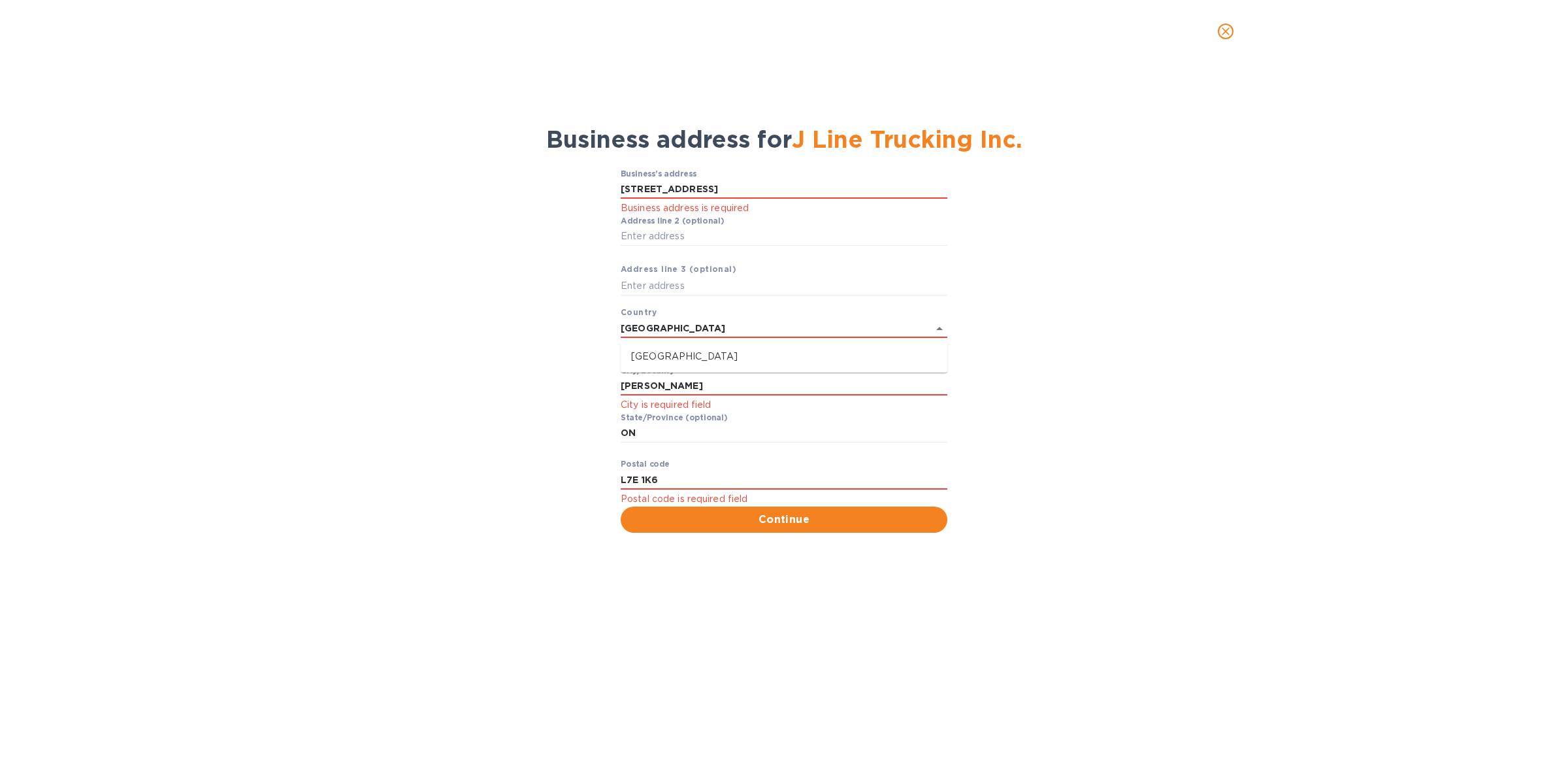
click at [998, 283] on div "Business’s аddress 50 Commercial Road Business address is required Аddress line…" at bounding box center [784, 351] width 1534 height 380
click at [741, 354] on p "[GEOGRAPHIC_DATA]" at bounding box center [784, 356] width 306 height 13
click at [796, 517] on span "Continue" at bounding box center [784, 517] width 306 height 16
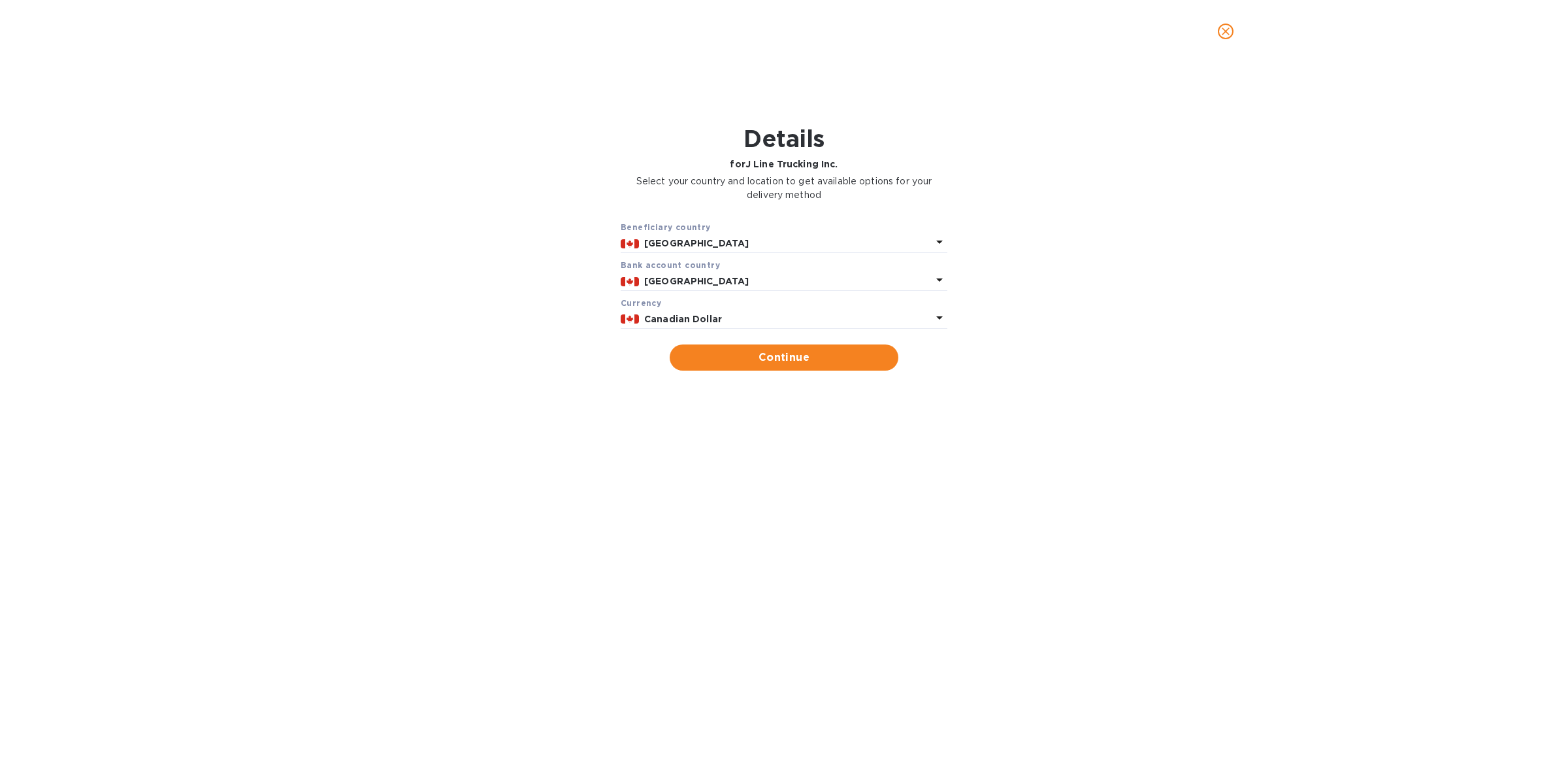
click at [758, 321] on p "Canadian Dollar" at bounding box center [788, 319] width 288 height 13
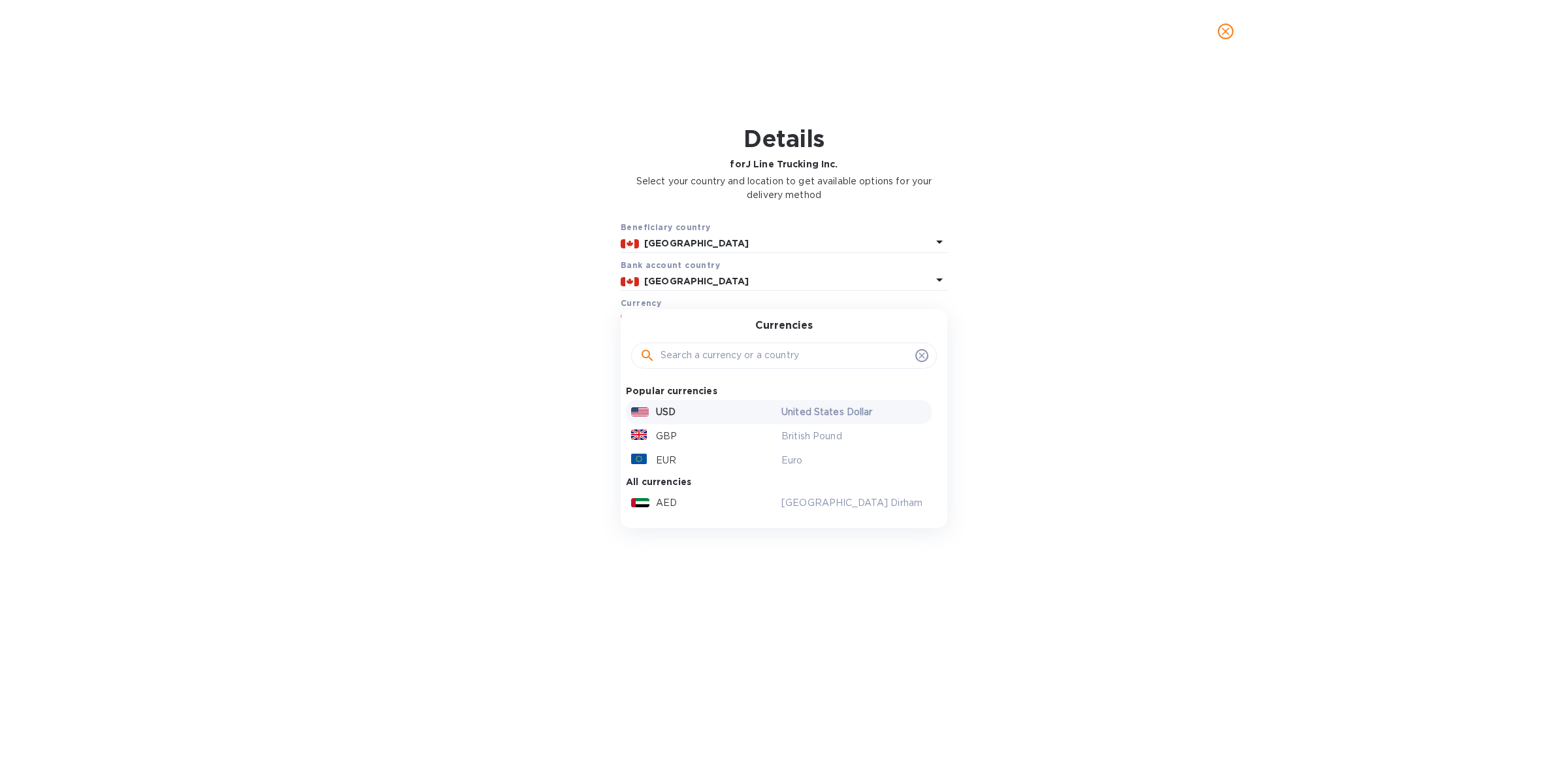
click at [703, 409] on div "USD" at bounding box center [703, 412] width 150 height 19
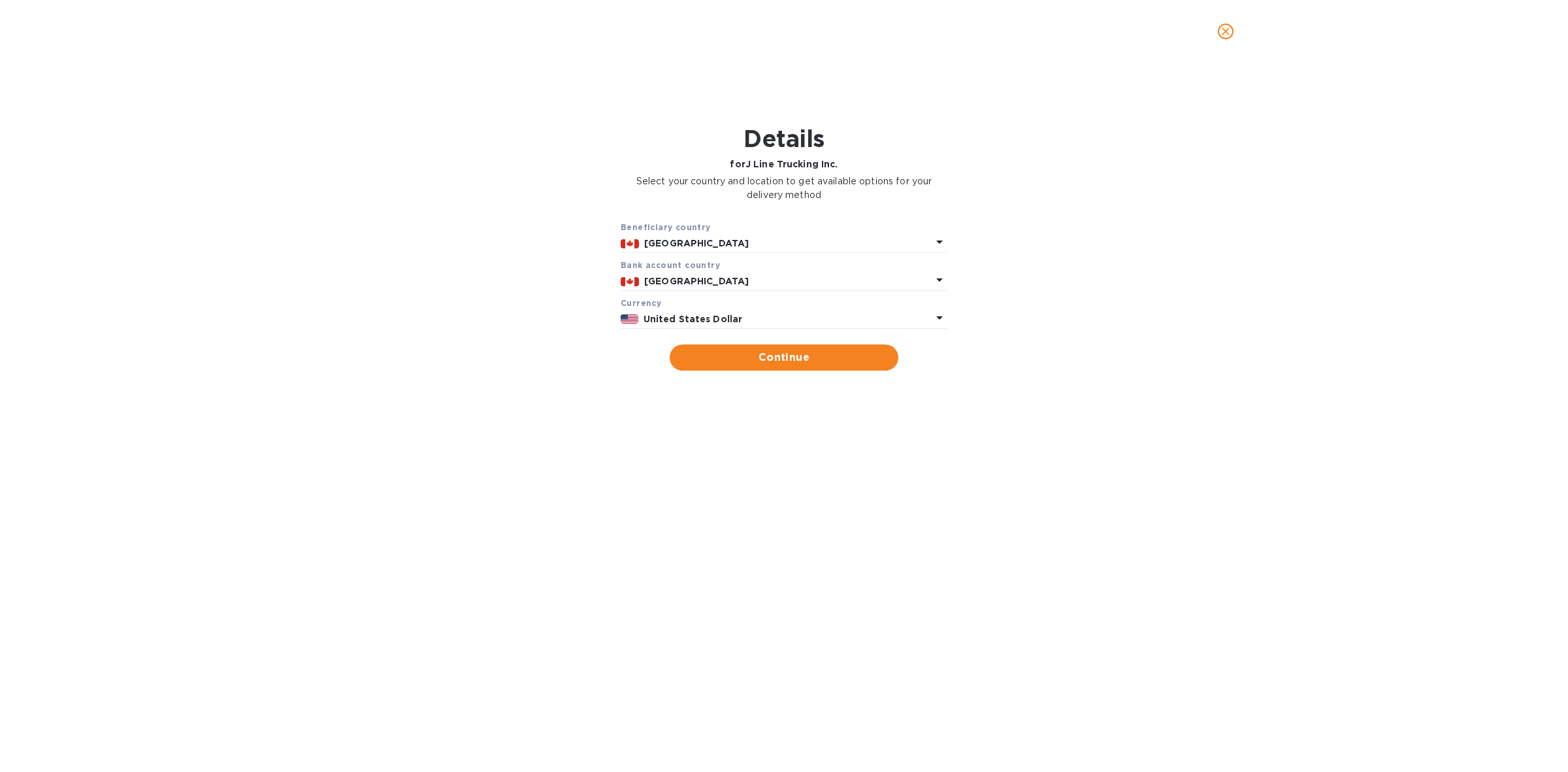
click at [763, 279] on p "[GEOGRAPHIC_DATA]" at bounding box center [788, 281] width 288 height 13
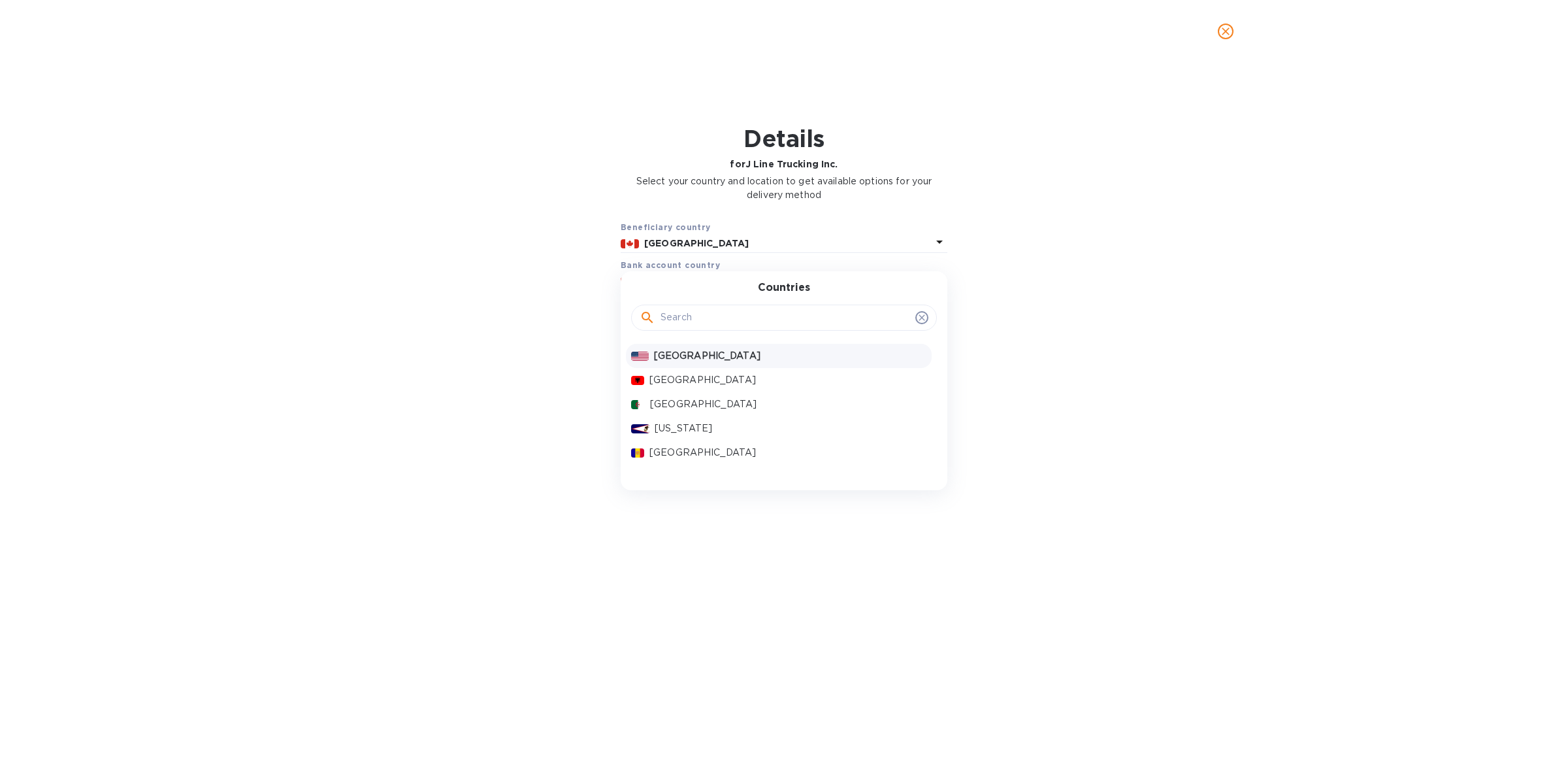
click at [712, 350] on p "[GEOGRAPHIC_DATA]" at bounding box center [790, 355] width 273 height 13
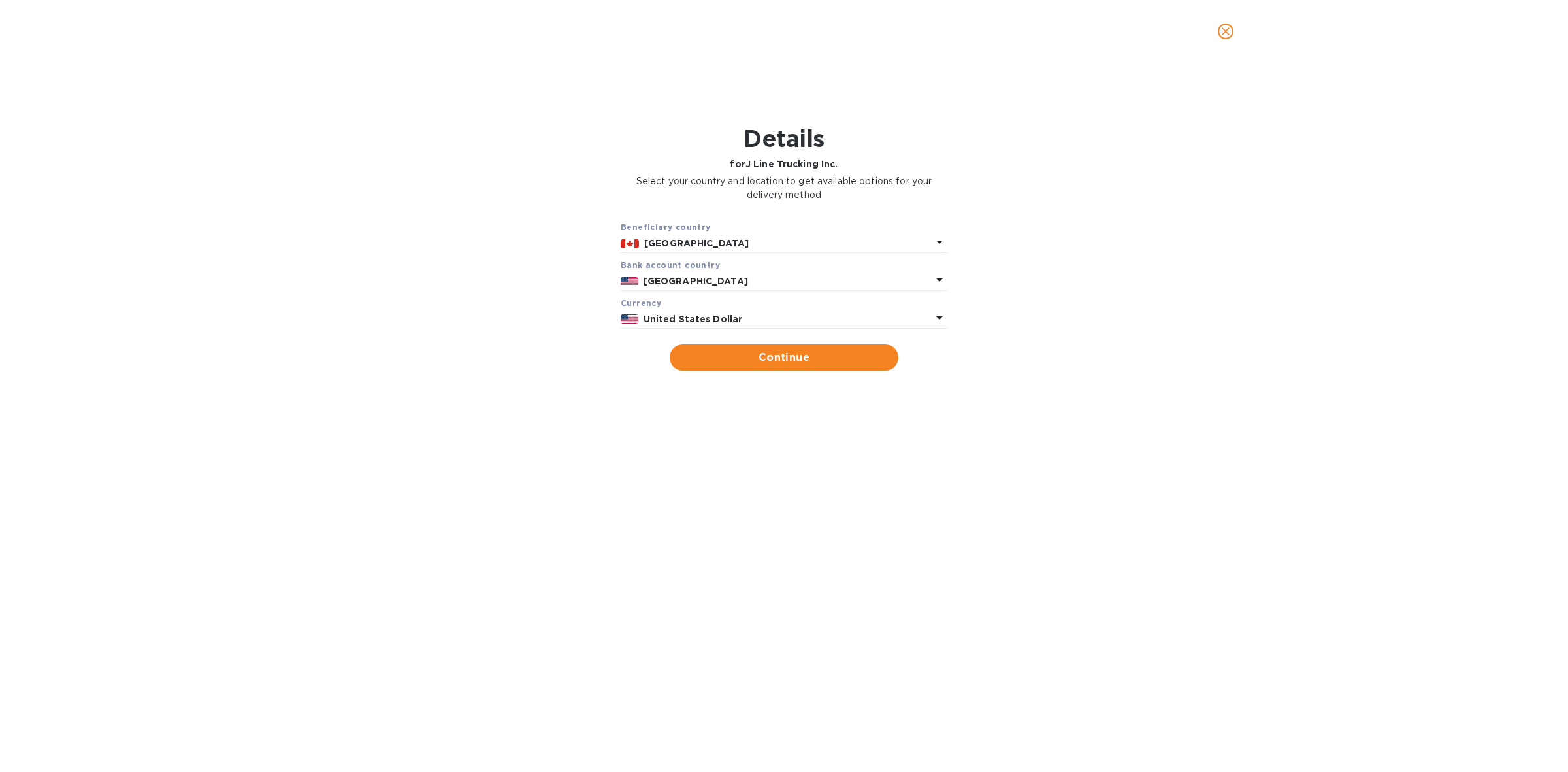
click at [762, 242] on p "[GEOGRAPHIC_DATA]" at bounding box center [788, 243] width 288 height 13
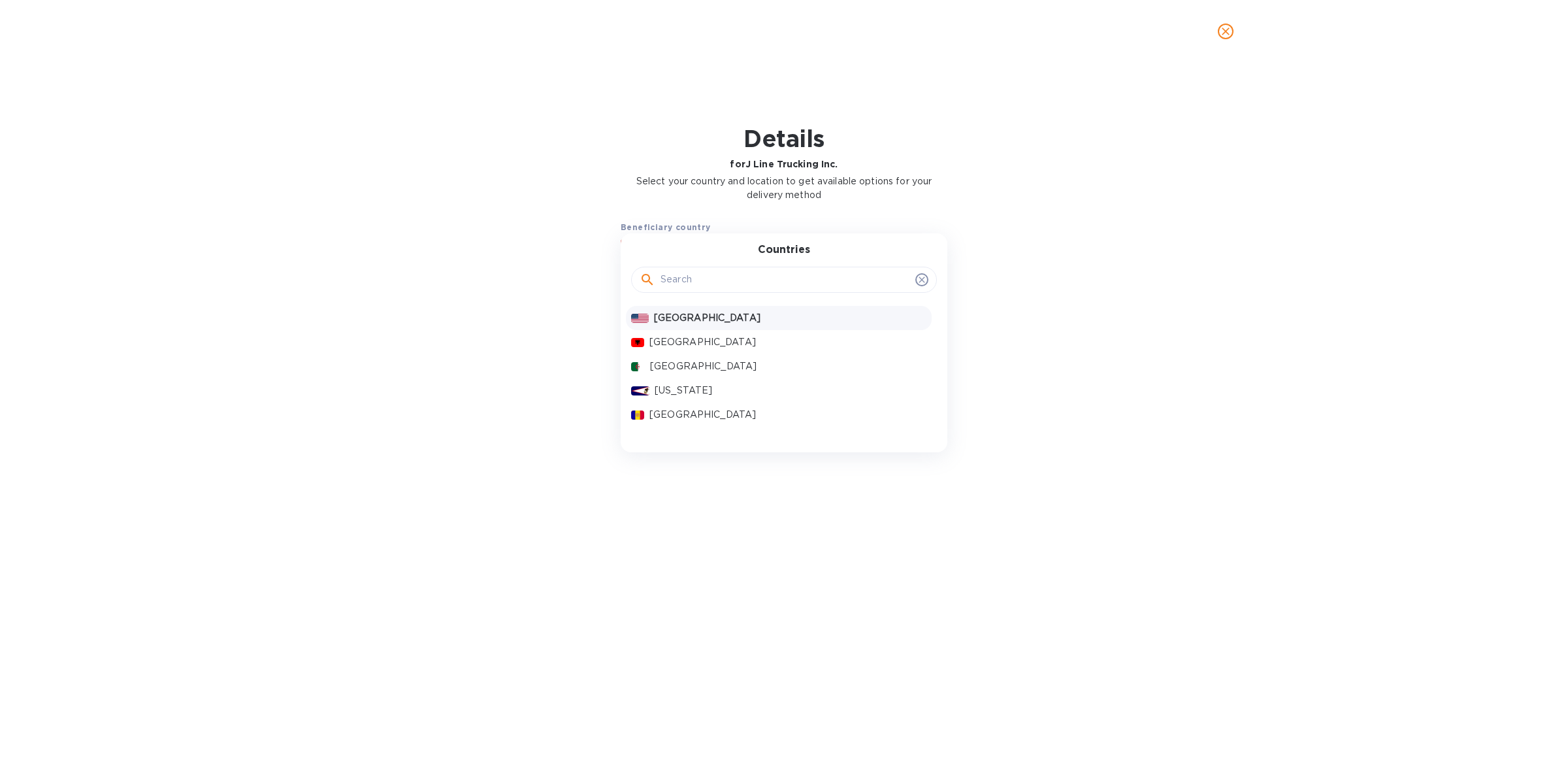
click at [703, 319] on p "[GEOGRAPHIC_DATA]" at bounding box center [790, 317] width 273 height 13
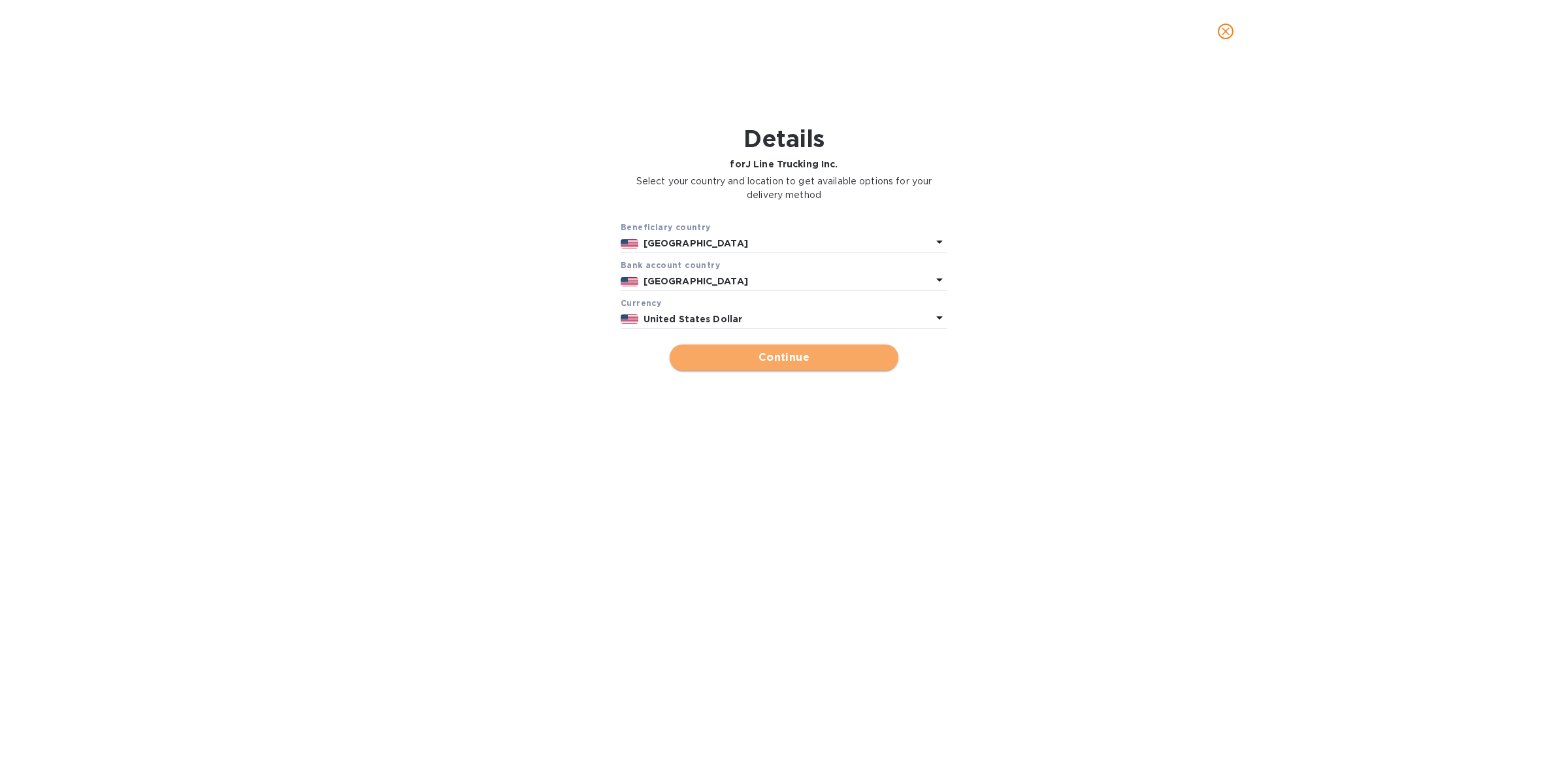
click at [792, 360] on span "Continue" at bounding box center [784, 357] width 208 height 16
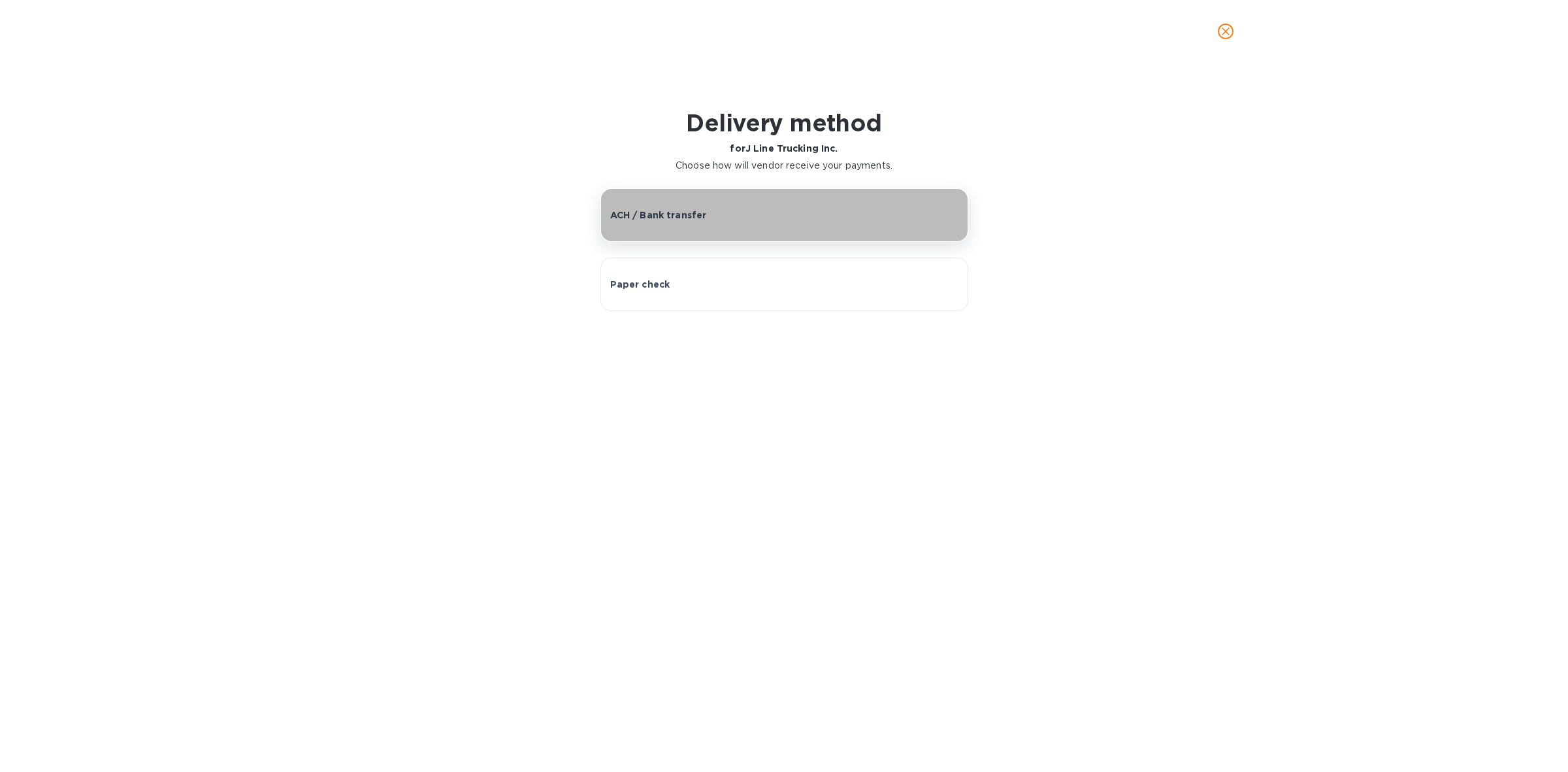
click at [763, 218] on div "ACH / Bank transfer" at bounding box center [784, 215] width 348 height 13
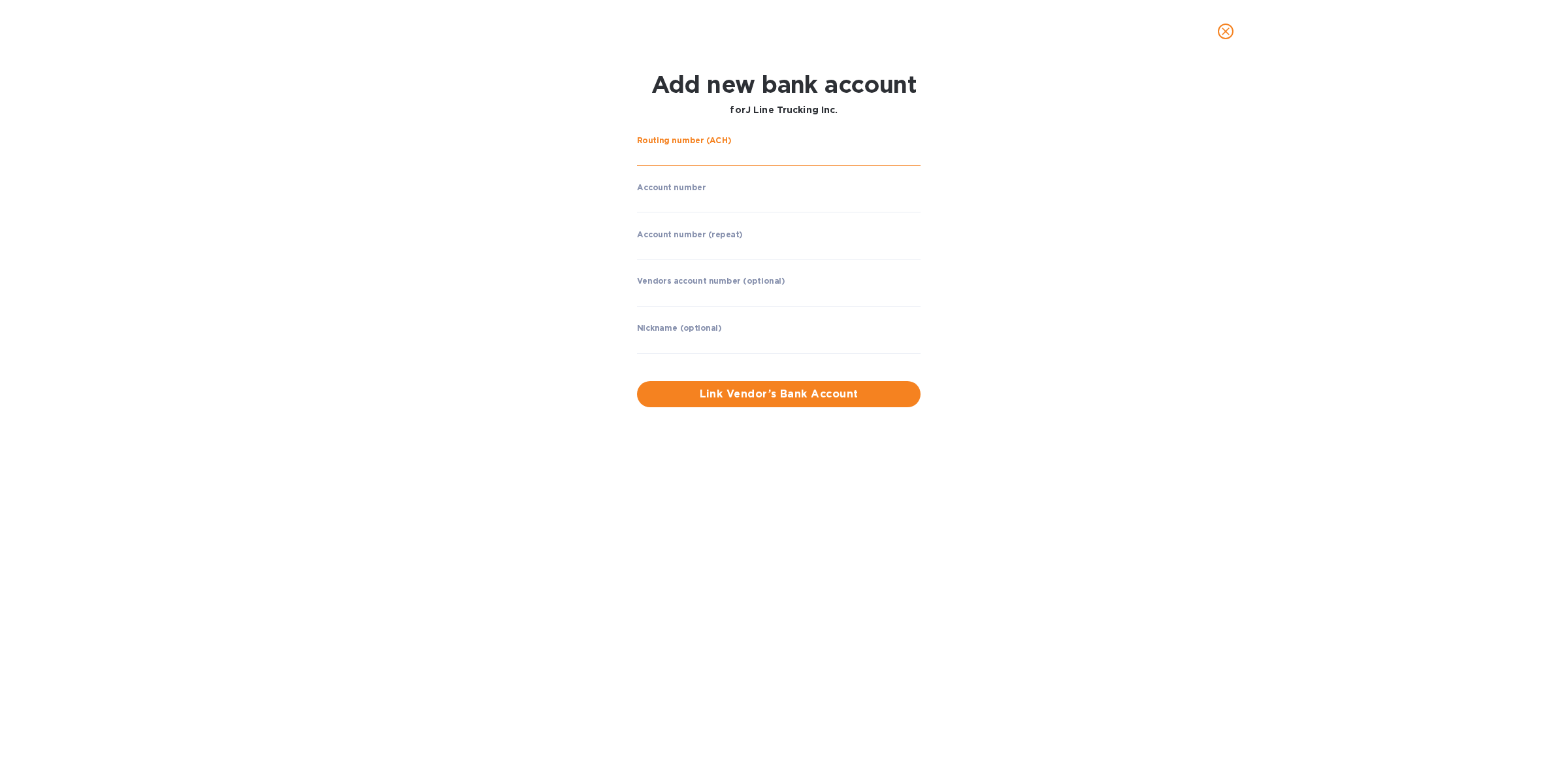
click at [766, 152] on input "string" at bounding box center [779, 157] width 283 height 20
click at [756, 159] on input "string" at bounding box center [779, 157] width 283 height 20
type input "063216608"
click at [722, 201] on input "string" at bounding box center [779, 202] width 283 height 20
type input "505857744"
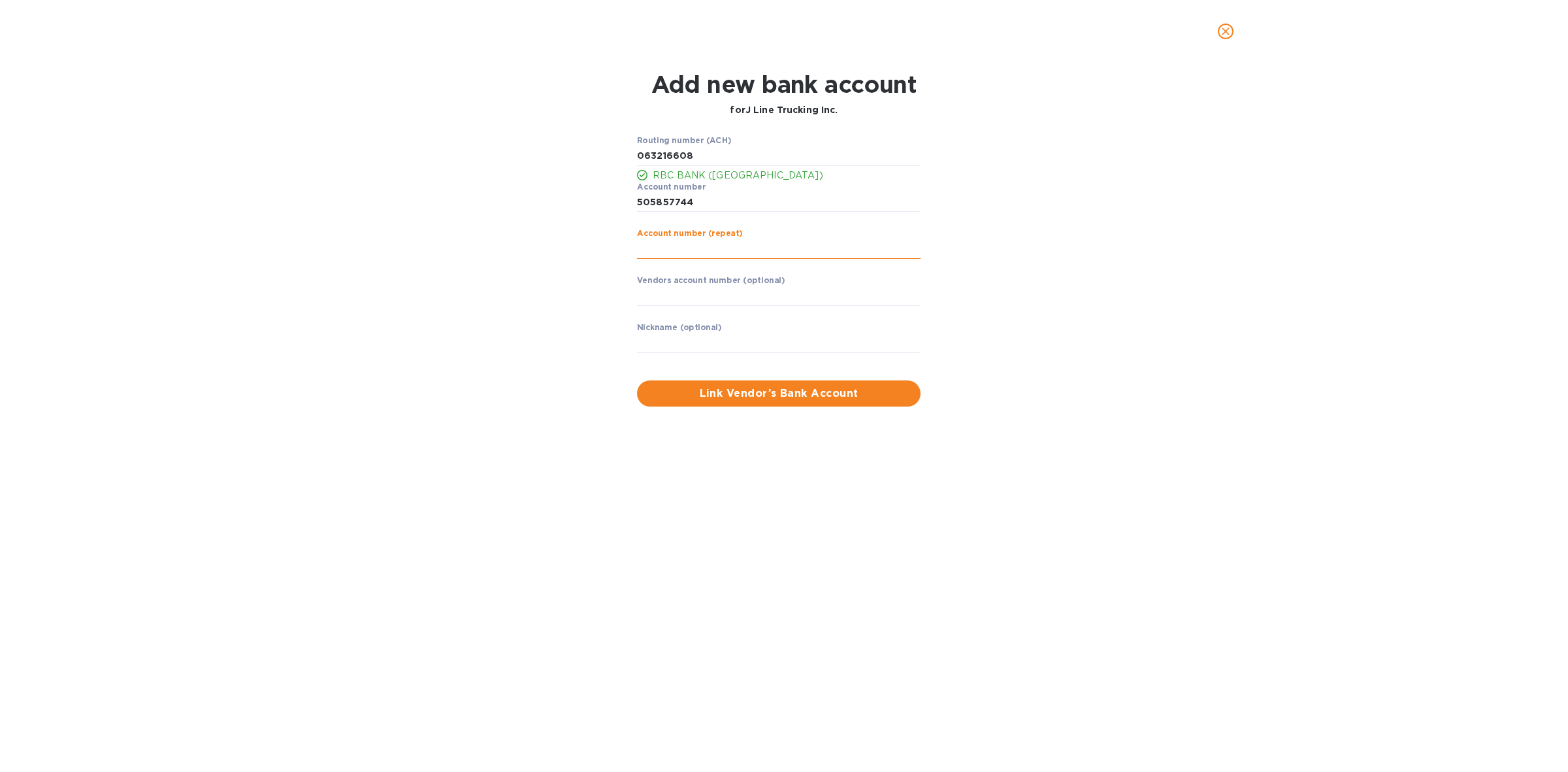
click at [720, 246] on input "string" at bounding box center [779, 249] width 283 height 20
type input "505857744"
click at [827, 388] on span "Link Vendor’s Bank Account" at bounding box center [779, 393] width 263 height 16
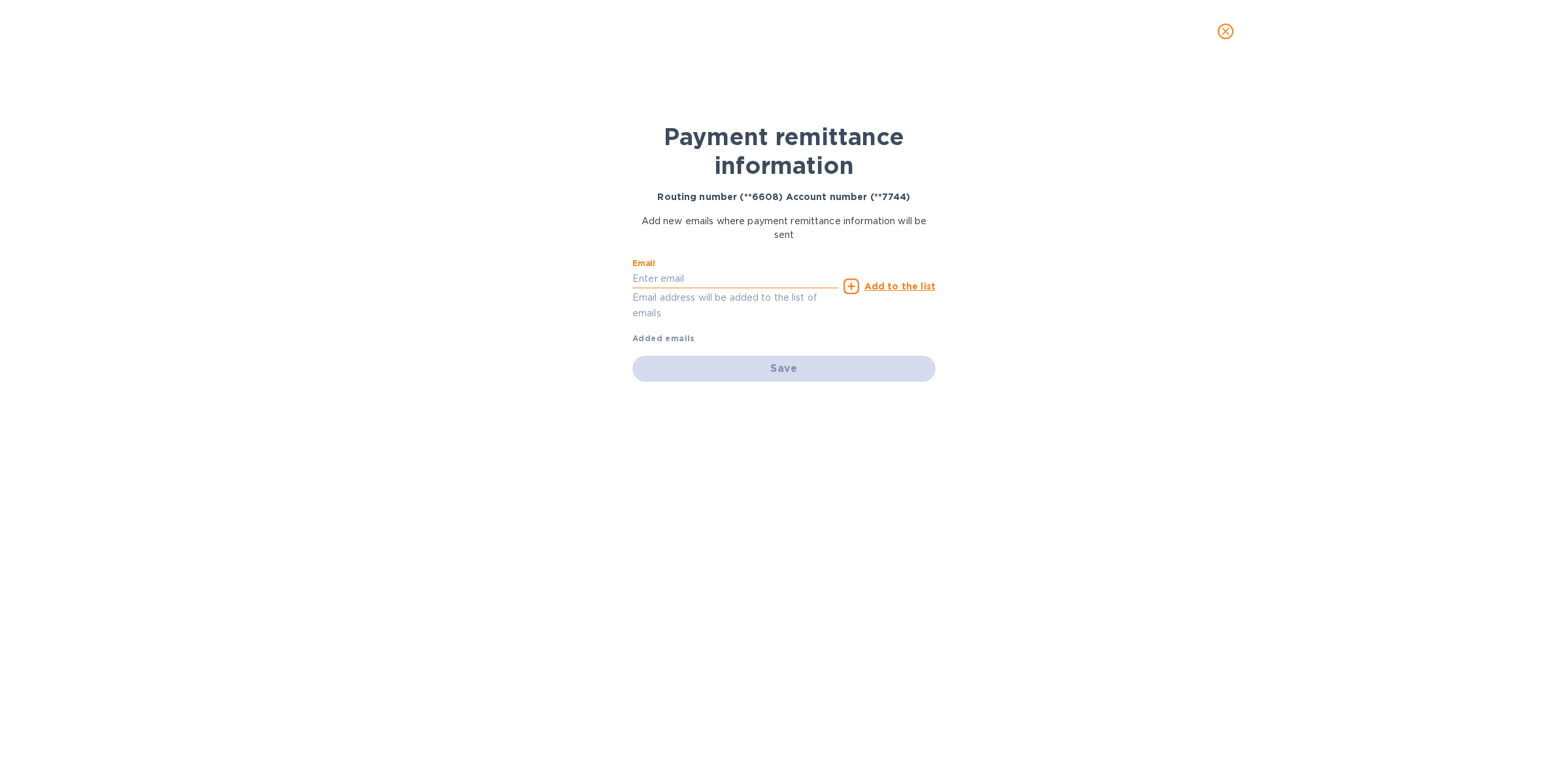
click at [798, 280] on input "text" at bounding box center [735, 279] width 206 height 20
click at [693, 276] on input "text" at bounding box center [735, 279] width 206 height 20
paste input "accounts@jlinetrucking.ca"
type input "accounts@jlinetrucking.ca"
click at [906, 286] on u "Add to the list" at bounding box center [899, 286] width 71 height 11
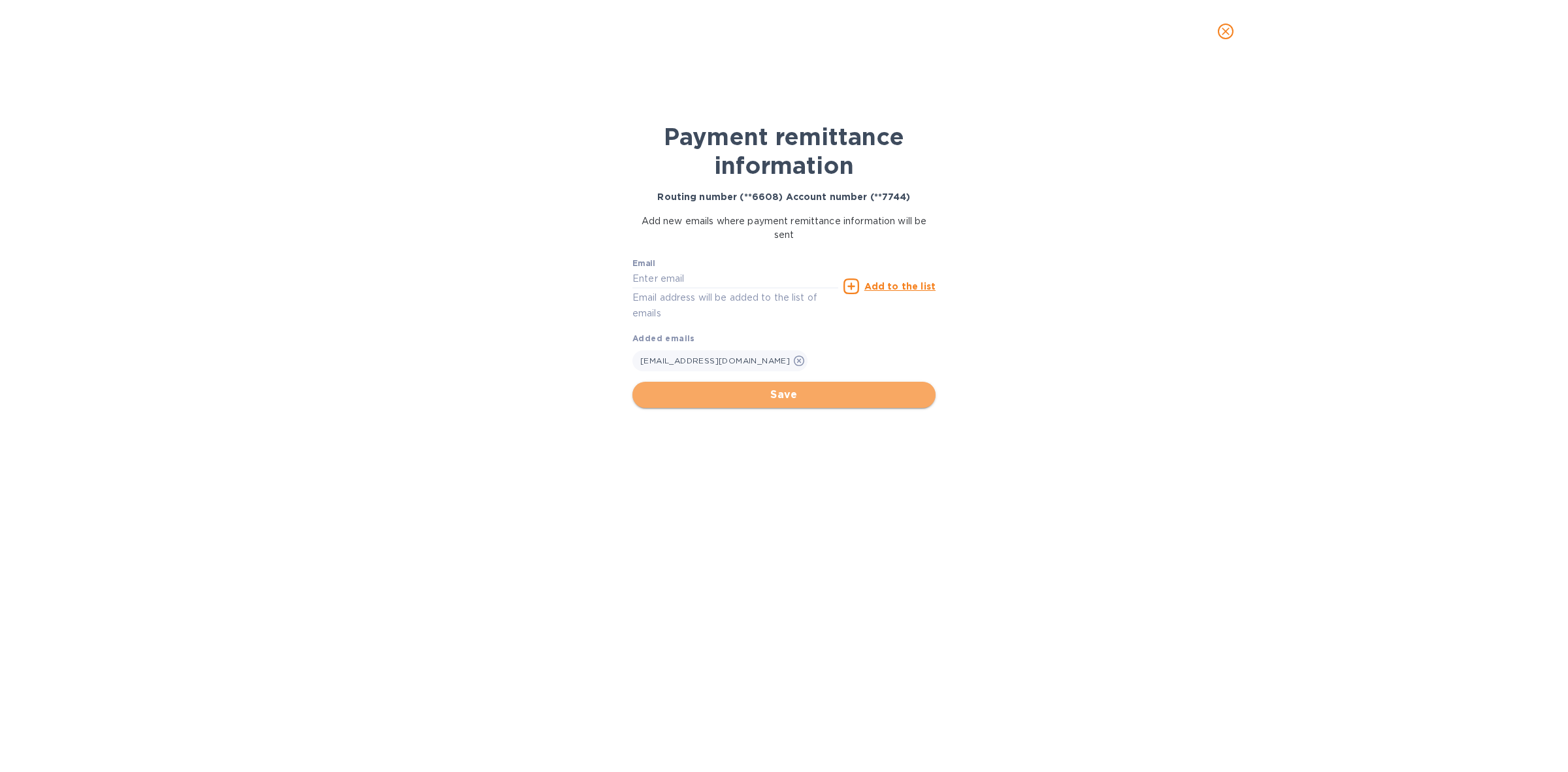
click at [791, 394] on span "Save" at bounding box center [784, 395] width 282 height 16
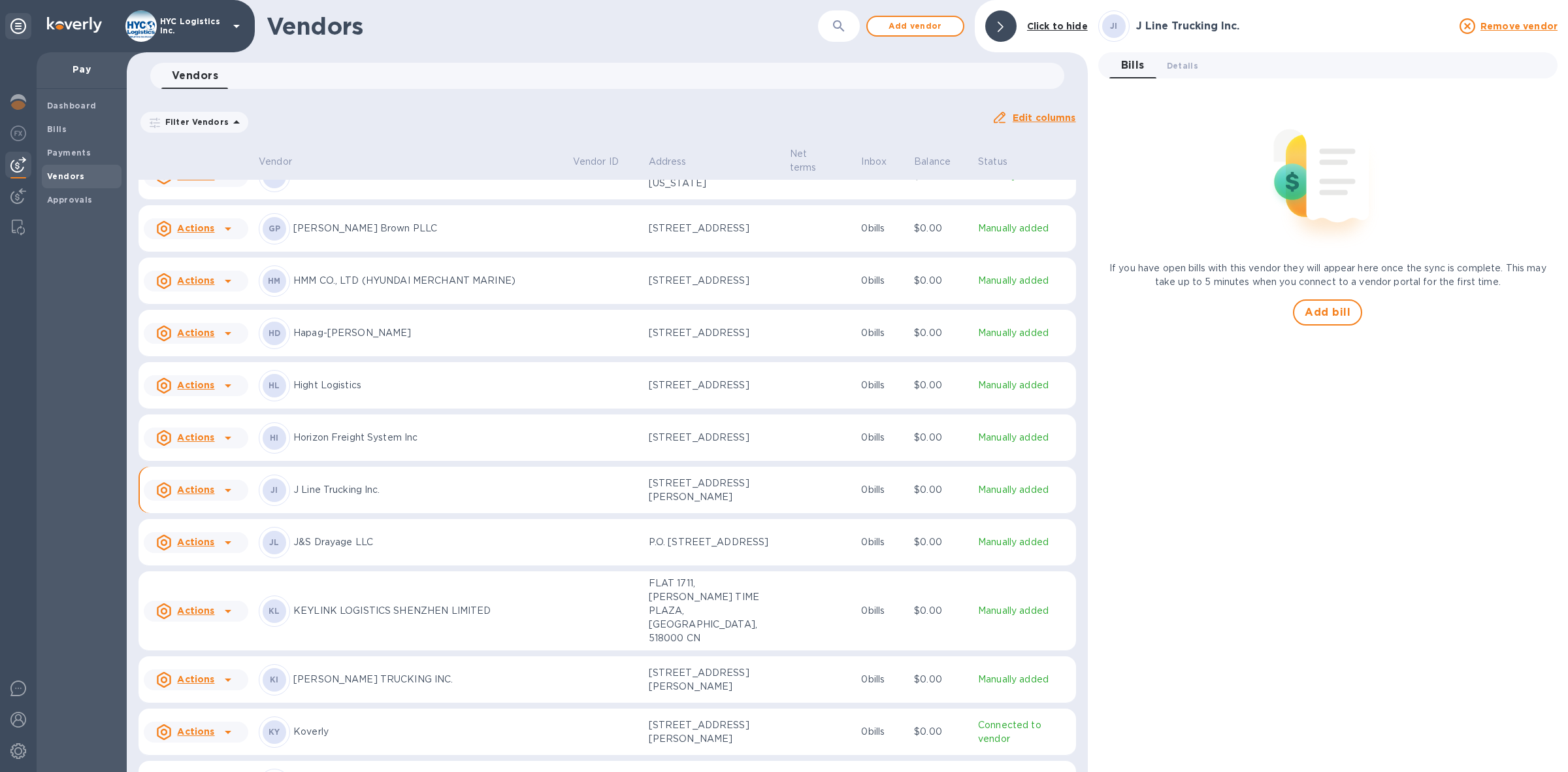
scroll to position [1824, 0]
click at [224, 498] on icon at bounding box center [228, 495] width 16 height 16
click at [214, 549] on b "Add new bill" at bounding box center [211, 549] width 61 height 11
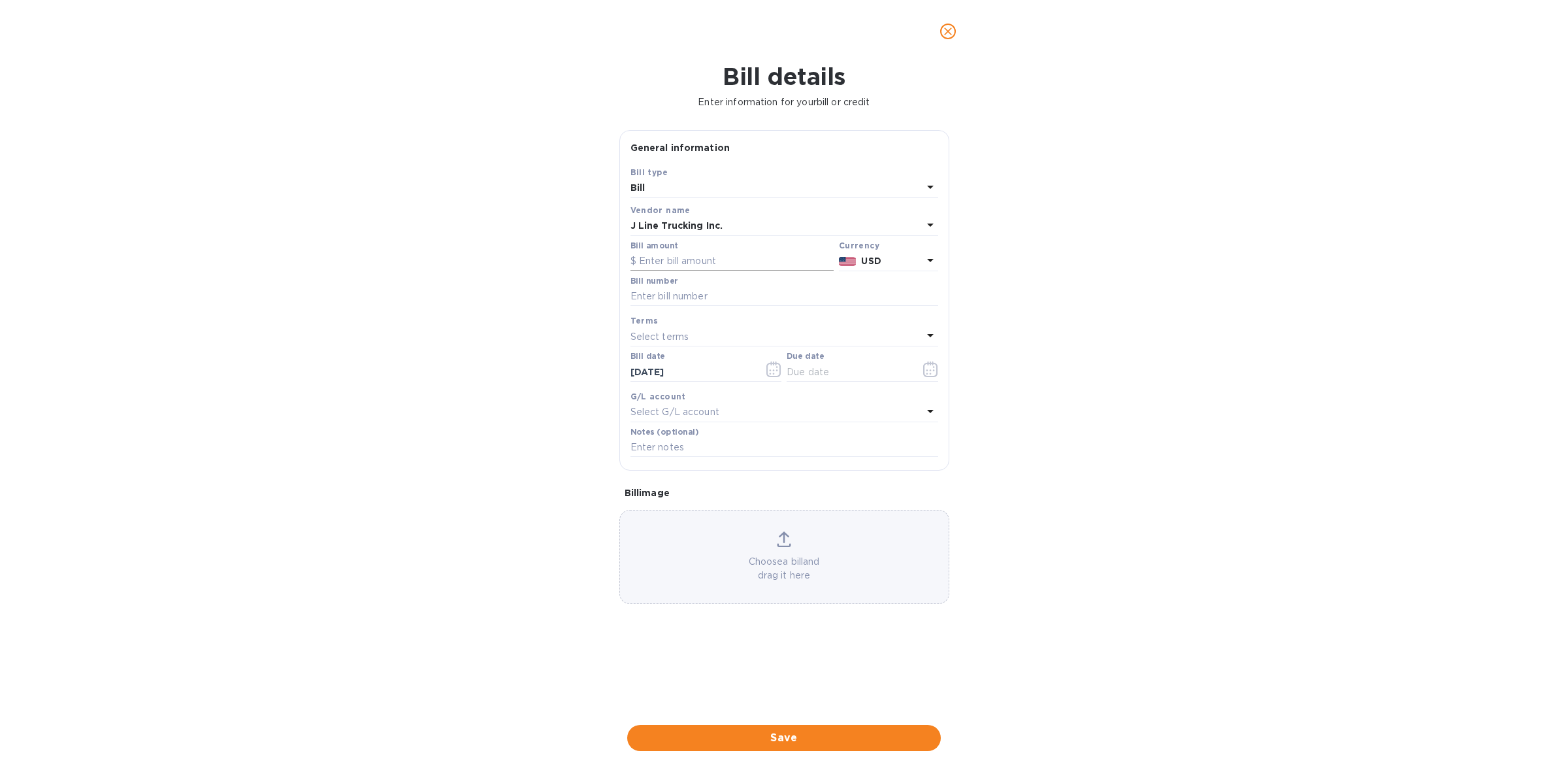
click at [753, 264] on input "text" at bounding box center [732, 262] width 203 height 20
type input "2,300"
click at [658, 295] on input "text" at bounding box center [784, 297] width 308 height 20
paste input "25020672 25020673 25020674 25020675 25020676"
type input "25020672 25020673 25020674 25020675 25020676"
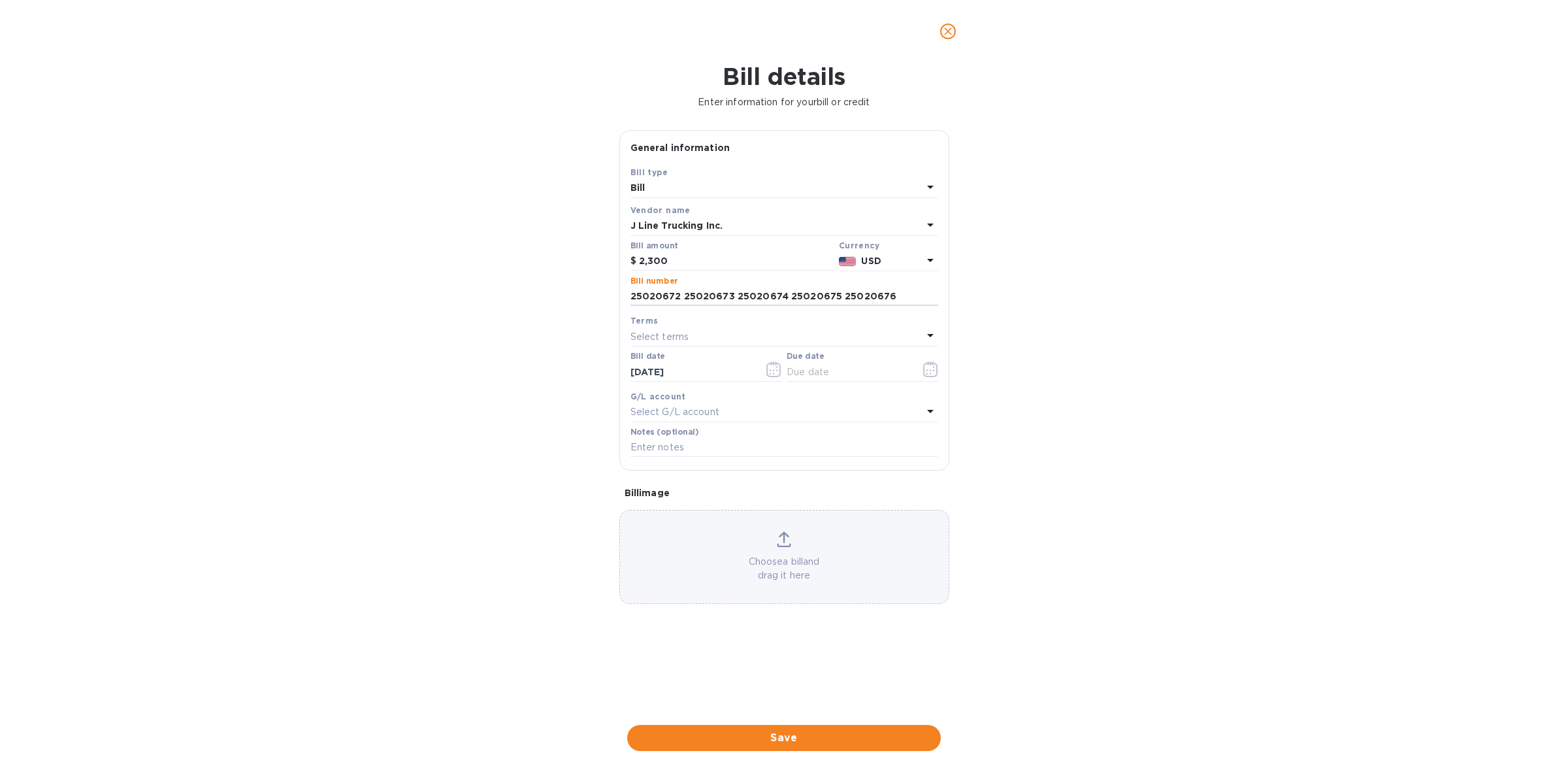
click at [681, 340] on p "Select terms" at bounding box center [660, 336] width 58 height 13
click at [662, 505] on p "COD" at bounding box center [779, 508] width 276 height 13
type input "[DATE]"
click at [817, 736] on span "Save" at bounding box center [784, 737] width 292 height 16
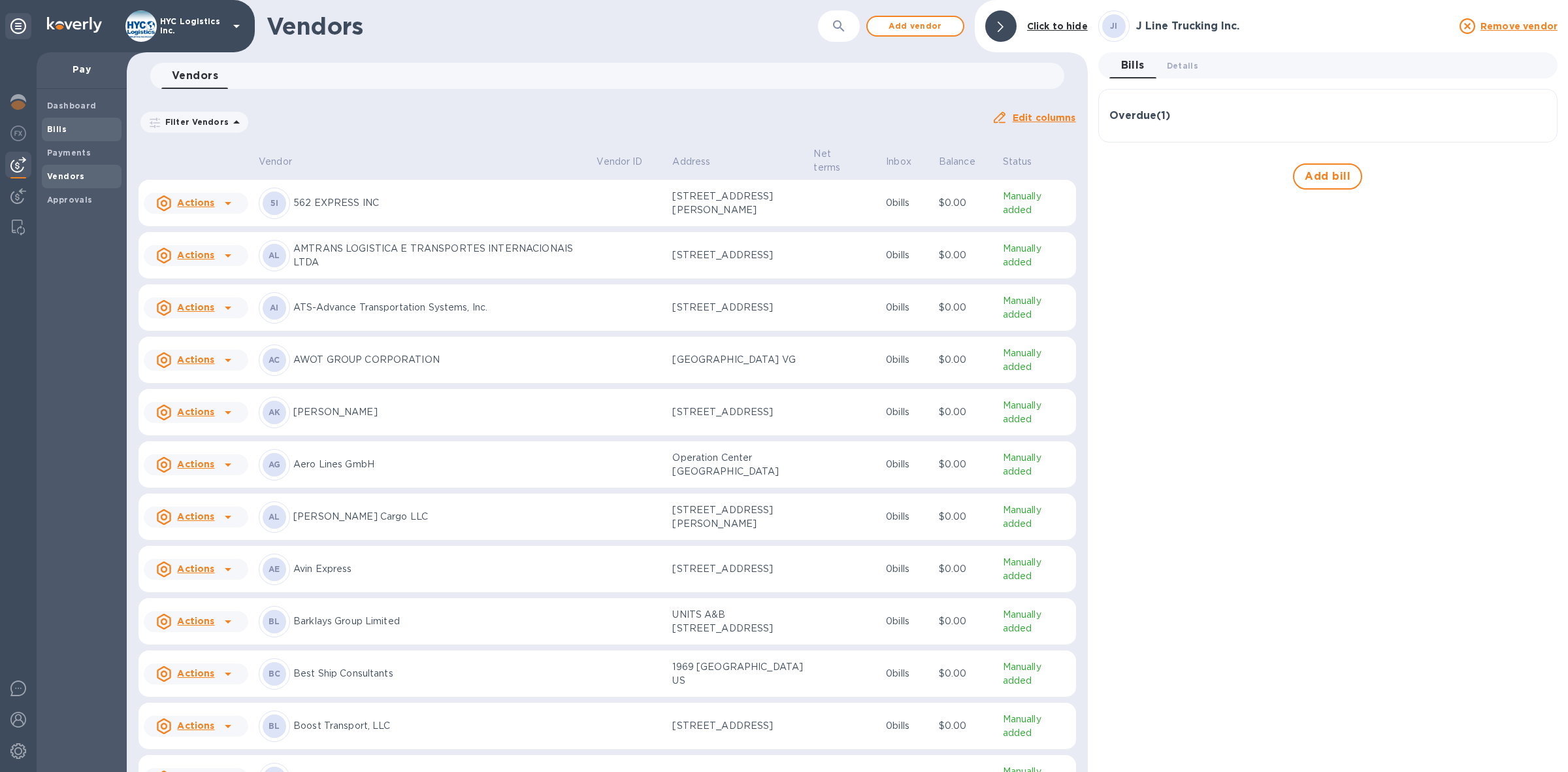
click at [61, 126] on b "Bills" at bounding box center [57, 129] width 20 height 10
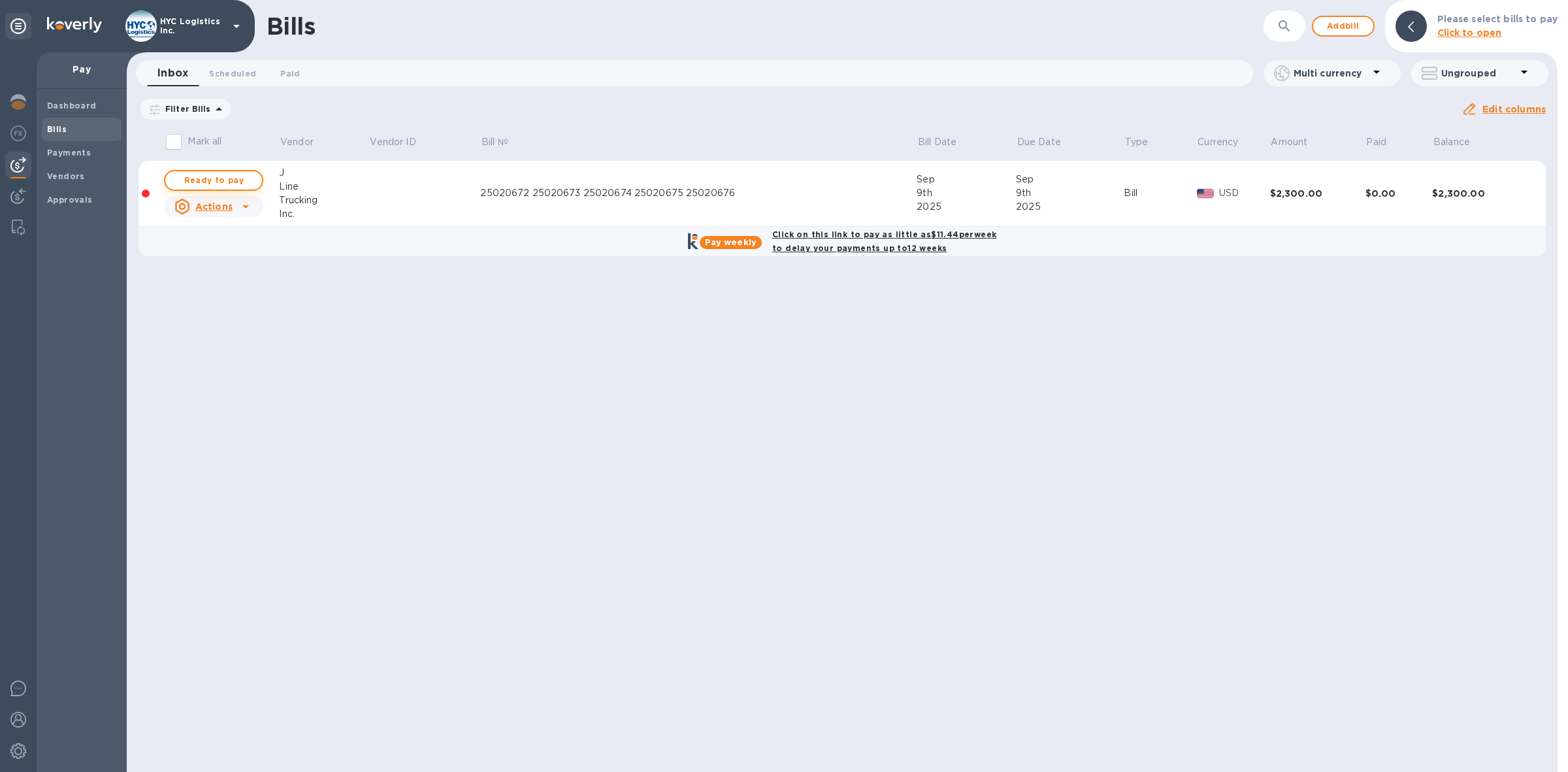
click at [223, 175] on span "Ready to pay" at bounding box center [214, 180] width 76 height 16
checkbox input "true"
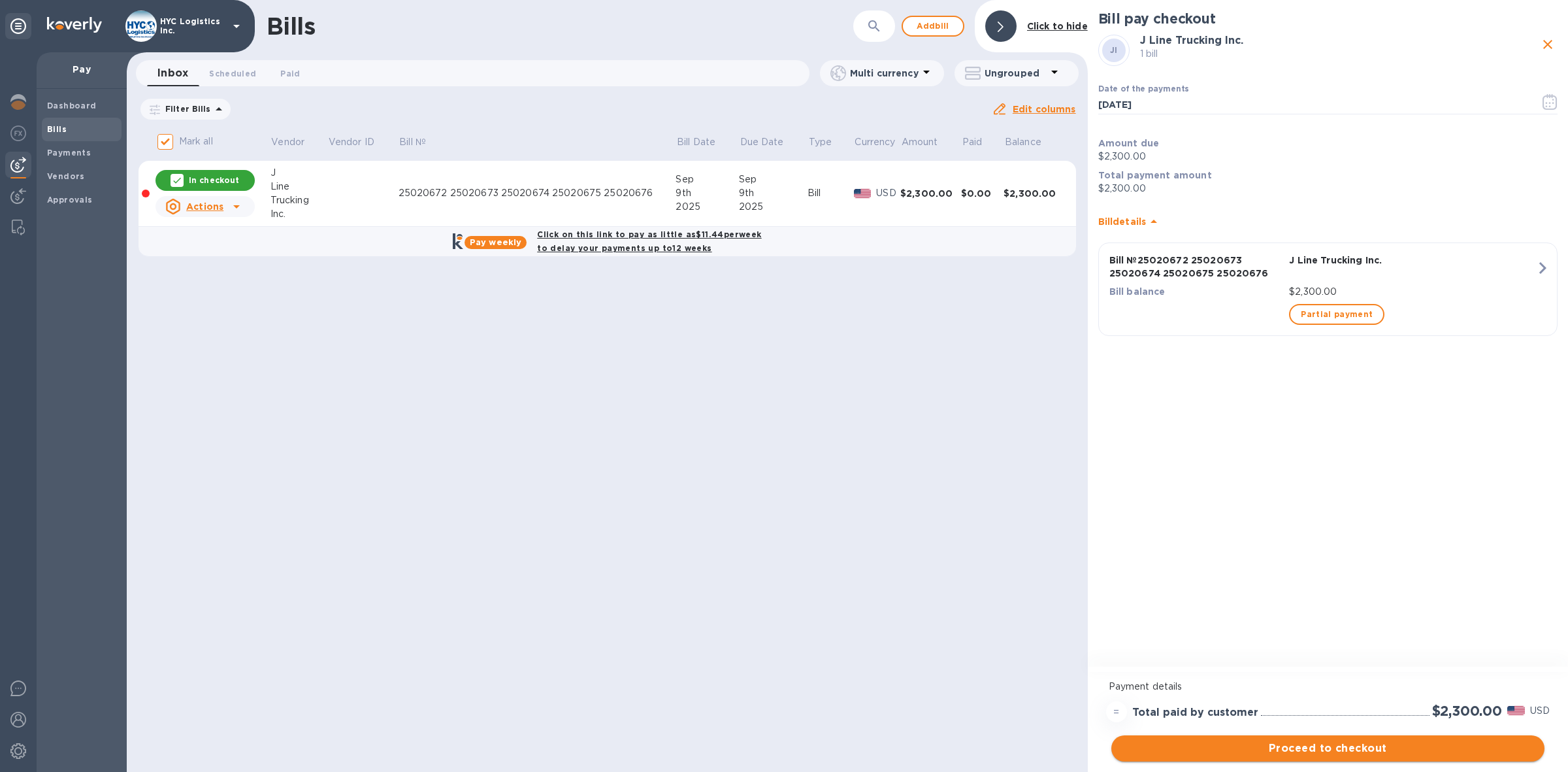
click at [1335, 746] on span "Proceed to checkout" at bounding box center [1328, 748] width 412 height 16
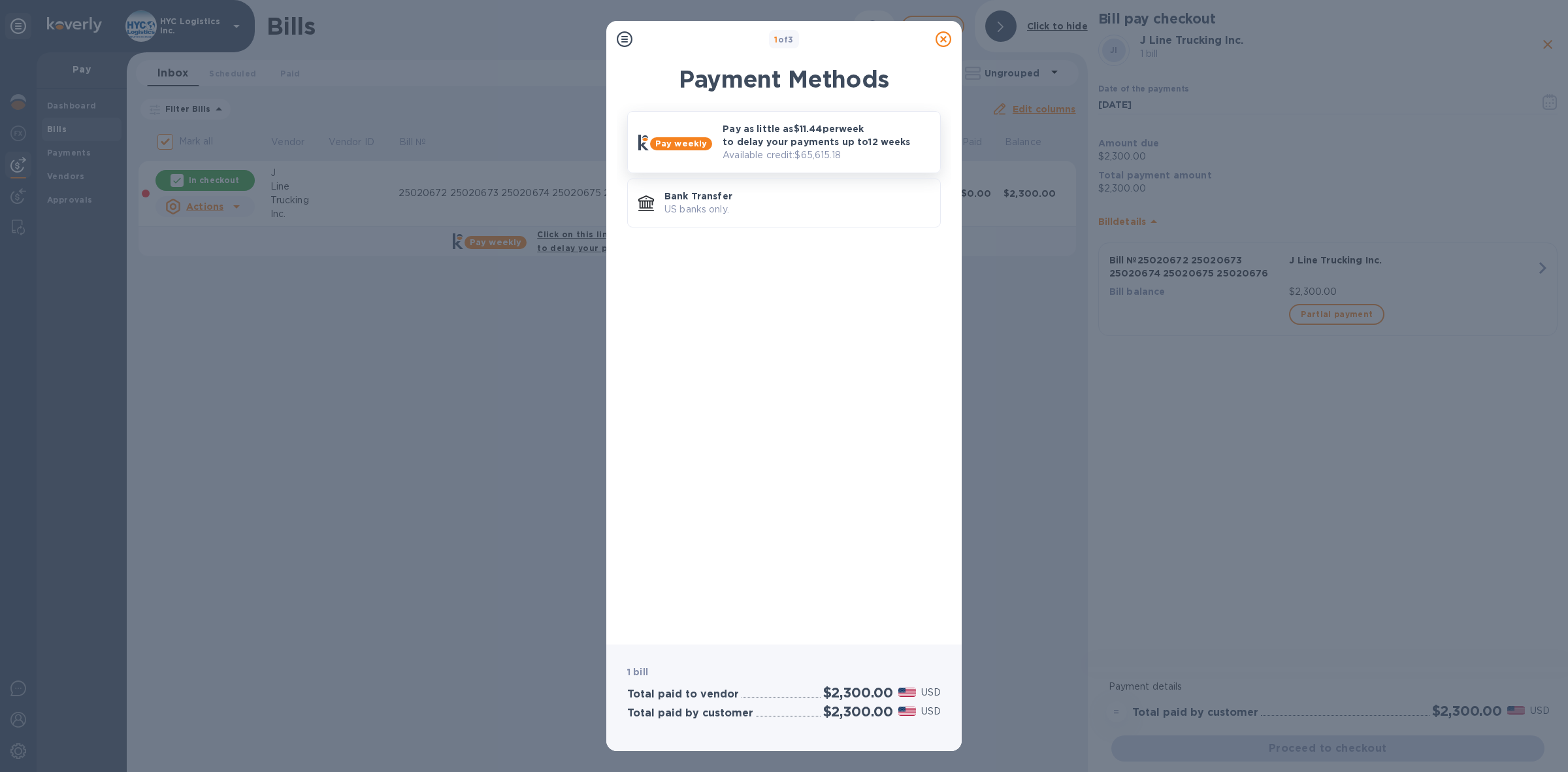
click at [820, 141] on p "Pay as little as $11.44 per week to delay your payments up to 12 weeks" at bounding box center [826, 135] width 207 height 26
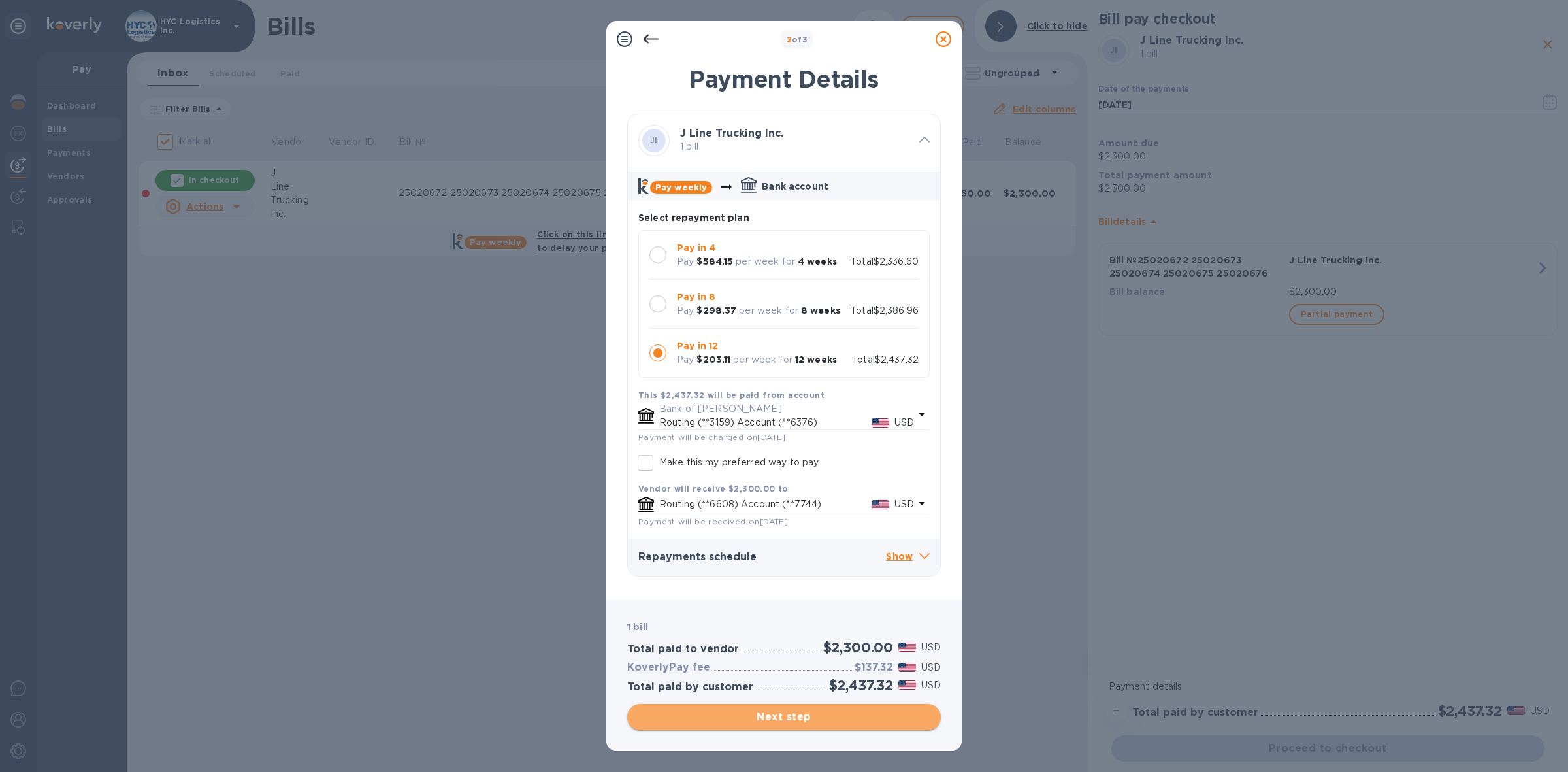
click at [815, 713] on span "Next step" at bounding box center [784, 717] width 292 height 16
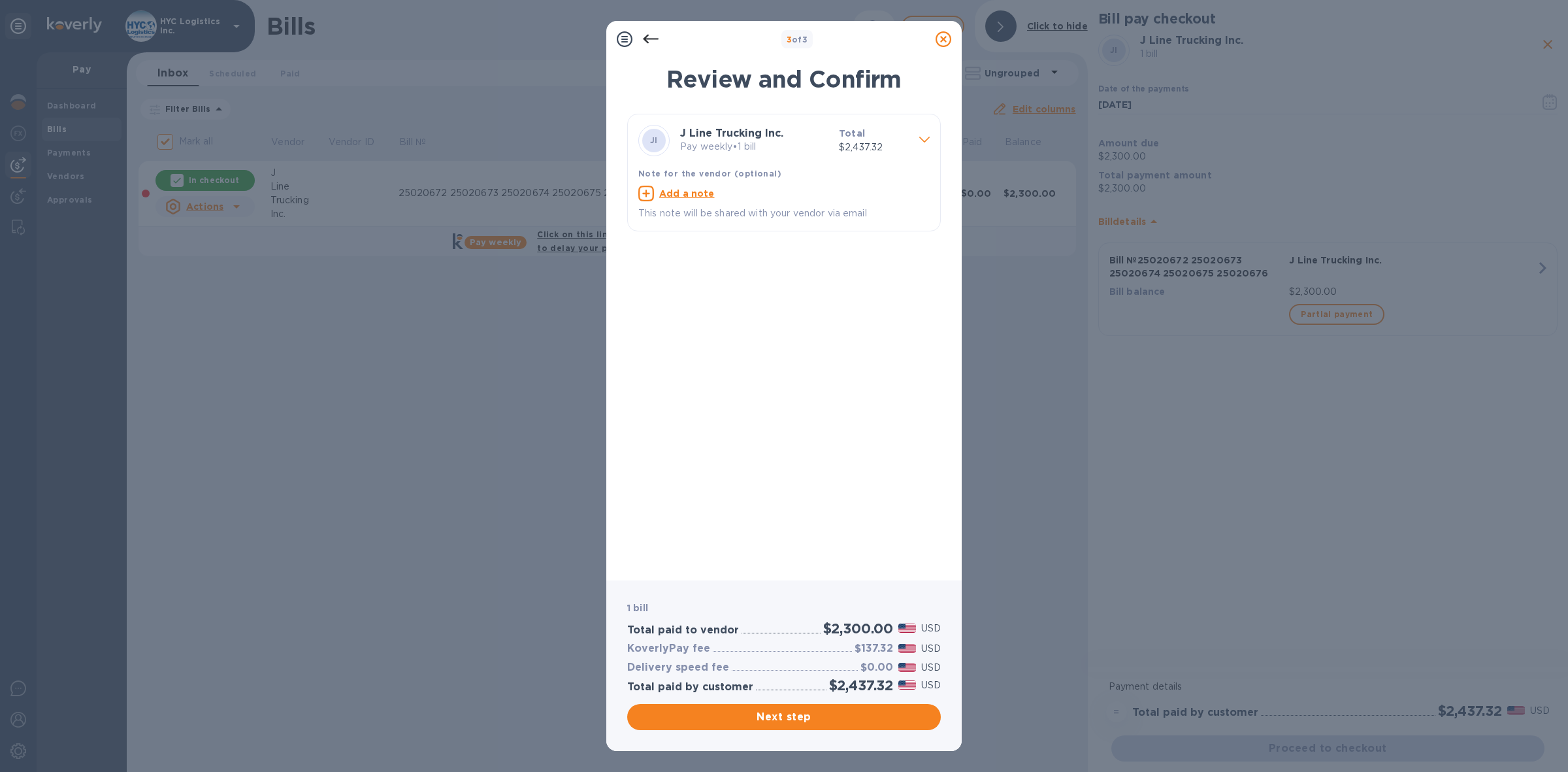
click at [796, 713] on span "Next step" at bounding box center [784, 717] width 292 height 16
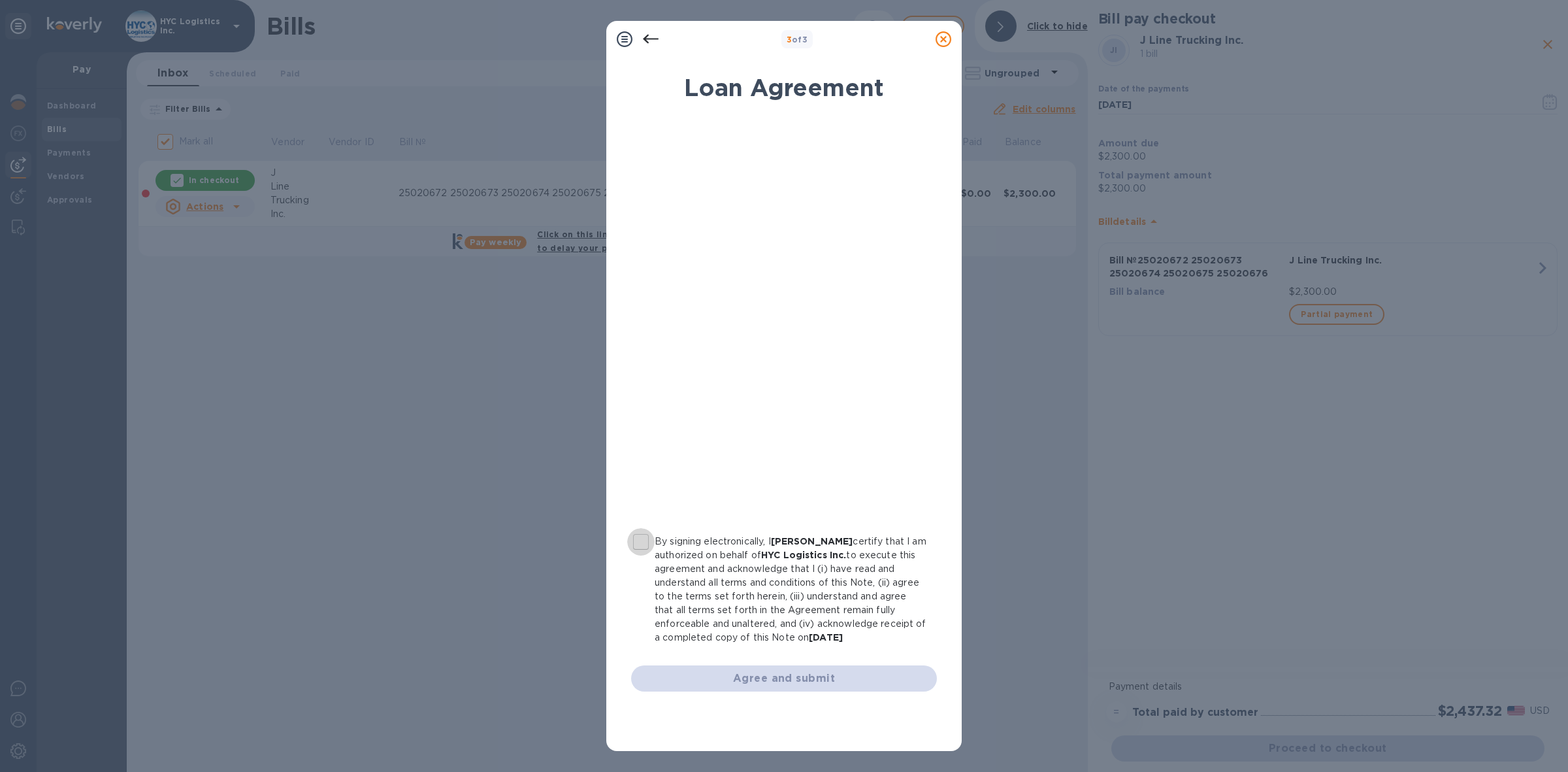
drag, startPoint x: 643, startPoint y: 538, endPoint x: 655, endPoint y: 544, distance: 13.4
click at [645, 538] on input "By signing electronically, I [PERSON_NAME] certify that I am authorized on beha…" at bounding box center [641, 541] width 27 height 27
checkbox input "true"
click at [789, 675] on span "Agree and submit" at bounding box center [784, 678] width 285 height 16
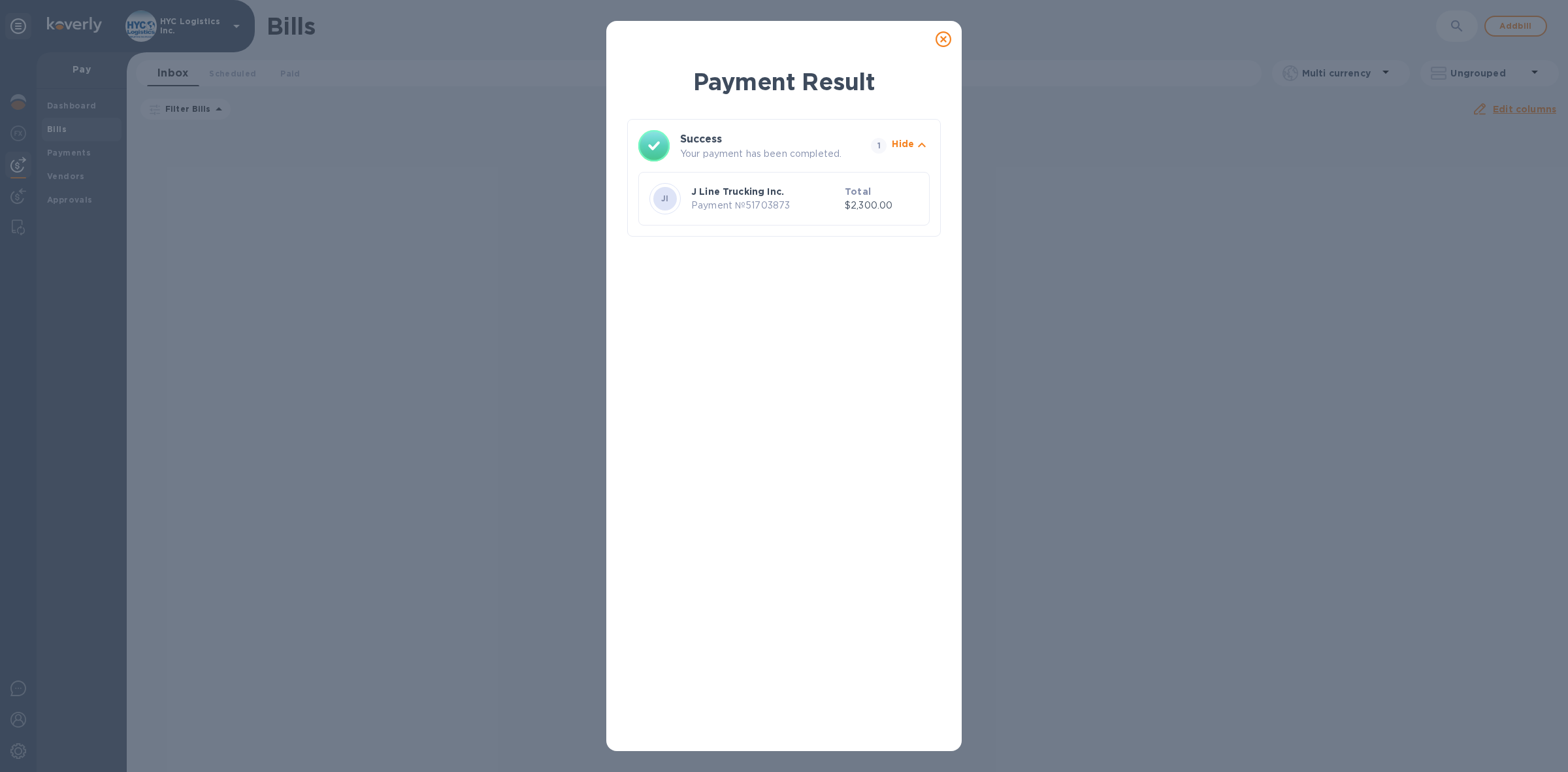
click at [772, 201] on p "Payment № 51703873" at bounding box center [765, 205] width 148 height 13
copy p "51703873"
click at [939, 39] on icon at bounding box center [943, 39] width 16 height 16
